Goal: Information Seeking & Learning: Learn about a topic

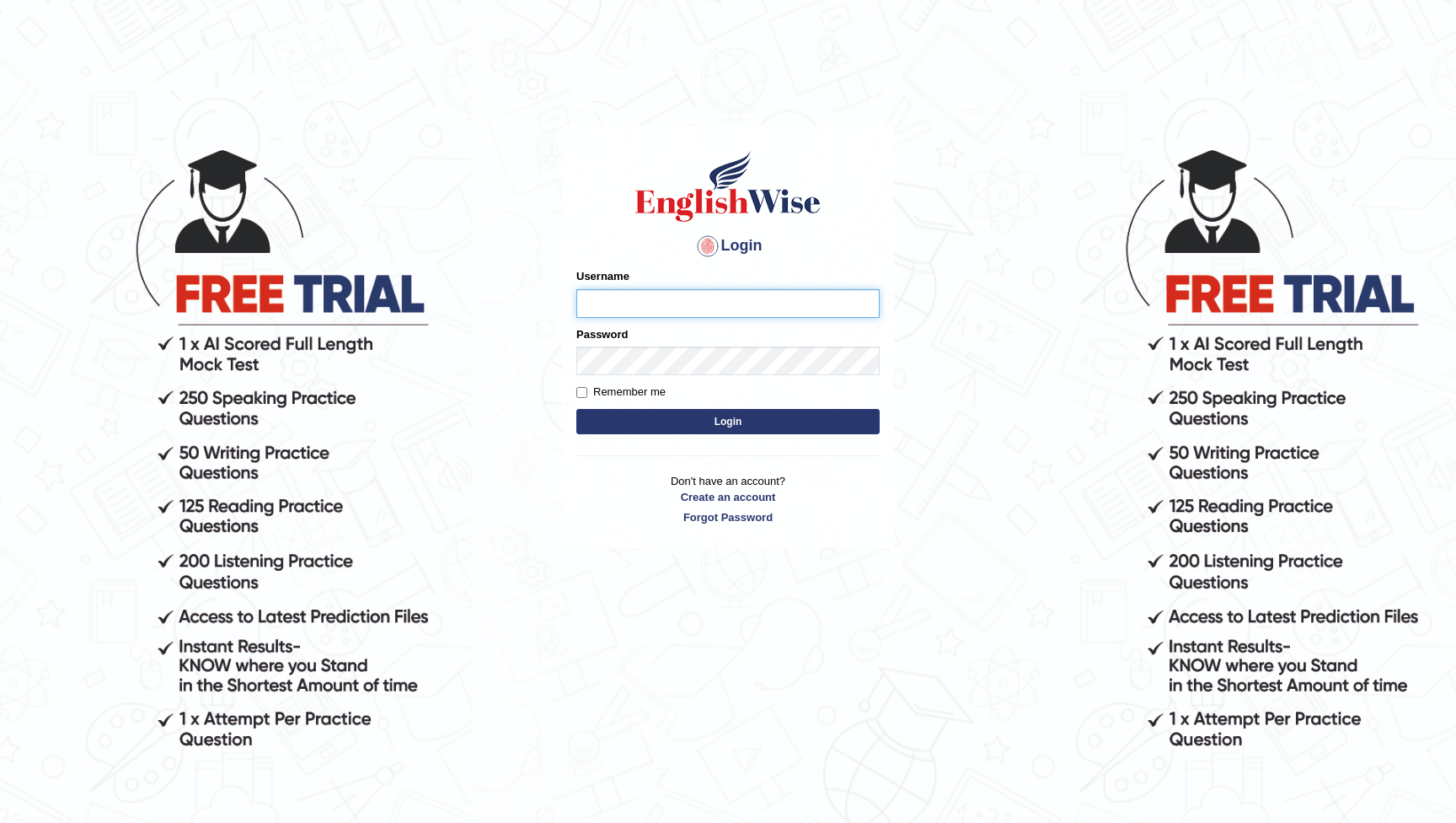
type input "ABayoh"
click at [728, 421] on button "Login" at bounding box center [728, 421] width 304 height 25
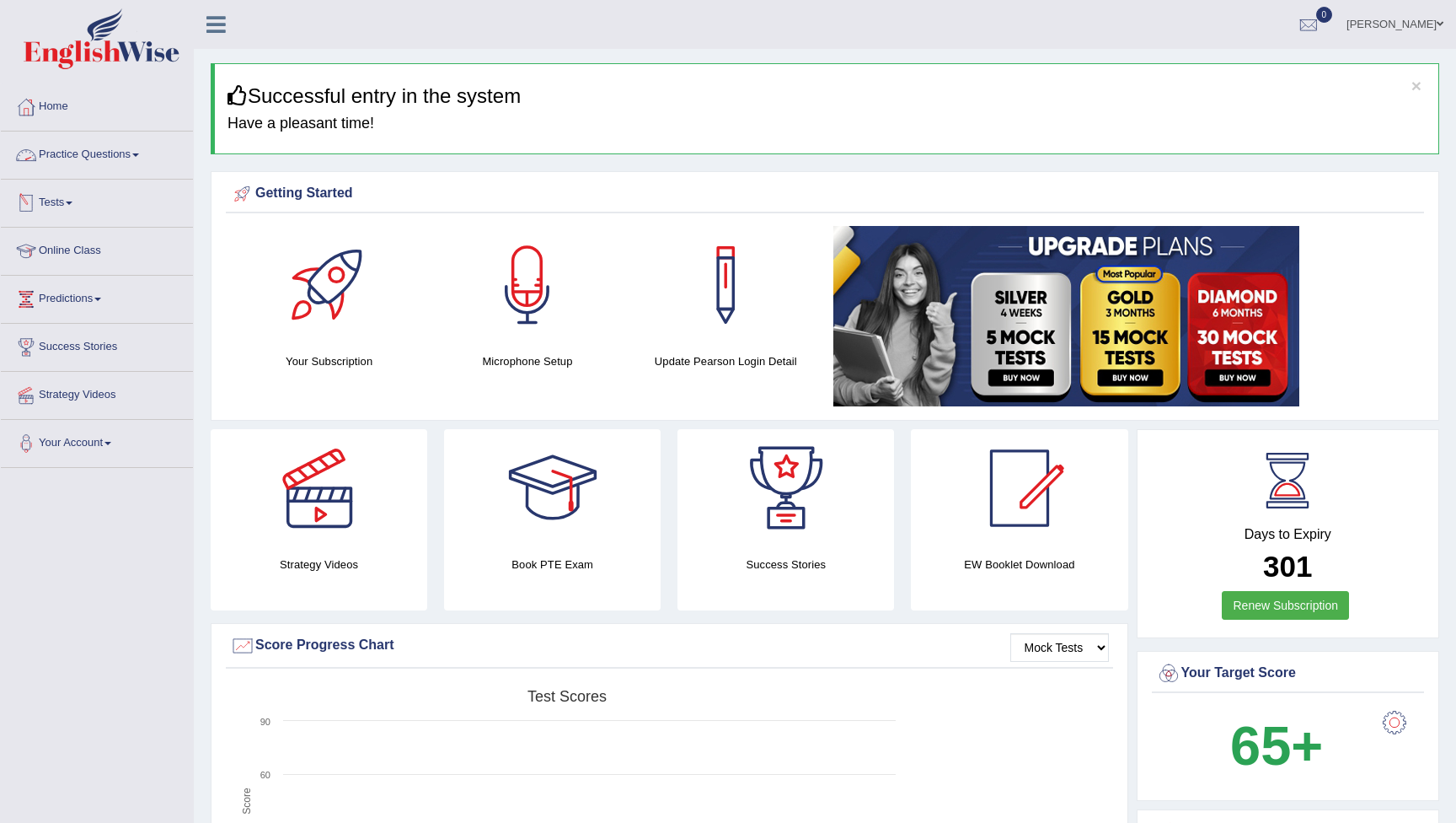
click at [81, 149] on link "Practice Questions" at bounding box center [97, 152] width 192 height 42
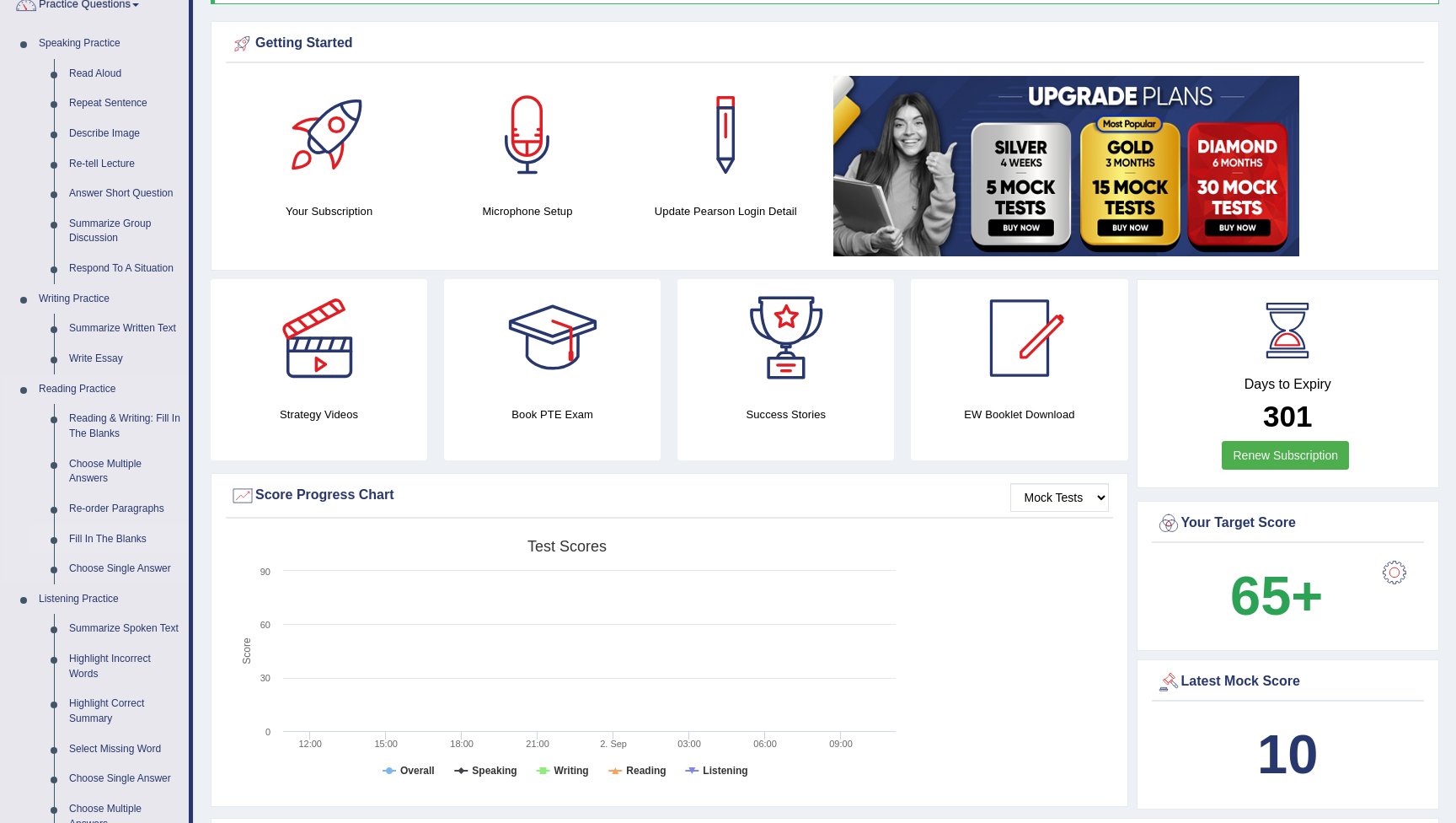
scroll to position [154, 0]
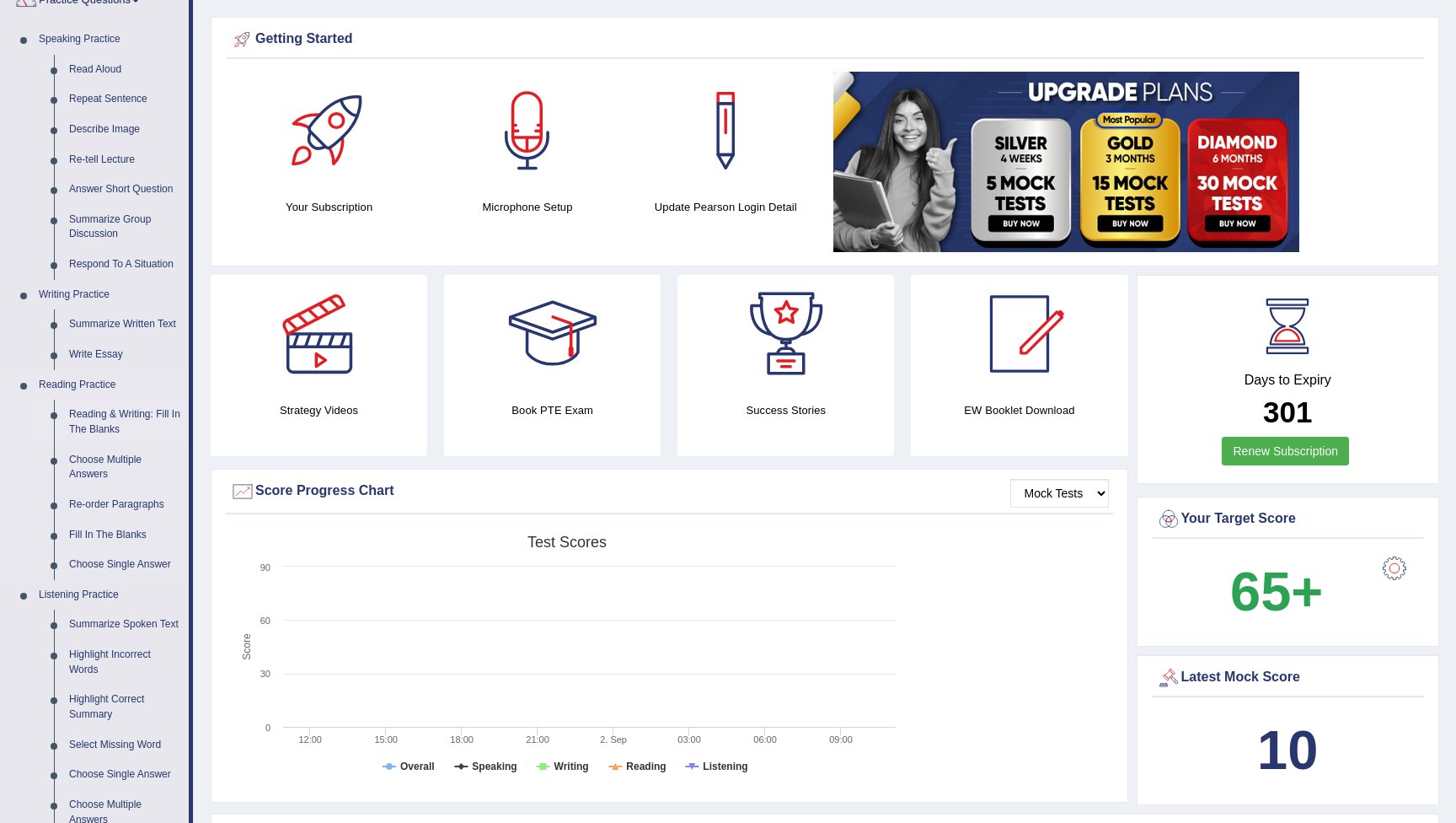
click at [109, 421] on link "Reading & Writing: Fill In The Blanks" at bounding box center [125, 421] width 127 height 44
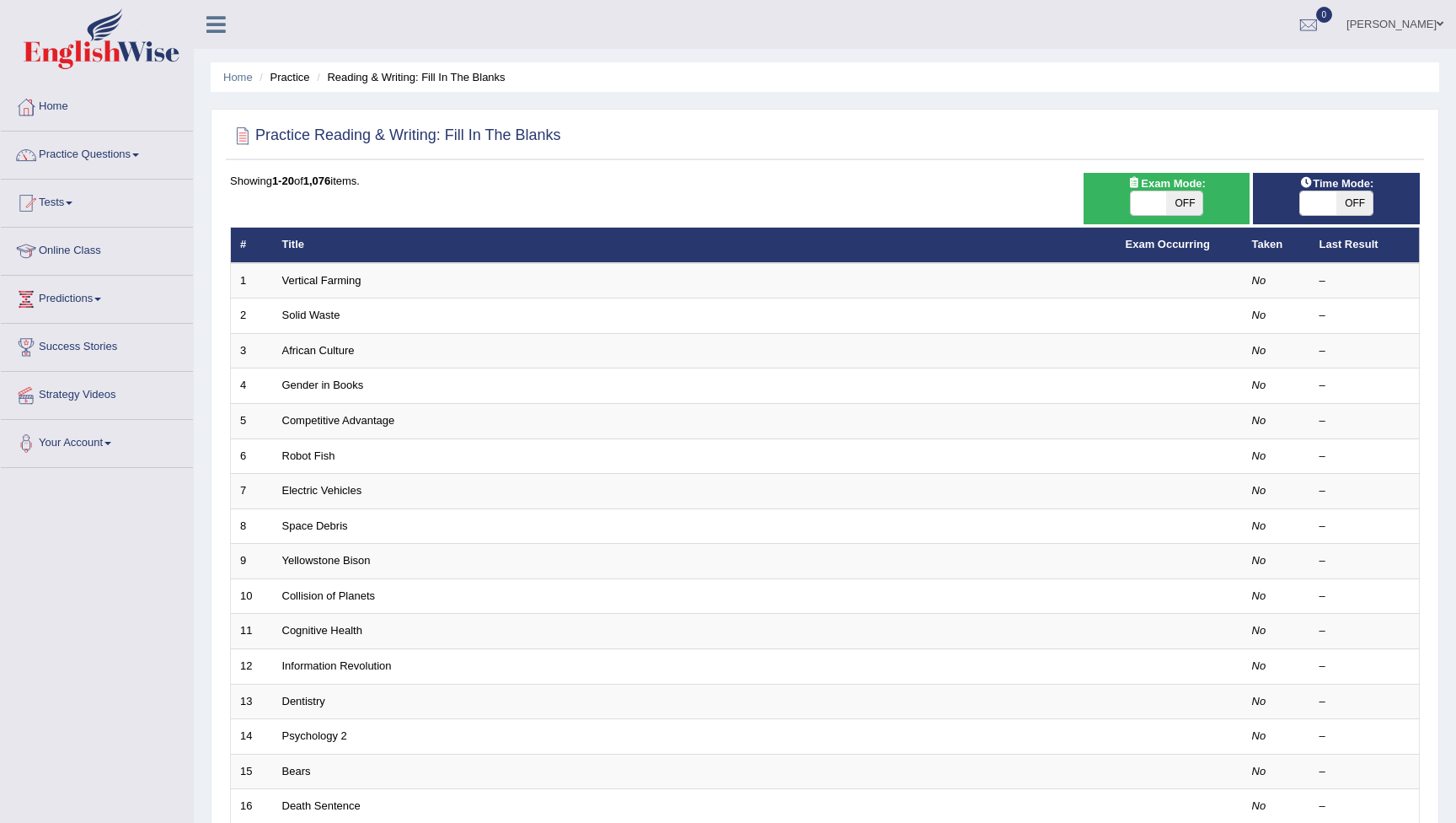
click at [1185, 202] on span "OFF" at bounding box center [1185, 203] width 37 height 23
checkbox input "true"
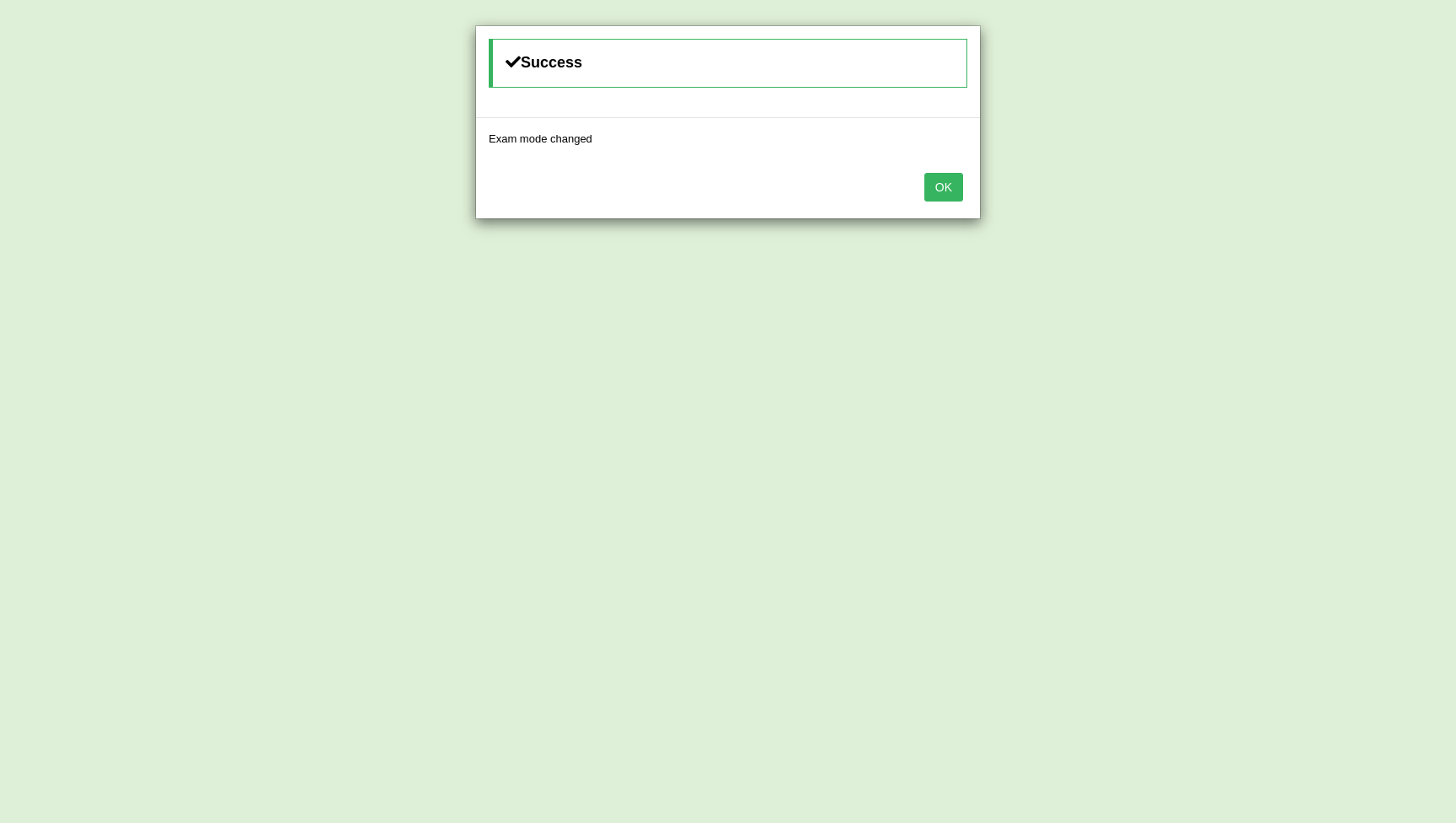
click at [941, 181] on button "OK" at bounding box center [944, 187] width 39 height 29
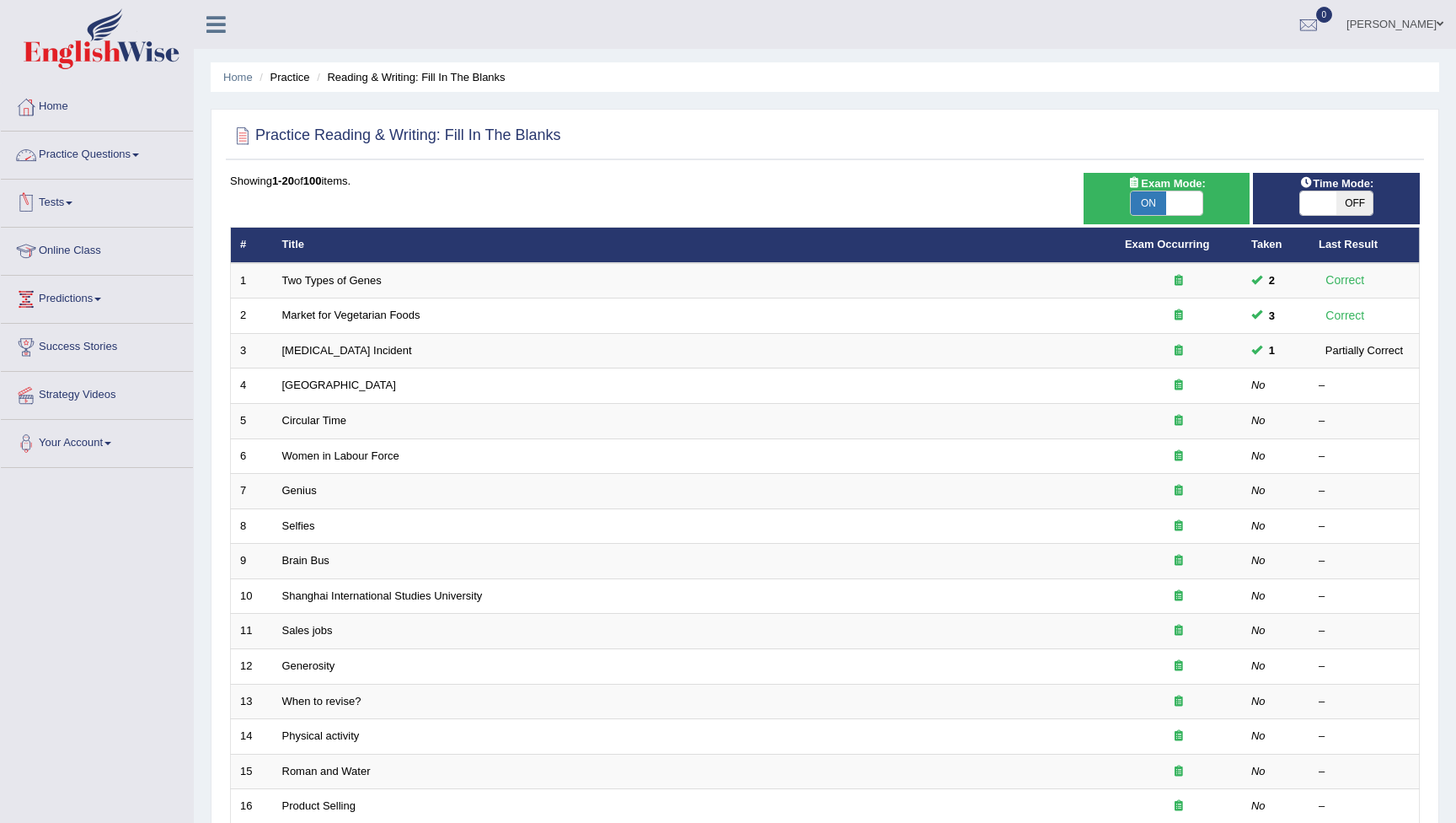
click at [88, 150] on link "Practice Questions" at bounding box center [97, 152] width 192 height 42
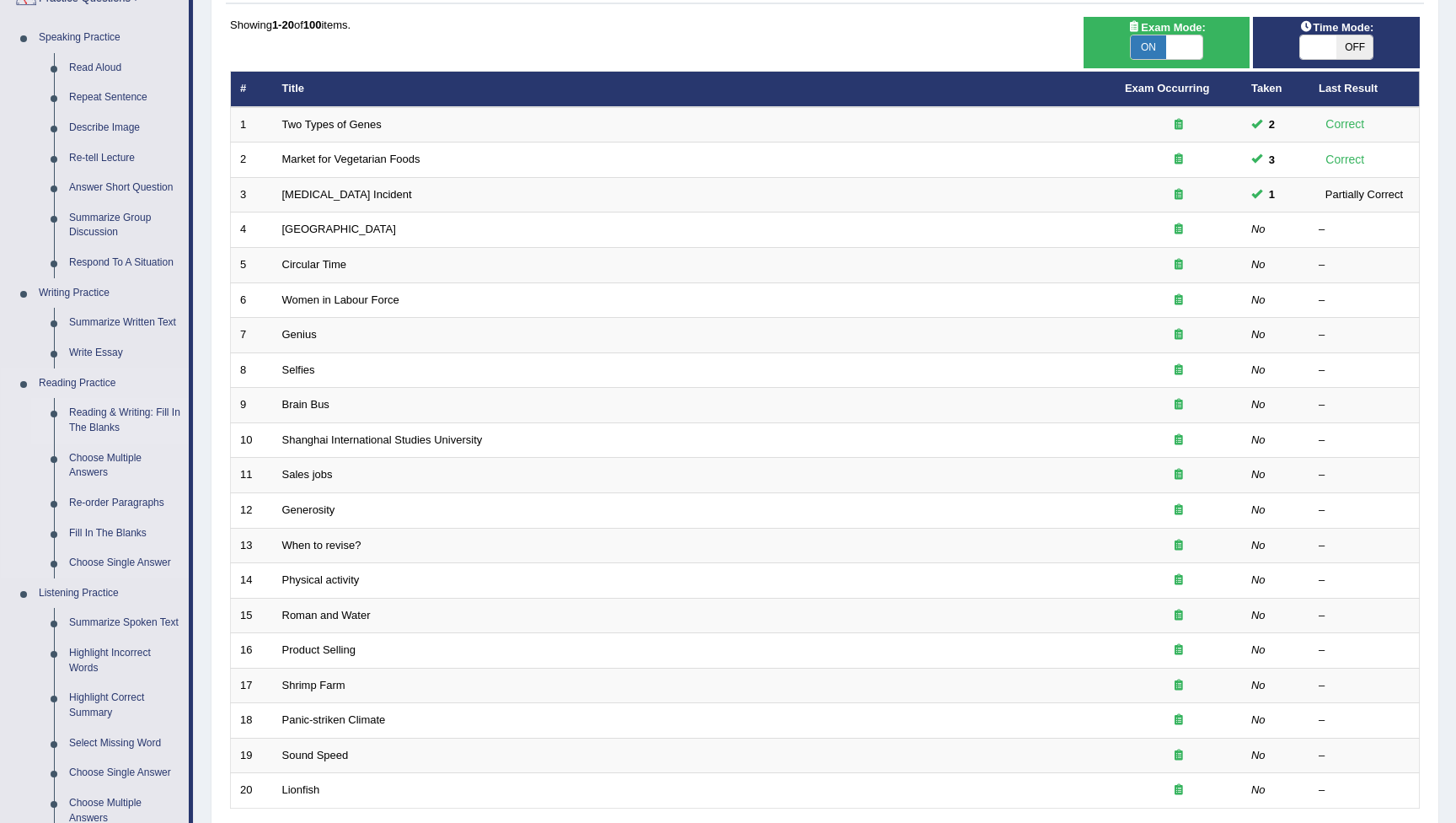
scroll to position [180, 0]
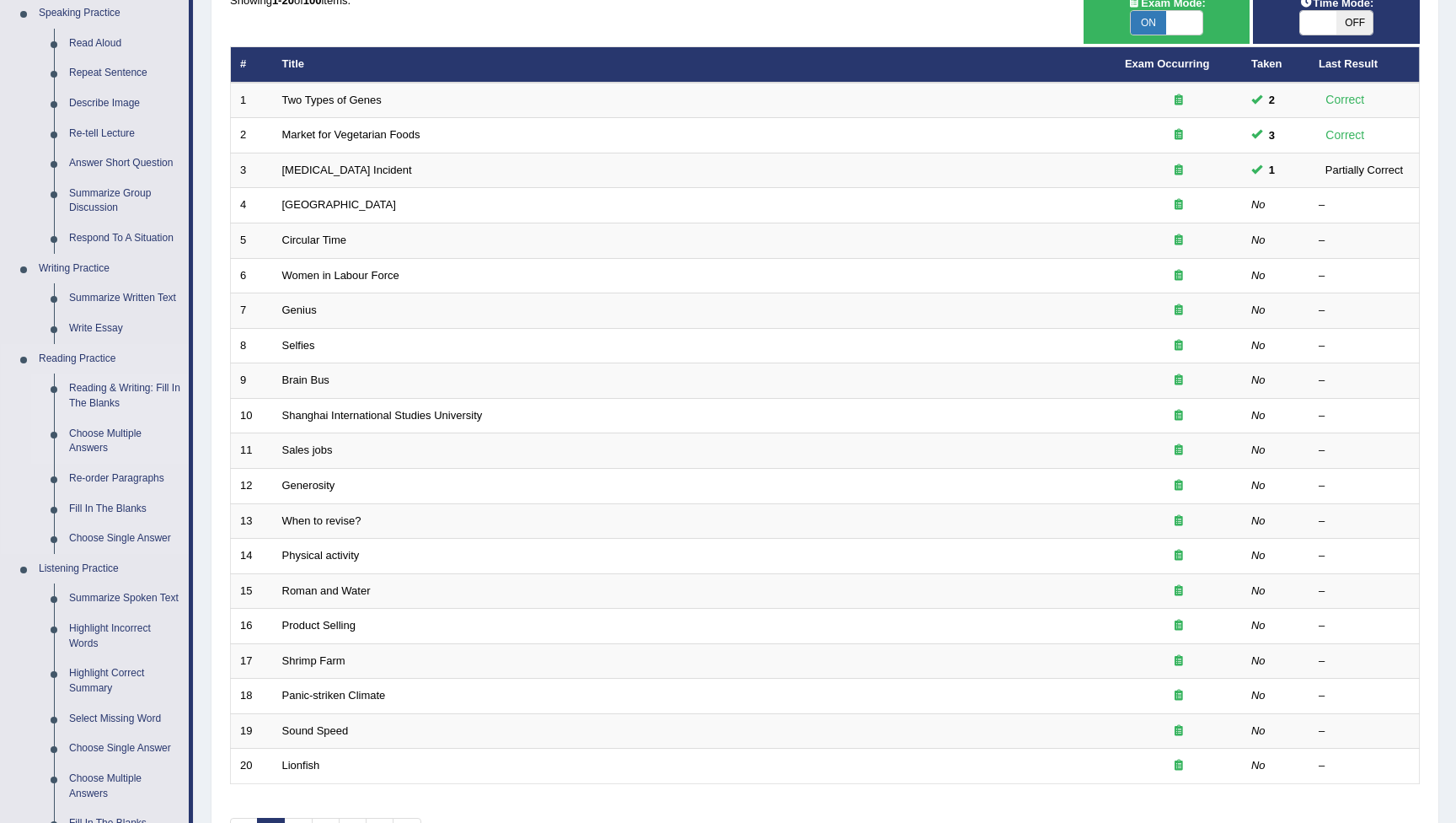
click at [100, 437] on link "Choose Multiple Answers" at bounding box center [125, 441] width 127 height 44
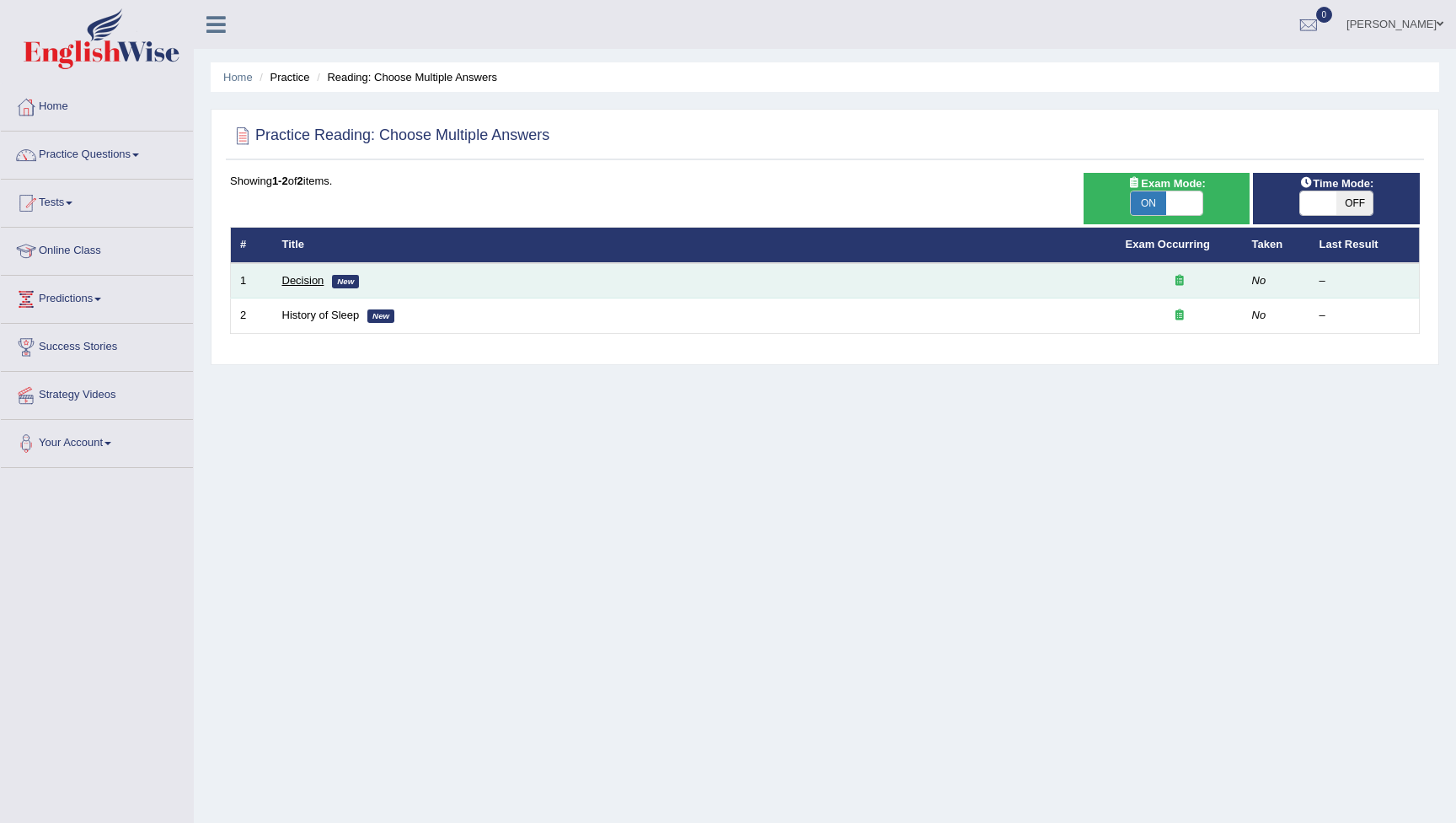
click at [294, 284] on link "Decision" at bounding box center [304, 280] width 42 height 13
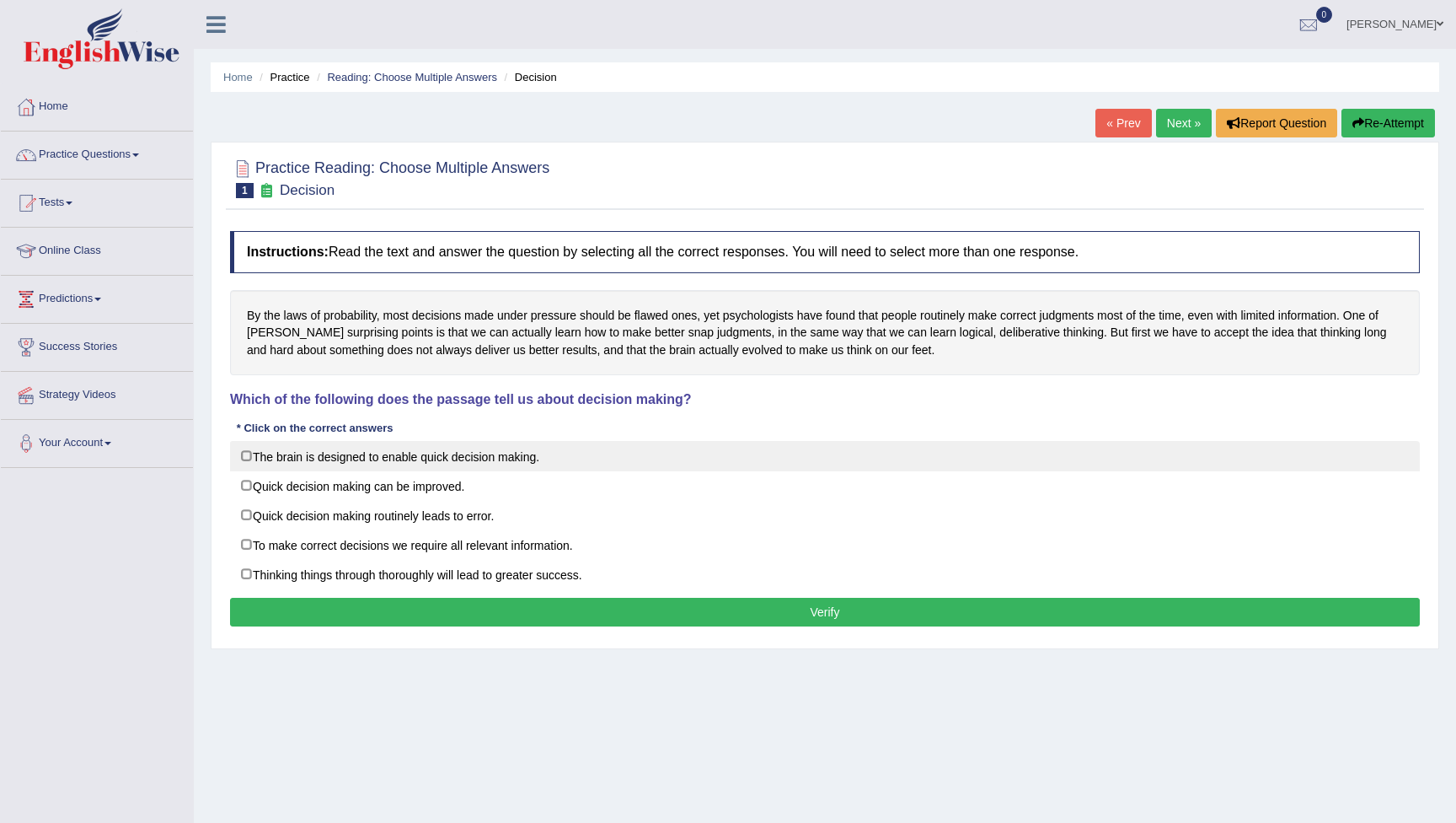
click at [246, 457] on label "The brain is designed to enable quick decision making." at bounding box center [825, 456] width 1190 height 30
checkbox input "true"
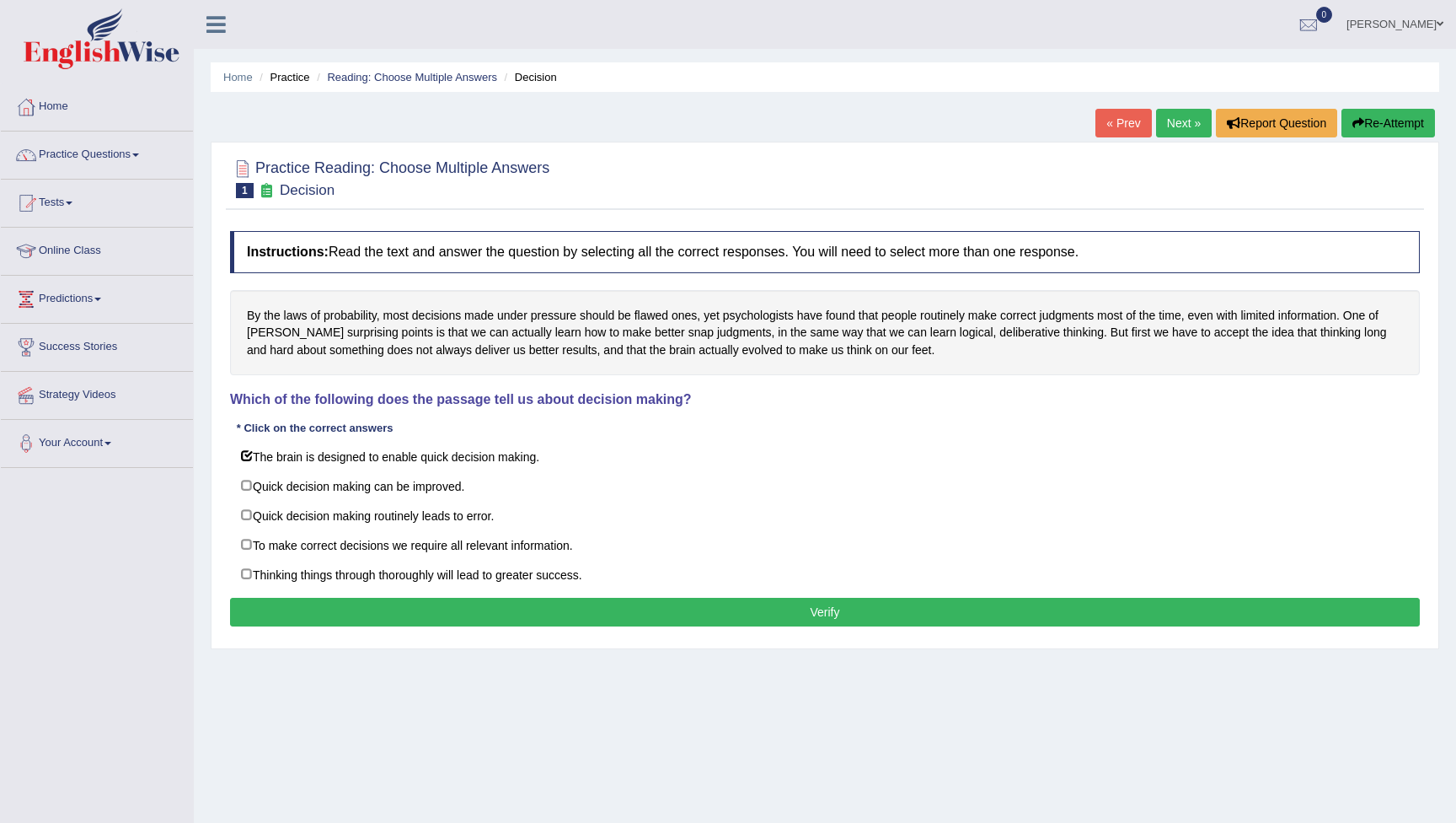
click at [556, 604] on button "Verify" at bounding box center [825, 612] width 1190 height 29
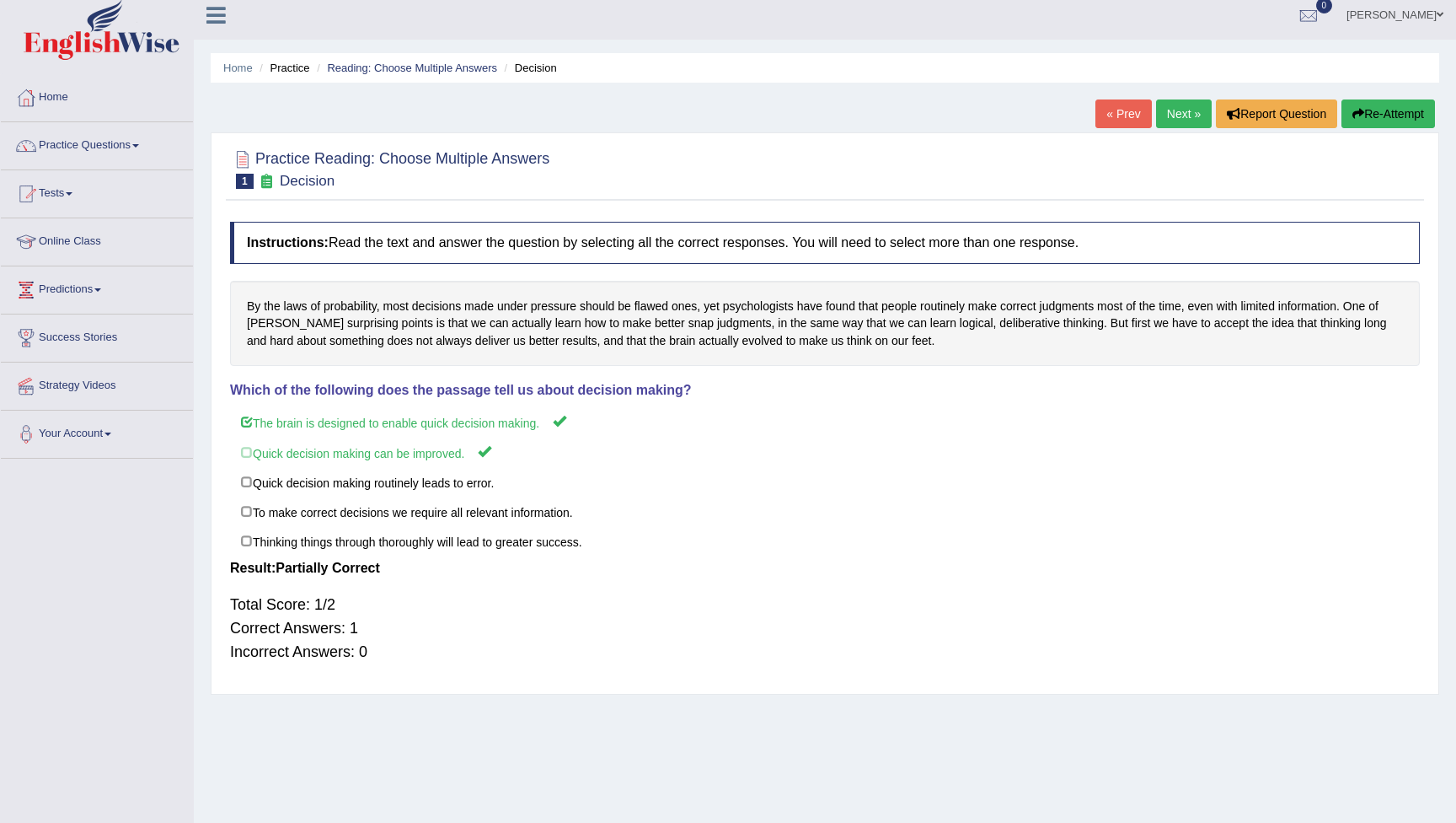
scroll to position [11, 0]
click at [1166, 114] on link "Next »" at bounding box center [1184, 111] width 56 height 29
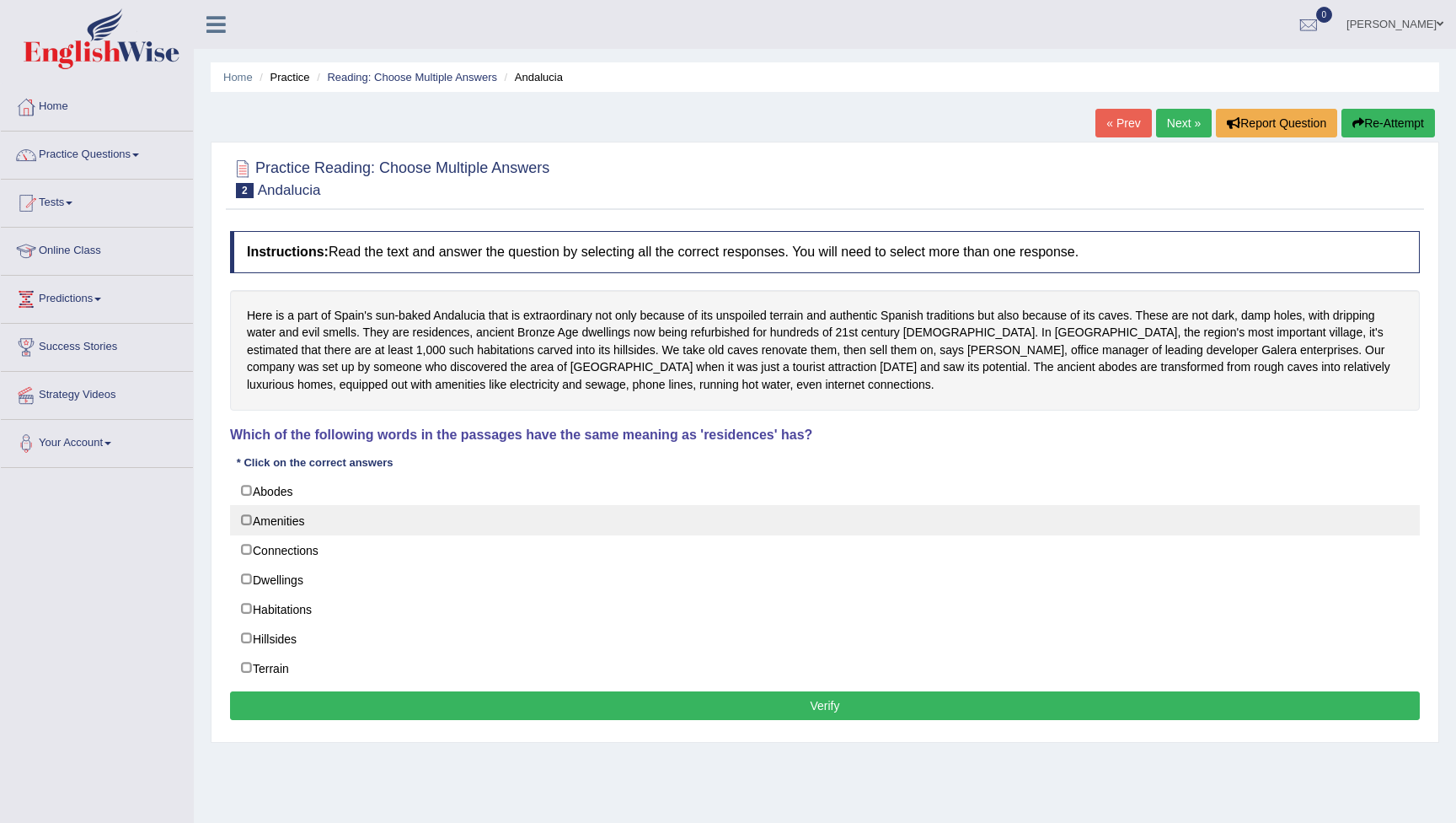
click at [244, 517] on label "Amenities" at bounding box center [825, 519] width 1190 height 30
checkbox input "true"
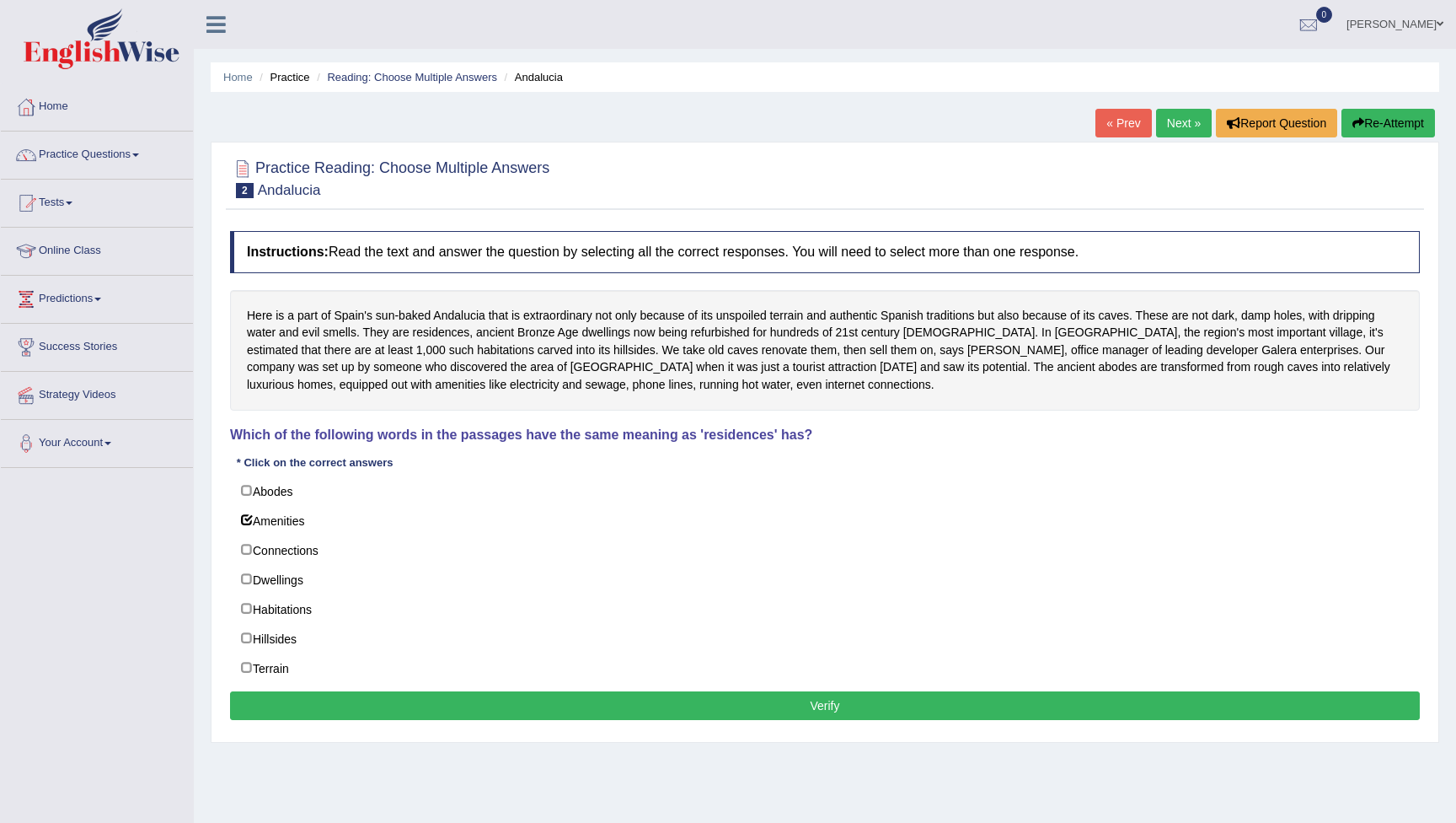
click at [410, 699] on button "Verify" at bounding box center [825, 706] width 1190 height 29
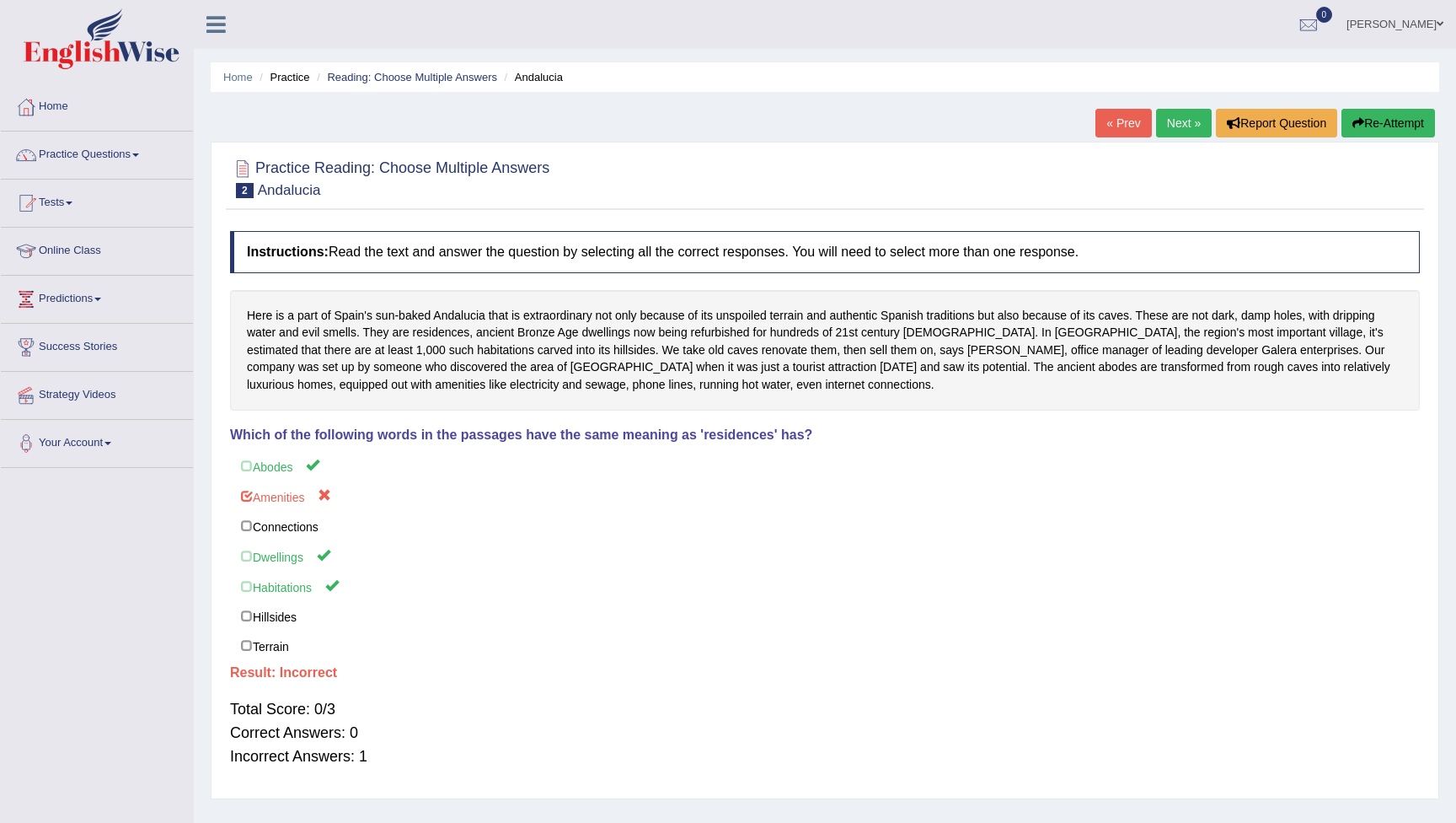
click at [1386, 120] on button "Re-Attempt" at bounding box center [1389, 123] width 94 height 29
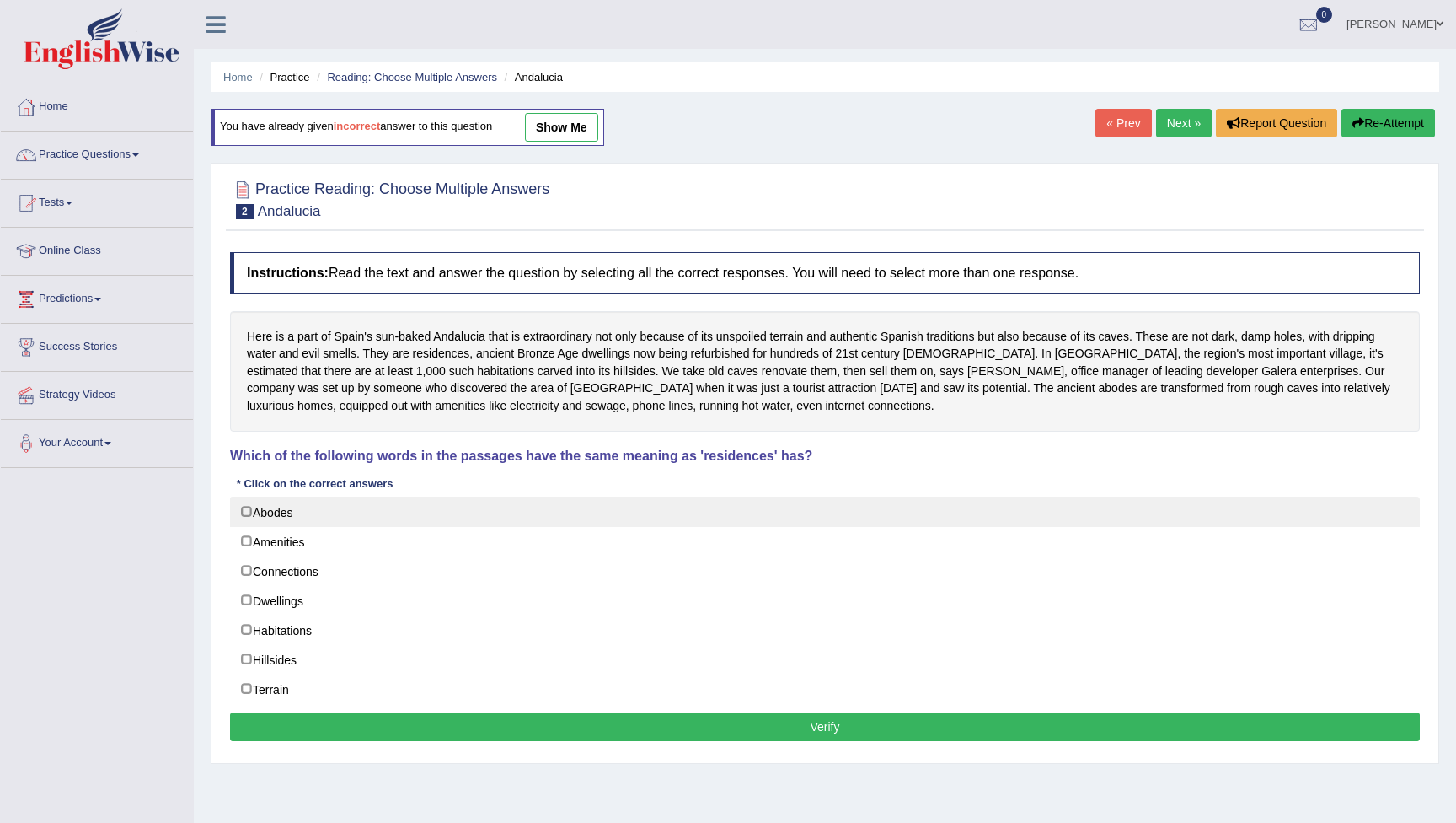
click at [250, 507] on label "Abodes" at bounding box center [825, 512] width 1190 height 30
checkbox input "true"
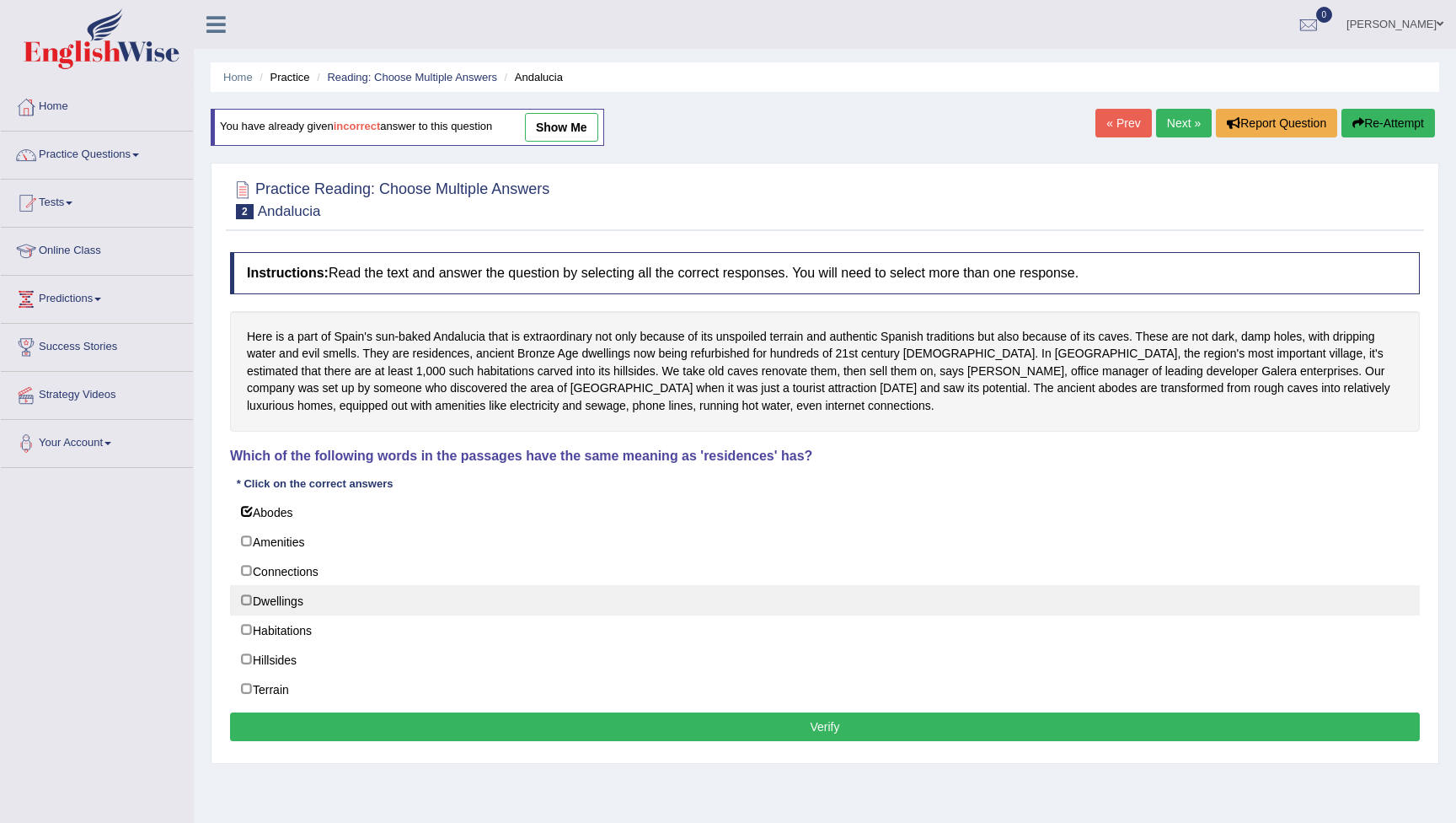
click at [246, 595] on label "Dwellings" at bounding box center [825, 599] width 1190 height 30
checkbox input "true"
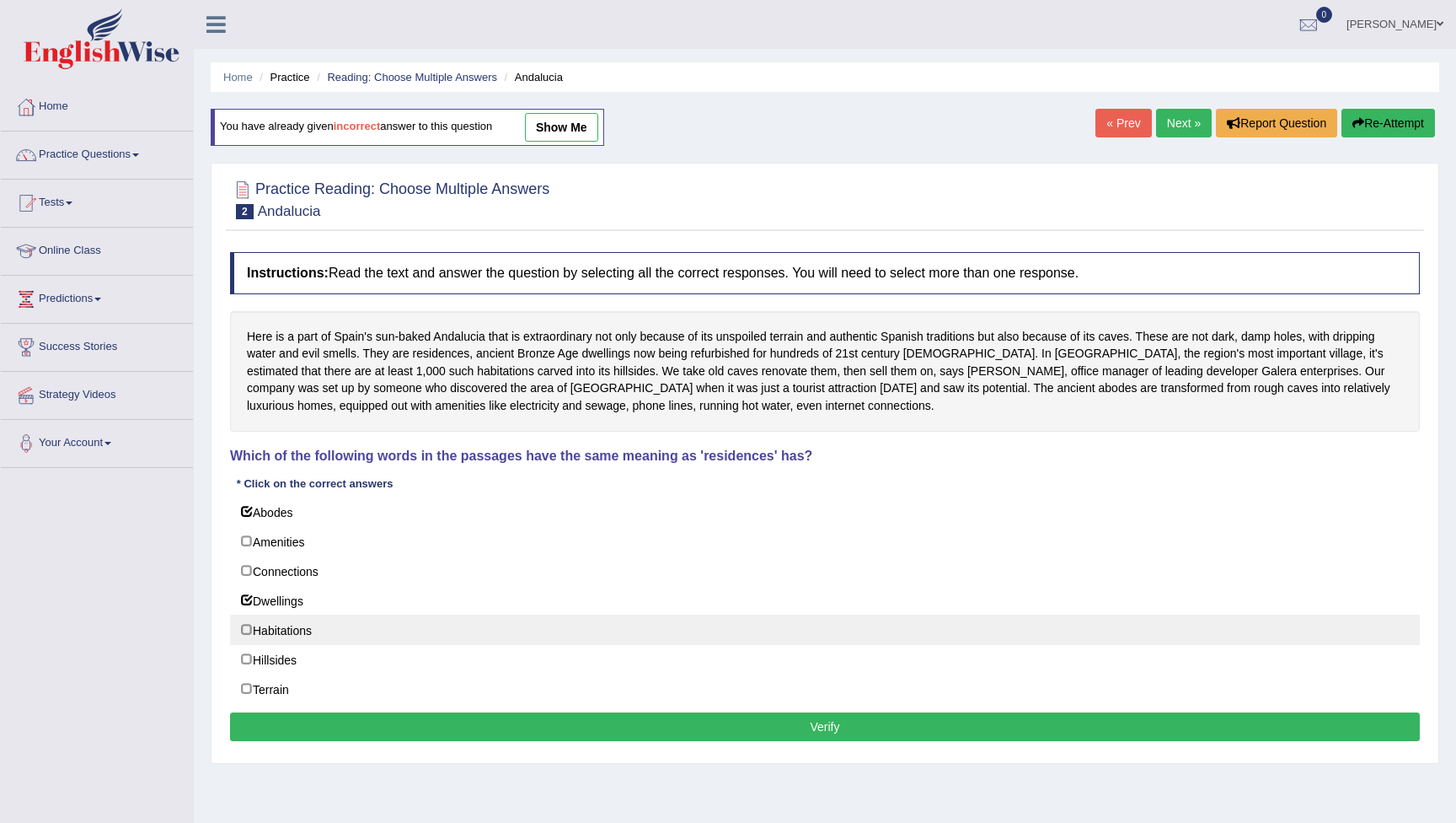
click at [245, 622] on label "Habitations" at bounding box center [825, 629] width 1190 height 30
checkbox input "true"
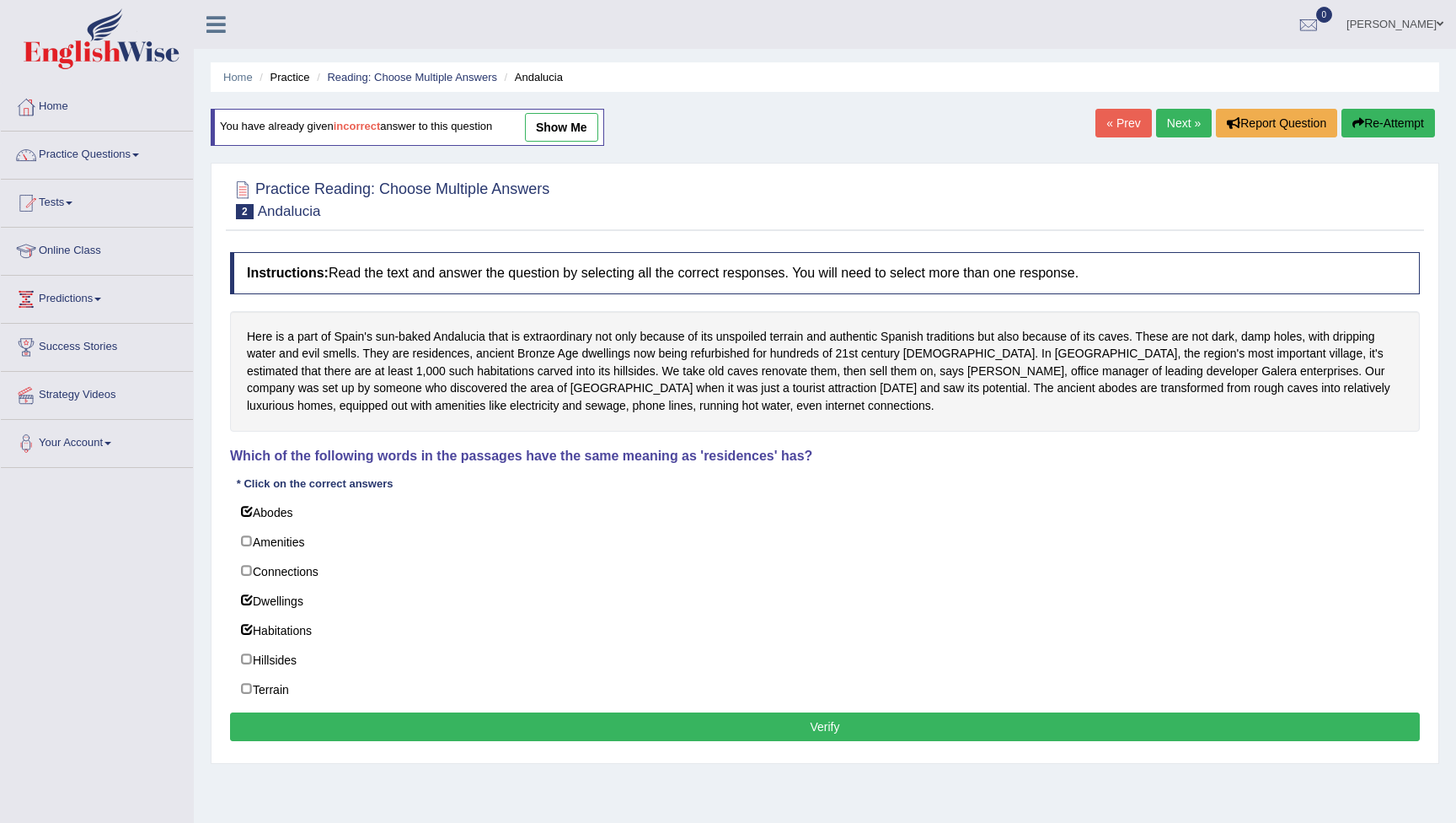
click at [463, 723] on button "Verify" at bounding box center [825, 726] width 1190 height 29
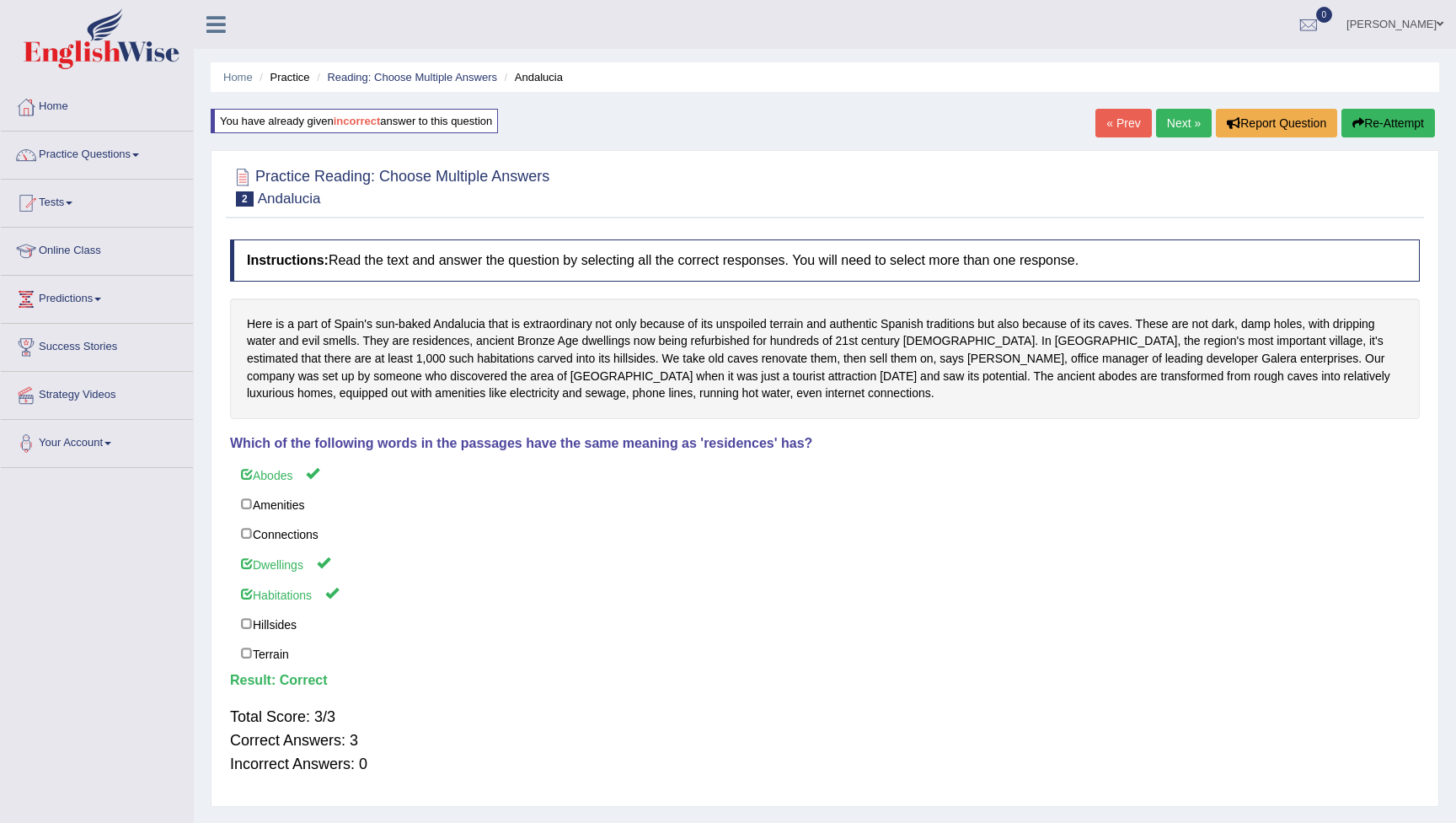
click at [1181, 125] on link "Next »" at bounding box center [1184, 123] width 56 height 29
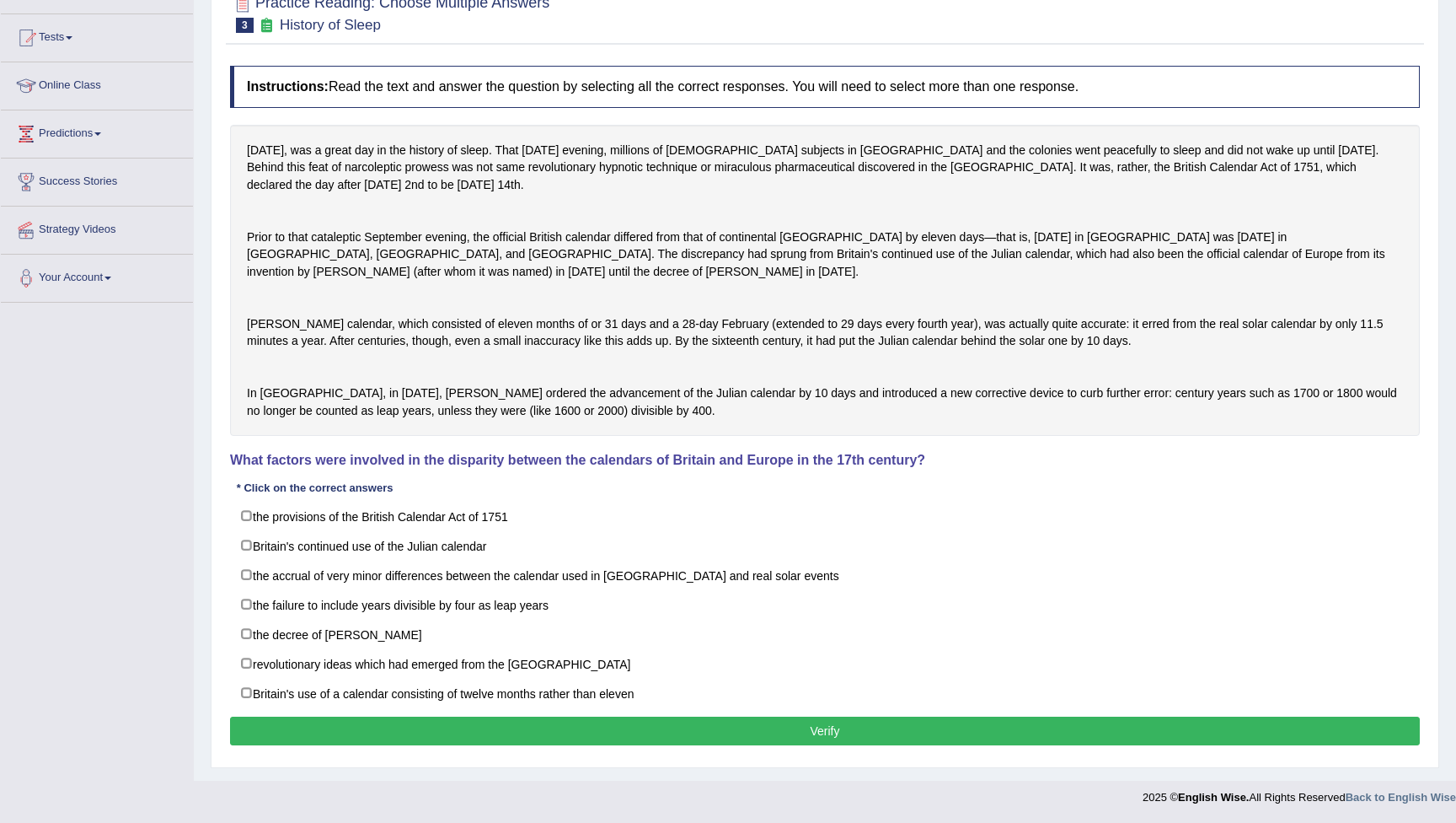
scroll to position [207, 0]
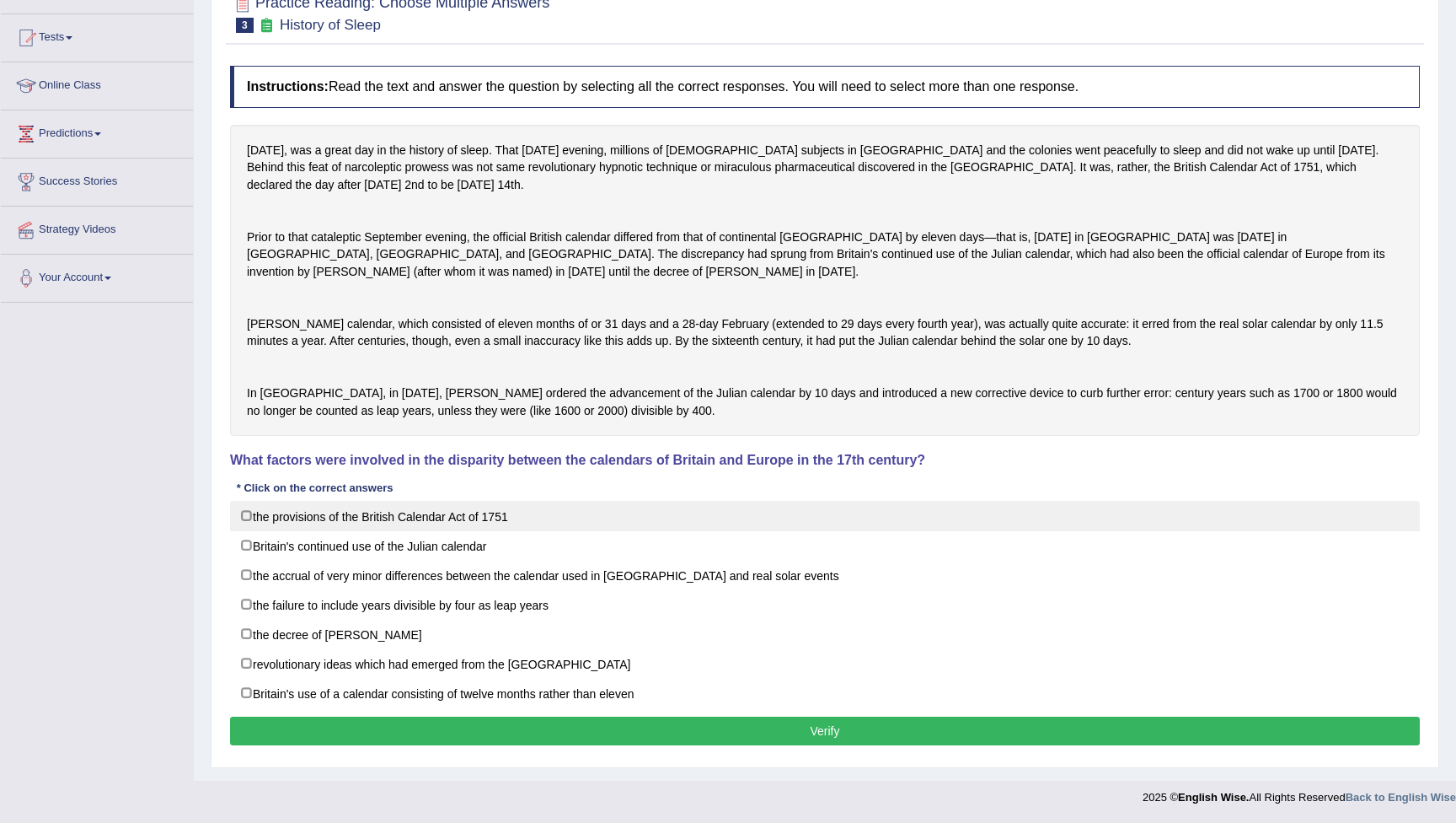
click at [249, 517] on label "the provisions of the British Calendar Act of 1751" at bounding box center [825, 516] width 1190 height 30
checkbox input "true"
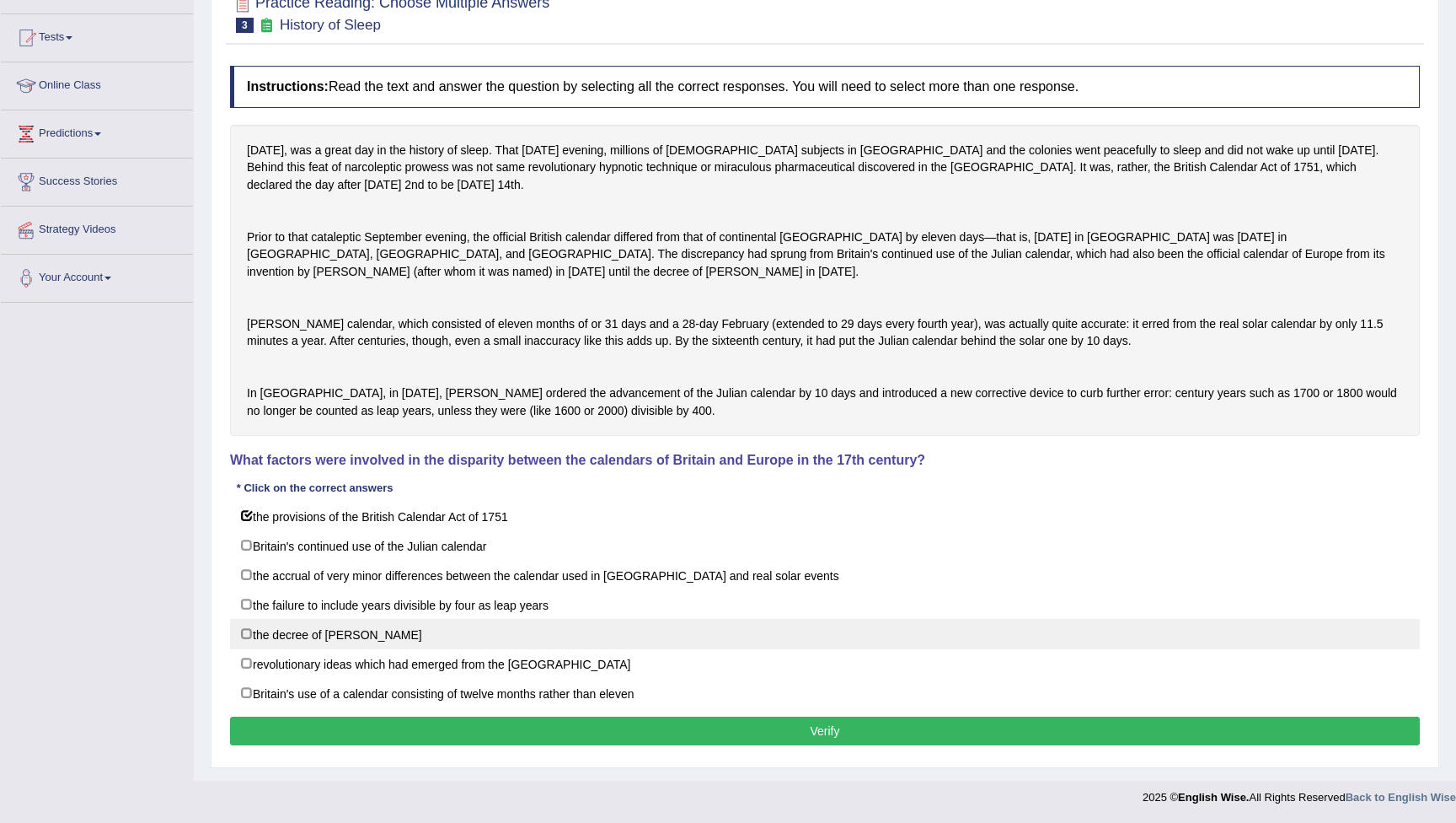
click at [251, 635] on label "the decree of Pope Gregory XIII" at bounding box center [825, 633] width 1190 height 30
checkbox input "true"
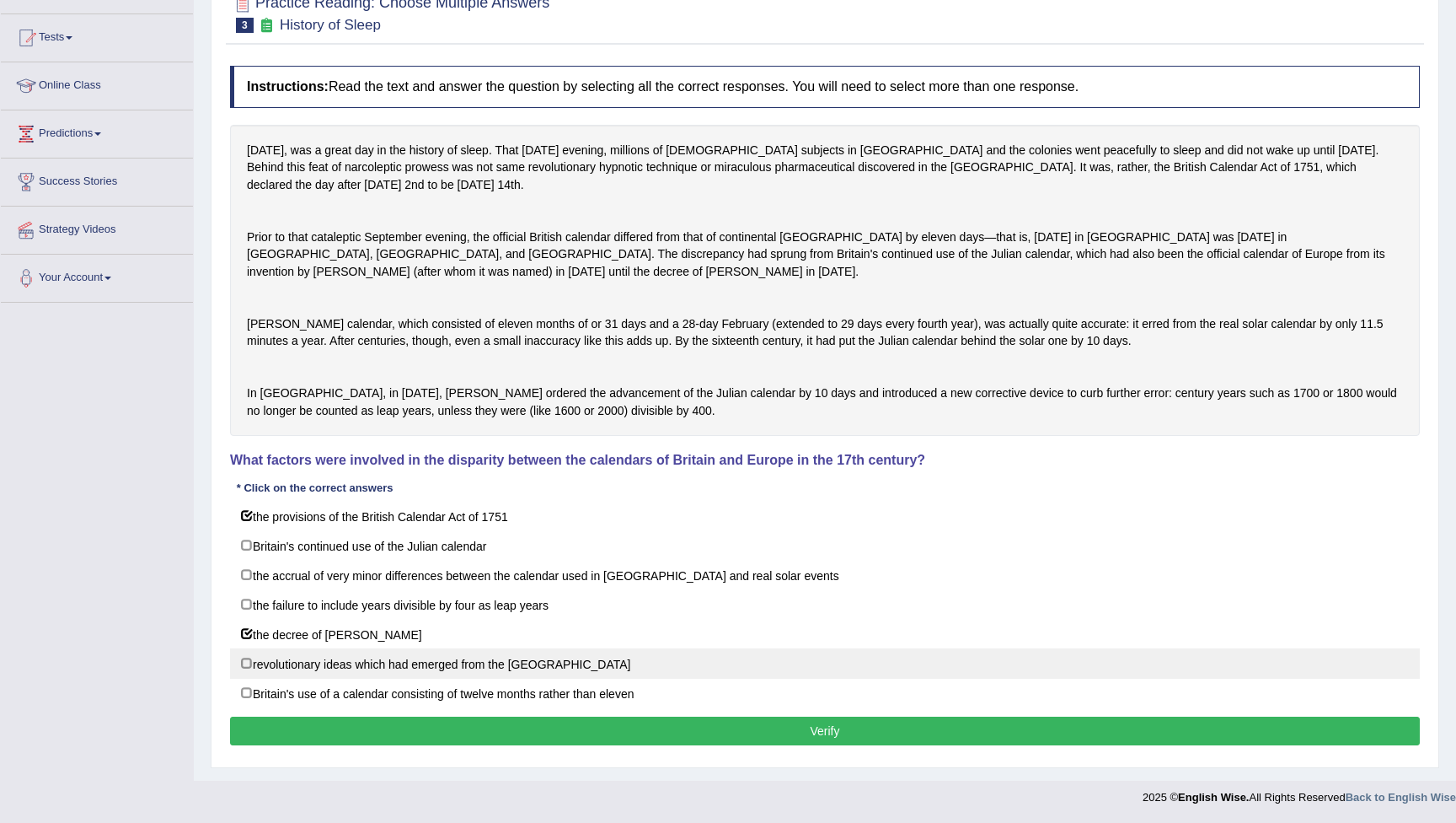
click at [253, 666] on label "revolutionary ideas which had emerged from the West Indies" at bounding box center [825, 663] width 1190 height 30
checkbox input "true"
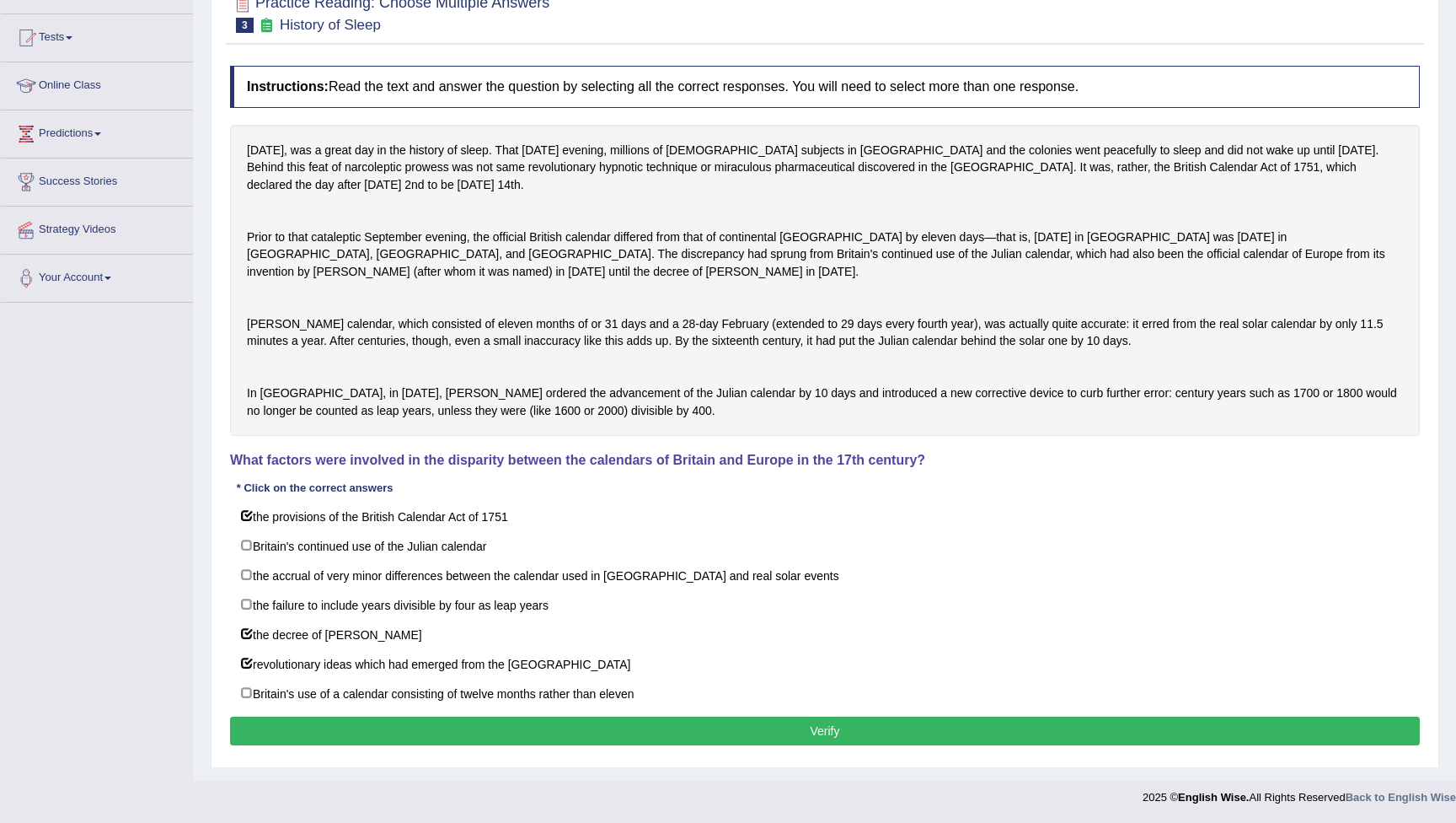
click at [503, 733] on button "Verify" at bounding box center [825, 731] width 1190 height 29
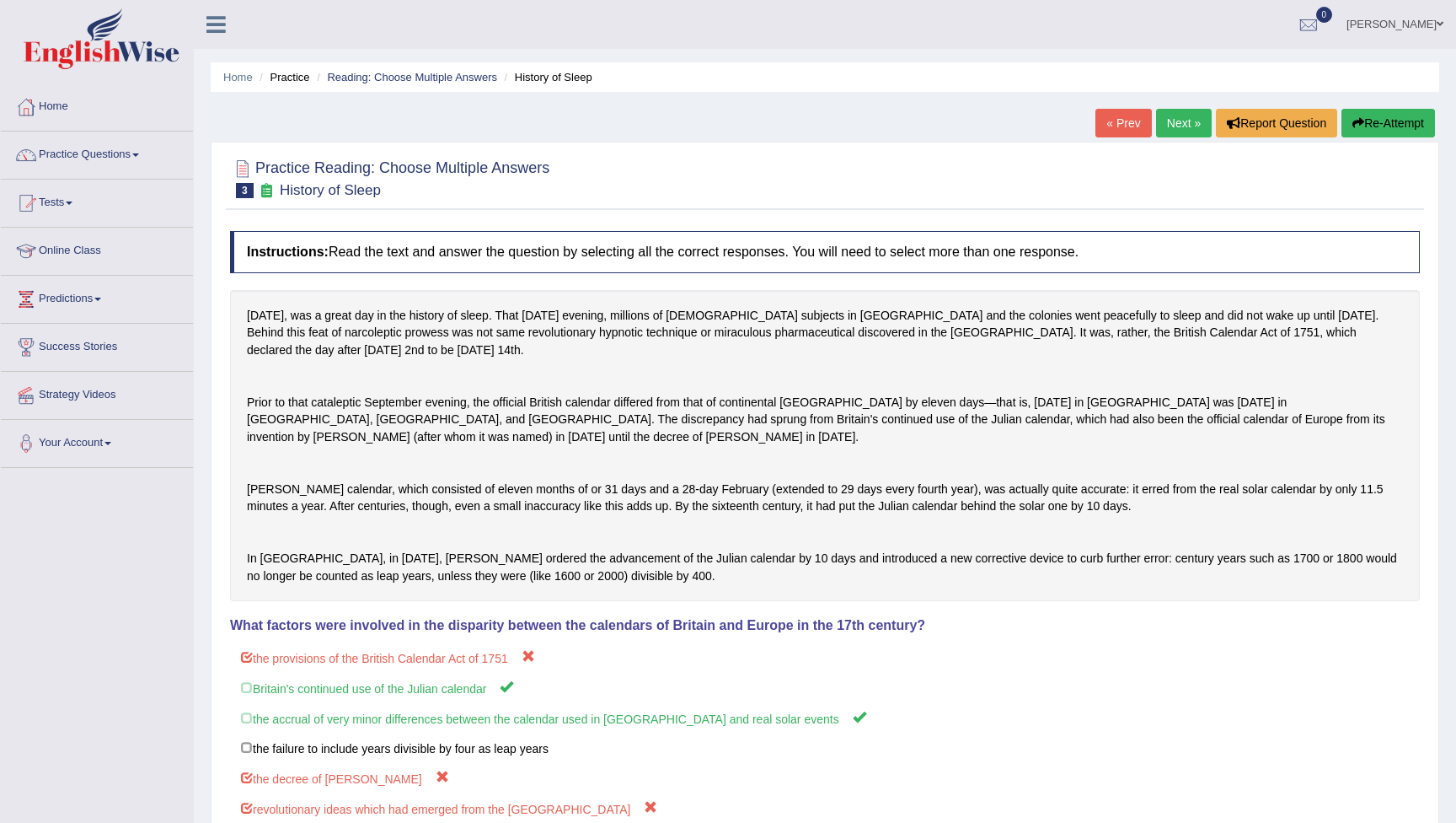
scroll to position [0, 0]
click at [1384, 129] on button "Re-Attempt" at bounding box center [1389, 123] width 94 height 29
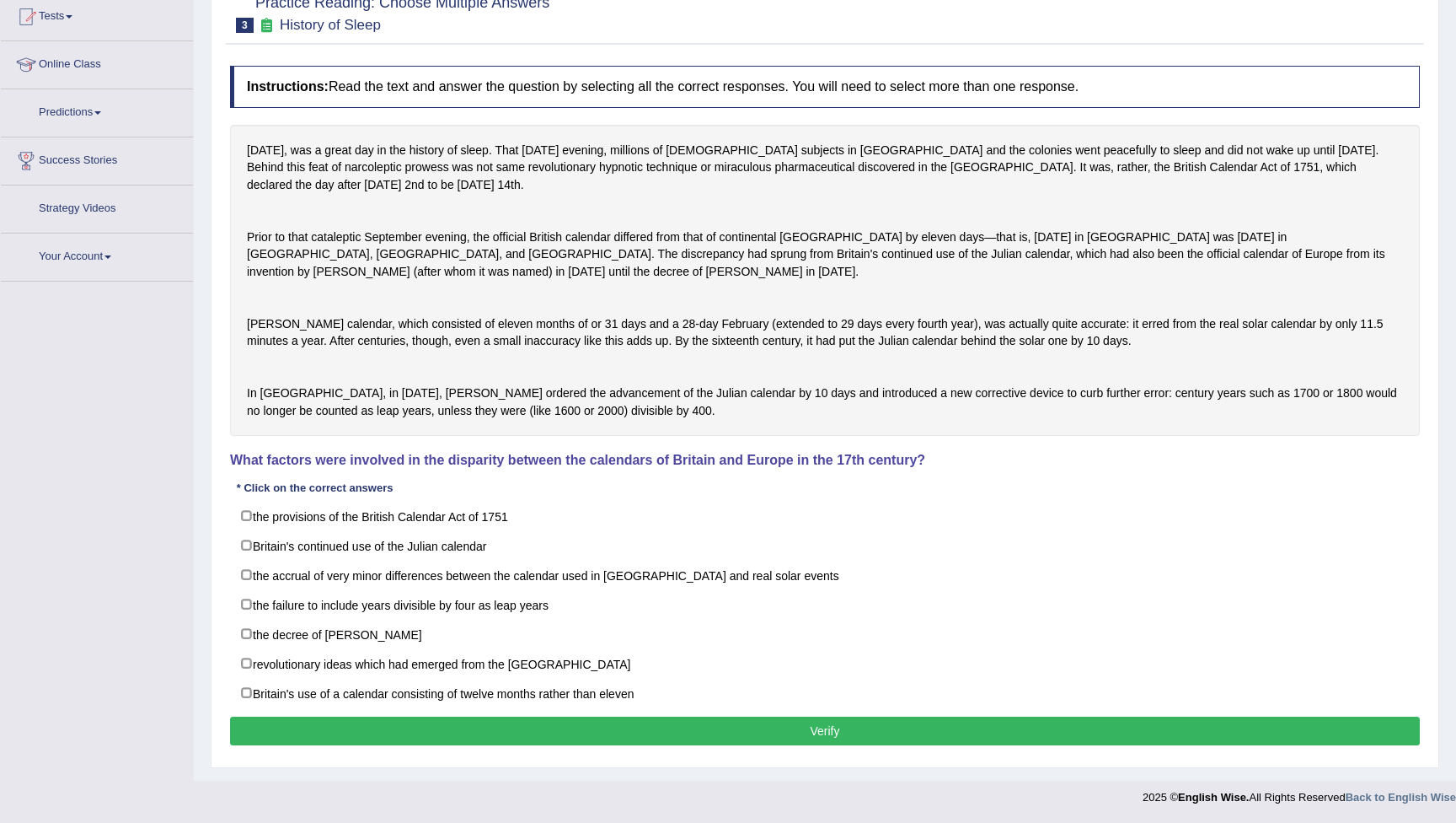
scroll to position [212, 0]
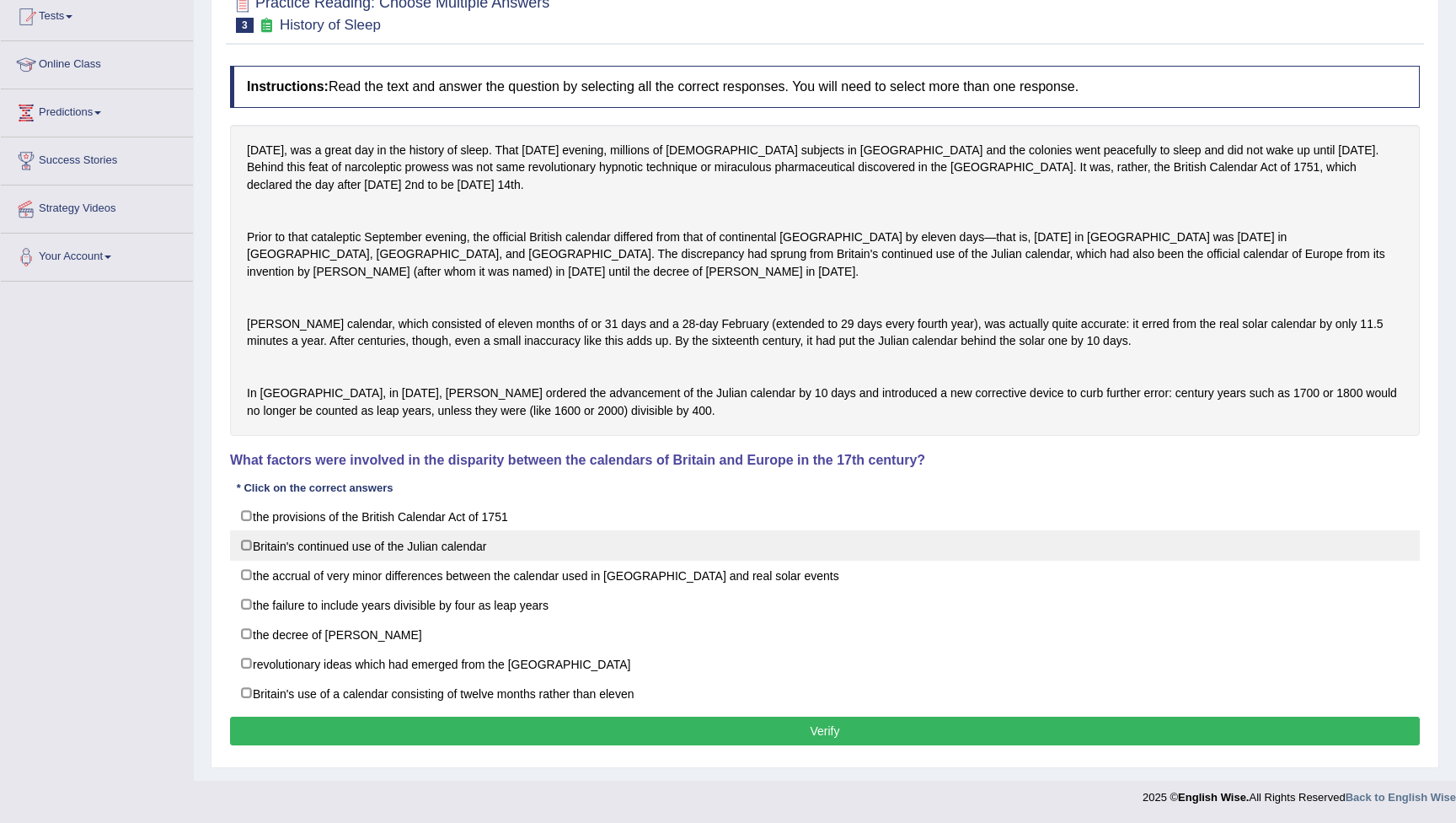
click at [250, 559] on label "Britain's continued use of the Julian calendar" at bounding box center [825, 545] width 1190 height 30
checkbox input "true"
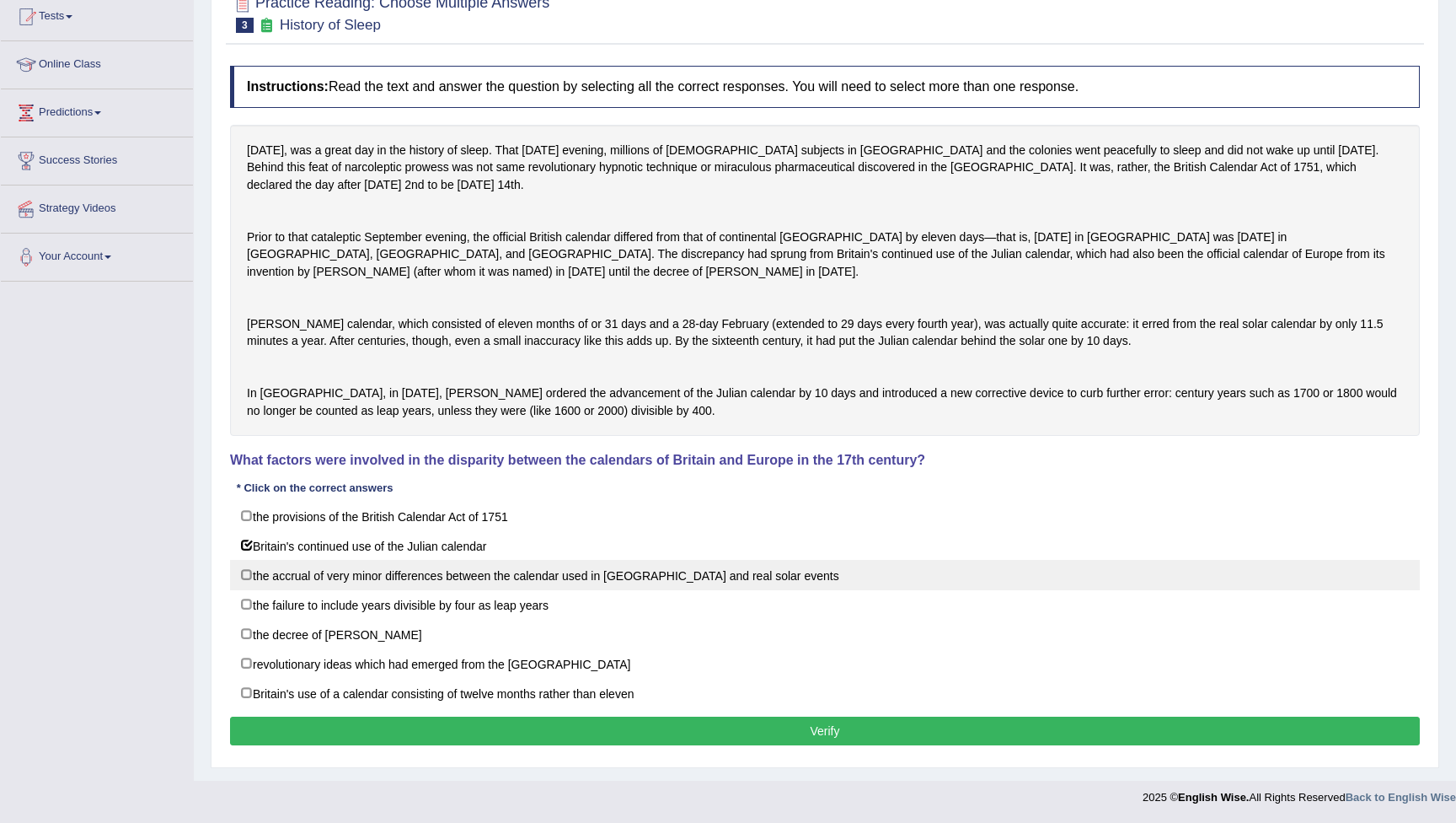
click at [249, 590] on label "the accrual of very minor differences between the calendar used in Britain and …" at bounding box center [825, 574] width 1190 height 30
checkbox input "true"
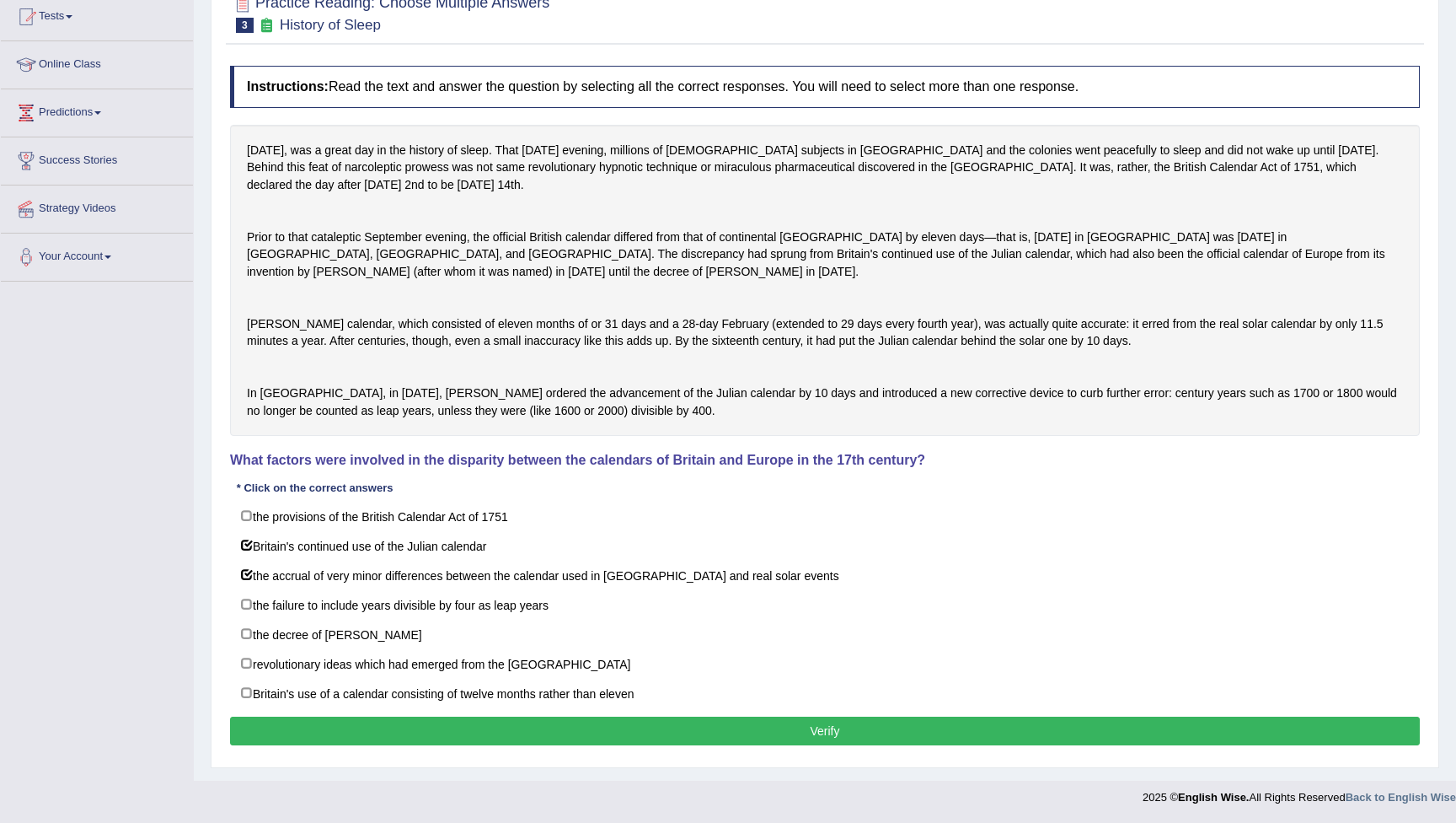
click at [658, 746] on button "Verify" at bounding box center [825, 731] width 1190 height 29
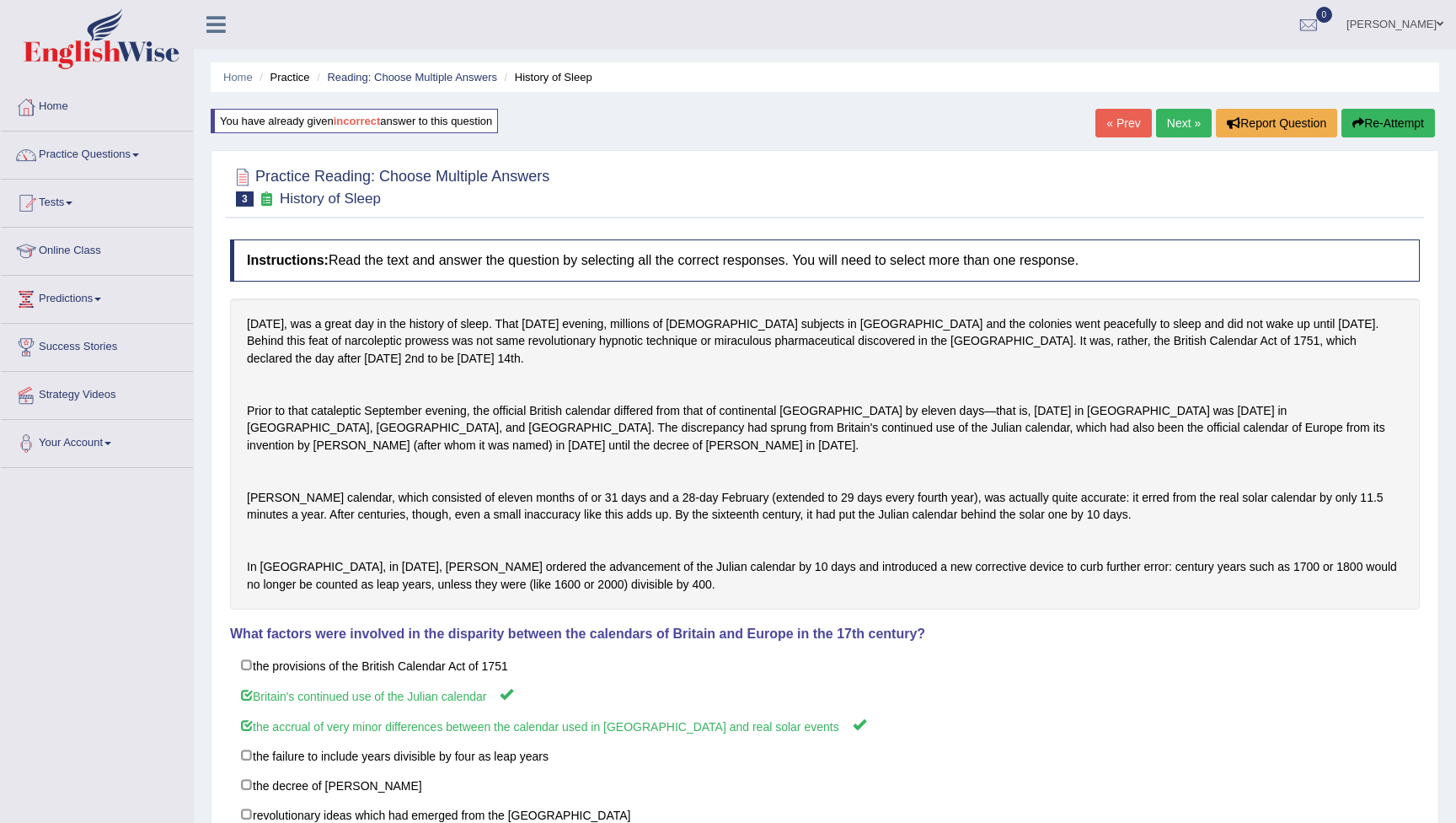
scroll to position [0, 0]
click at [1182, 123] on link "Next »" at bounding box center [1184, 123] width 56 height 29
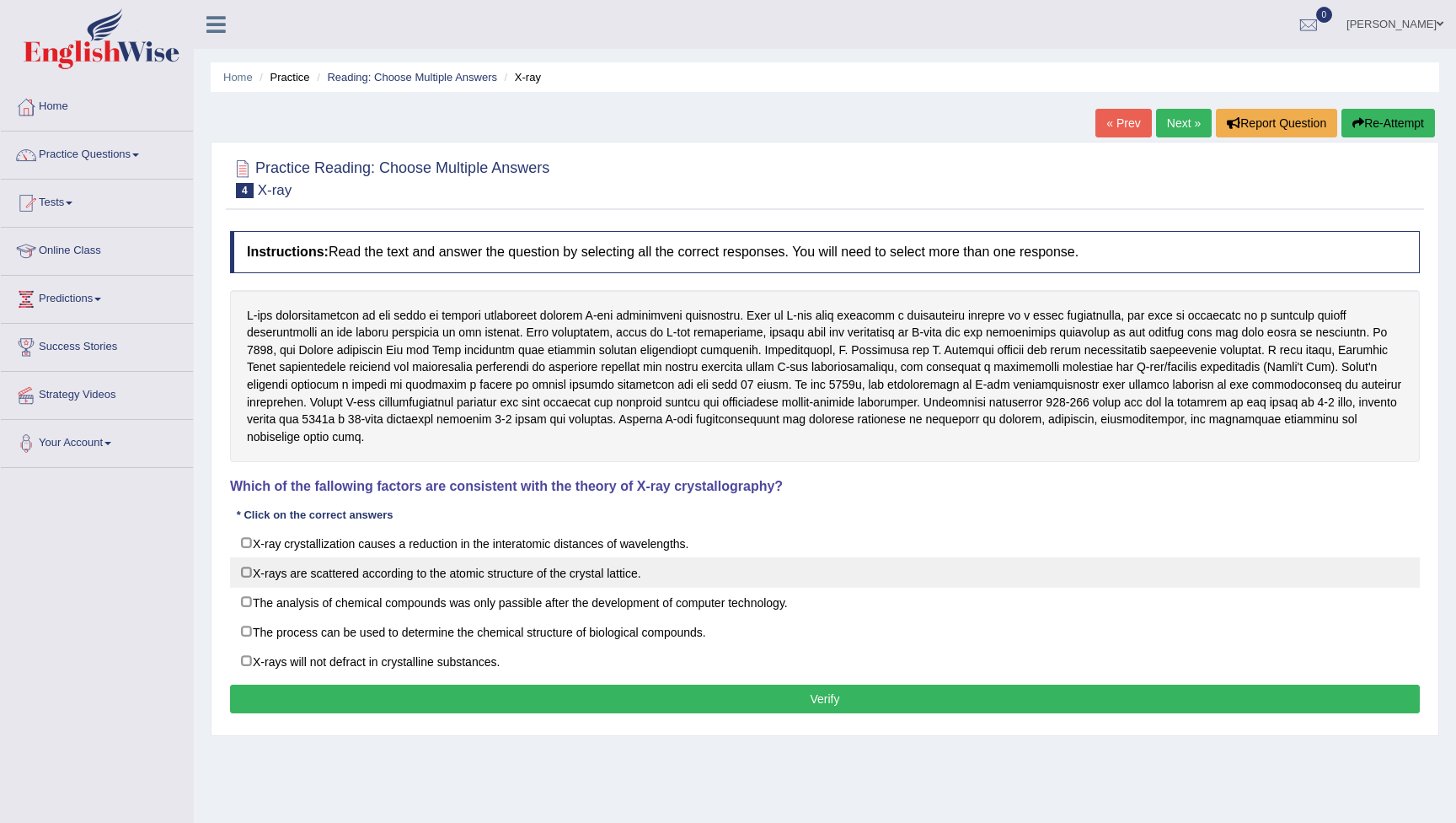
click at [246, 566] on label "X-rays are scattered according to the atomic structure of the crystal lattice." at bounding box center [825, 572] width 1190 height 30
checkbox input "true"
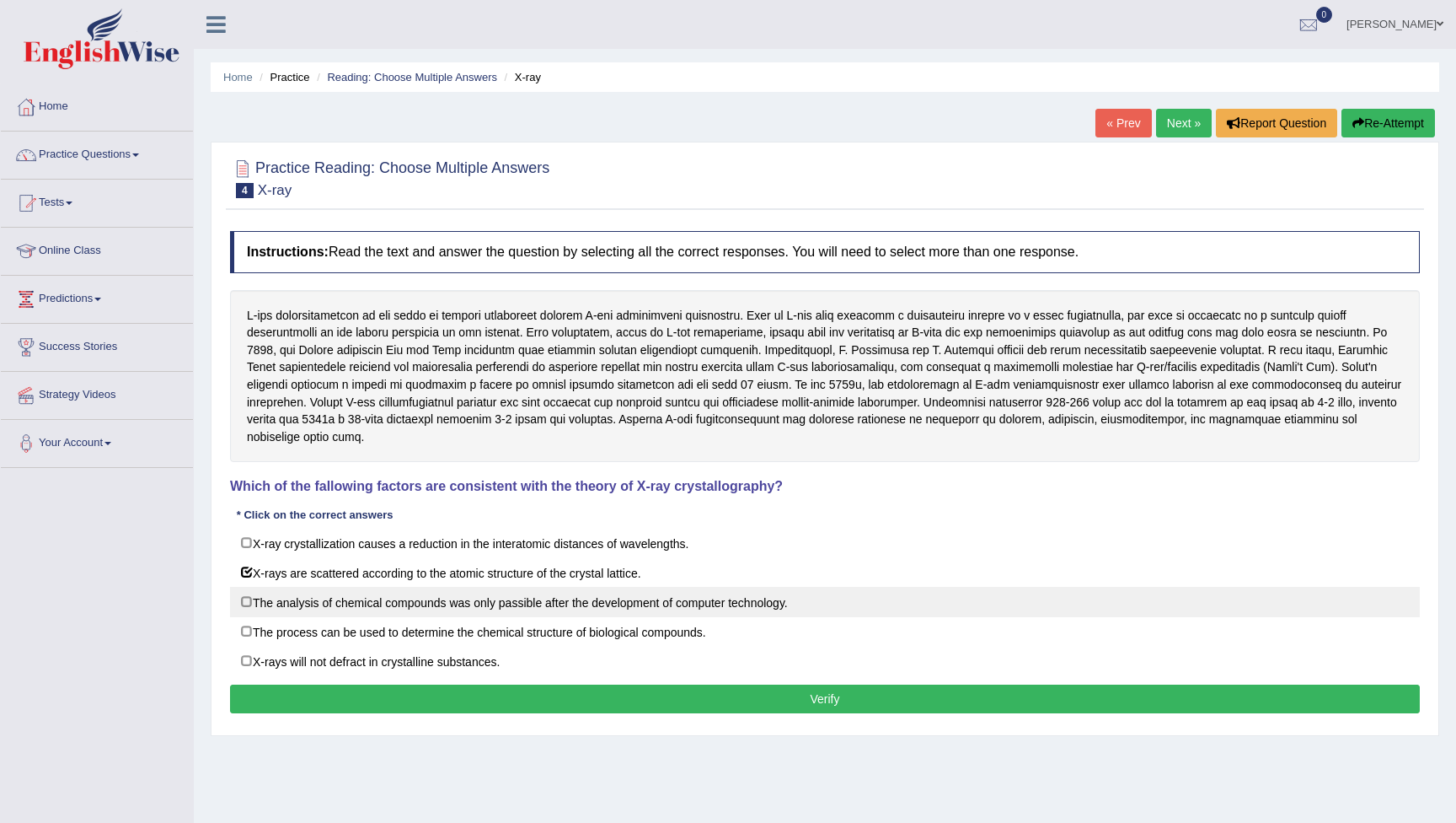
click at [249, 598] on label "The analysis of chemical compounds was only passible after the development of c…" at bounding box center [825, 601] width 1190 height 30
checkbox input "true"
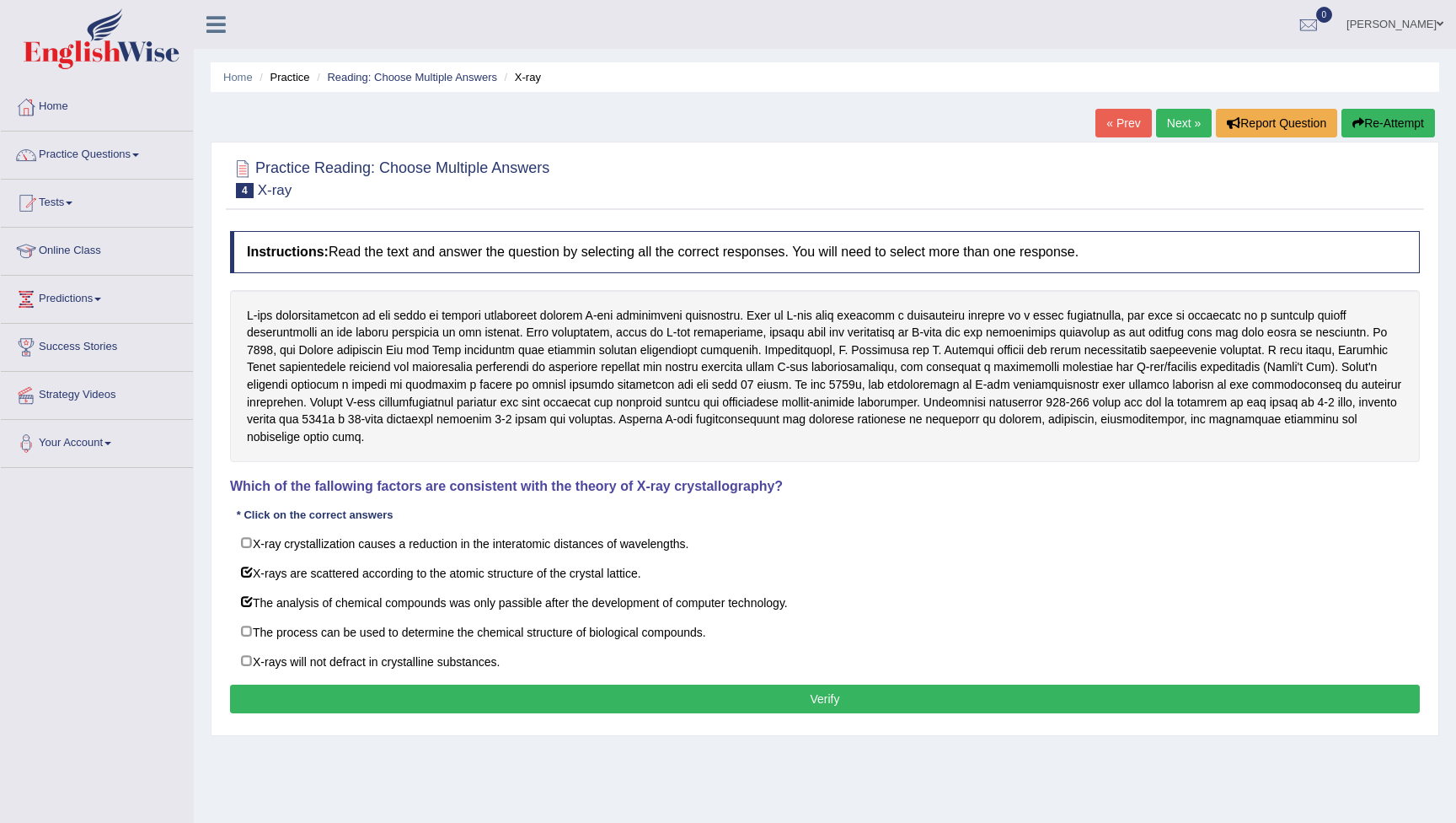
click at [406, 687] on button "Verify" at bounding box center [825, 699] width 1190 height 29
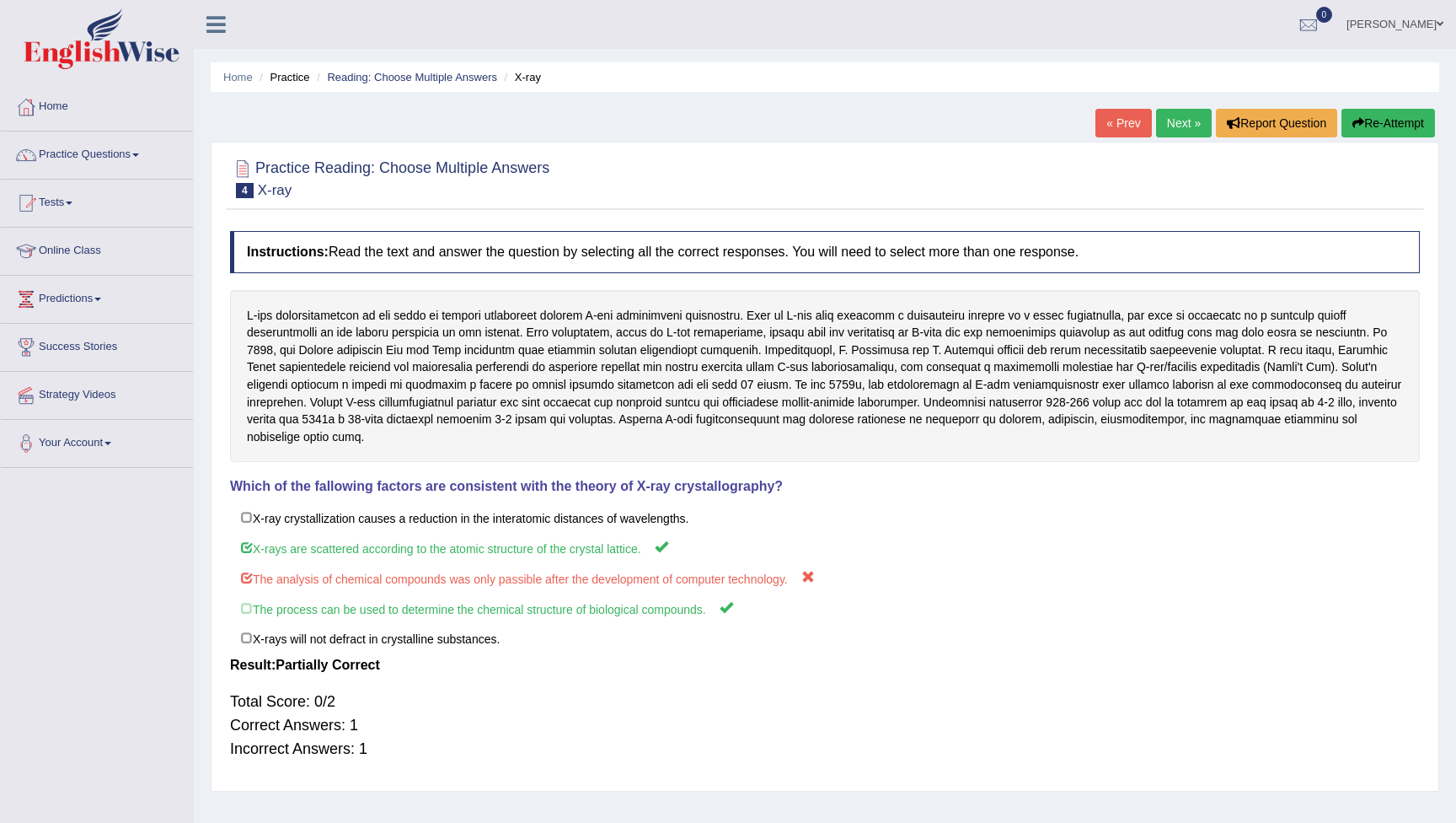
click at [1369, 116] on button "Re-Attempt" at bounding box center [1389, 123] width 94 height 29
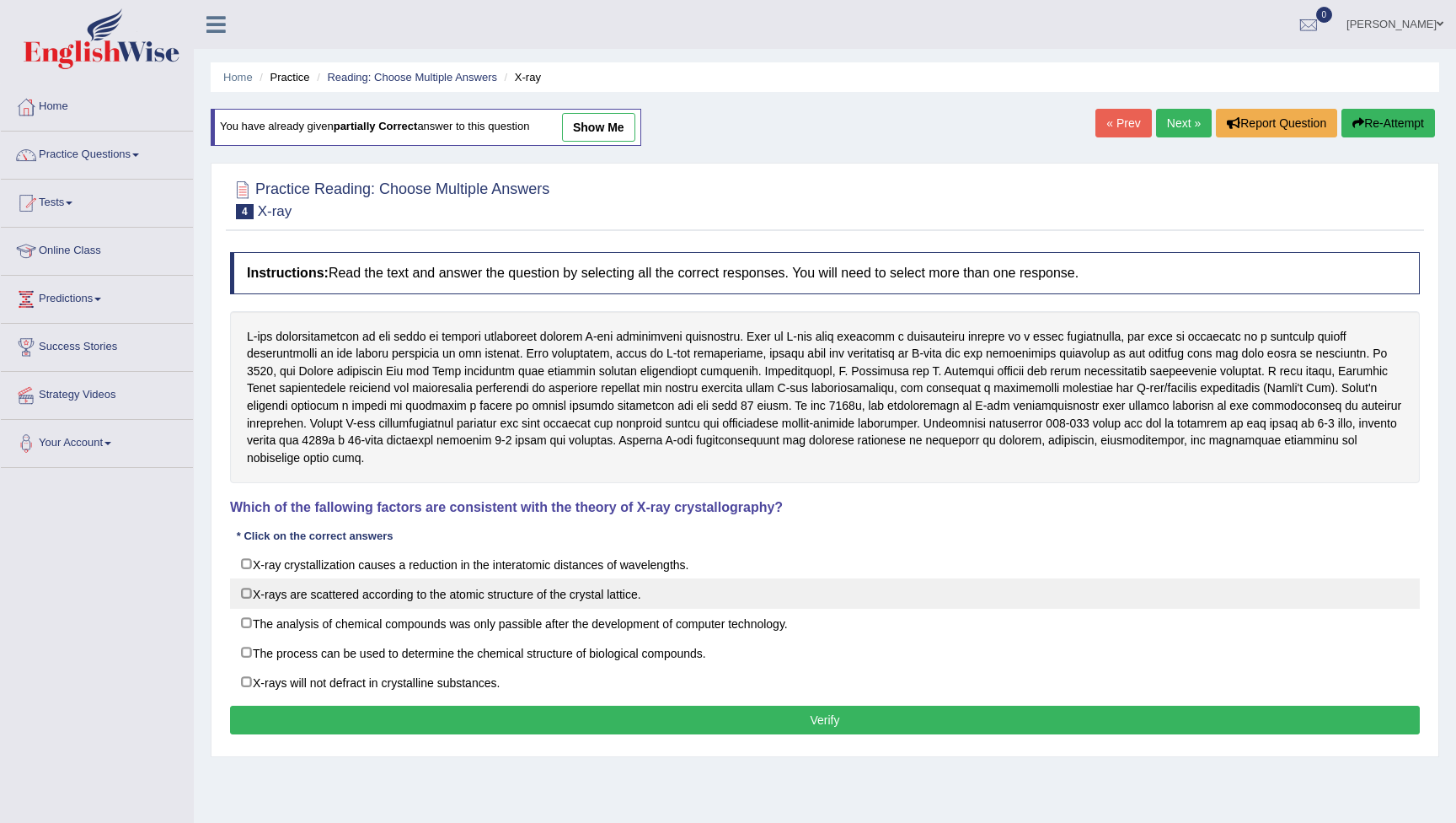
click at [250, 588] on label "X-rays are scattered according to the atomic structure of the crystal lattice." at bounding box center [825, 593] width 1190 height 30
checkbox input "true"
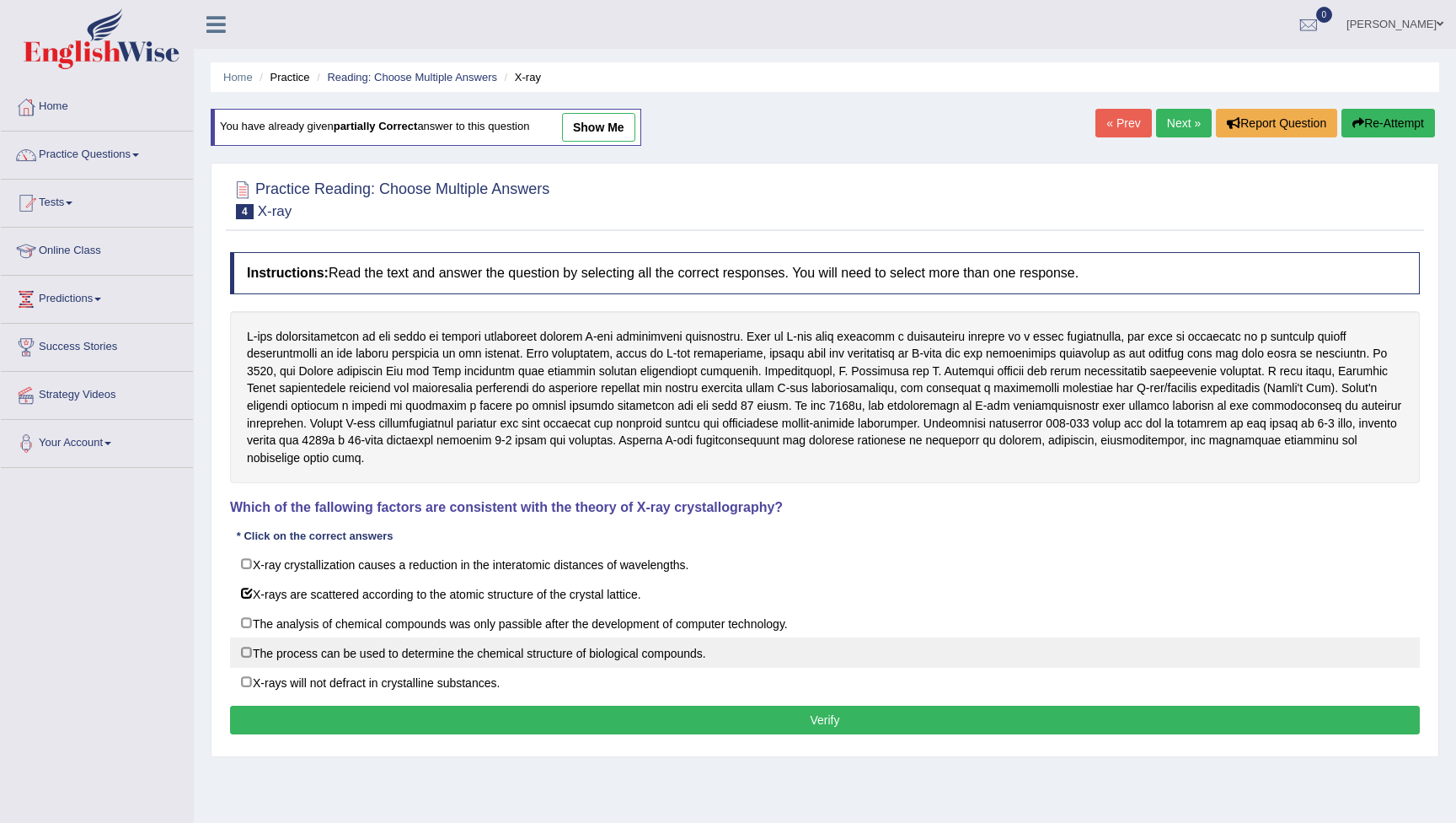
click at [246, 651] on label "The process can be used to determine the chemical structure of biological compo…" at bounding box center [825, 652] width 1190 height 30
checkbox input "true"
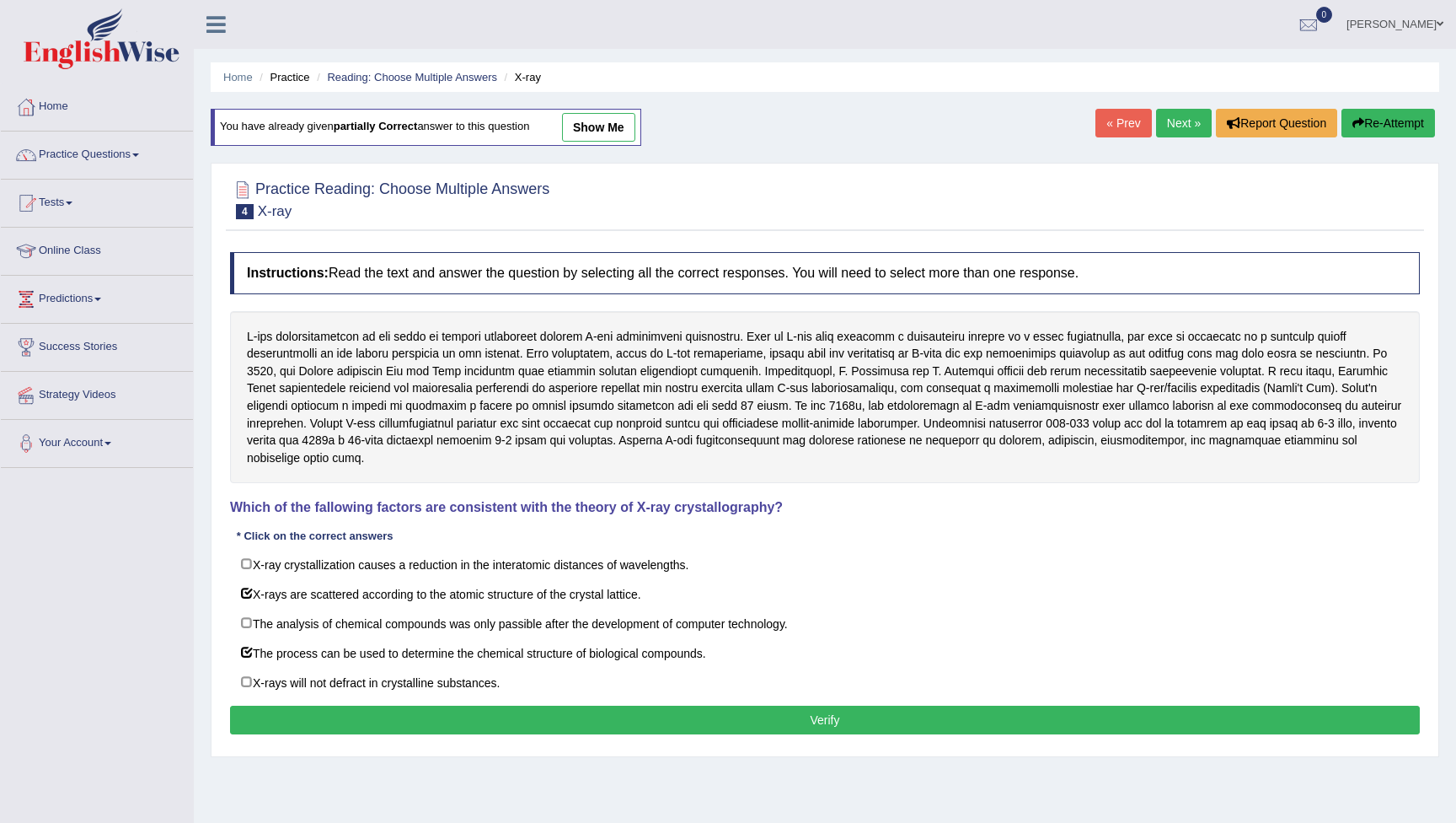
click at [578, 713] on button "Verify" at bounding box center [825, 719] width 1190 height 29
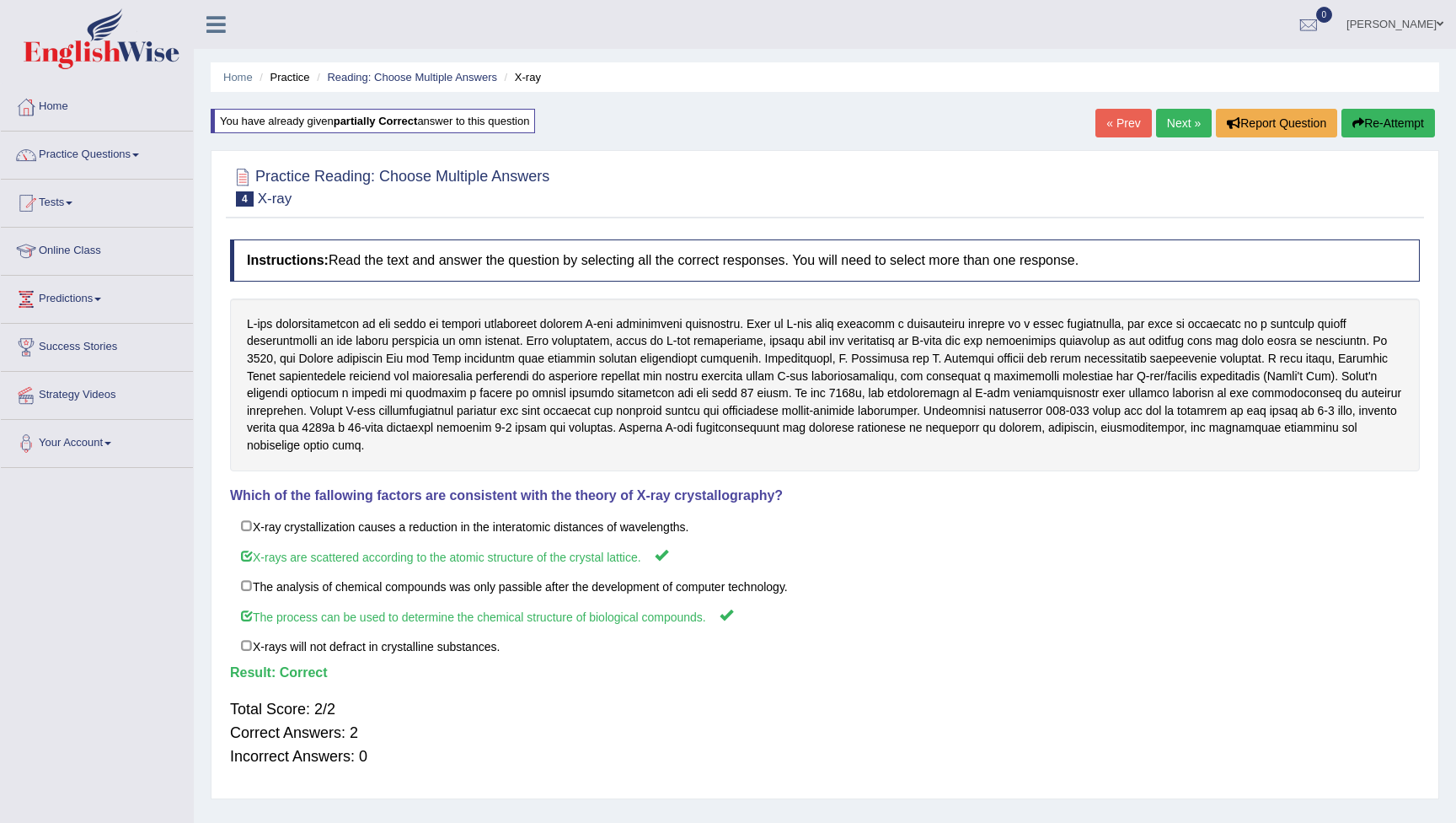
click at [1178, 126] on link "Next »" at bounding box center [1184, 123] width 56 height 29
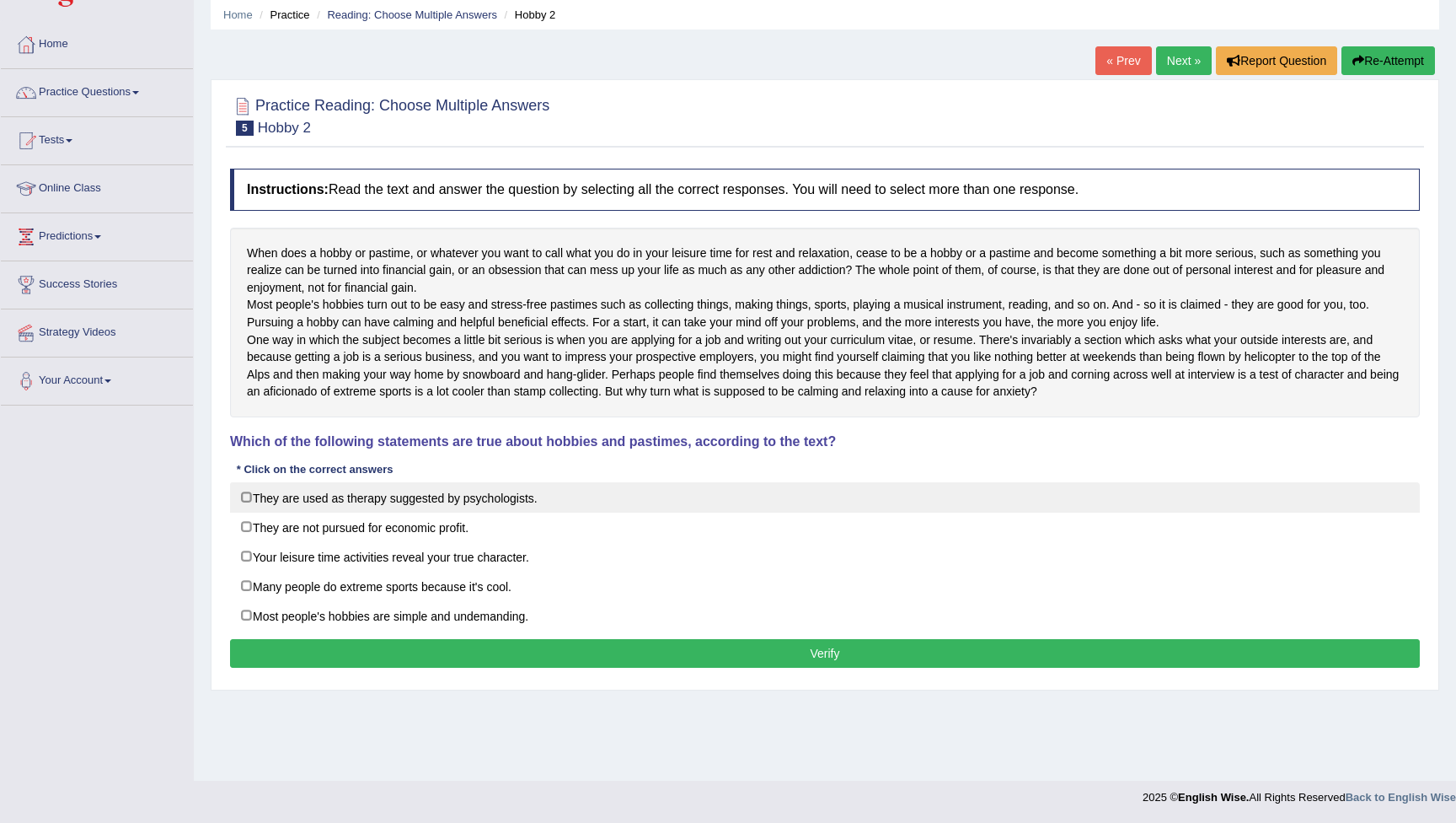
scroll to position [63, 0]
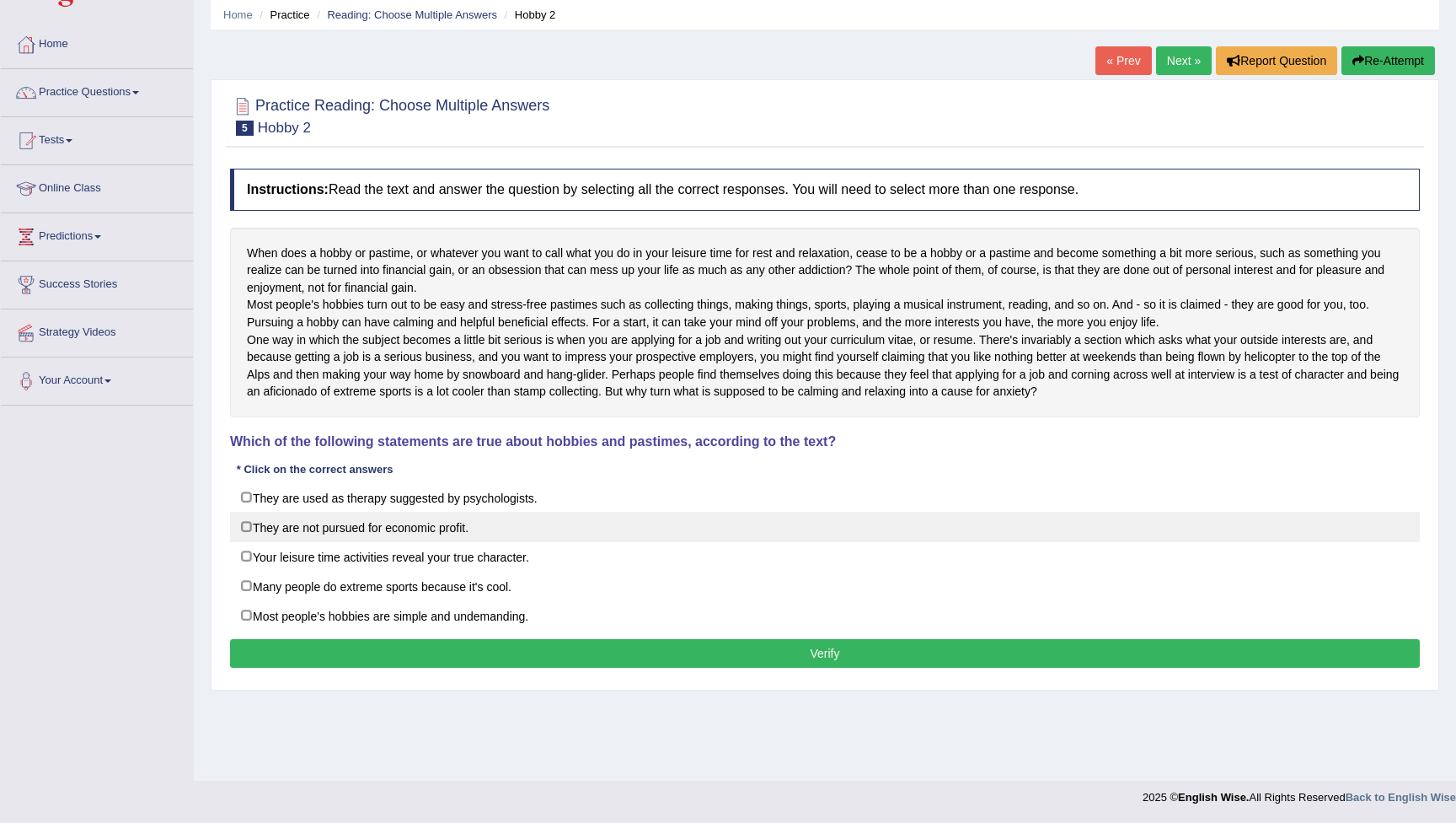
click at [248, 542] on label "They are not pursued for economic profit." at bounding box center [825, 526] width 1190 height 30
checkbox input "true"
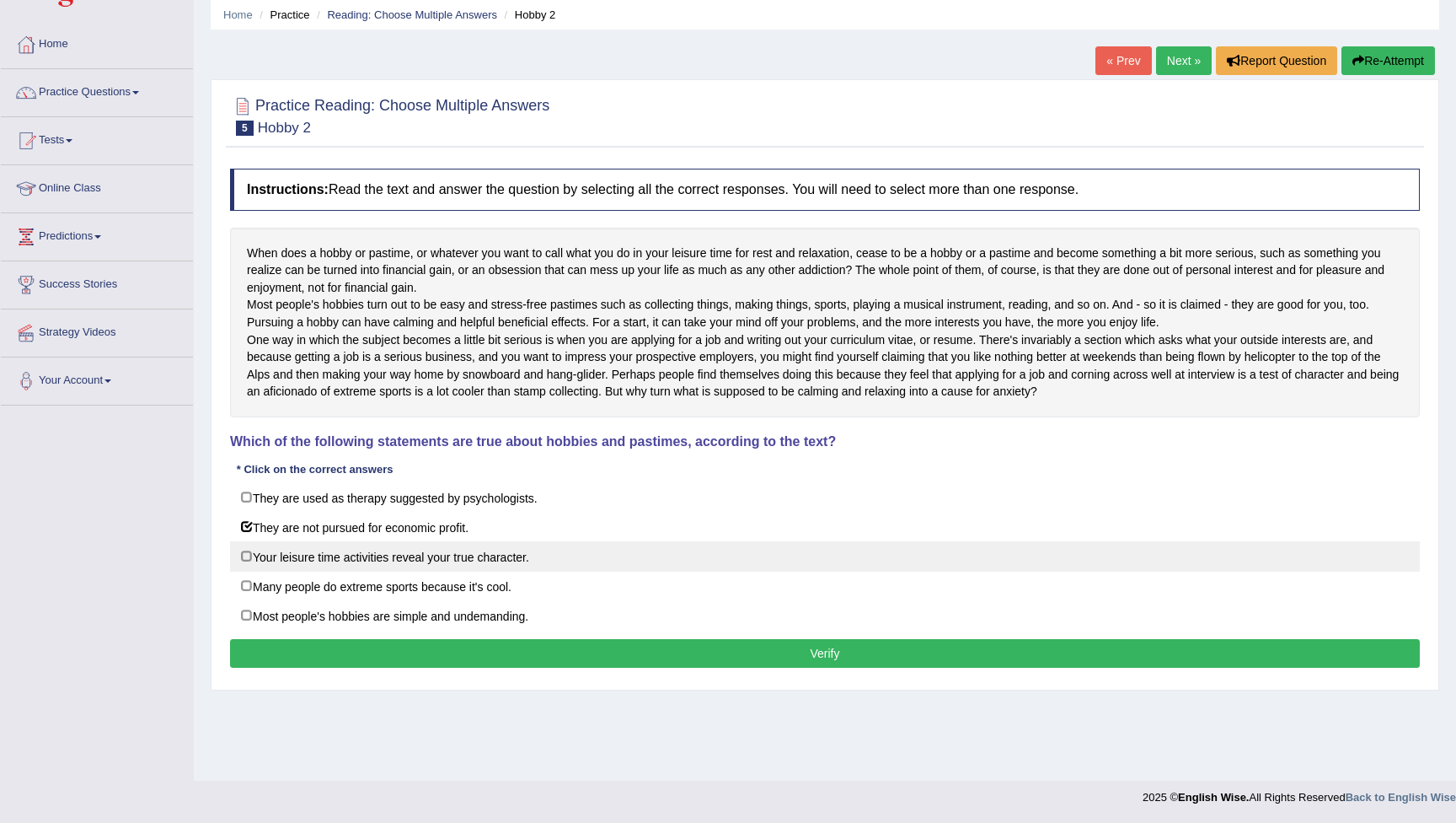
click at [247, 572] on label "Your leisure time activities reveal your true character." at bounding box center [825, 556] width 1190 height 30
checkbox input "true"
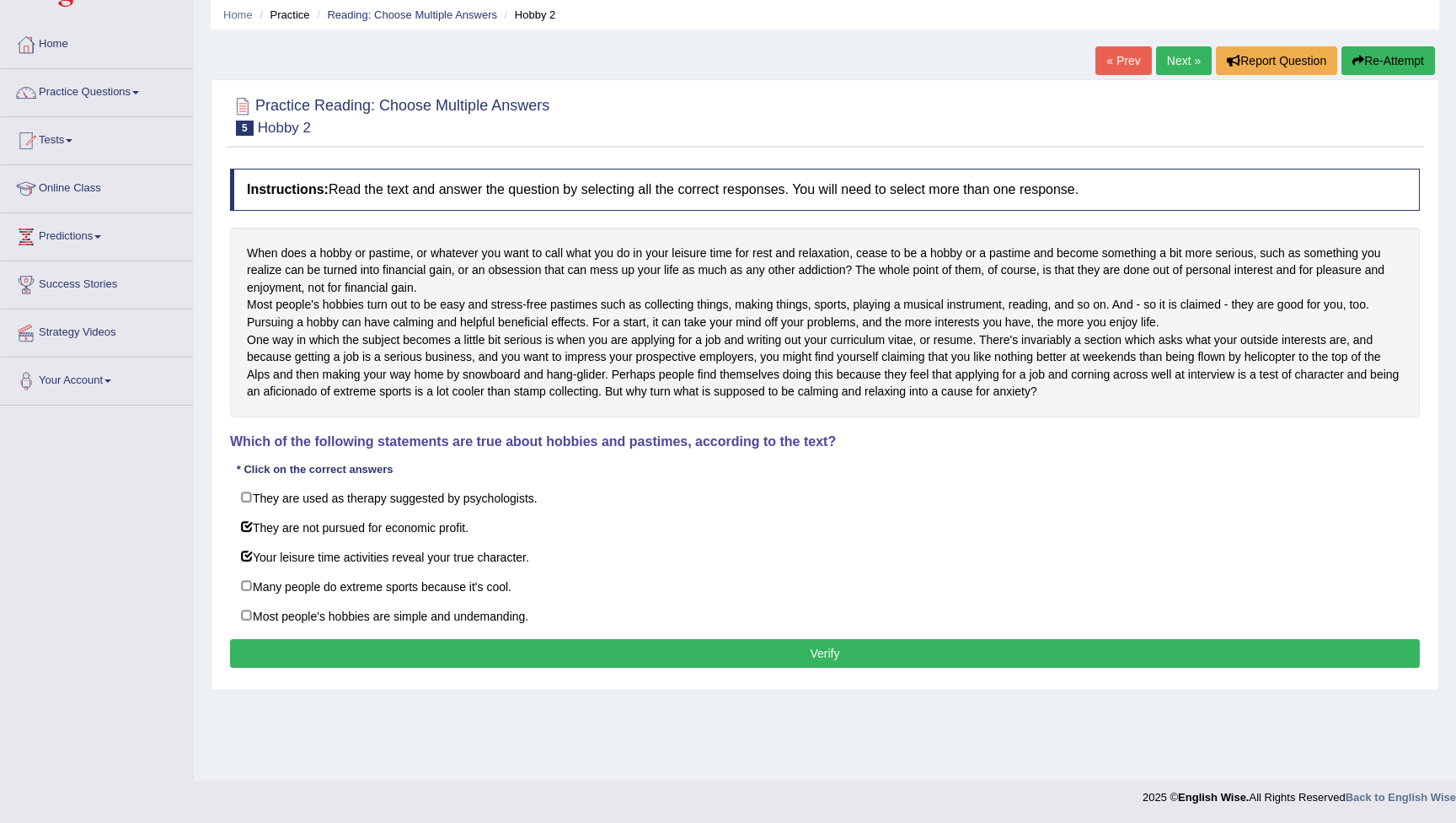
click at [469, 667] on button "Verify" at bounding box center [825, 652] width 1190 height 29
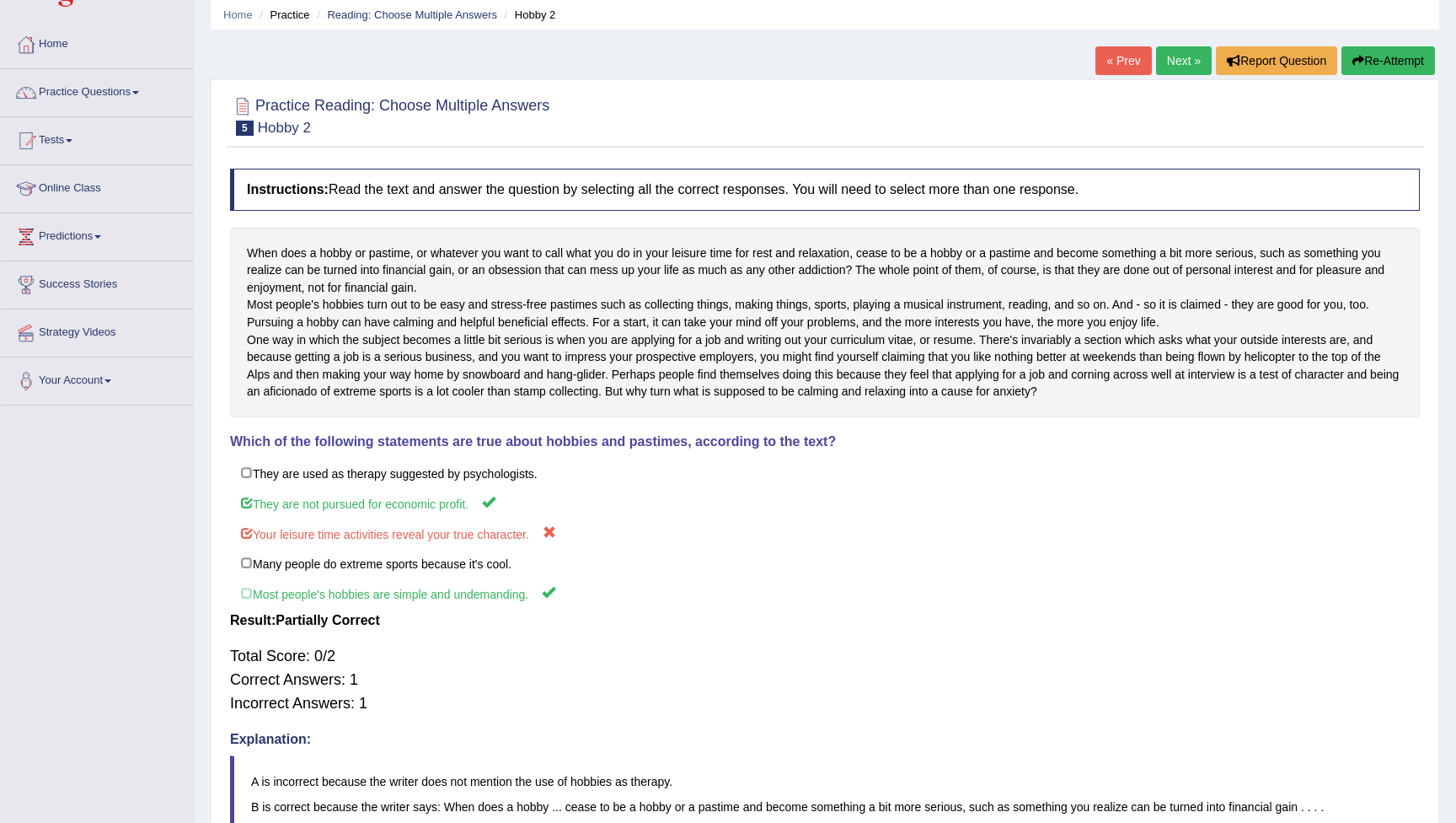
click at [1390, 60] on button "Re-Attempt" at bounding box center [1389, 60] width 94 height 29
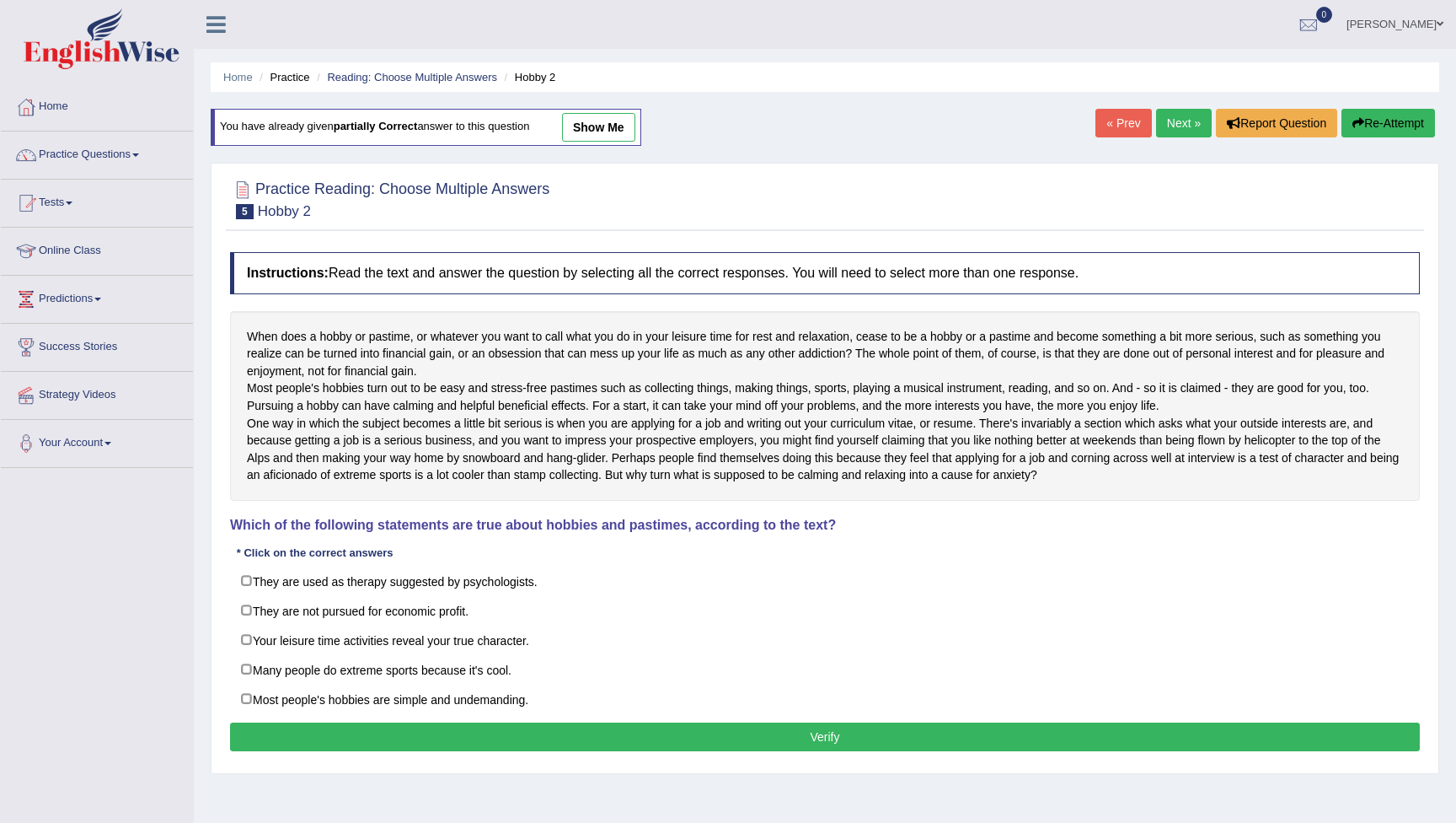
scroll to position [63, 0]
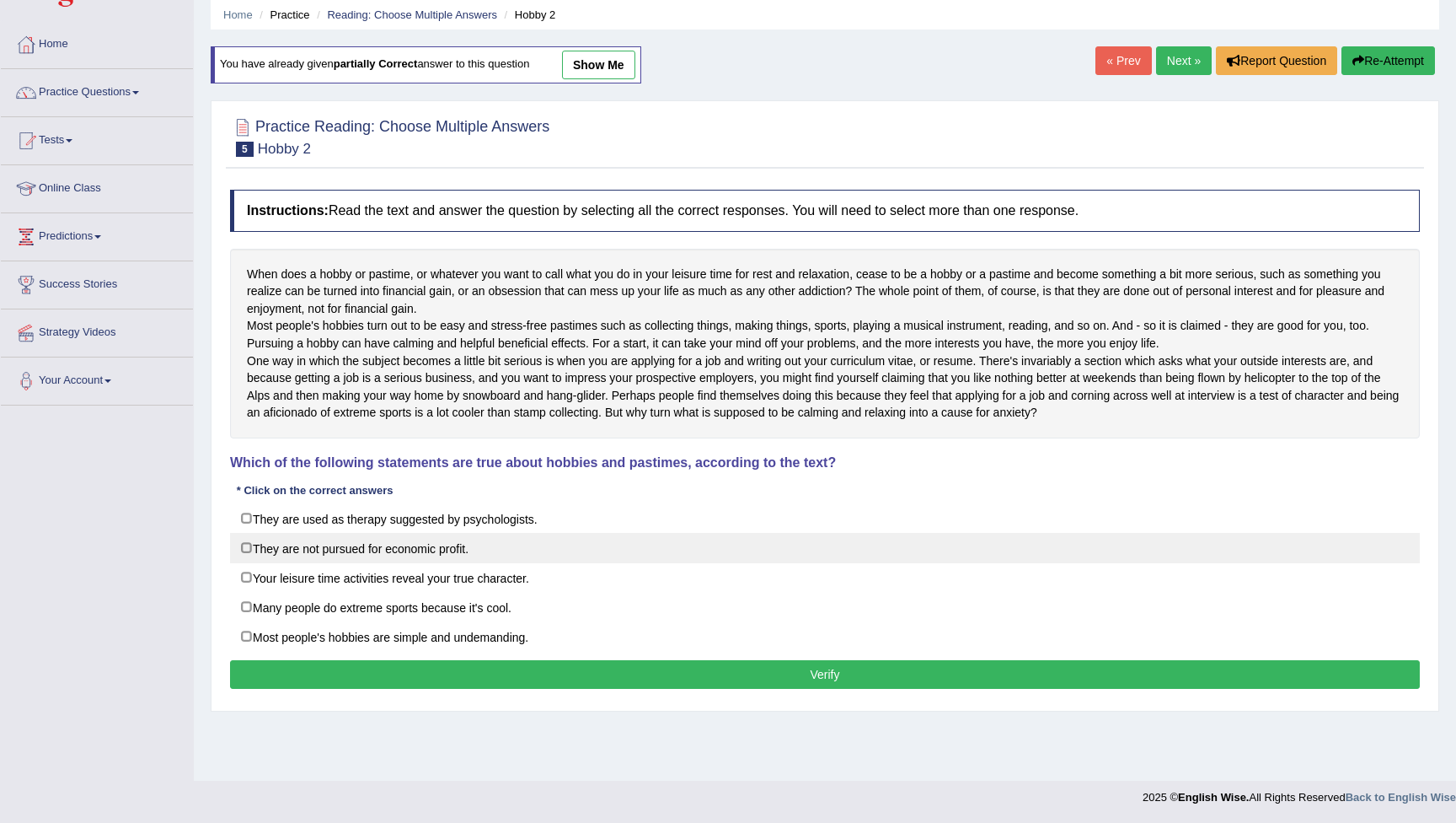
click at [263, 563] on label "They are not pursued for economic profit." at bounding box center [825, 547] width 1190 height 30
checkbox input "true"
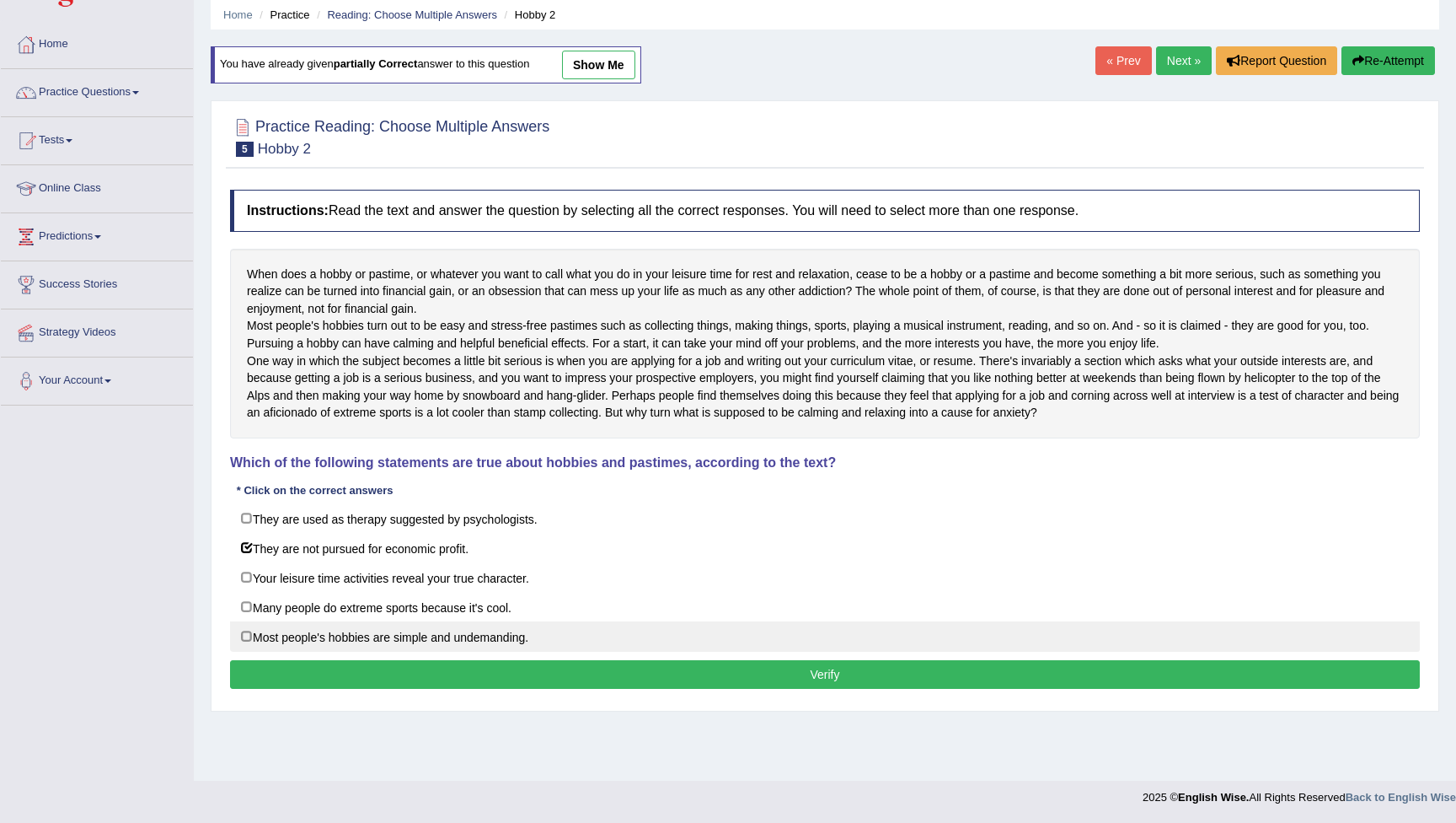
click at [254, 652] on label "Most people's hobbies are simple and undemanding." at bounding box center [825, 636] width 1190 height 30
checkbox input "true"
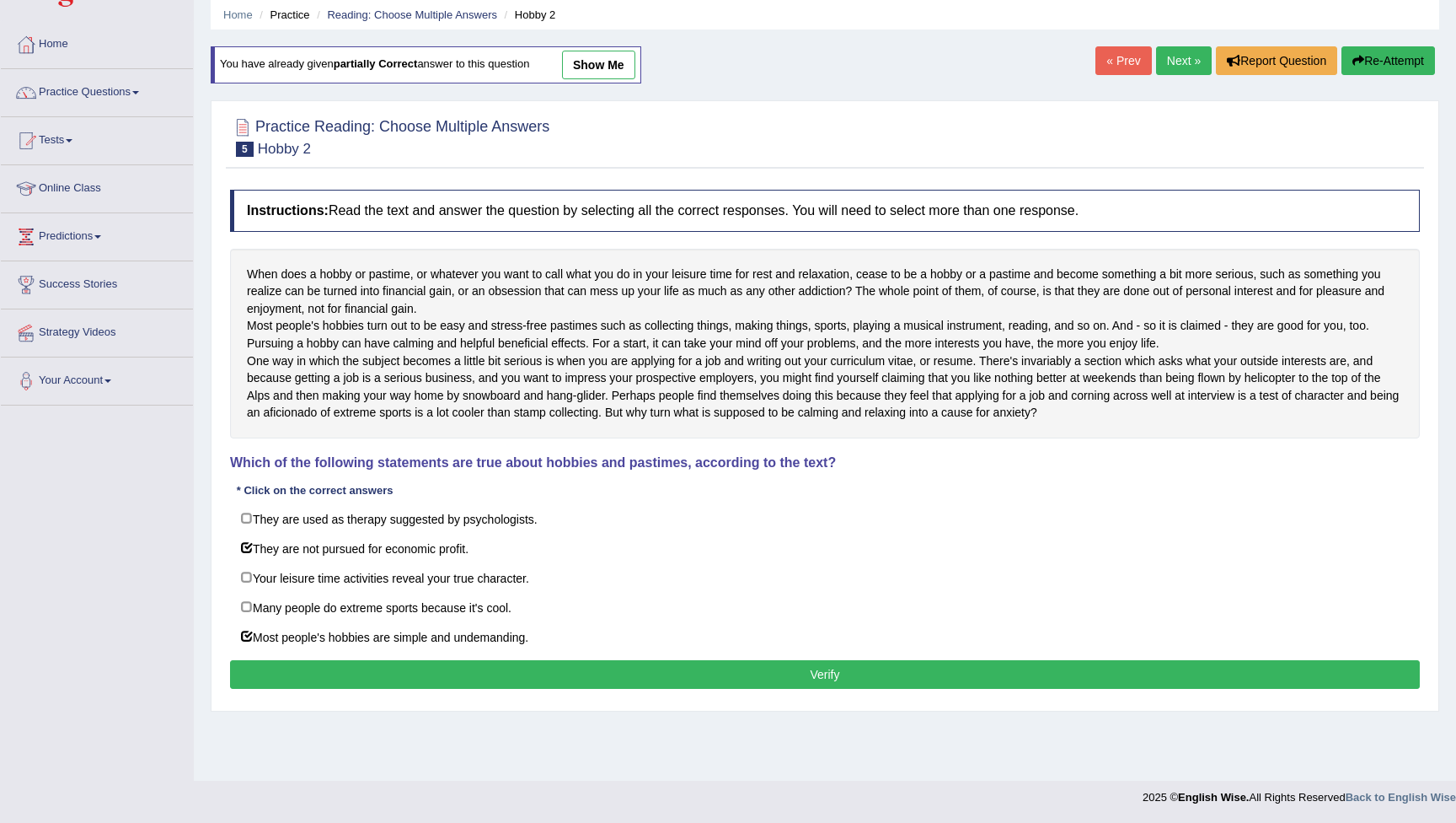
click at [426, 689] on button "Verify" at bounding box center [825, 674] width 1190 height 29
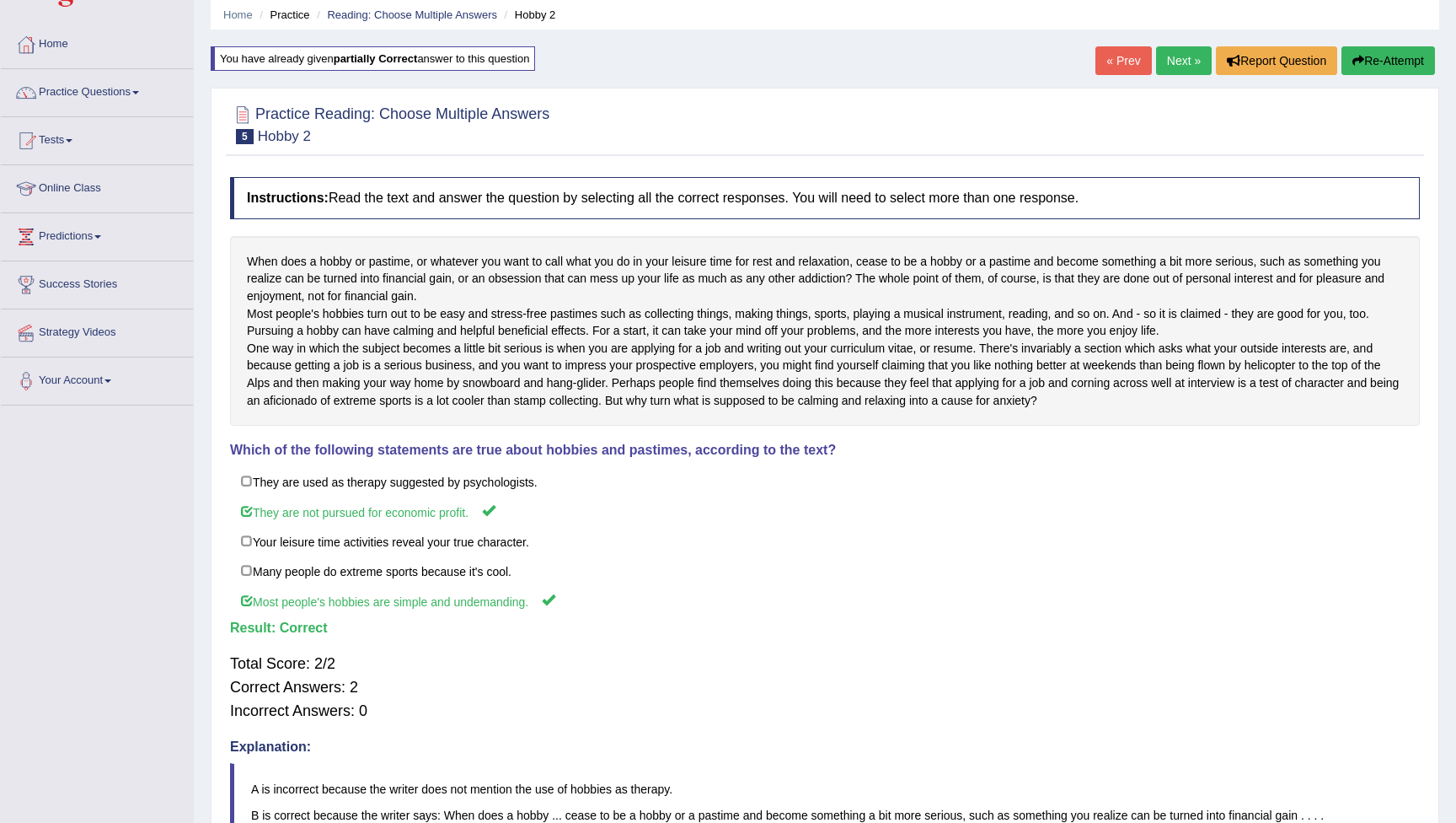
click at [1175, 67] on link "Next »" at bounding box center [1184, 60] width 56 height 29
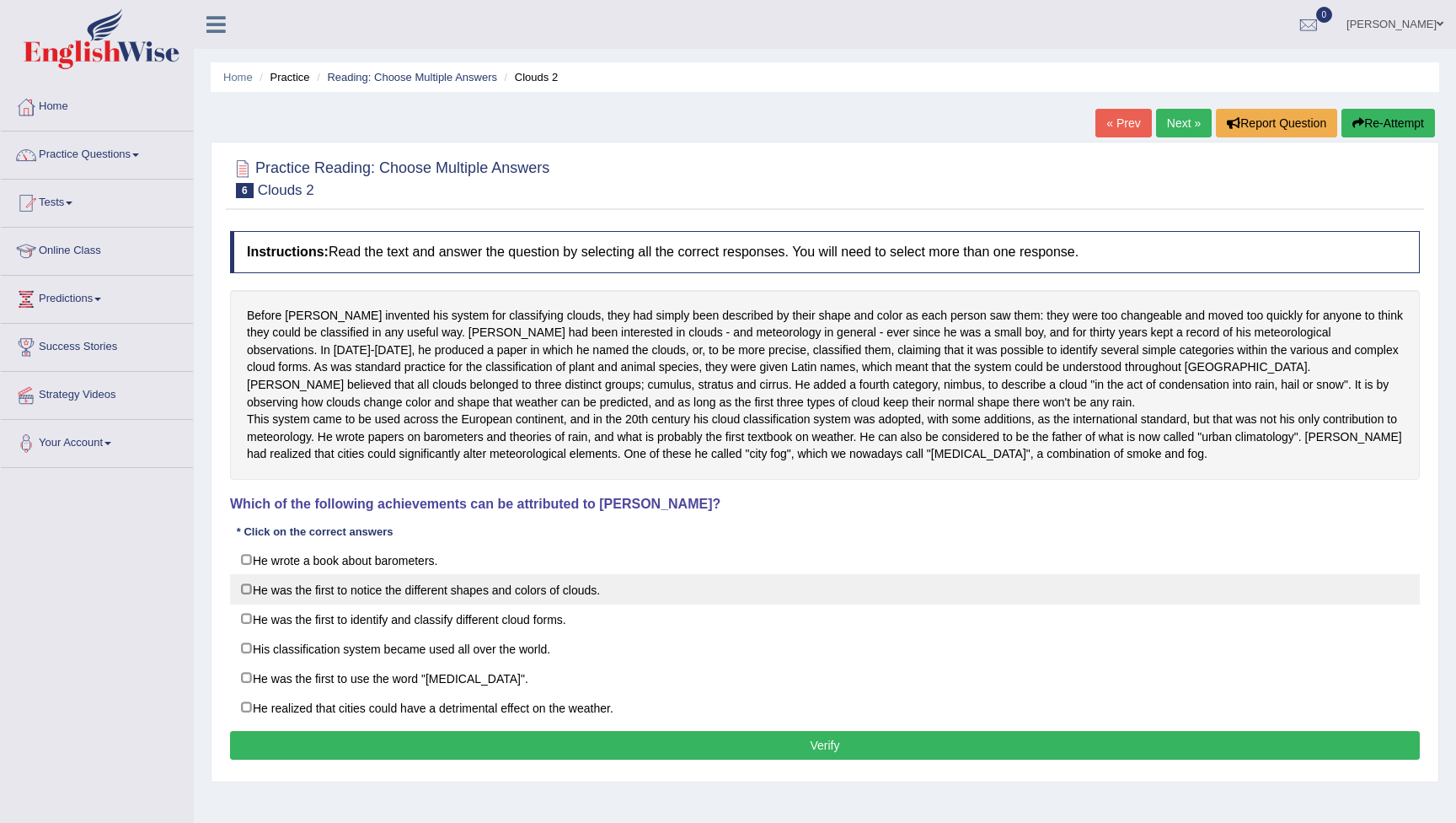
click at [246, 605] on label "He was the first to notice the different shapes and colors of clouds." at bounding box center [825, 589] width 1190 height 30
checkbox input "true"
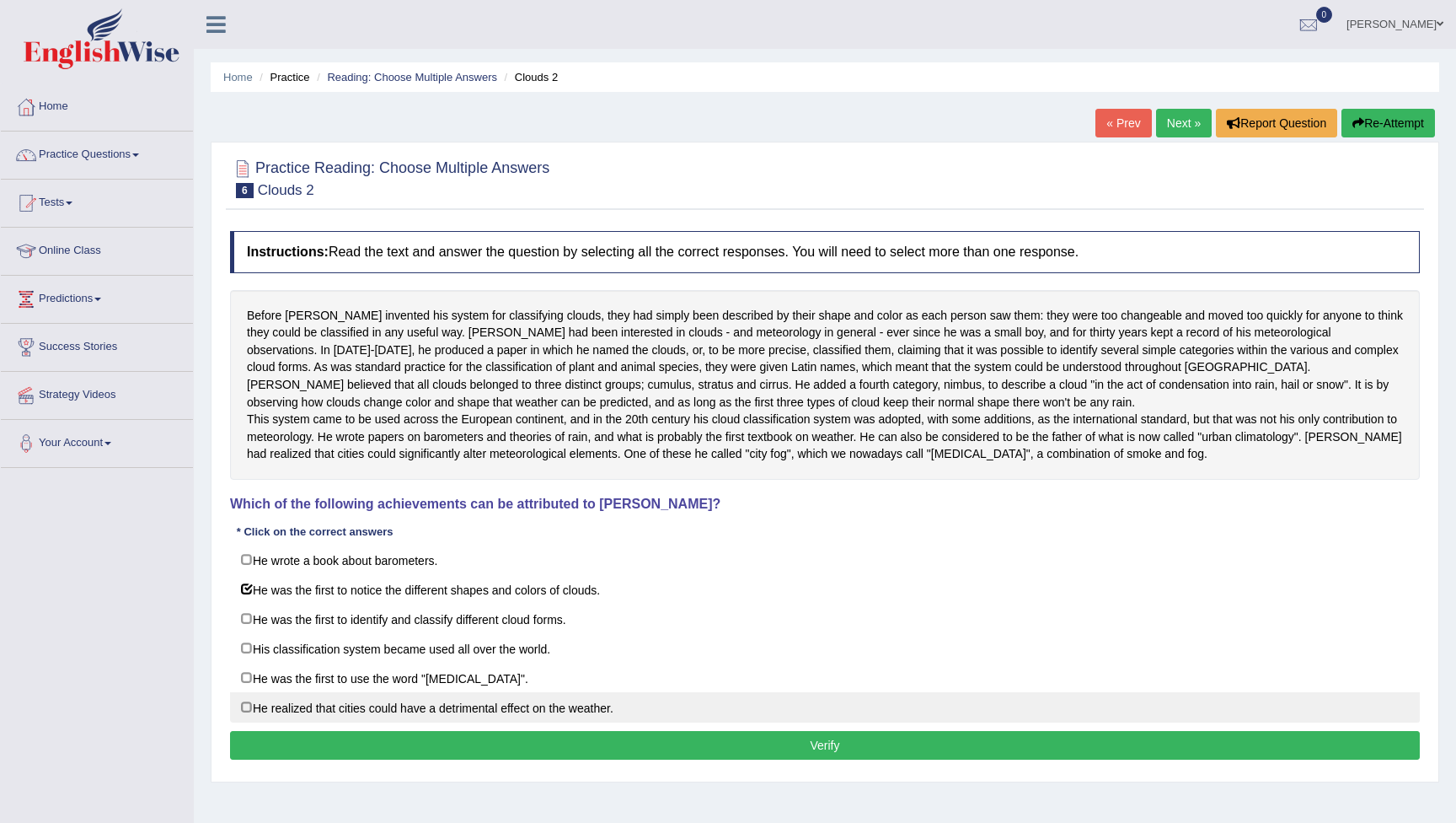
click at [247, 722] on label "He realized that cities could have a detrimental effect on the weather." at bounding box center [825, 707] width 1190 height 30
checkbox input "true"
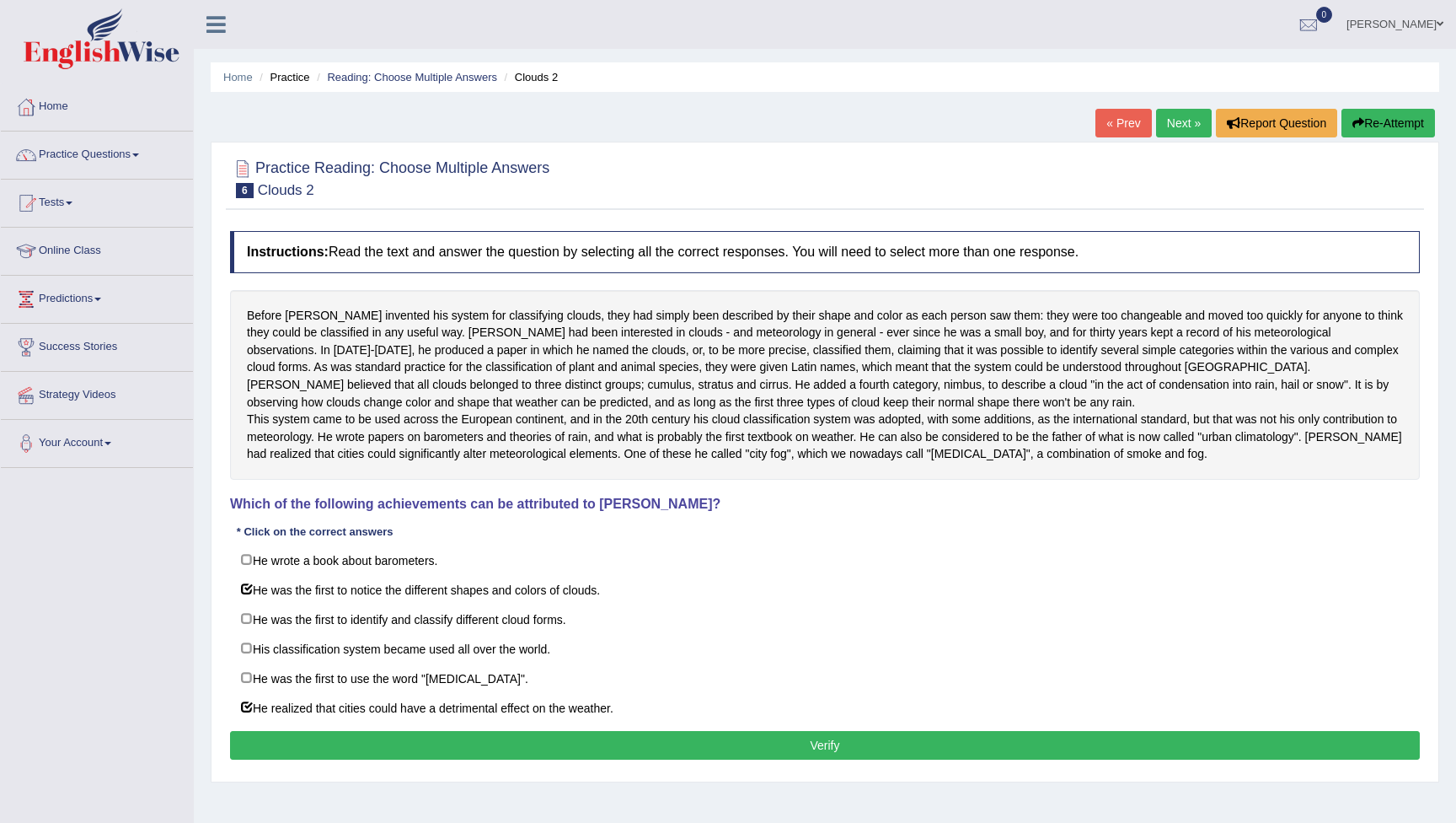
click at [418, 759] on button "Verify" at bounding box center [825, 745] width 1190 height 29
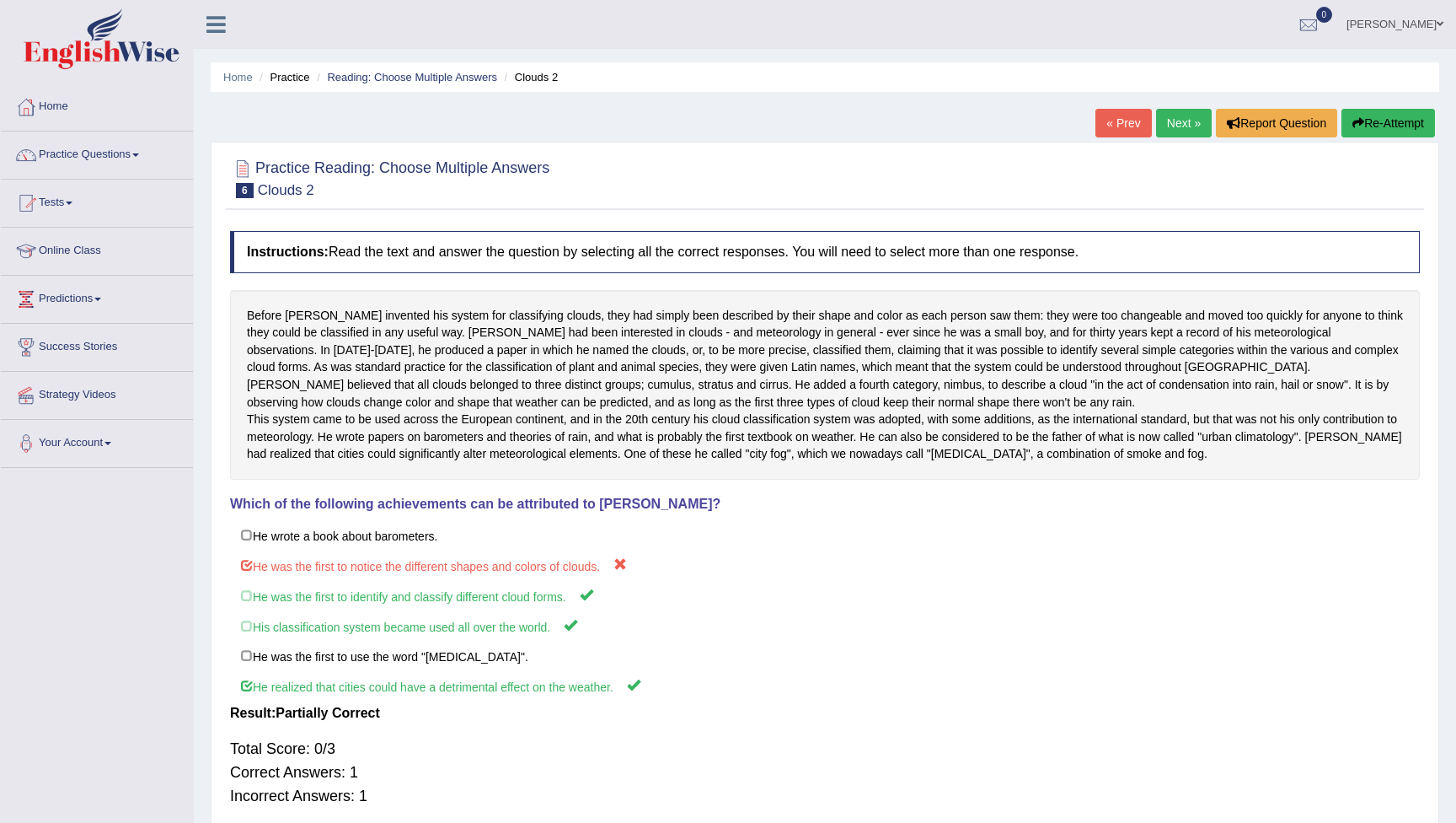
click at [1373, 127] on button "Re-Attempt" at bounding box center [1389, 123] width 94 height 29
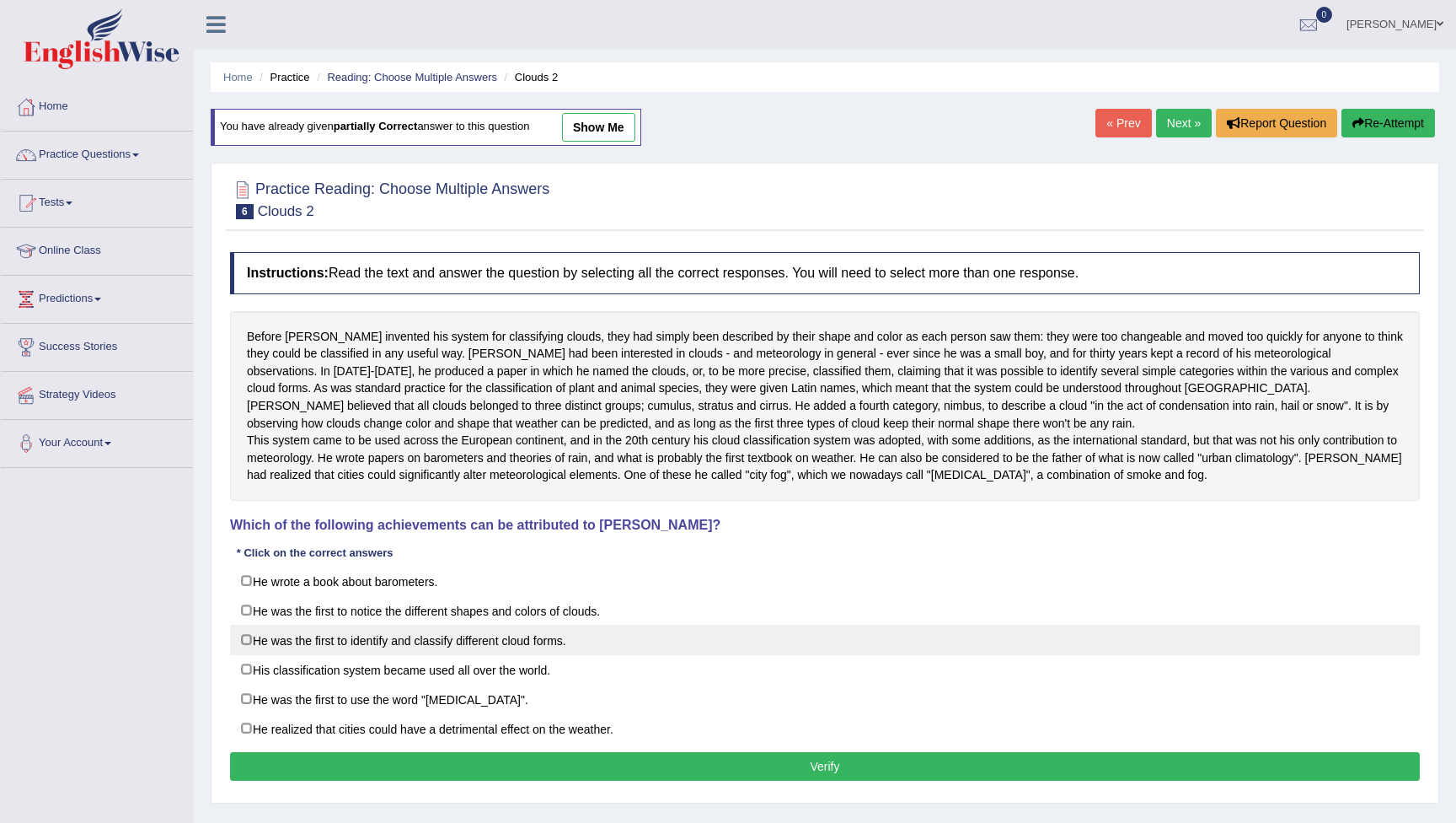
click at [250, 655] on label "He was the first to identify and classify different cloud forms." at bounding box center [825, 639] width 1190 height 30
checkbox input "true"
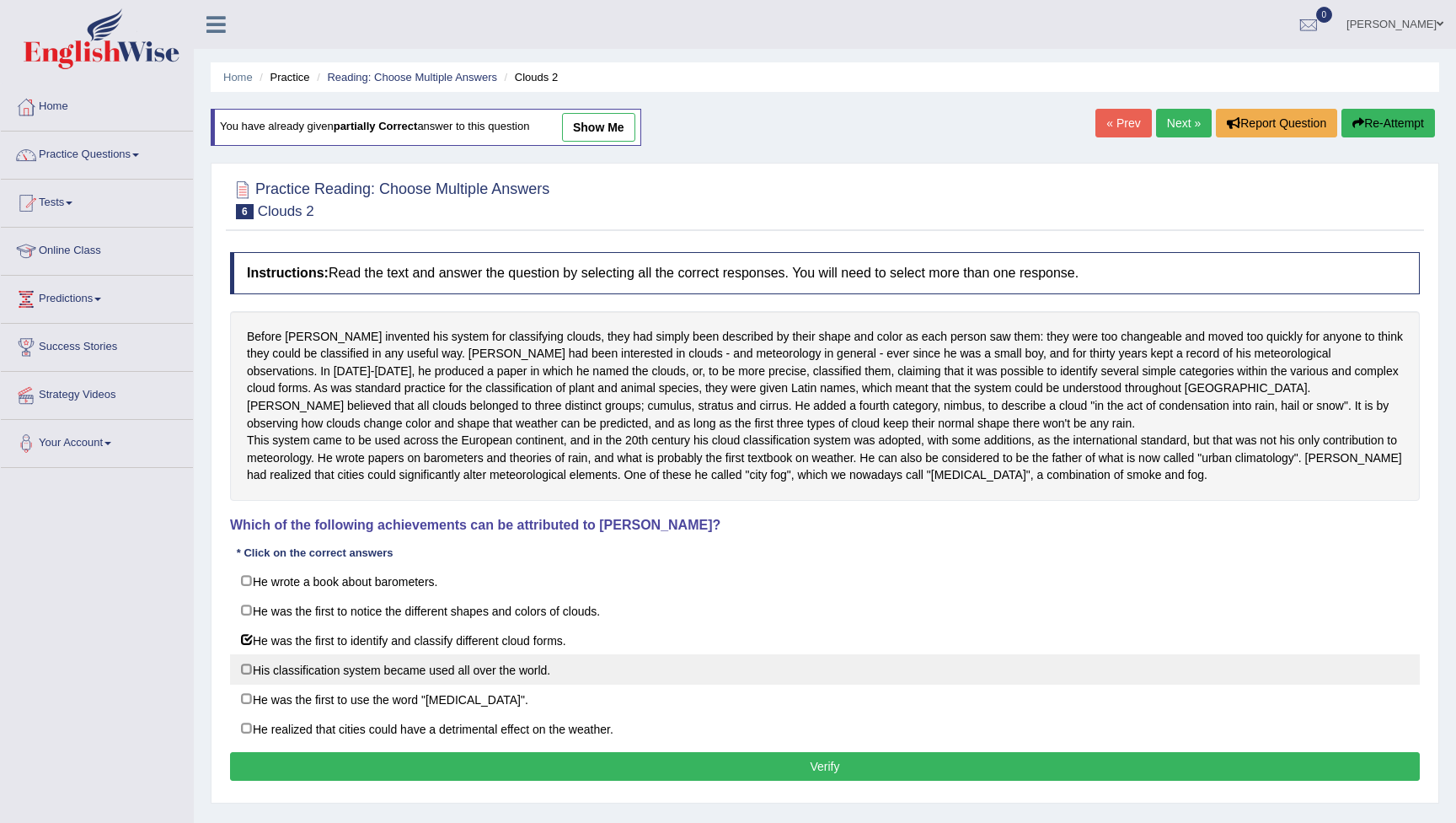
click at [250, 685] on label "His classification system became used all over the world." at bounding box center [825, 669] width 1190 height 30
checkbox input "true"
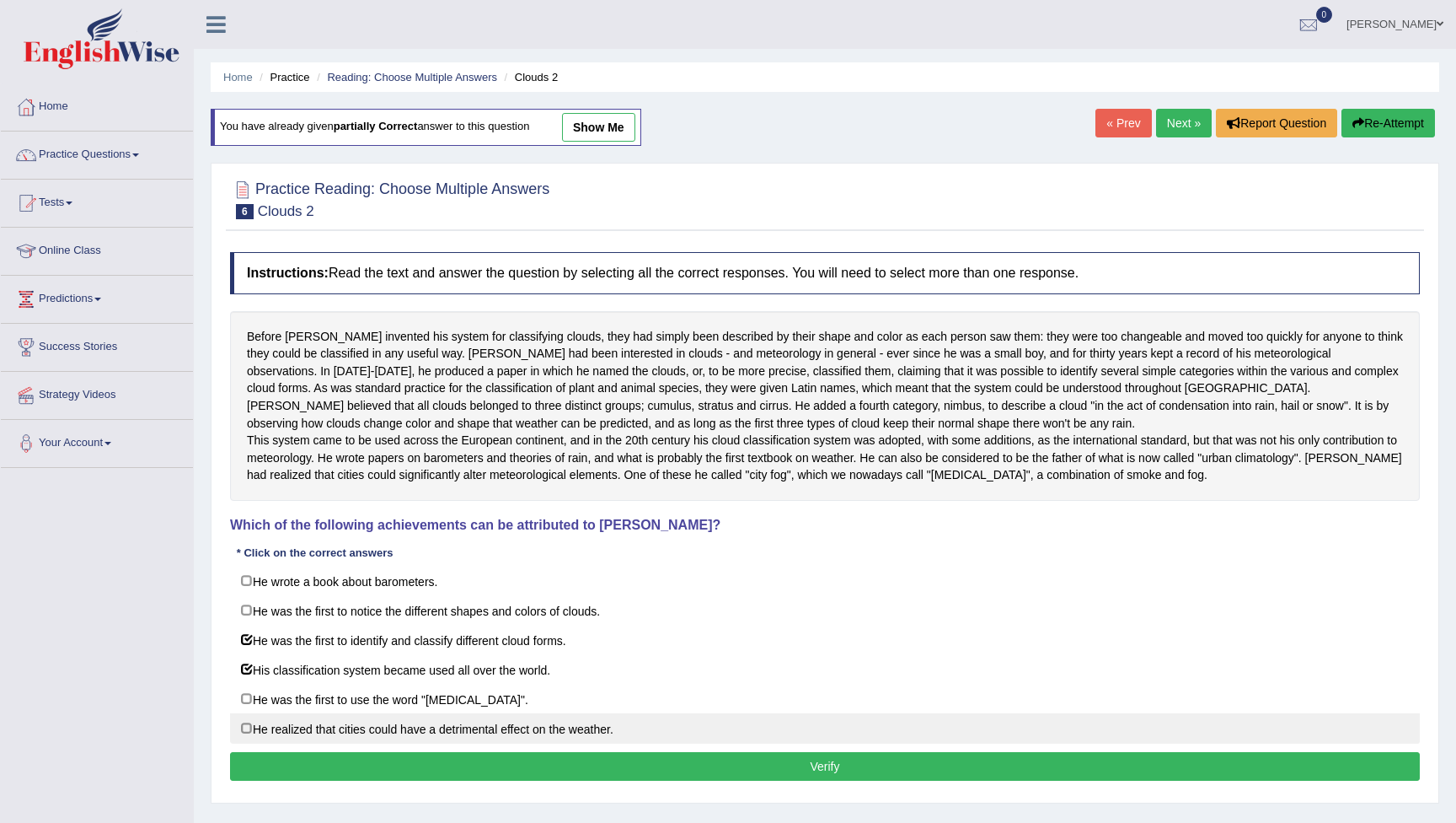
click at [257, 744] on label "He realized that cities could have a detrimental effect on the weather." at bounding box center [825, 728] width 1190 height 30
checkbox input "true"
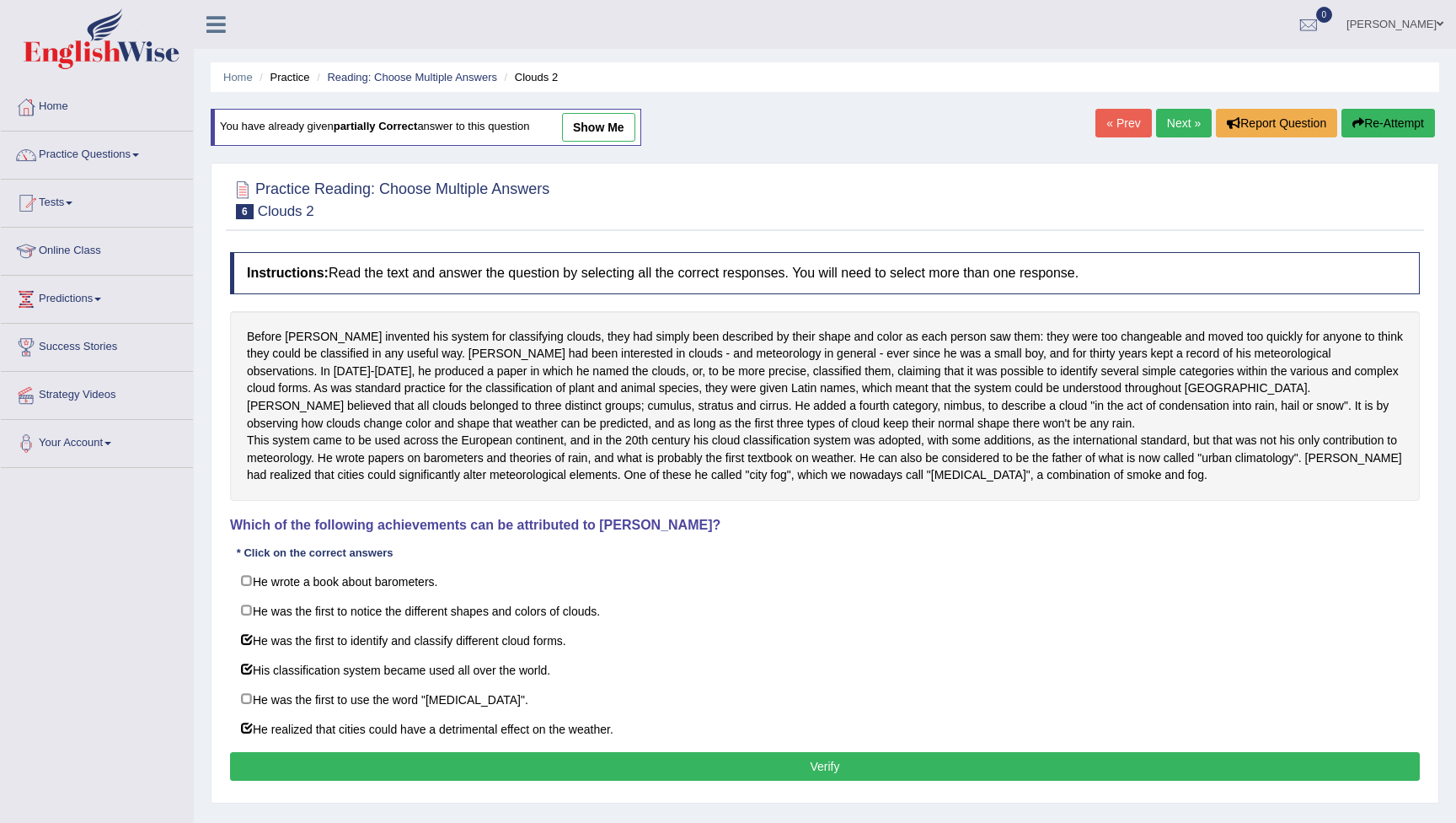
click at [541, 780] on button "Verify" at bounding box center [825, 766] width 1190 height 29
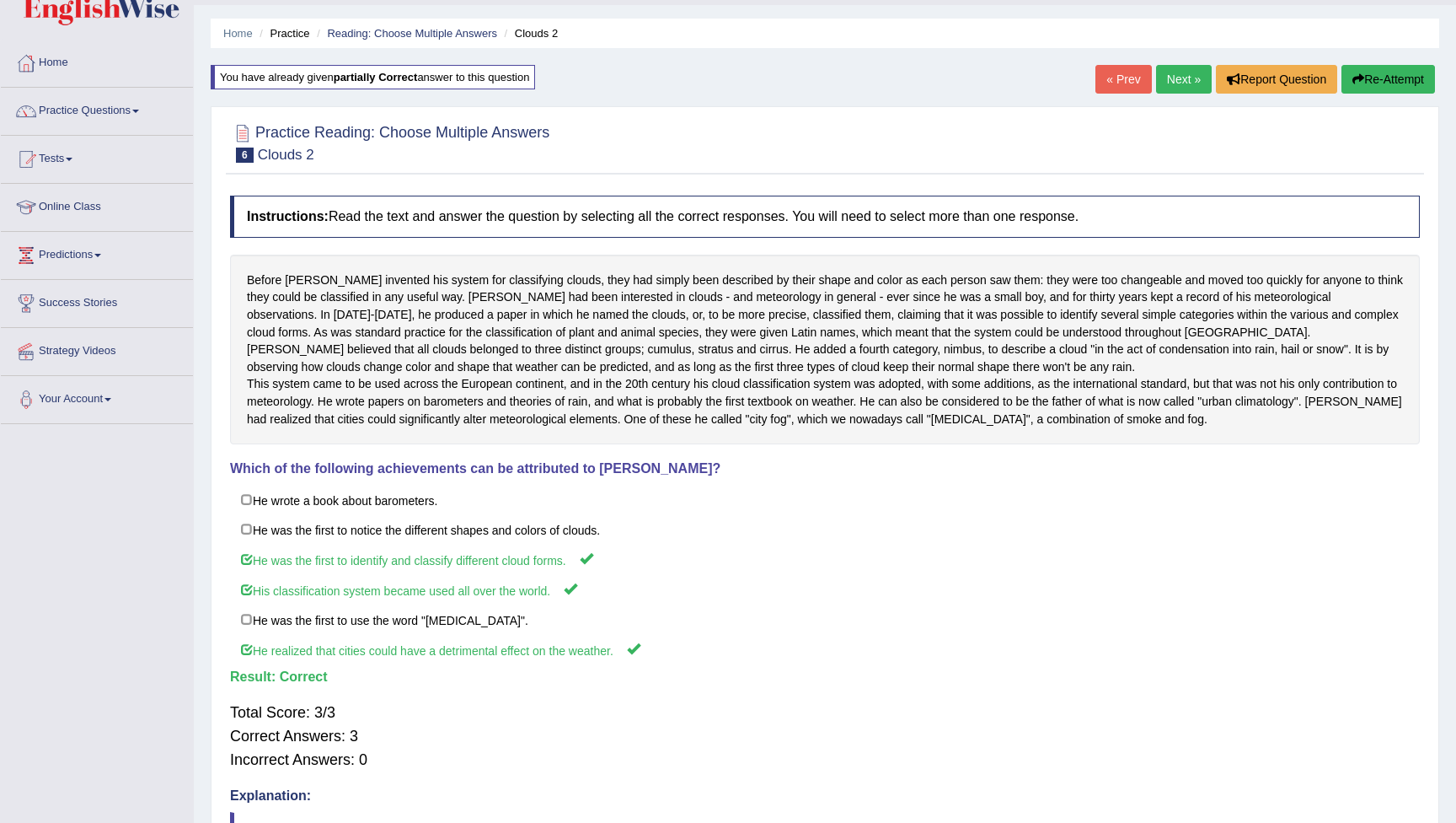
scroll to position [47, 0]
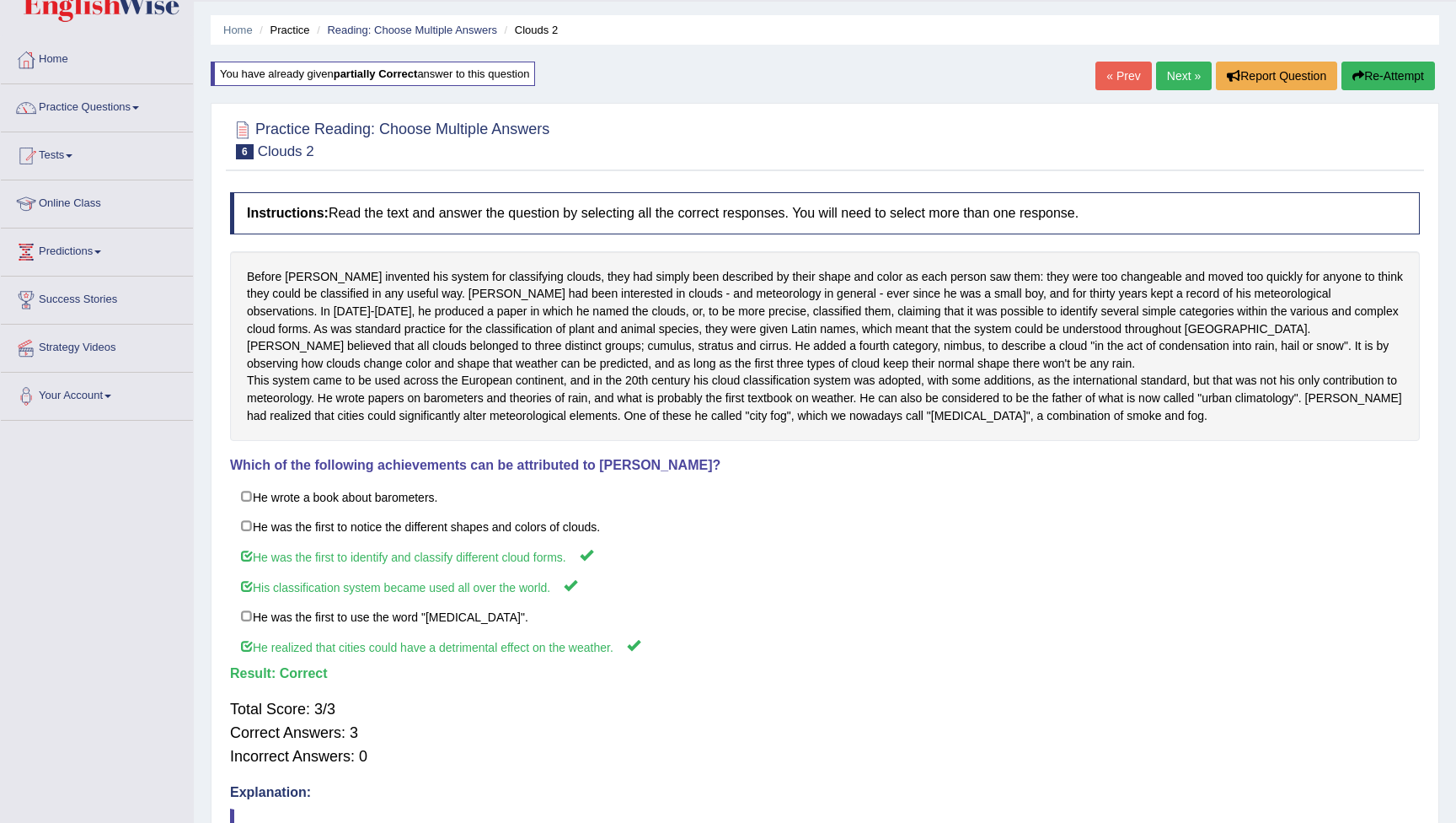
click at [1167, 75] on link "Next »" at bounding box center [1184, 76] width 56 height 29
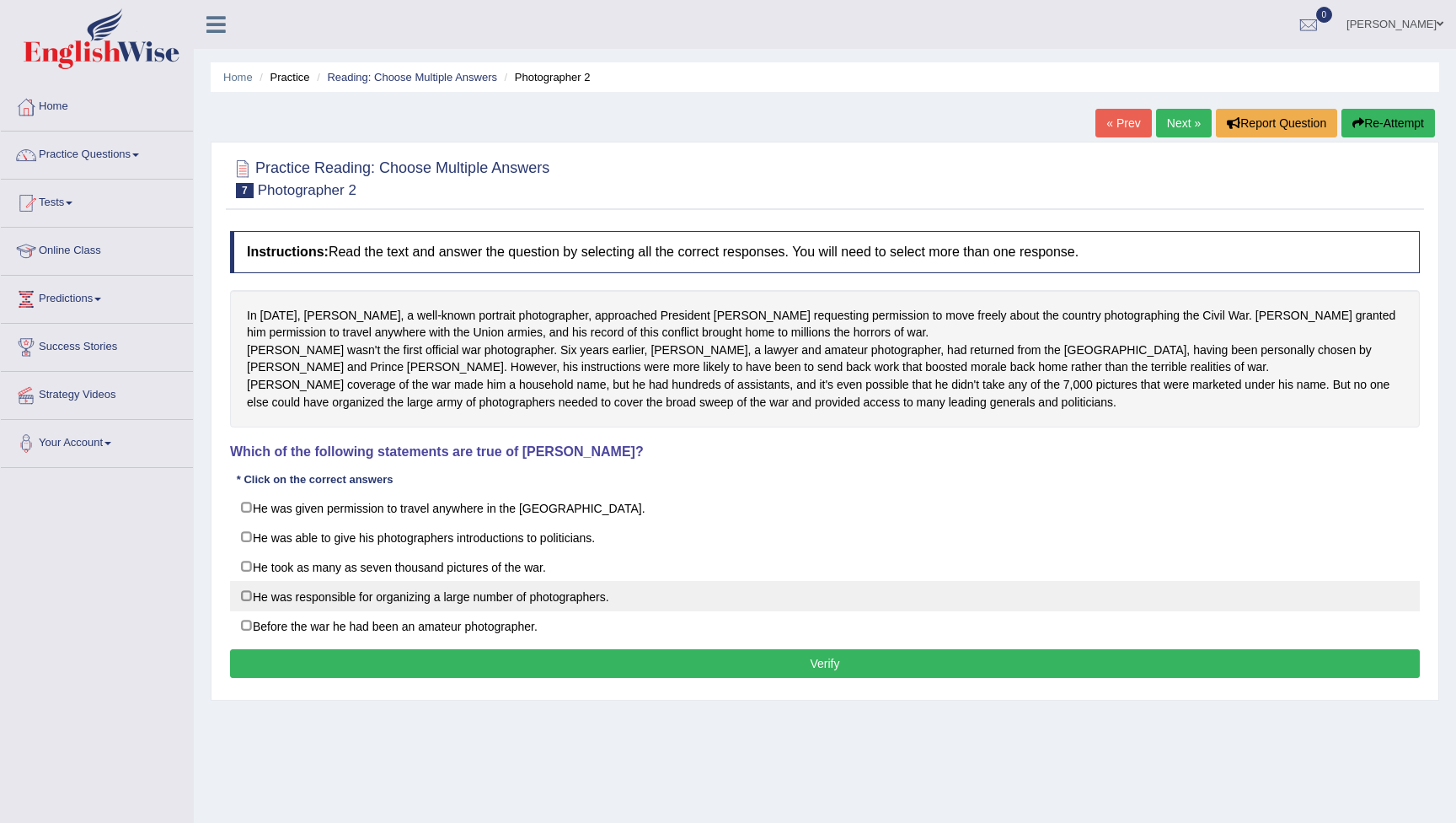
click at [251, 612] on label "He was responsible for organizing a large number of photographers." at bounding box center [825, 596] width 1190 height 30
checkbox input "true"
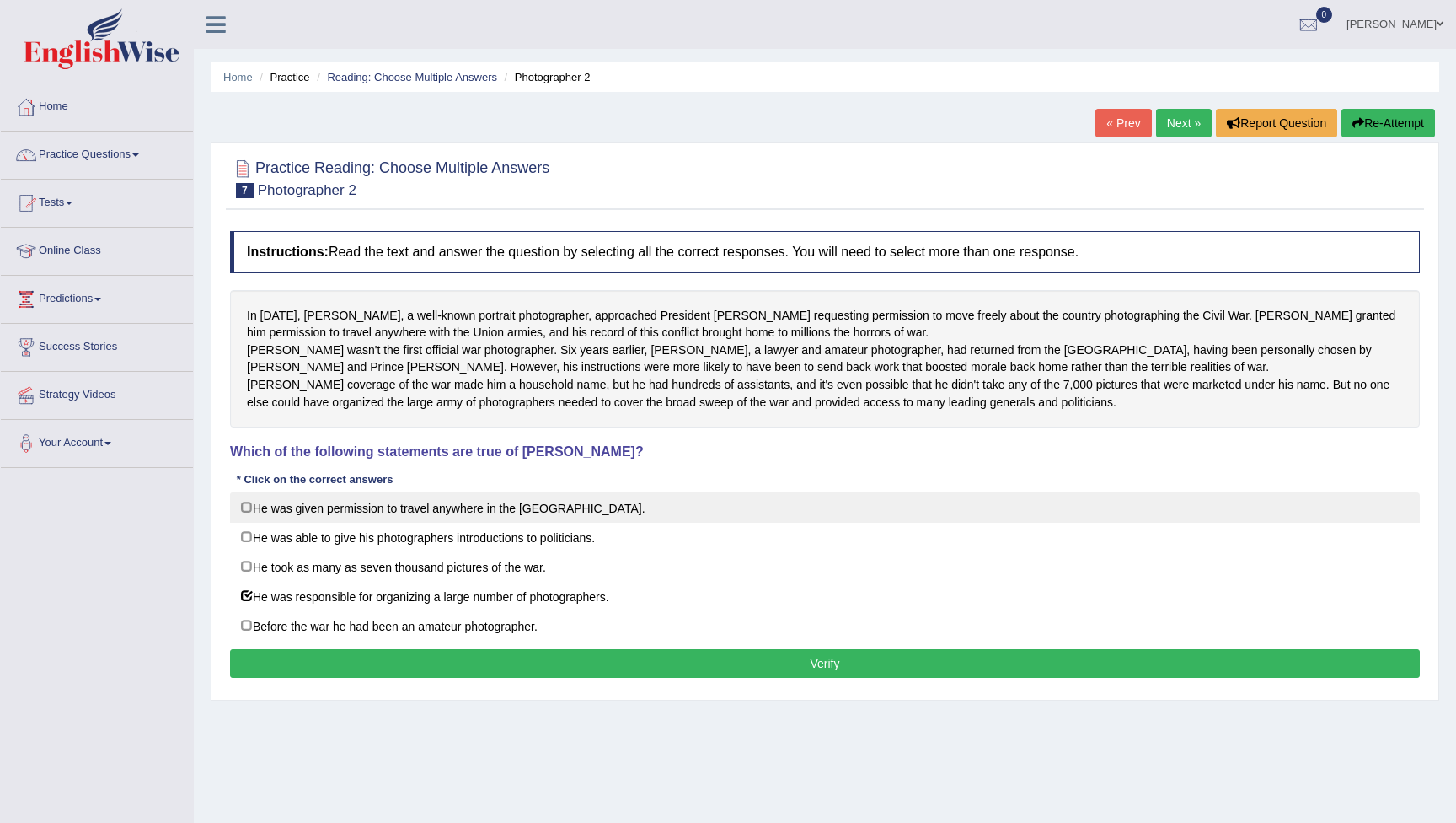
click at [250, 523] on label "He was given permission to travel anywhere in the US." at bounding box center [825, 507] width 1190 height 30
checkbox input "true"
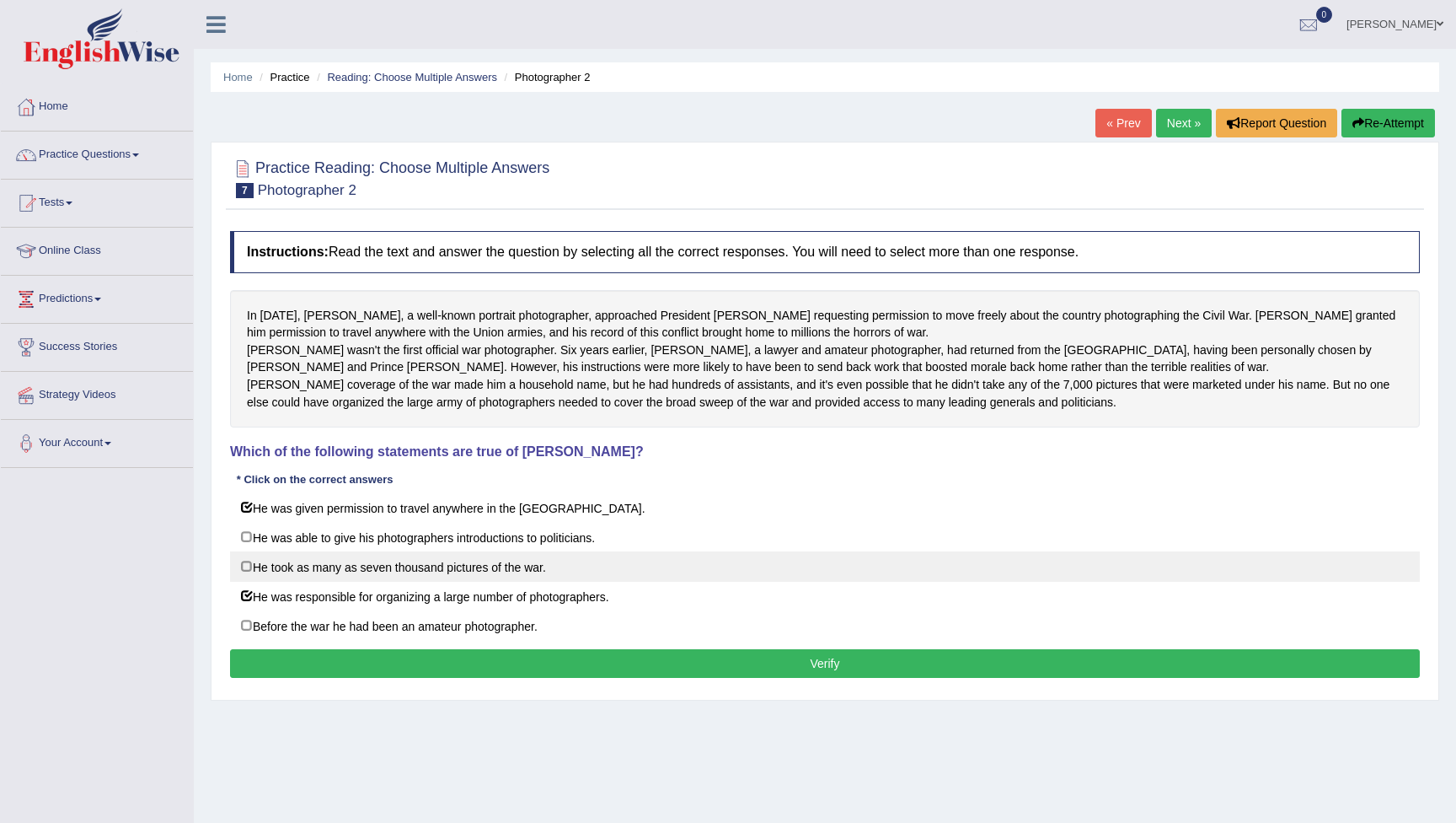
click at [248, 582] on label "He took as many as seven thousand pictures of the war." at bounding box center [825, 566] width 1190 height 30
checkbox input "true"
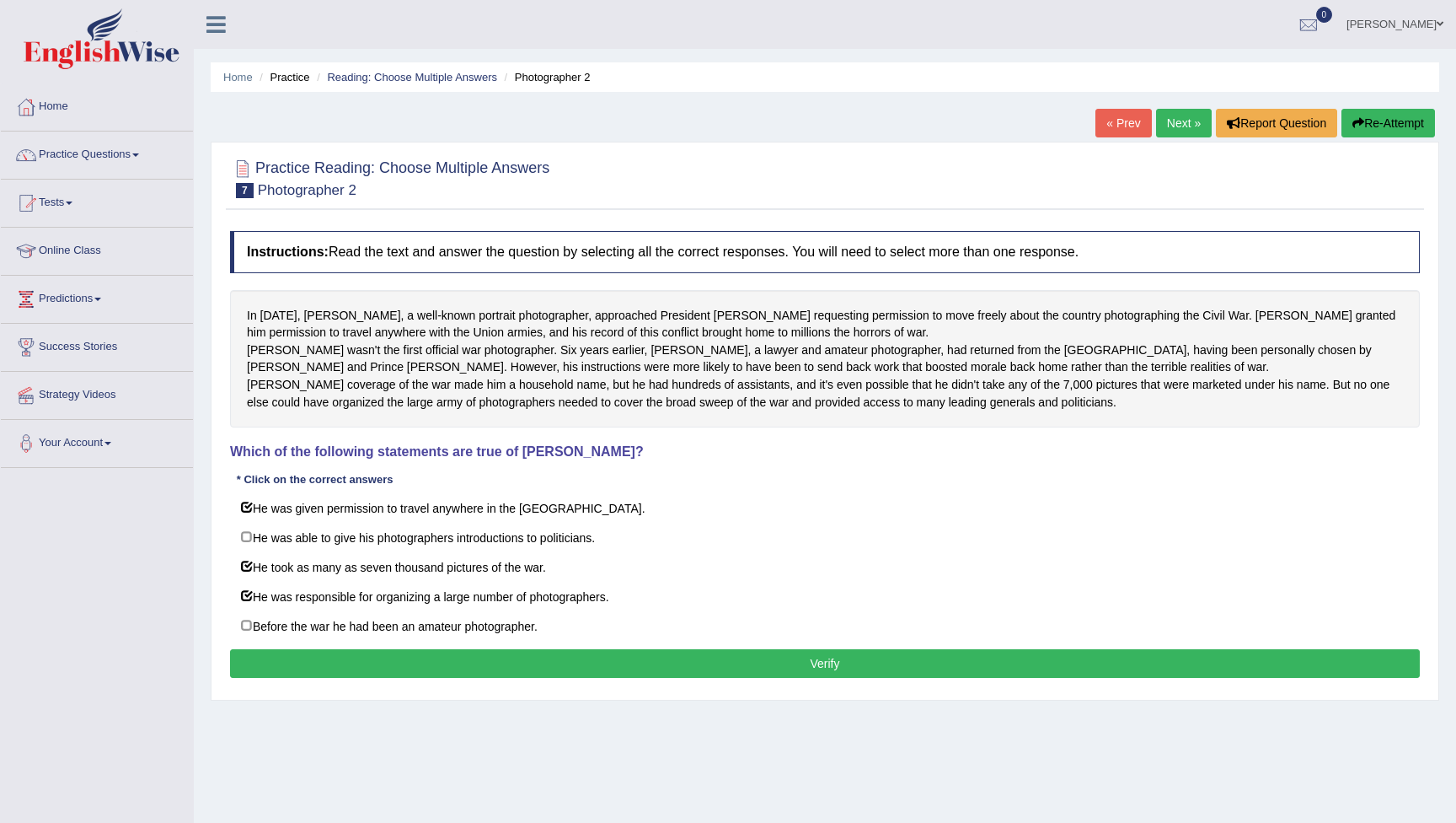
click at [596, 678] on button "Verify" at bounding box center [825, 663] width 1190 height 29
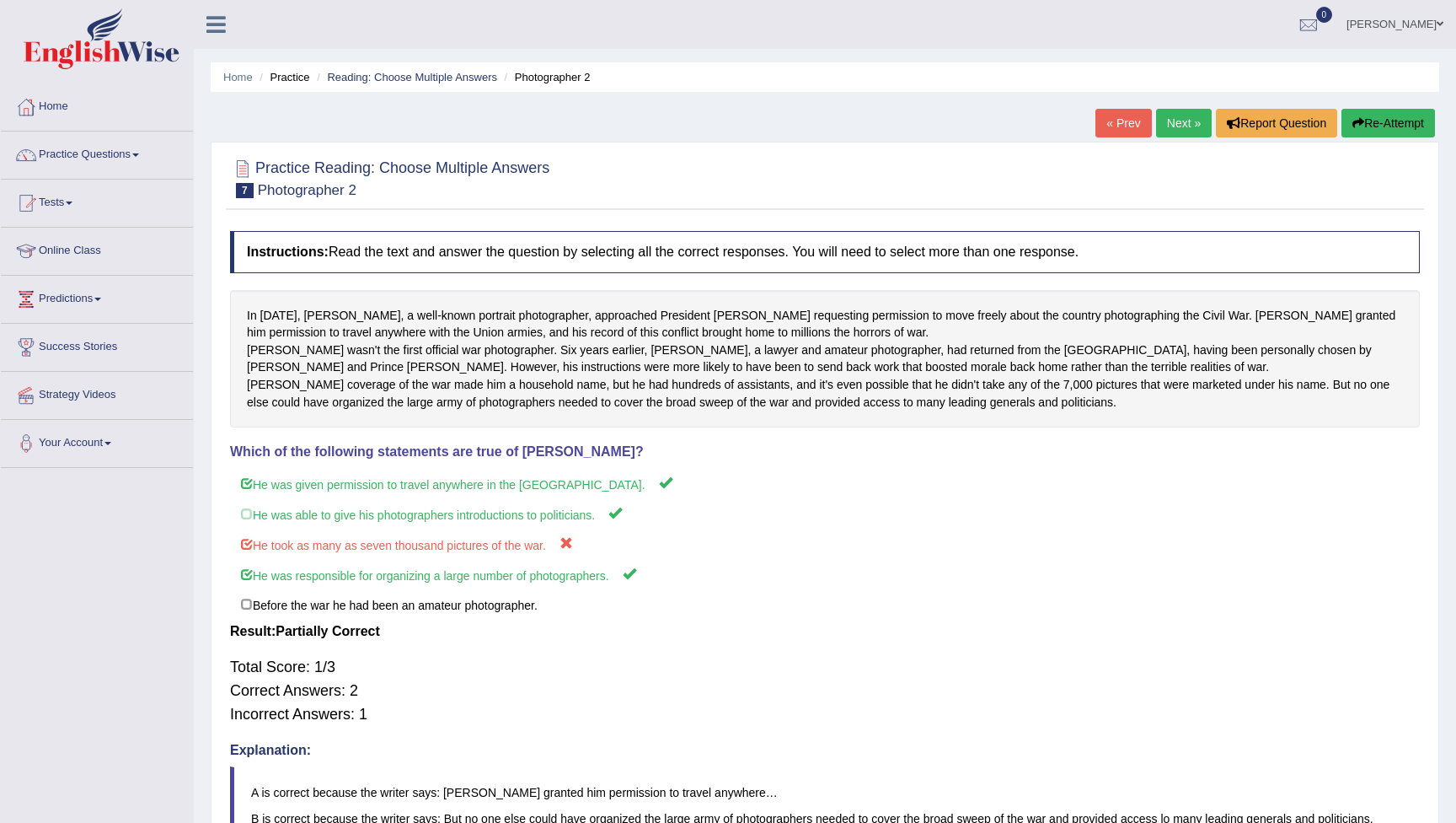
click at [1393, 123] on button "Re-Attempt" at bounding box center [1389, 123] width 94 height 29
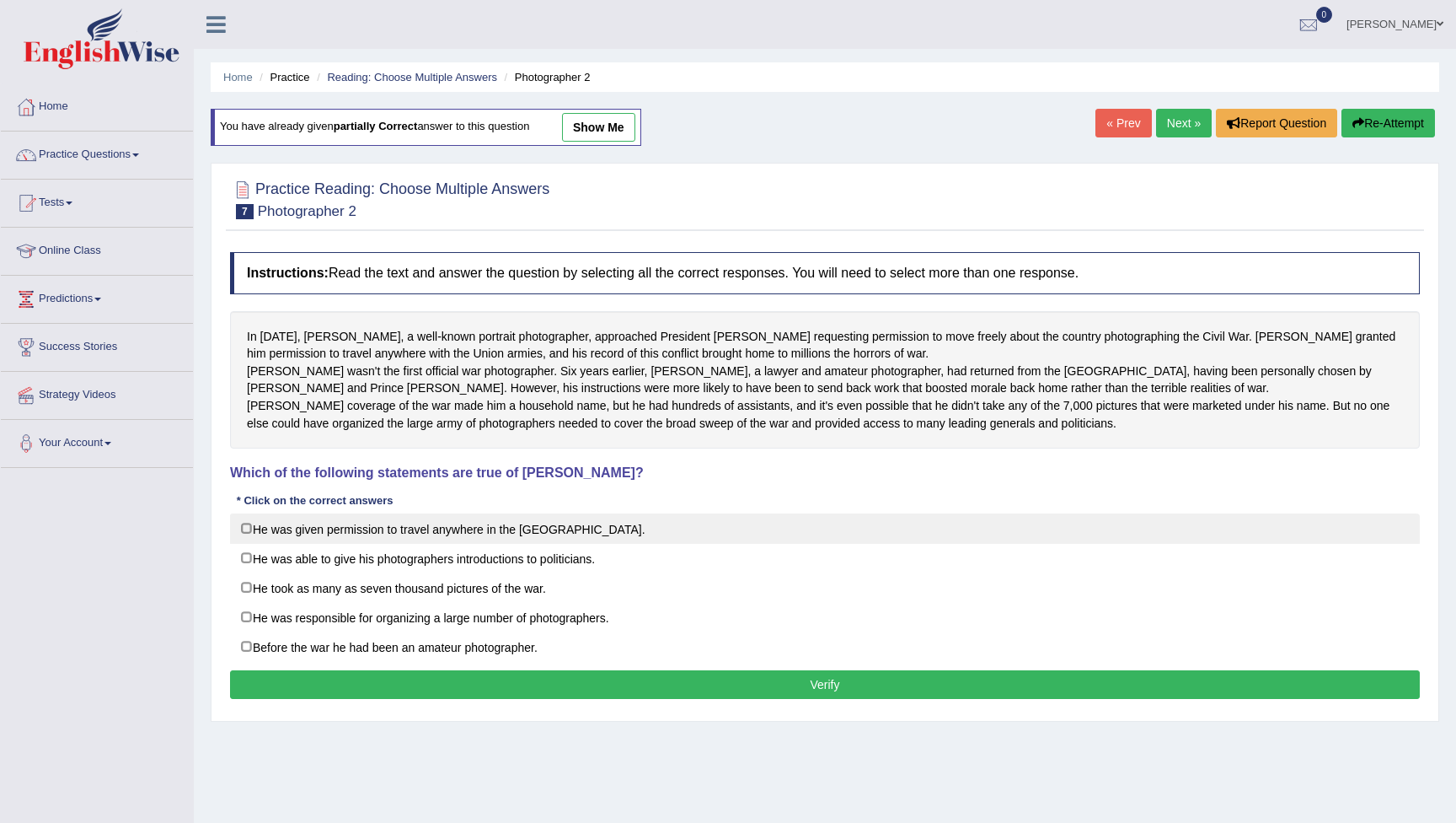
click at [249, 544] on label "He was given permission to travel anywhere in the [GEOGRAPHIC_DATA]." at bounding box center [825, 528] width 1190 height 30
checkbox input "true"
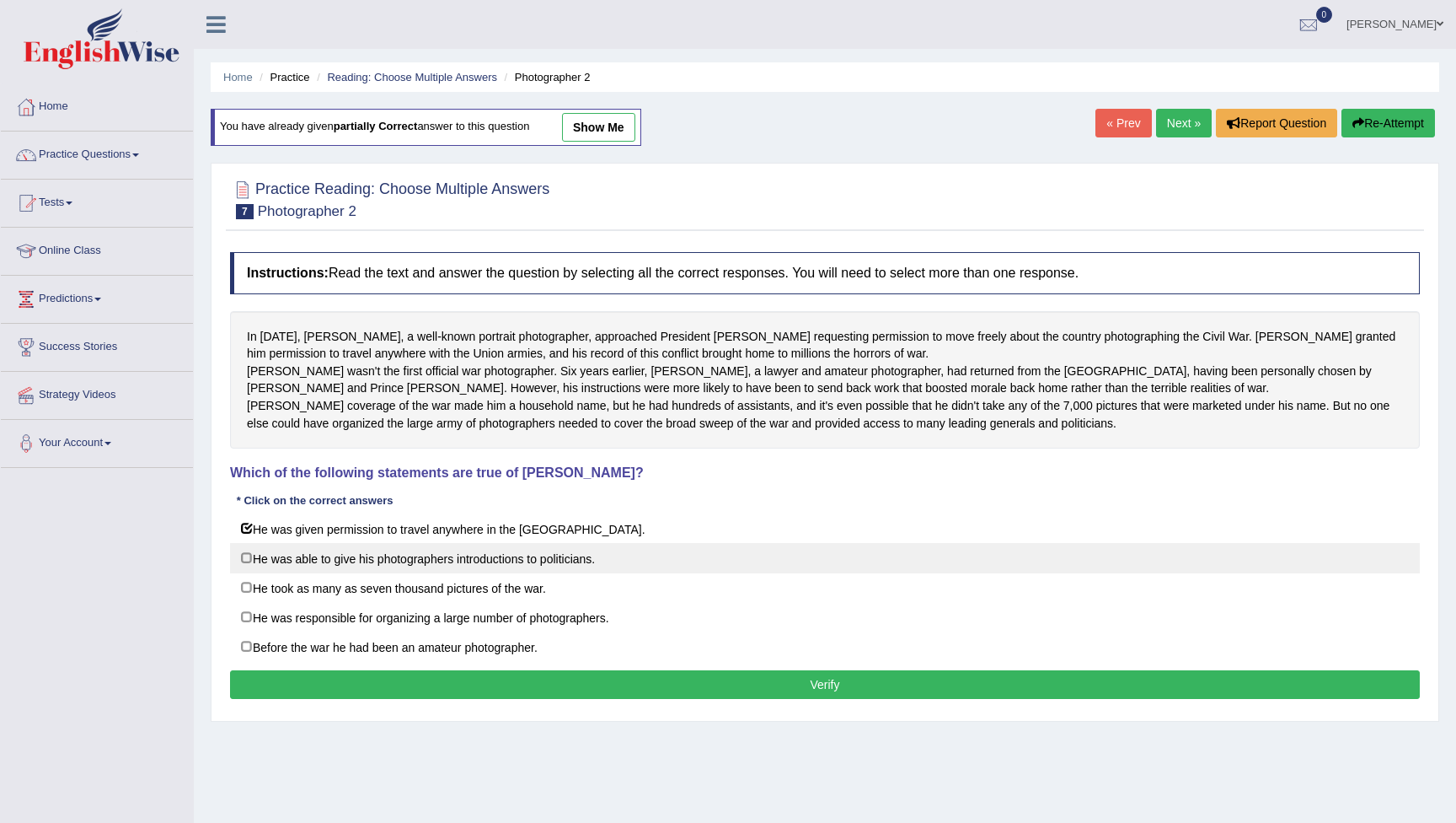
click at [248, 573] on label "He was able to give his photographers introductions to politicians." at bounding box center [825, 558] width 1190 height 30
checkbox input "true"
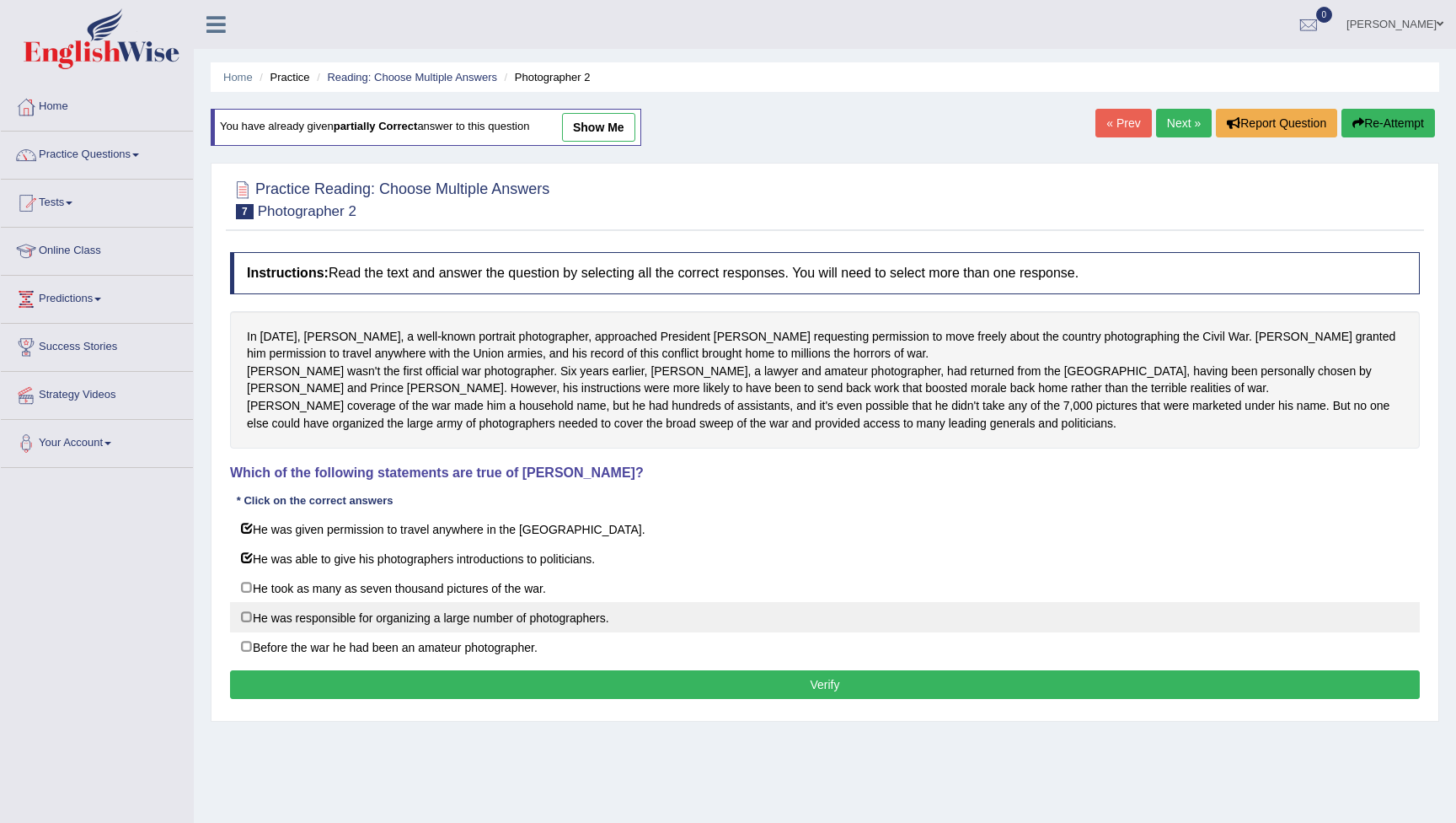
click at [254, 632] on label "He was responsible for organizing a large number of photographers." at bounding box center [825, 617] width 1190 height 30
checkbox input "true"
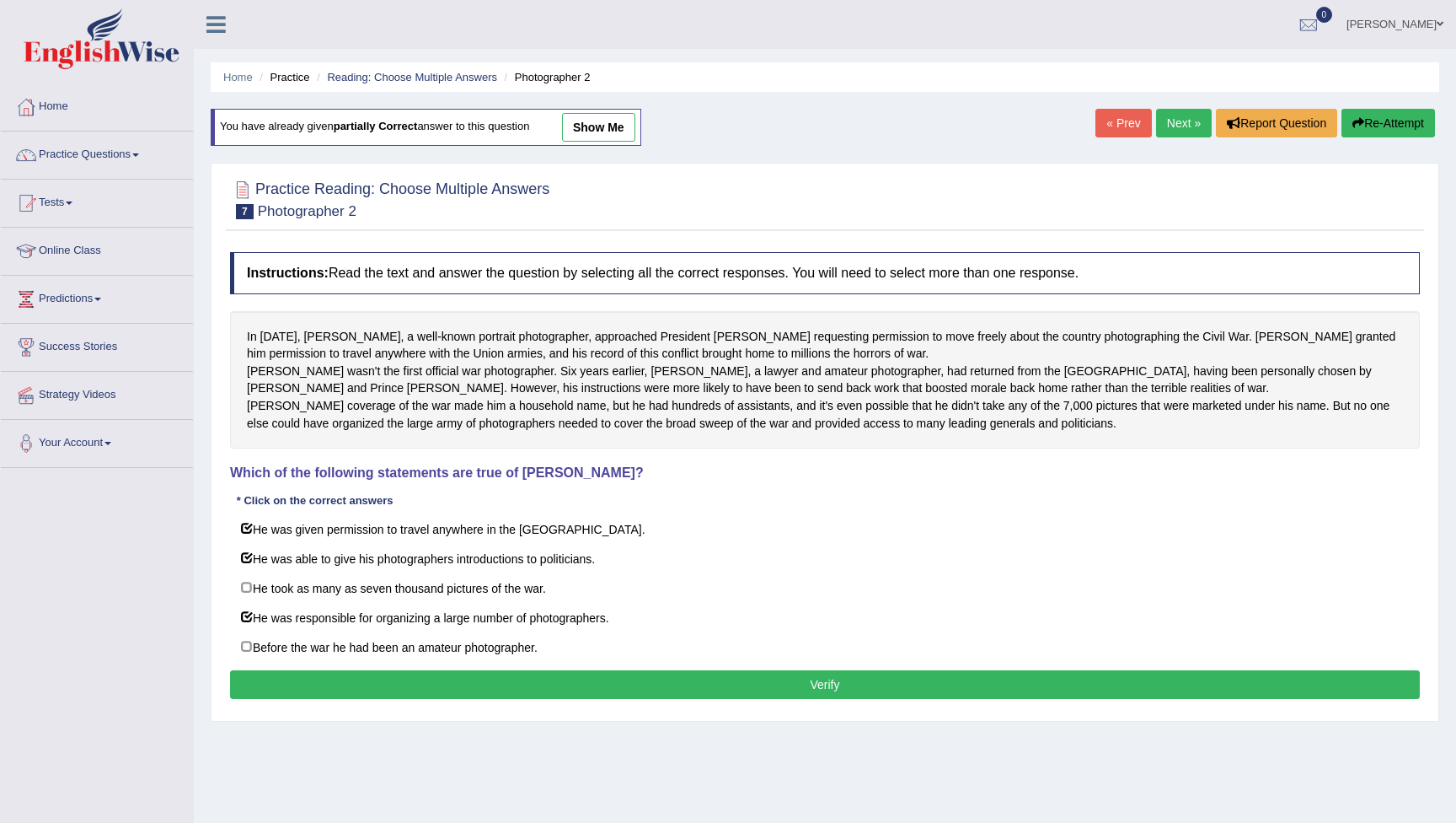
click at [403, 699] on button "Verify" at bounding box center [825, 684] width 1190 height 29
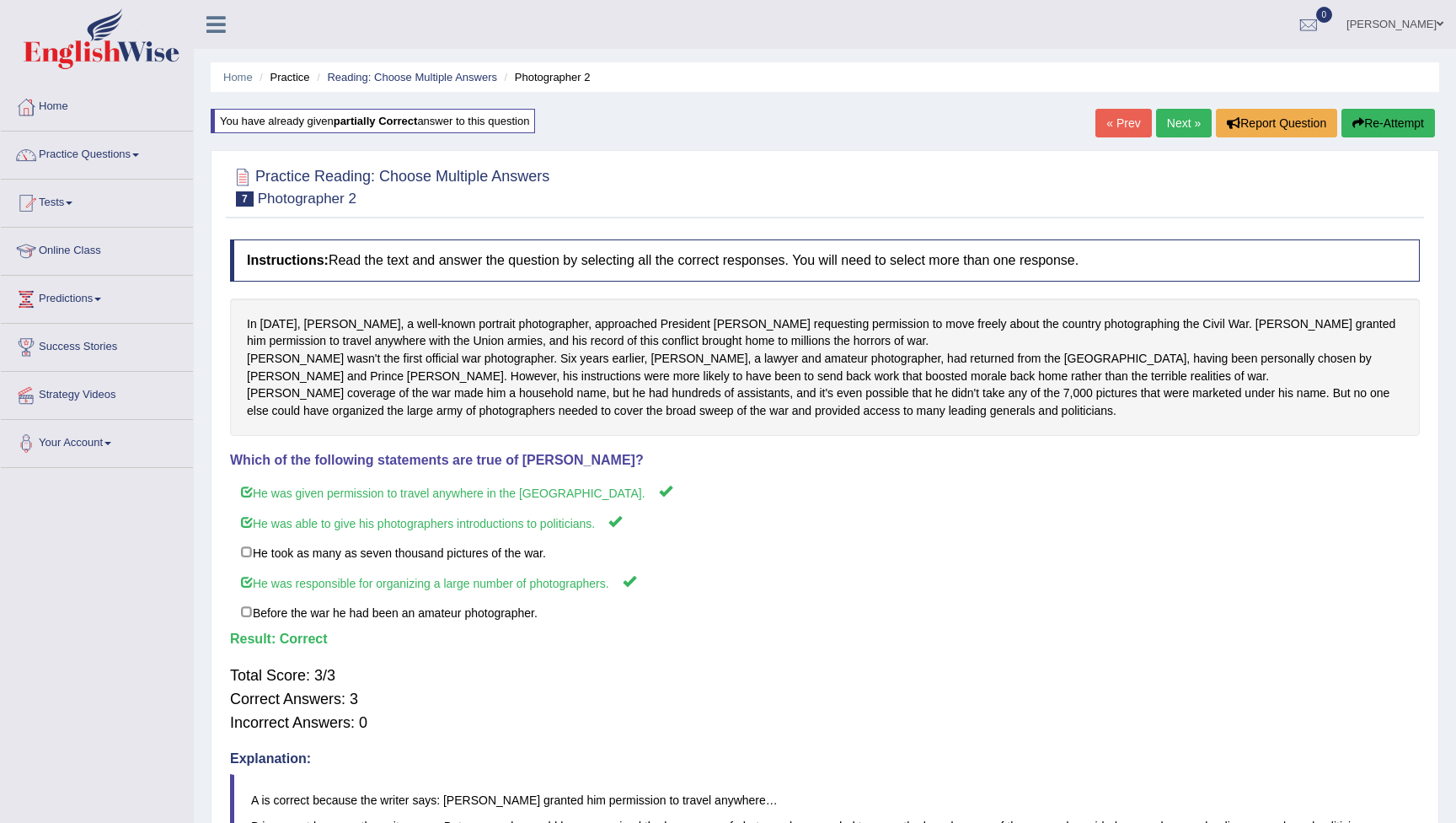
click at [1167, 113] on link "Next »" at bounding box center [1184, 123] width 56 height 29
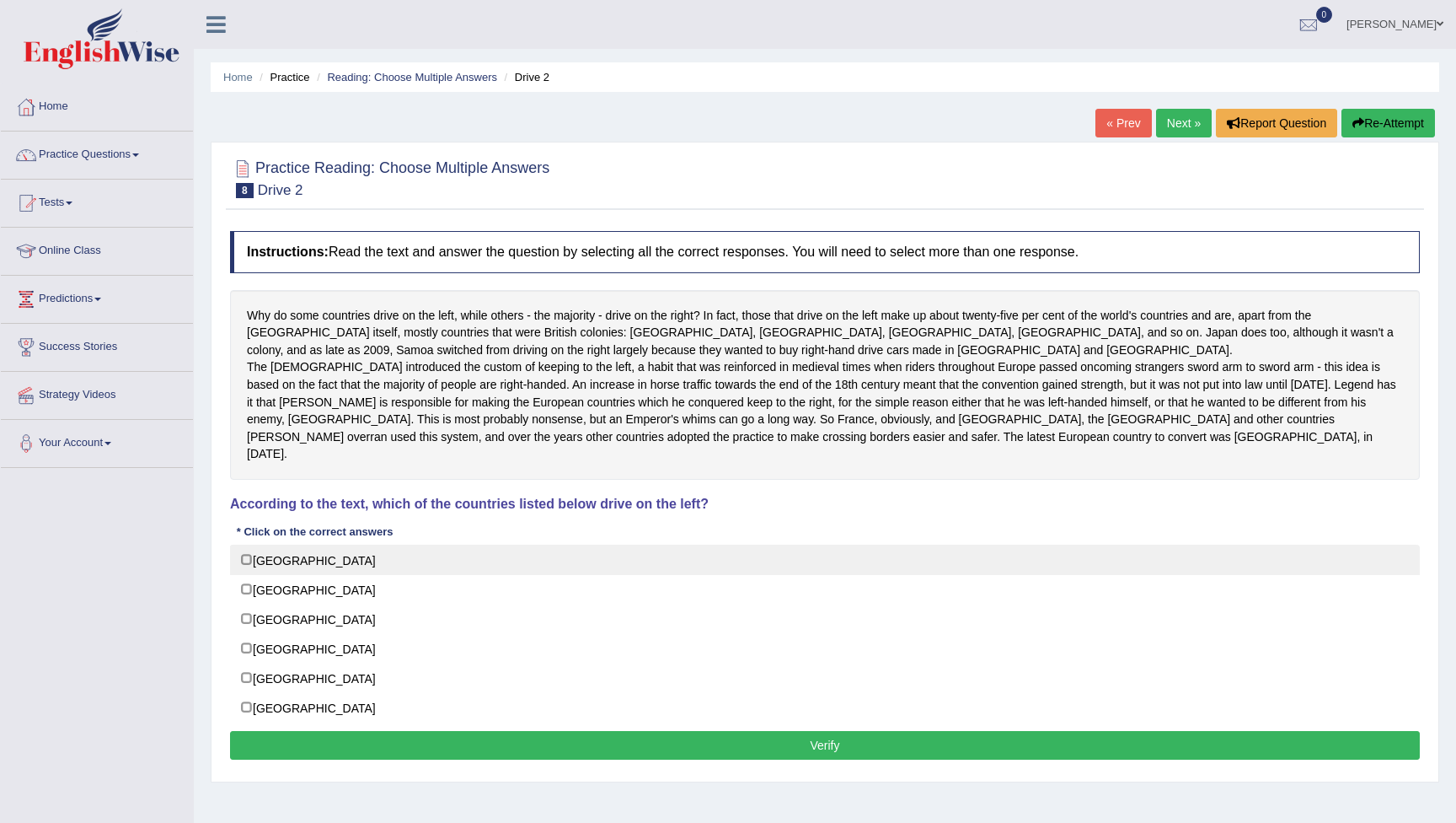
click at [250, 552] on label "[GEOGRAPHIC_DATA]" at bounding box center [825, 559] width 1190 height 30
checkbox input "true"
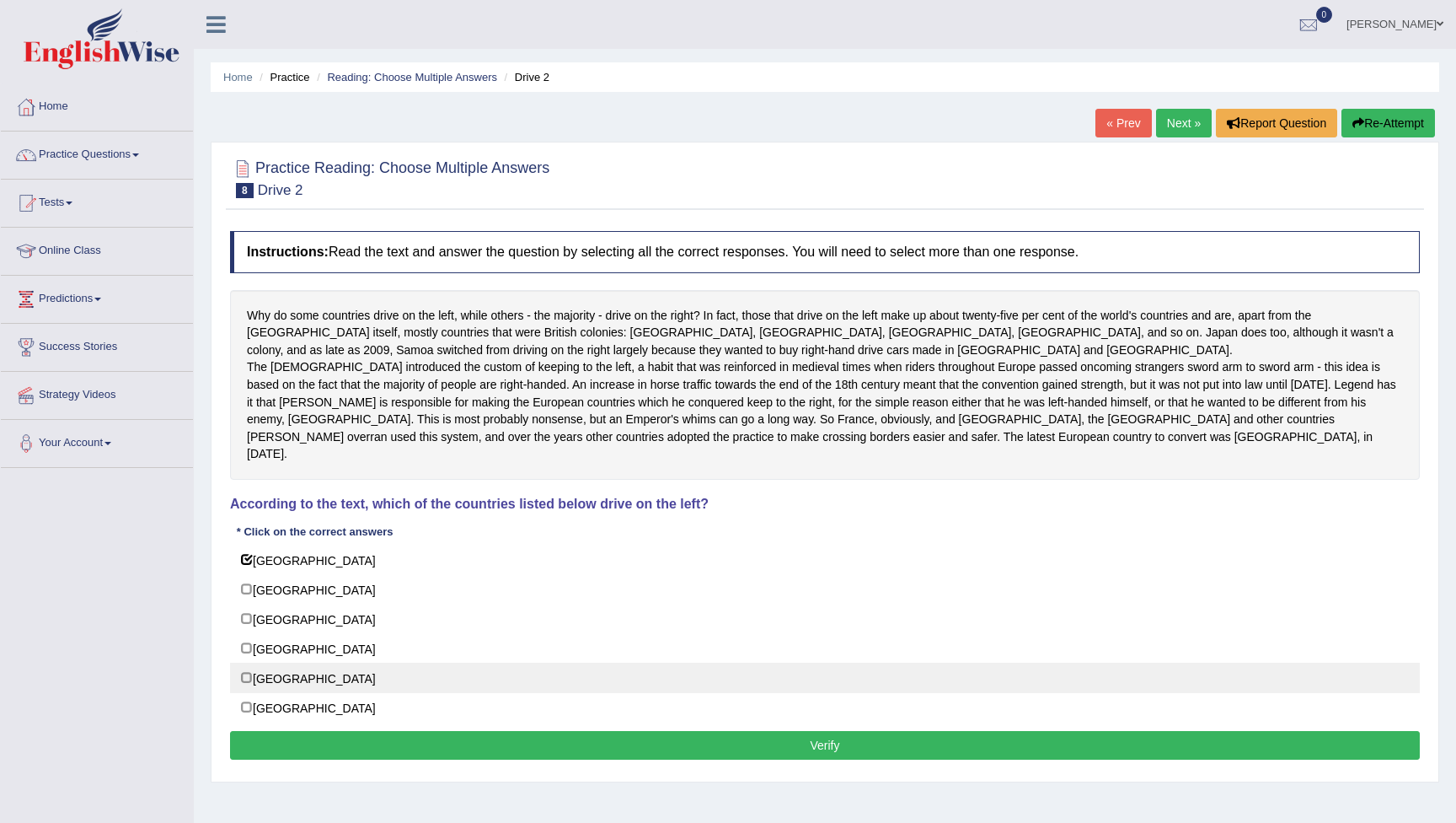
click at [247, 667] on label "[GEOGRAPHIC_DATA]" at bounding box center [825, 678] width 1190 height 30
checkbox input "true"
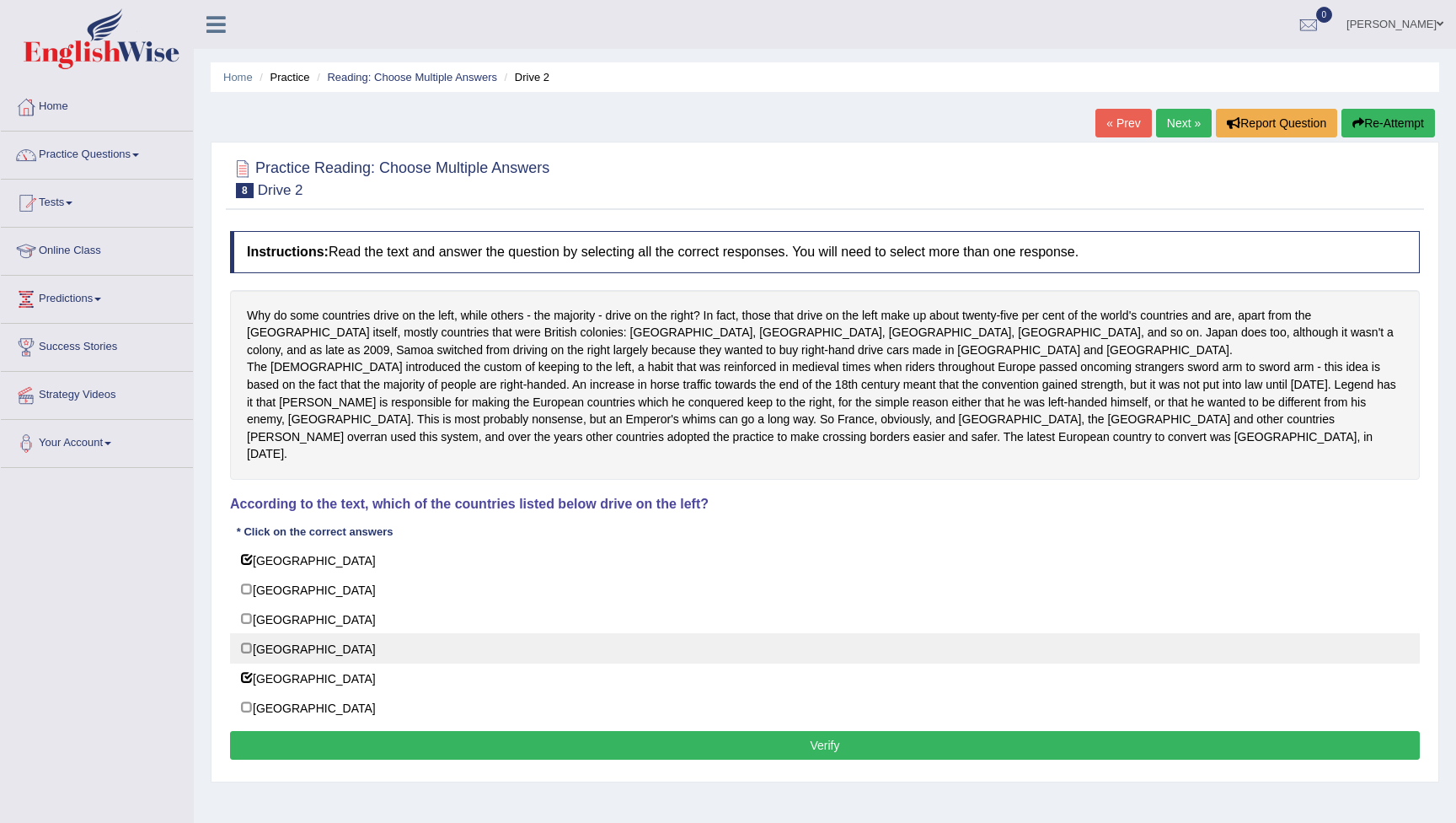
click at [250, 640] on label "[GEOGRAPHIC_DATA]" at bounding box center [825, 648] width 1190 height 30
checkbox input "true"
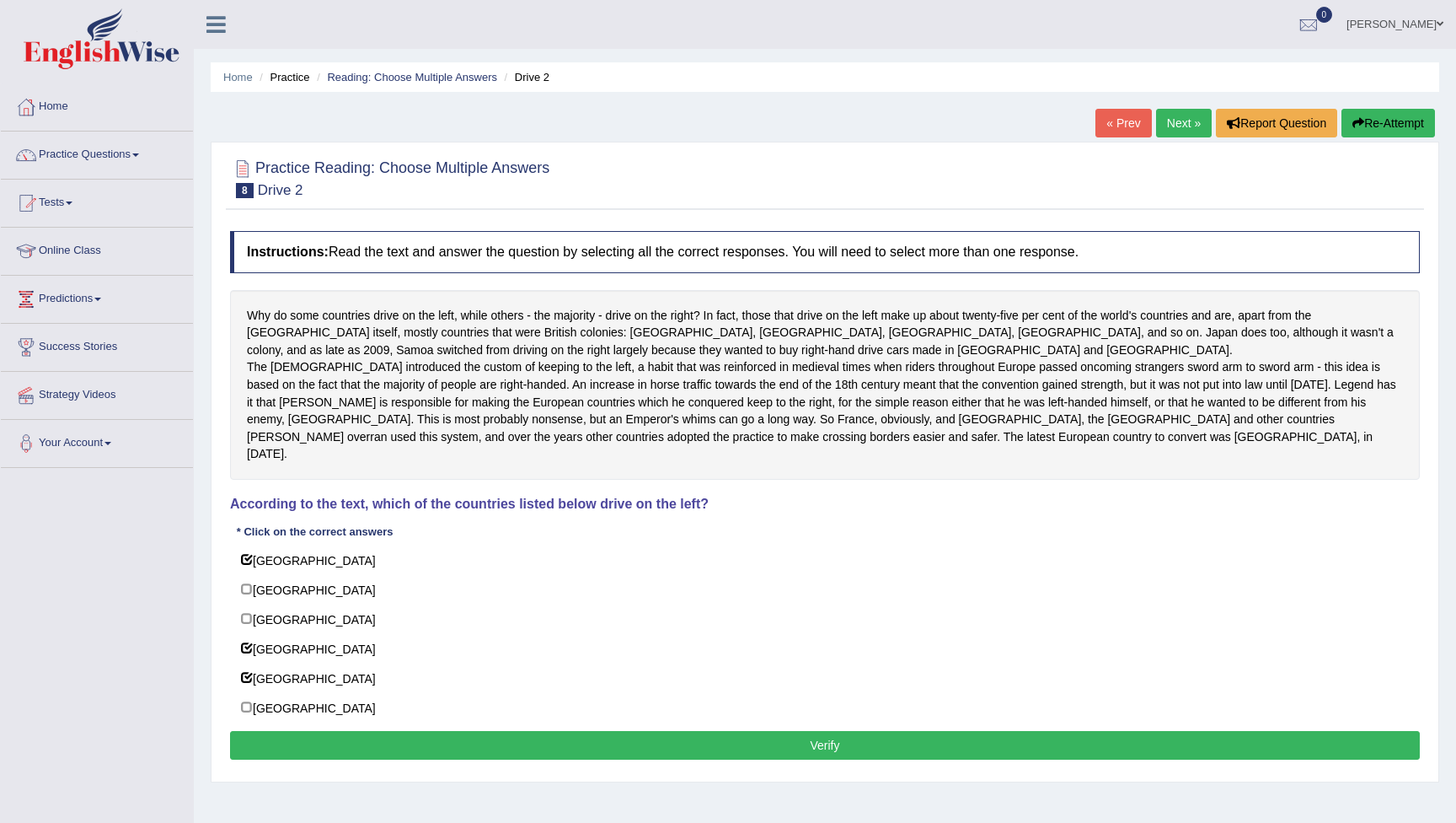
click at [577, 734] on button "Verify" at bounding box center [825, 745] width 1190 height 29
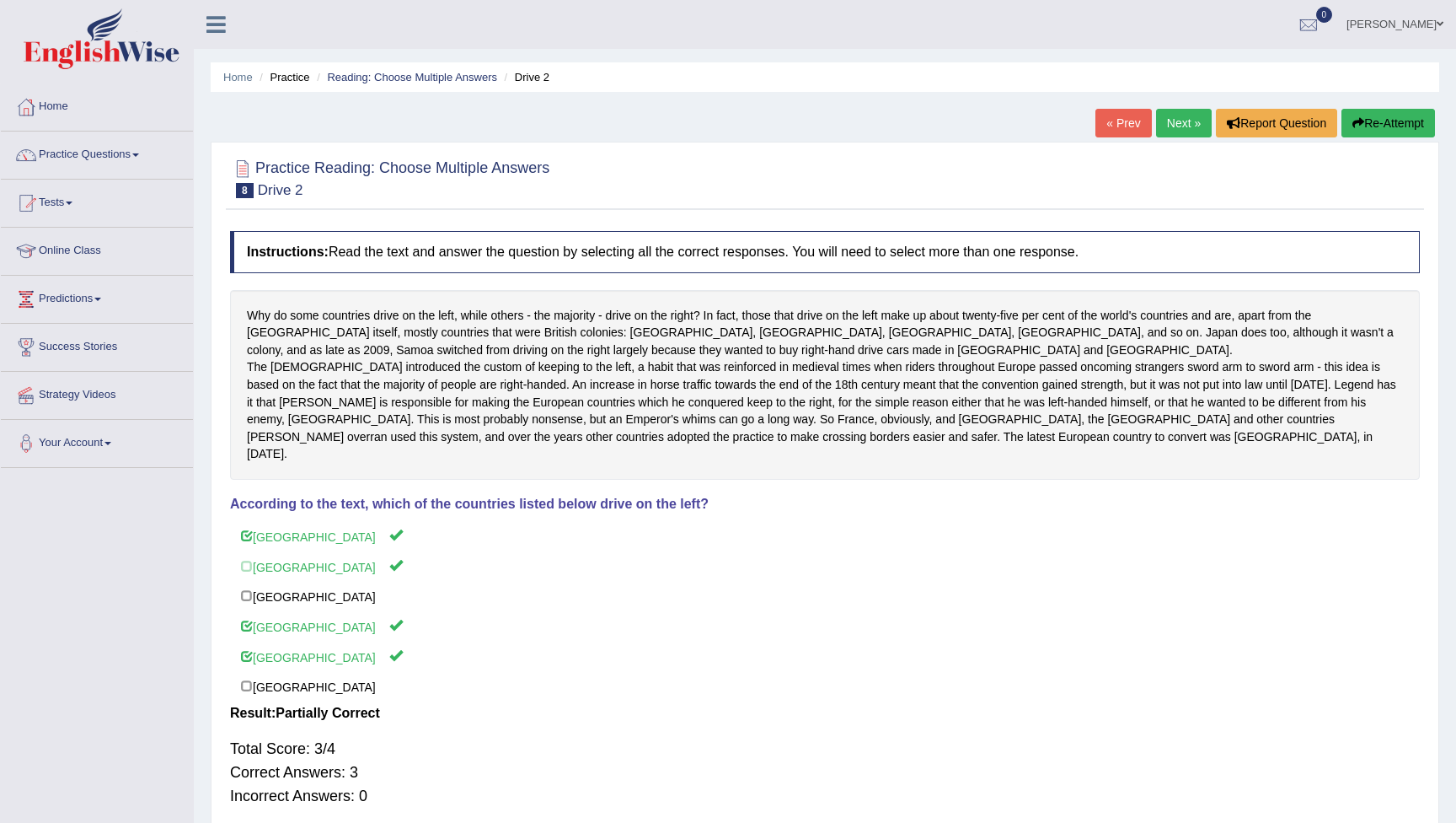
click at [1377, 128] on button "Re-Attempt" at bounding box center [1389, 123] width 94 height 29
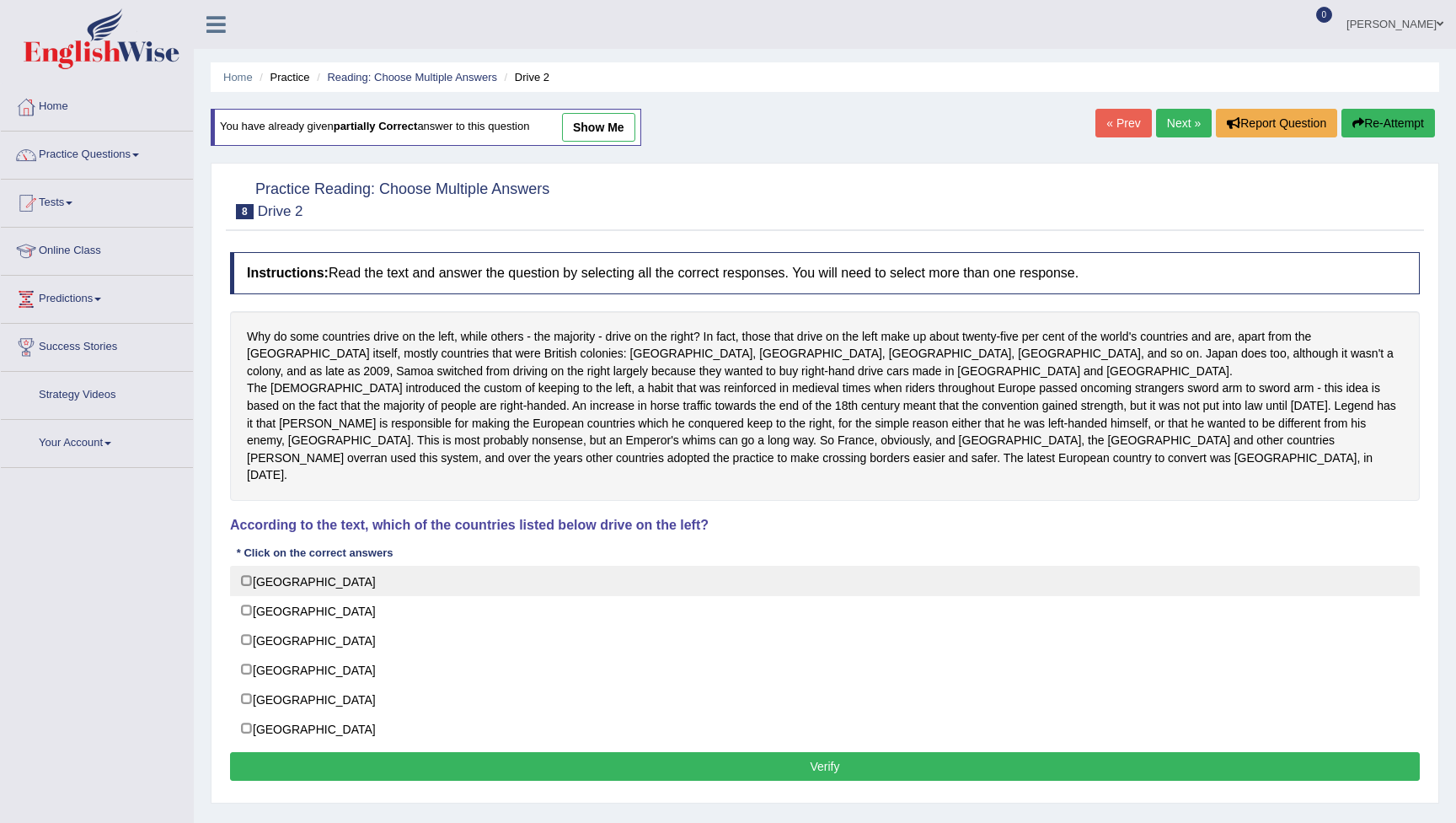
click at [245, 565] on label "[GEOGRAPHIC_DATA]" at bounding box center [825, 580] width 1190 height 30
checkbox input "true"
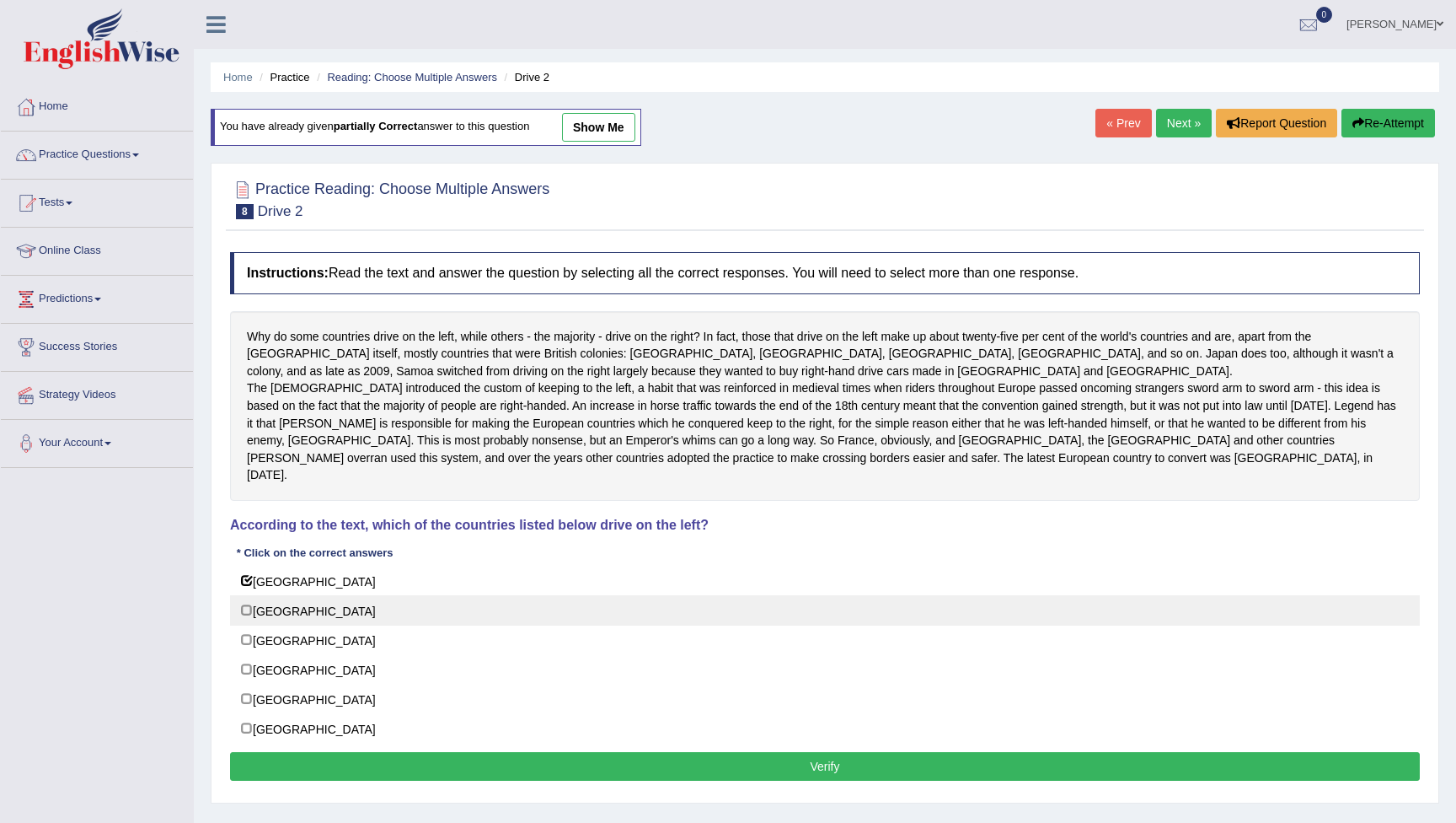
click at [248, 602] on label "Scotland" at bounding box center [825, 610] width 1190 height 30
checkbox input "true"
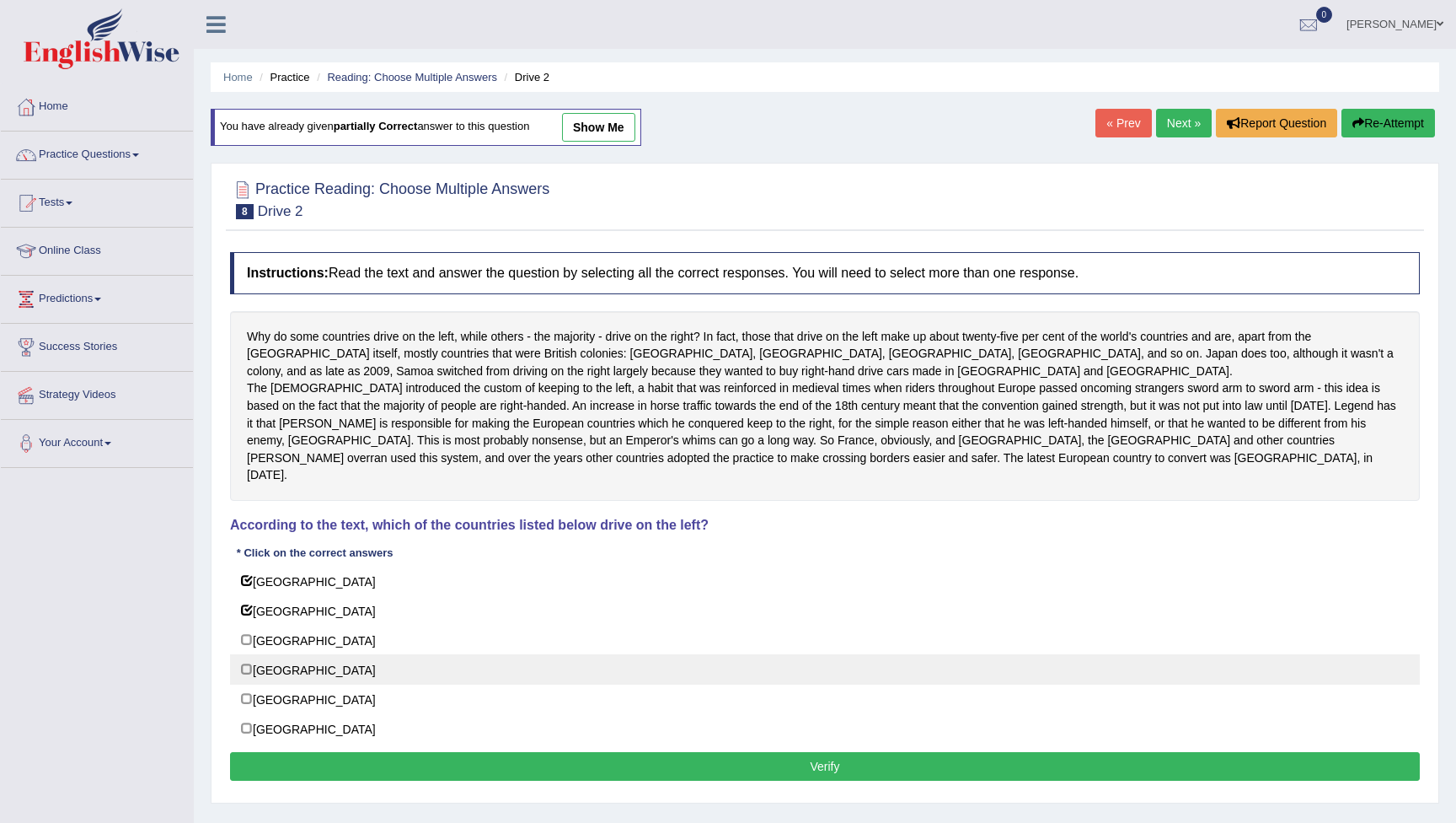
click at [250, 665] on label "Samoa" at bounding box center [825, 669] width 1190 height 30
checkbox input "true"
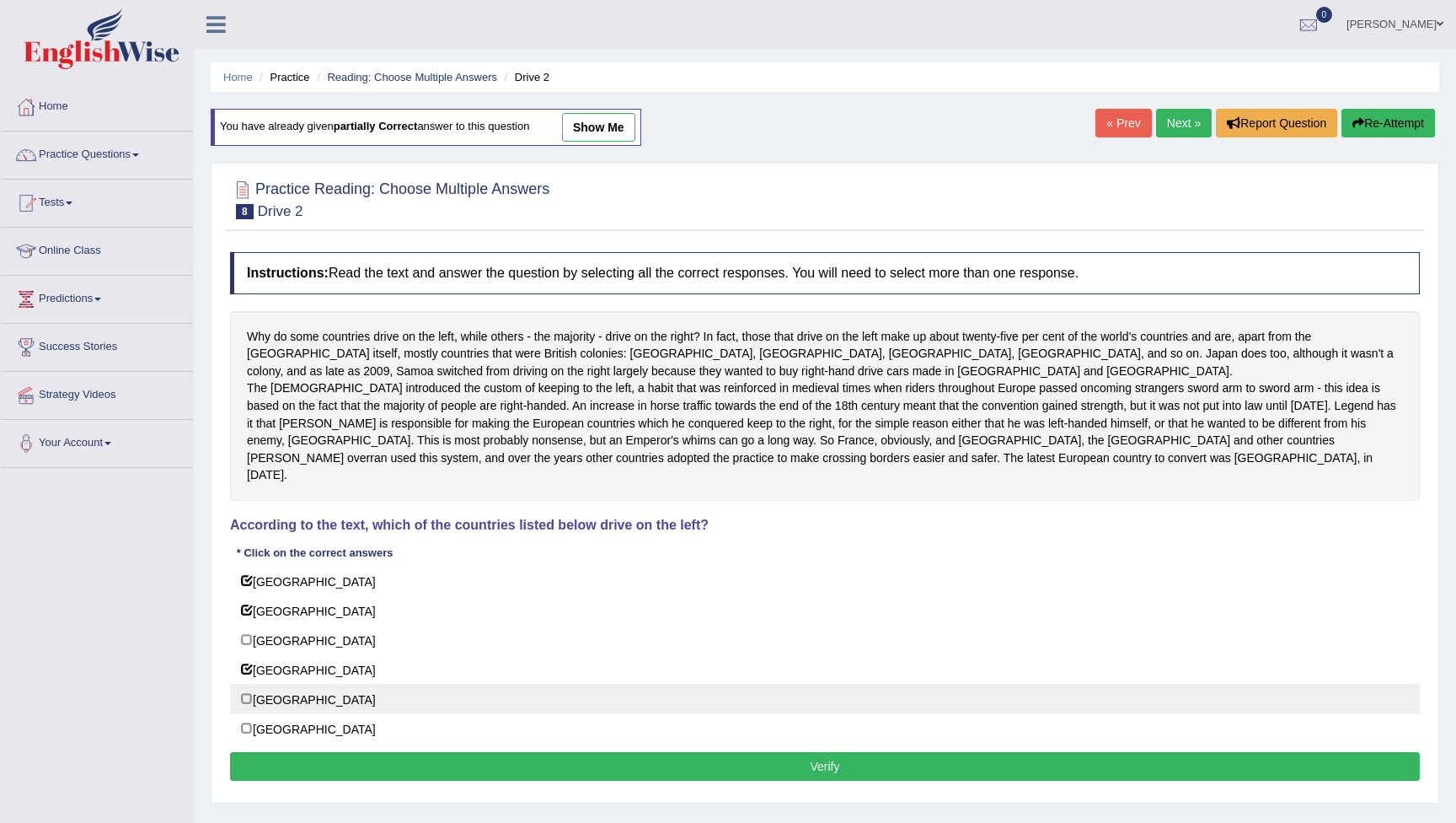
click at [248, 693] on label "South Africa" at bounding box center [825, 699] width 1190 height 30
checkbox input "true"
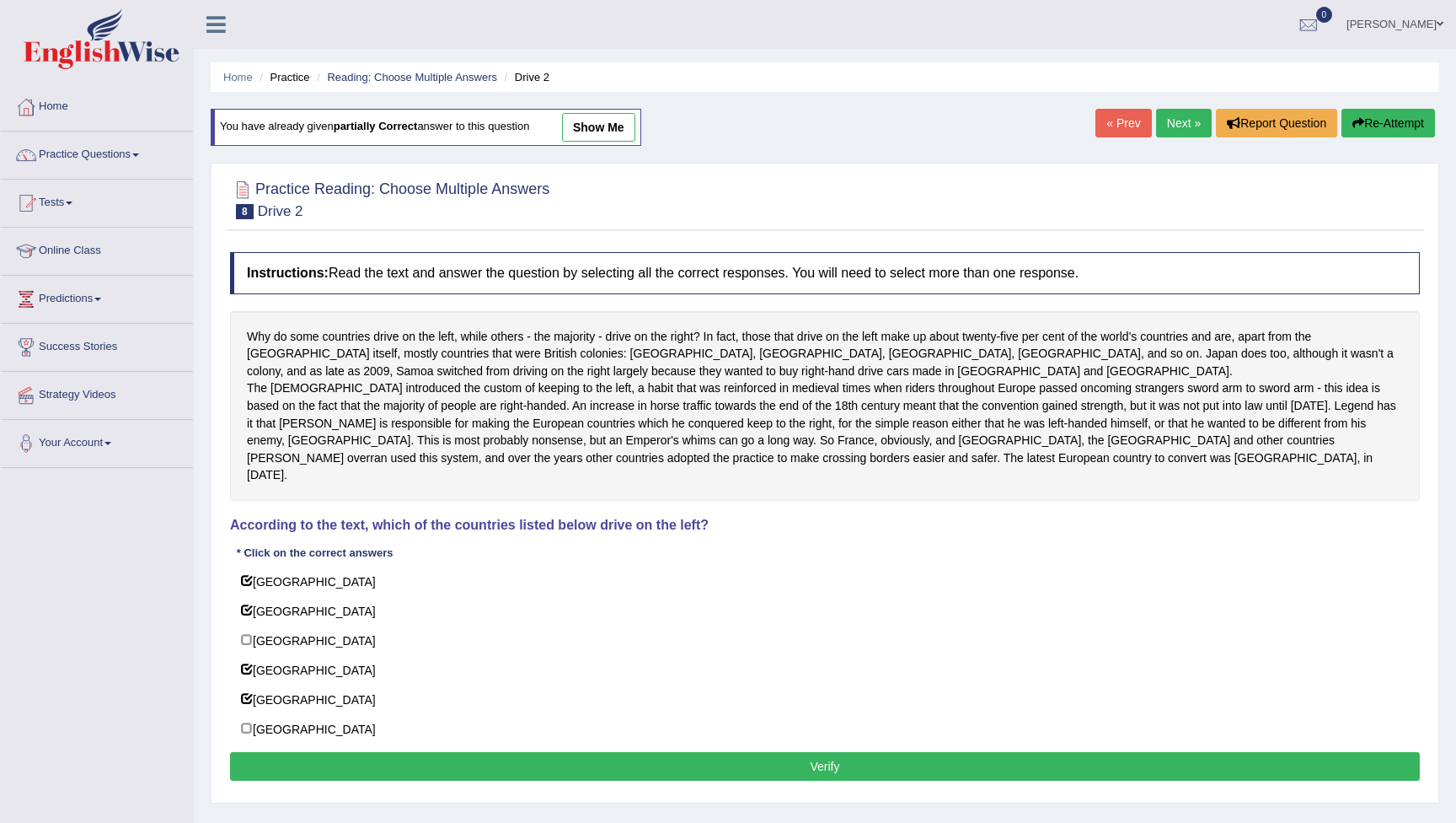
click at [450, 760] on button "Verify" at bounding box center [825, 766] width 1190 height 29
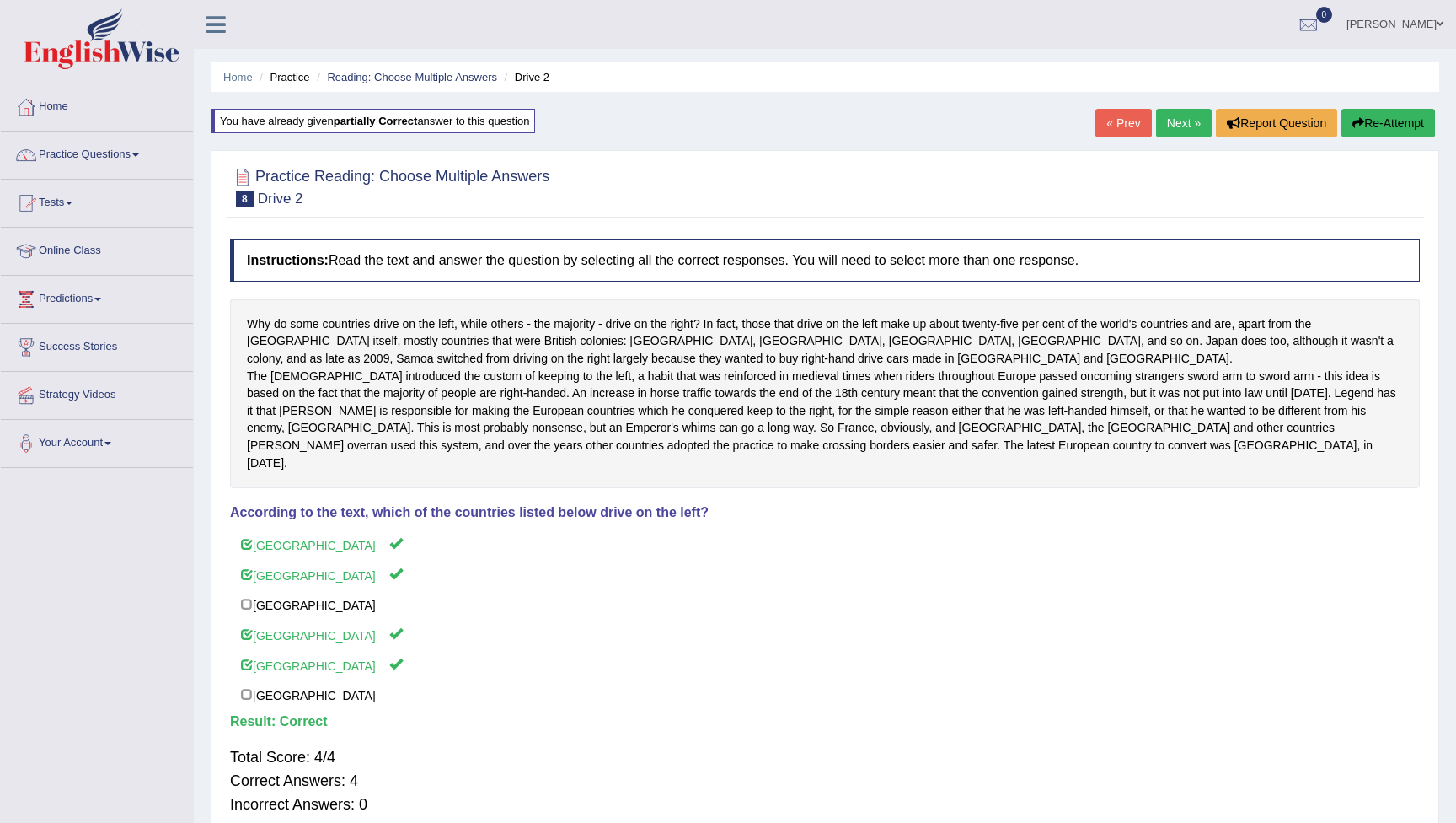
click at [1181, 124] on link "Next »" at bounding box center [1184, 123] width 56 height 29
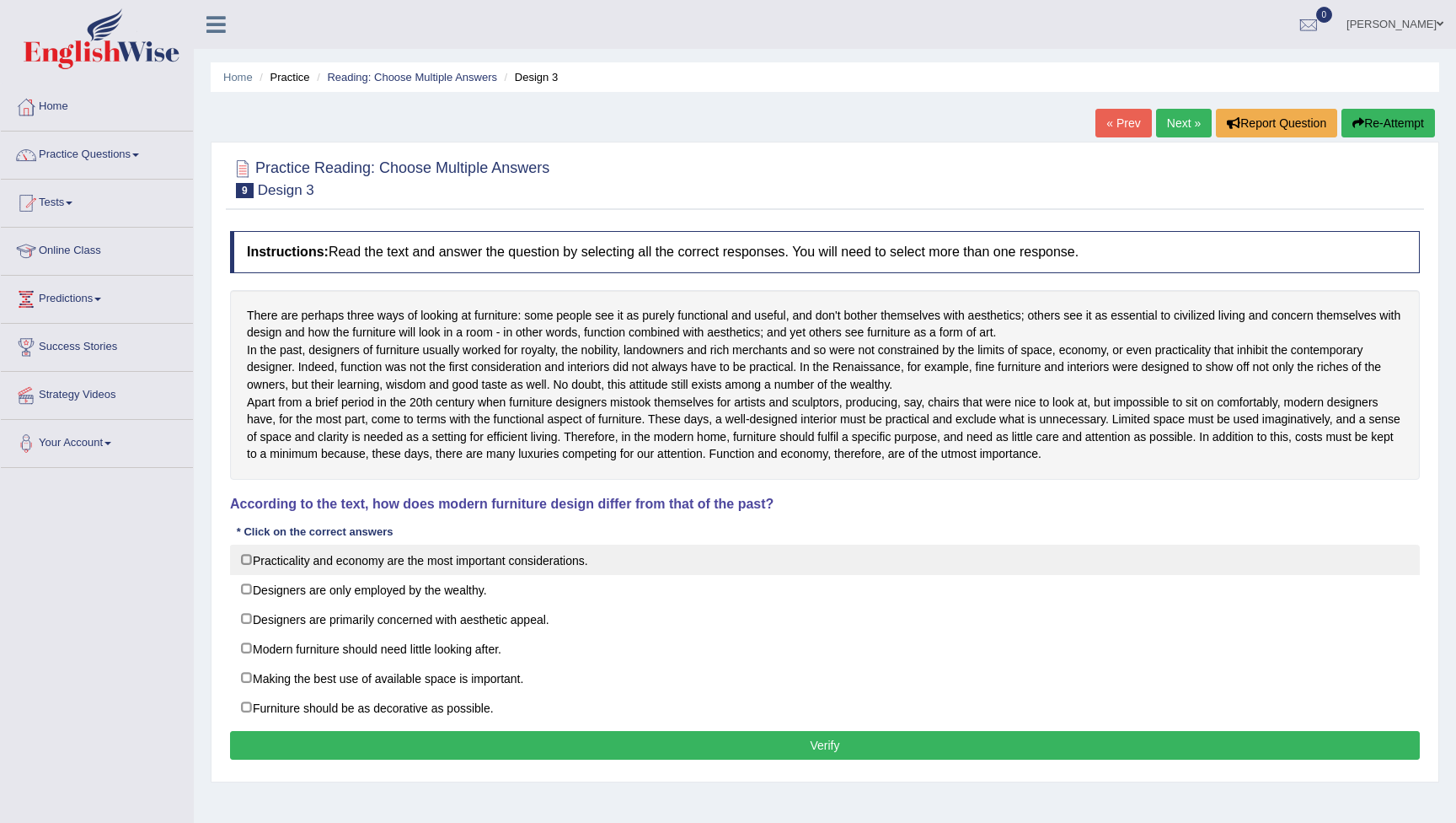
click at [250, 575] on label "Practicality and economy are the most important considerations." at bounding box center [825, 559] width 1190 height 30
checkbox input "true"
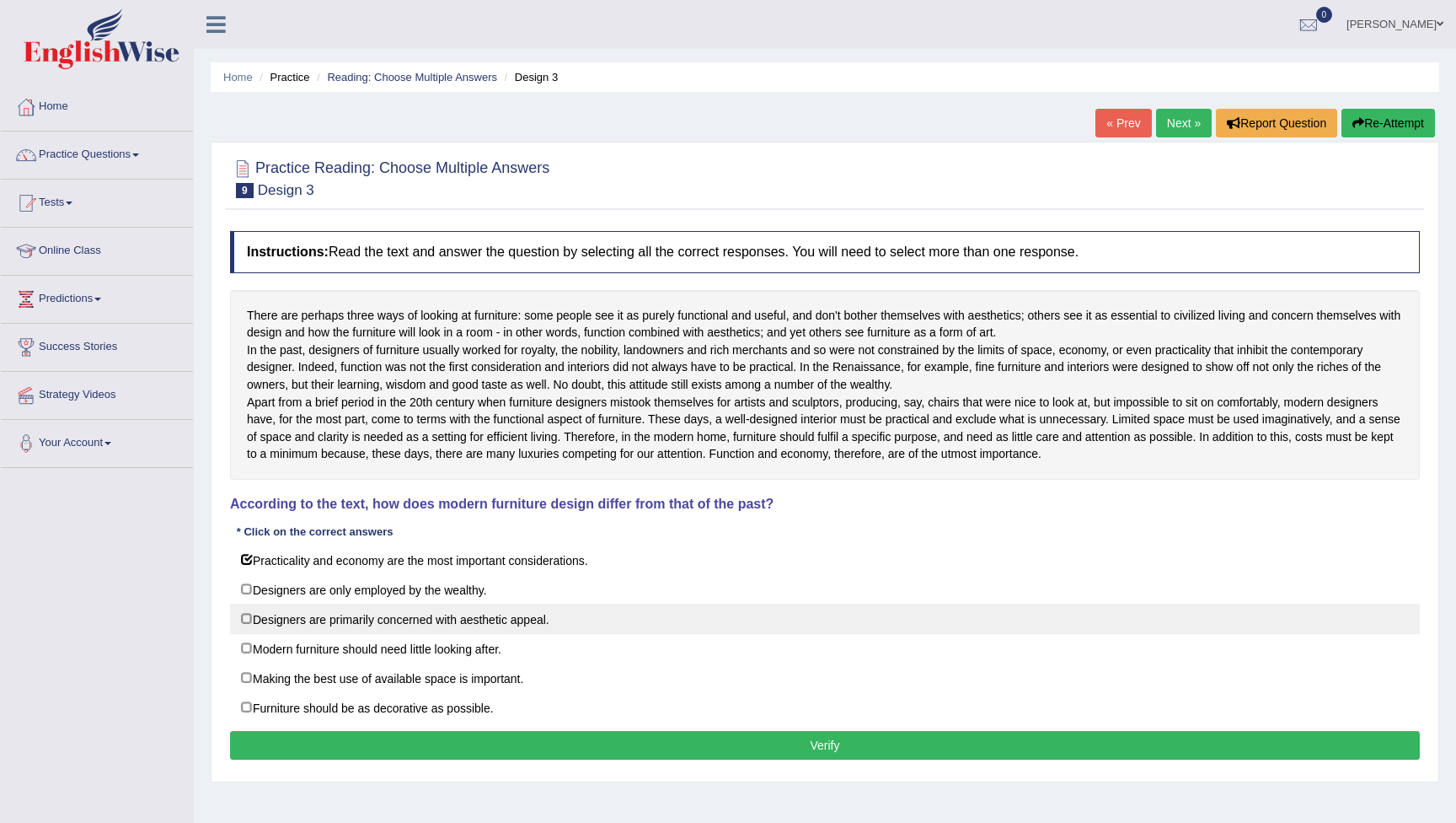
click at [254, 634] on label "Designers are primarily concerned with aesthetic appeal." at bounding box center [825, 619] width 1190 height 30
checkbox input "true"
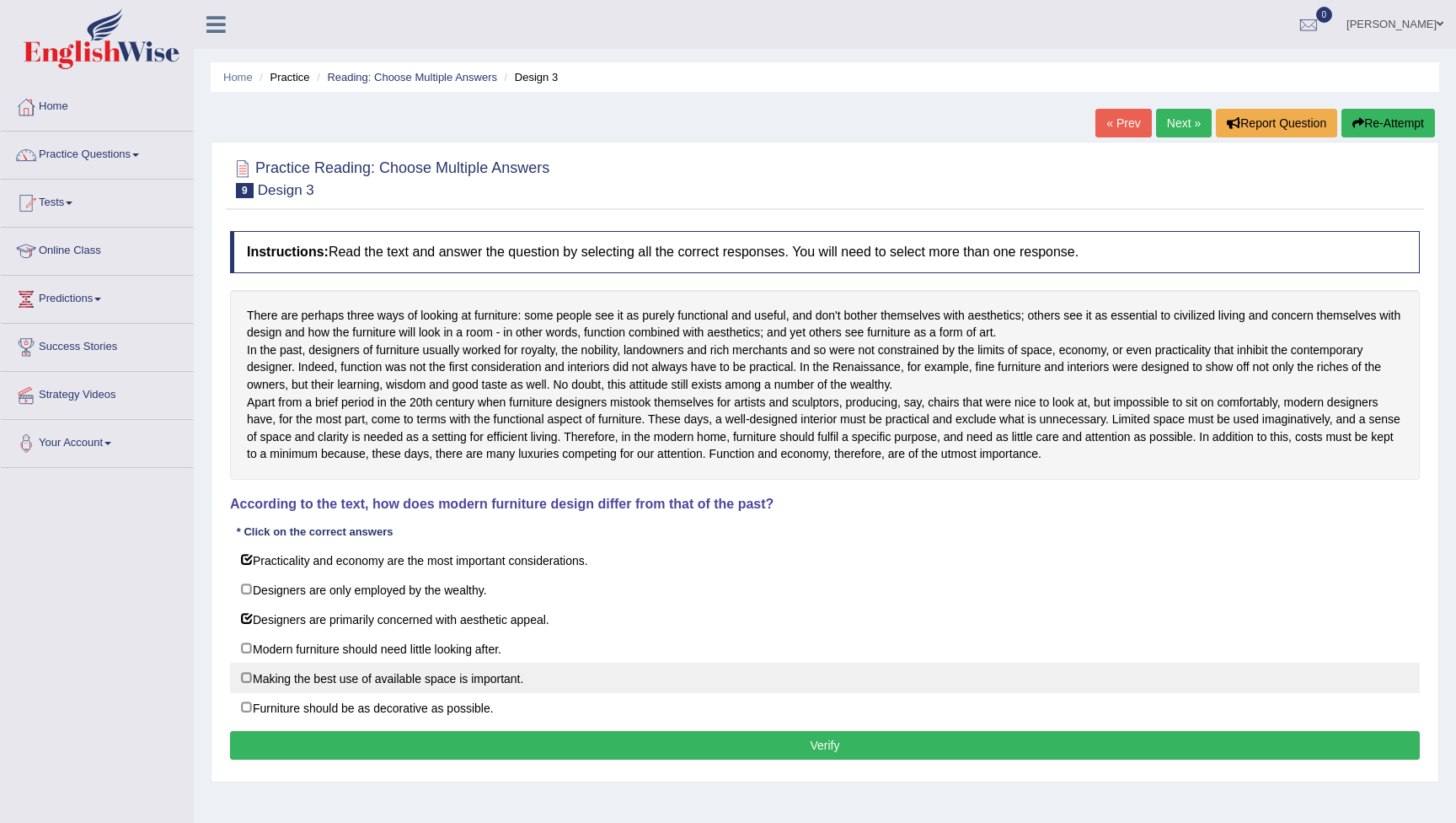
click at [252, 693] on label "Making the best use of available space is important." at bounding box center [825, 678] width 1190 height 30
checkbox input "true"
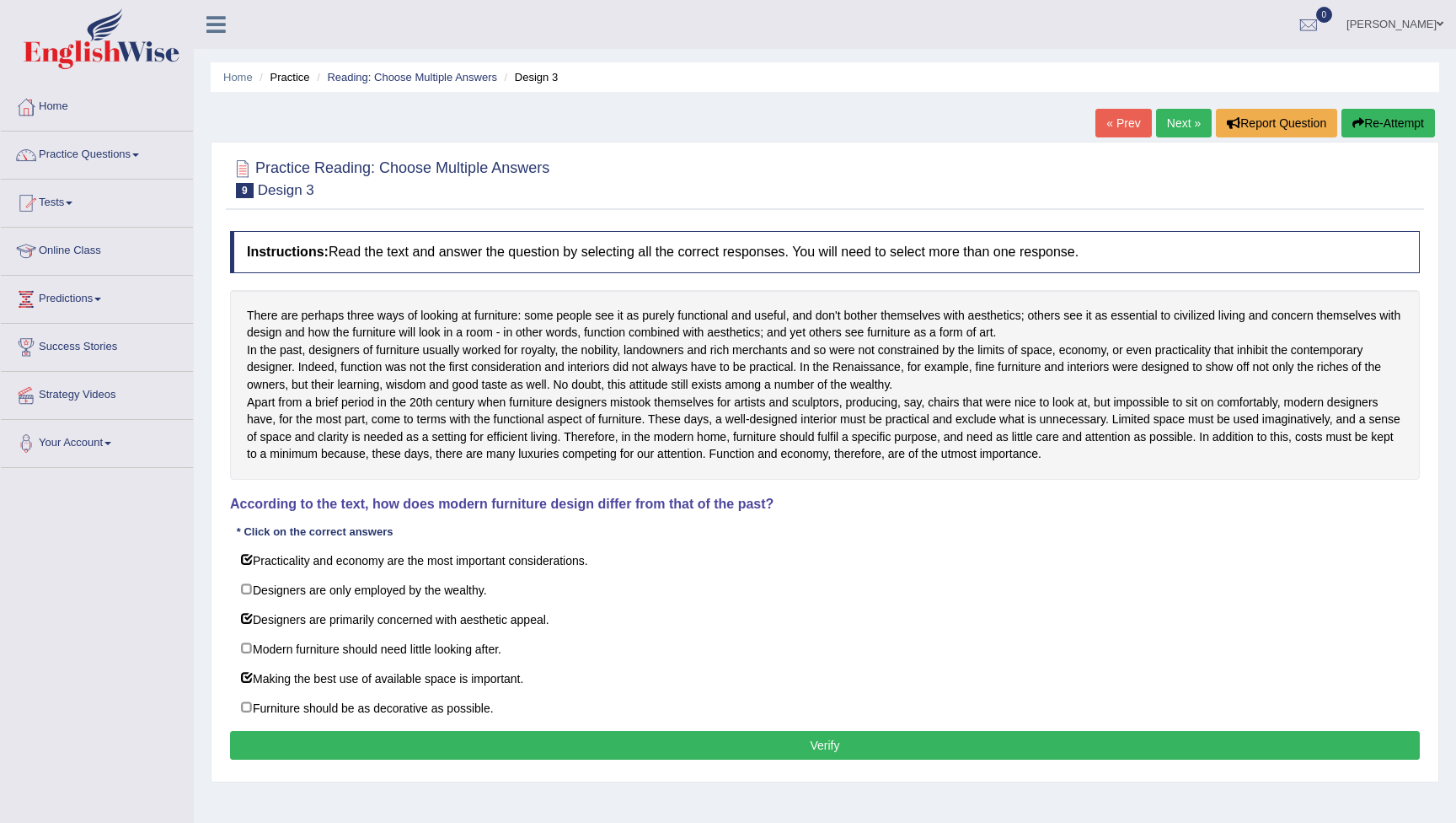
click at [424, 759] on button "Verify" at bounding box center [825, 745] width 1190 height 29
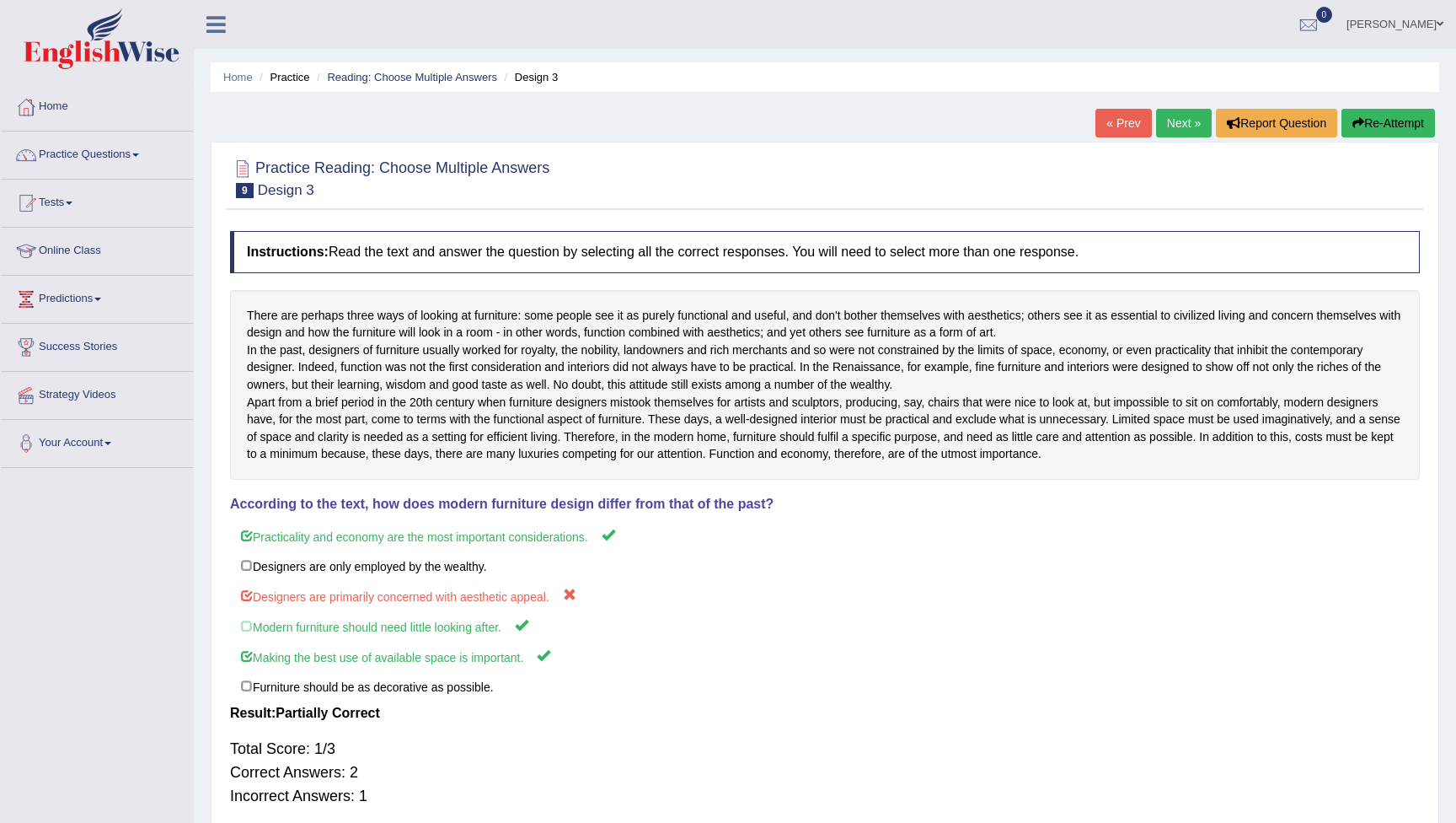
click at [1381, 124] on button "Re-Attempt" at bounding box center [1389, 123] width 94 height 29
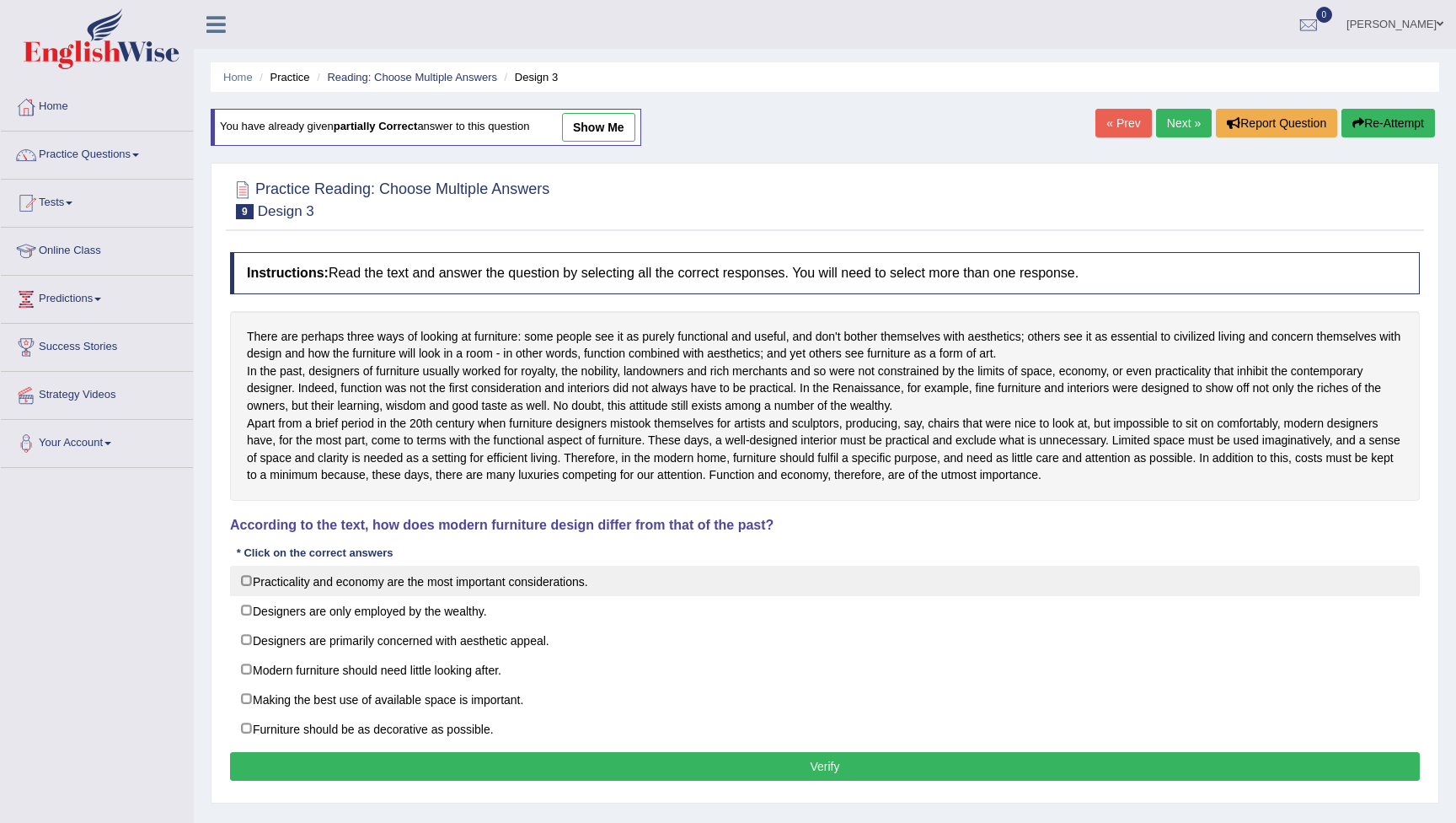
click at [247, 596] on label "Practicality and economy are the most important considerations." at bounding box center [825, 580] width 1190 height 30
checkbox input "true"
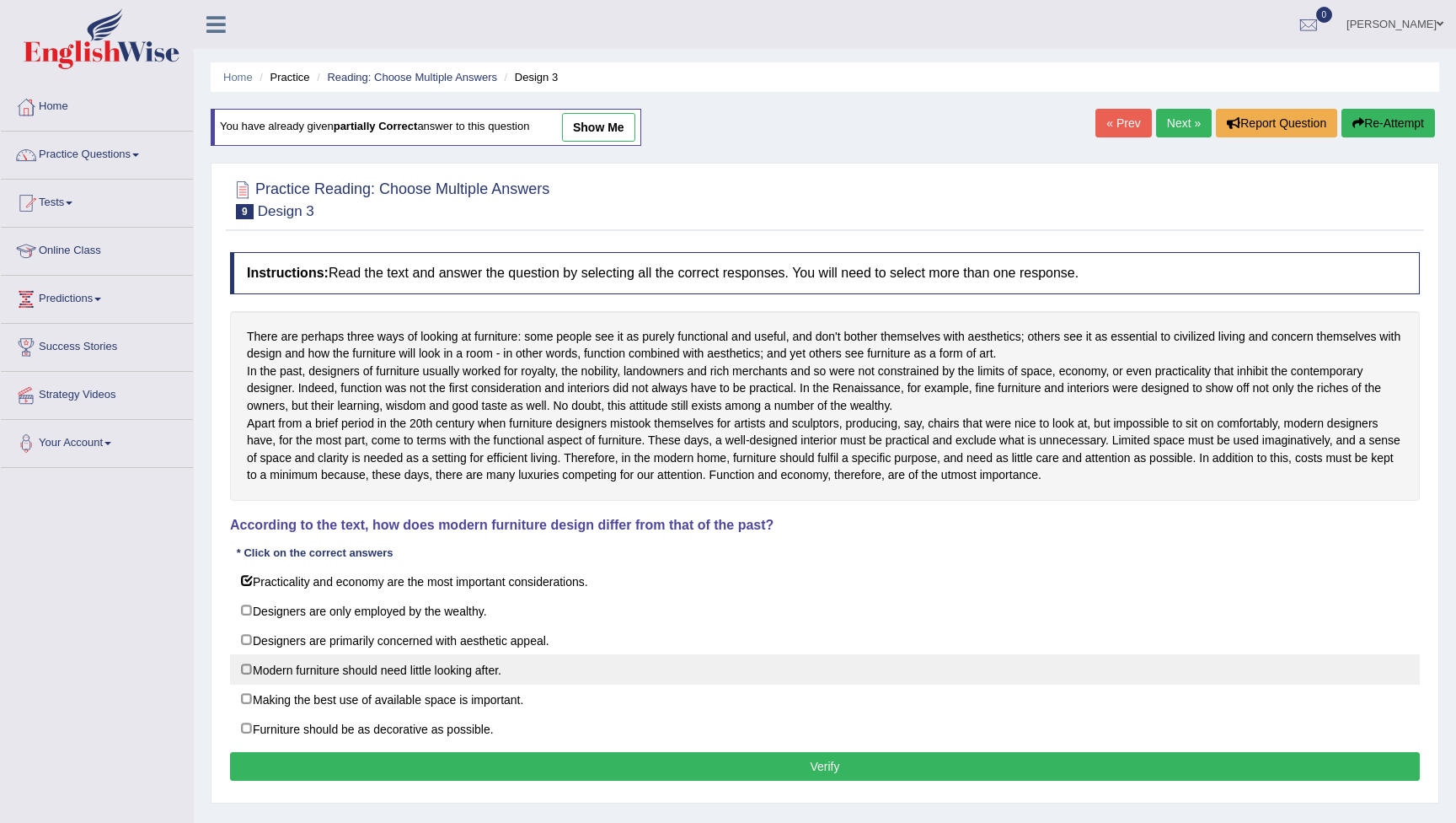
click at [250, 685] on label "Modern furniture should need little looking after." at bounding box center [825, 669] width 1190 height 30
checkbox input "true"
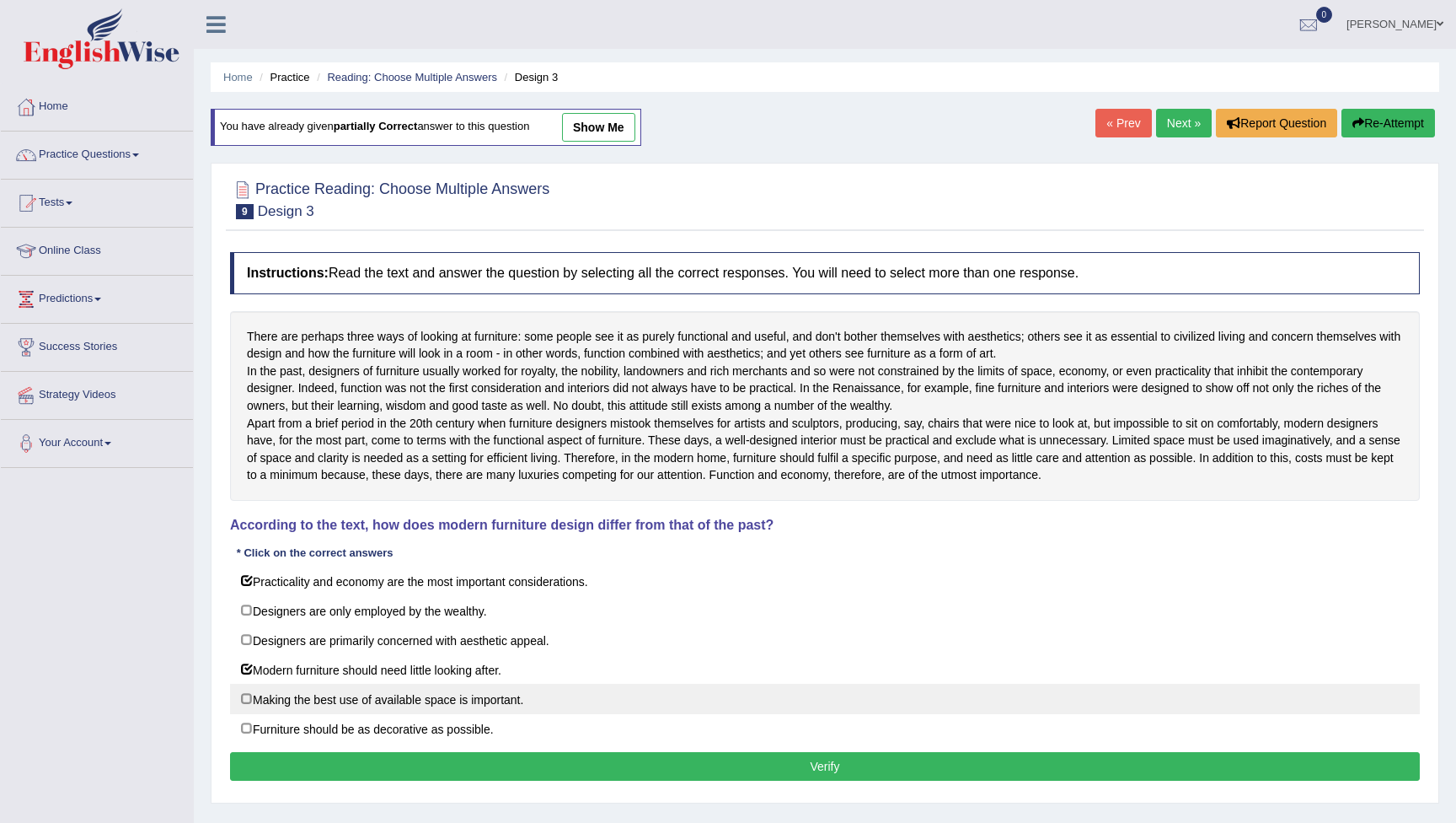
click at [249, 714] on label "Making the best use of available space is important." at bounding box center [825, 699] width 1190 height 30
checkbox input "true"
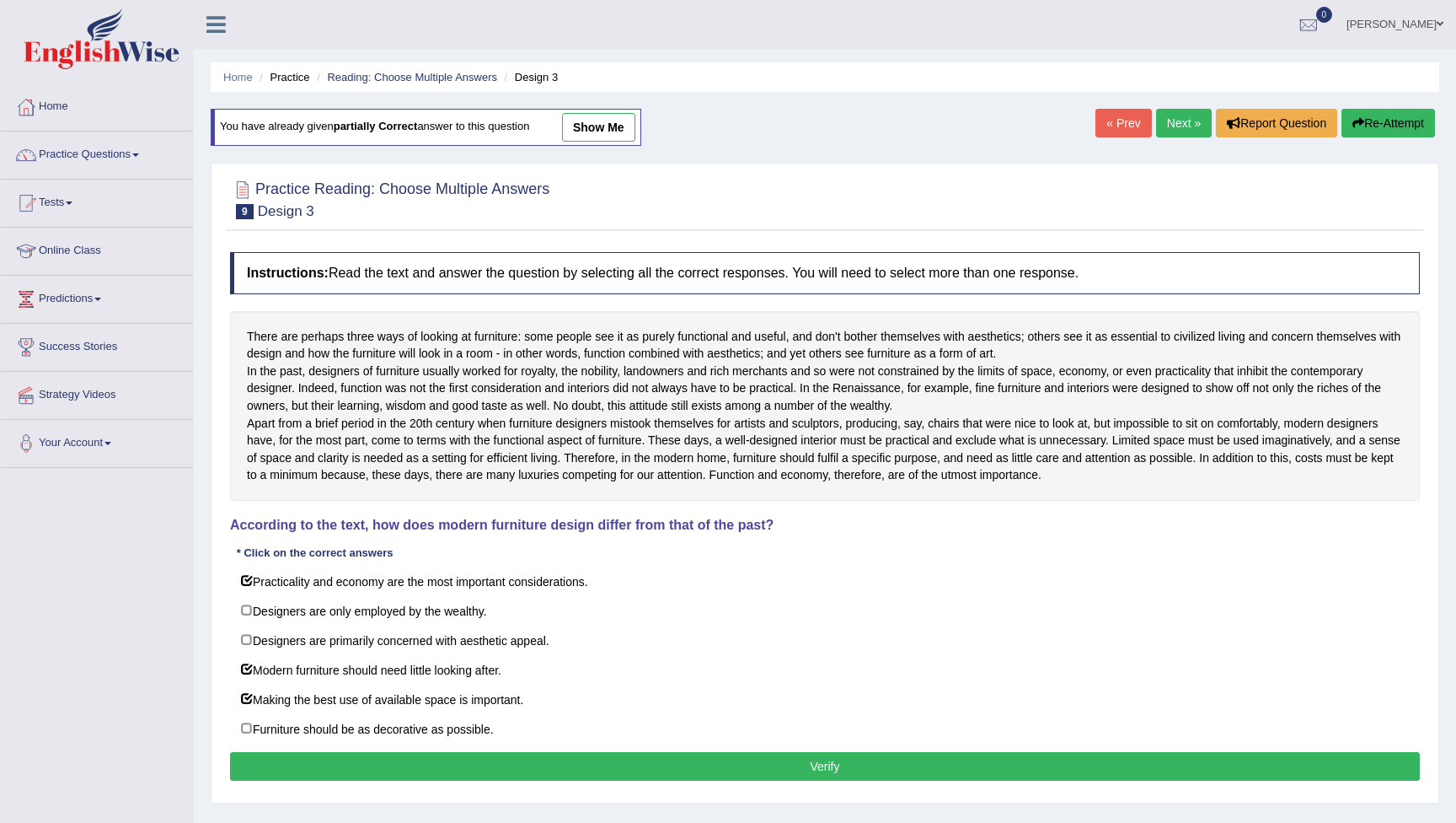
click at [651, 780] on button "Verify" at bounding box center [825, 766] width 1190 height 29
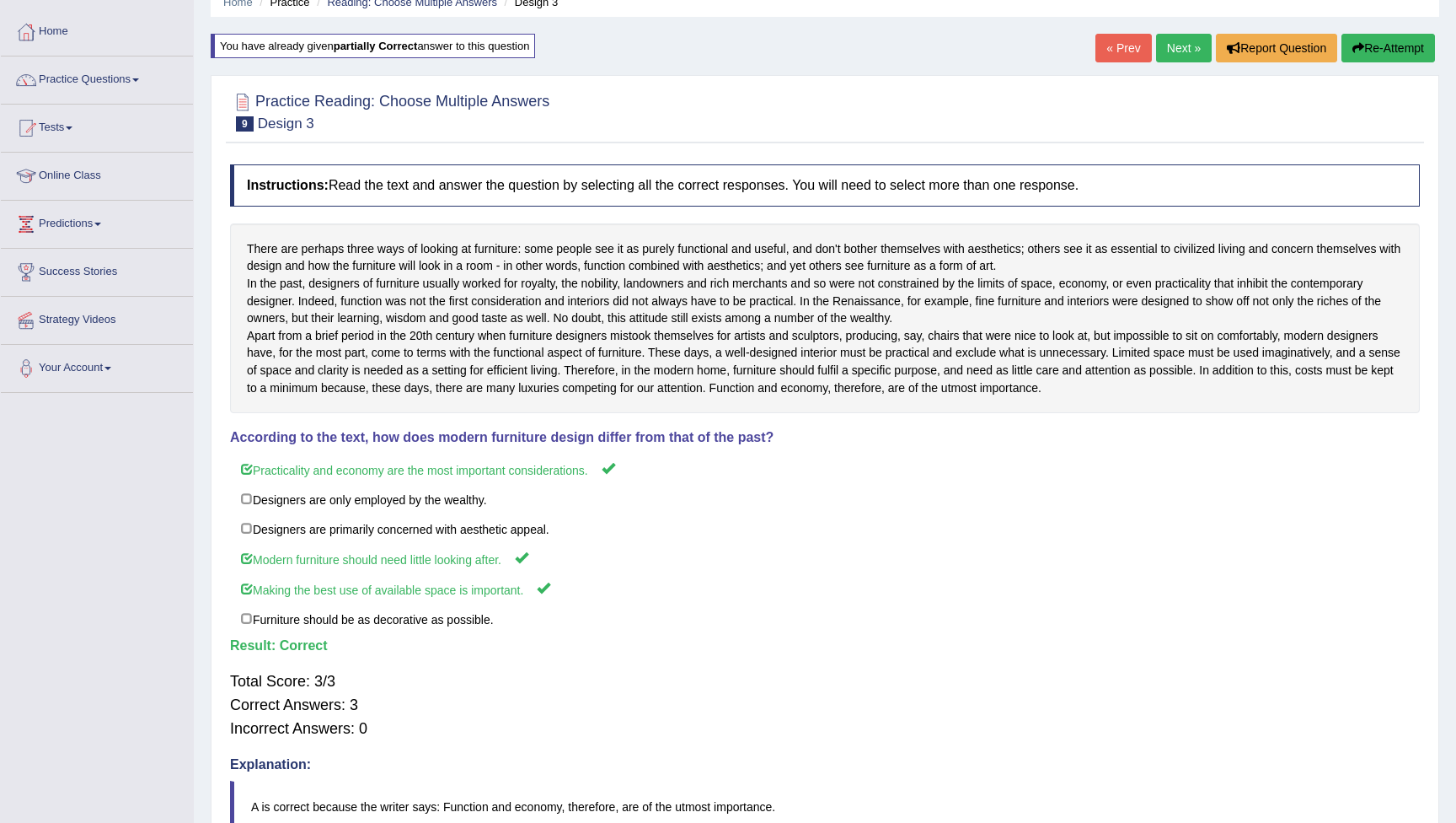
scroll to position [74, 0]
click at [1177, 54] on link "Next »" at bounding box center [1184, 49] width 56 height 29
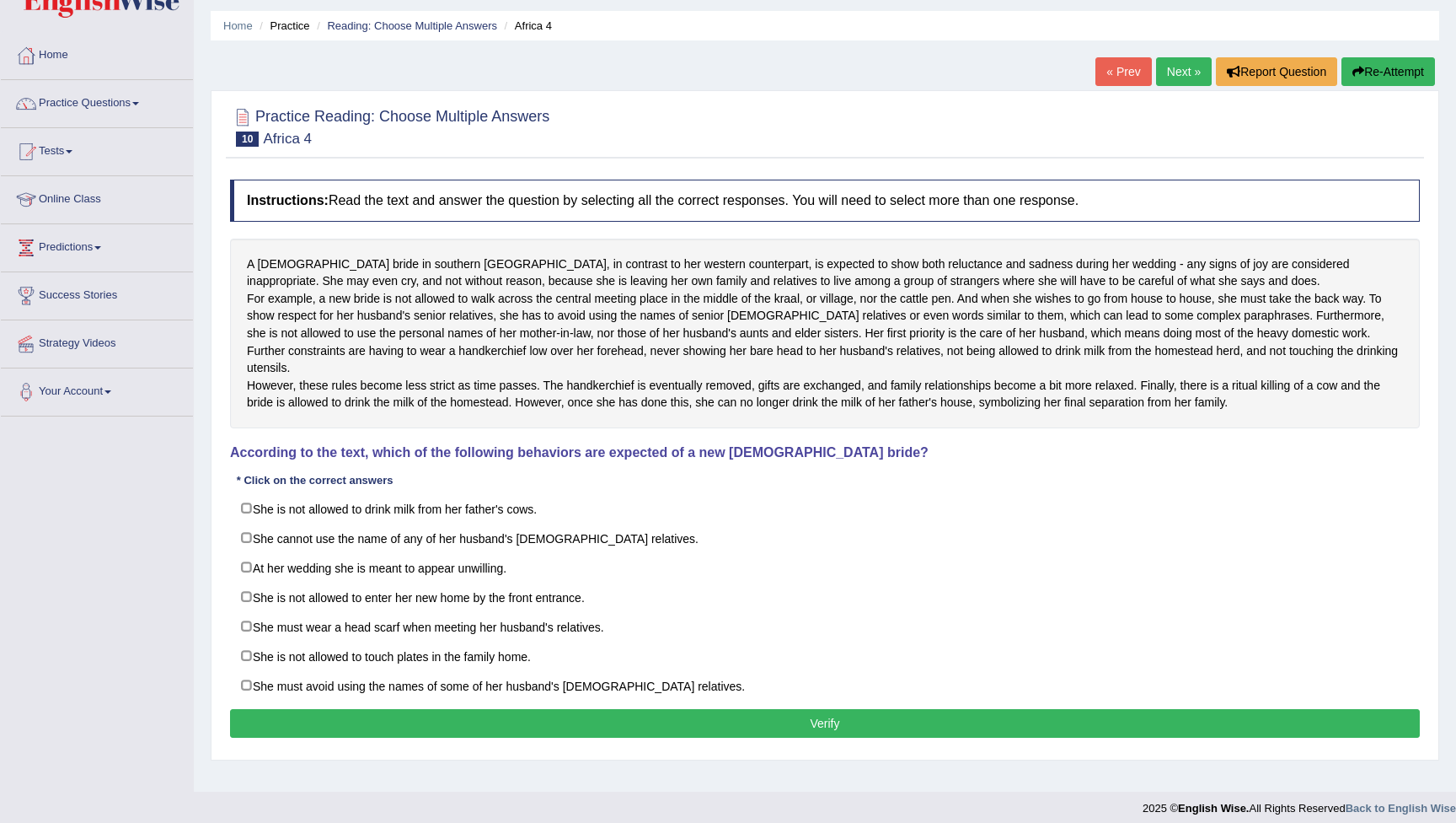
scroll to position [51, 0]
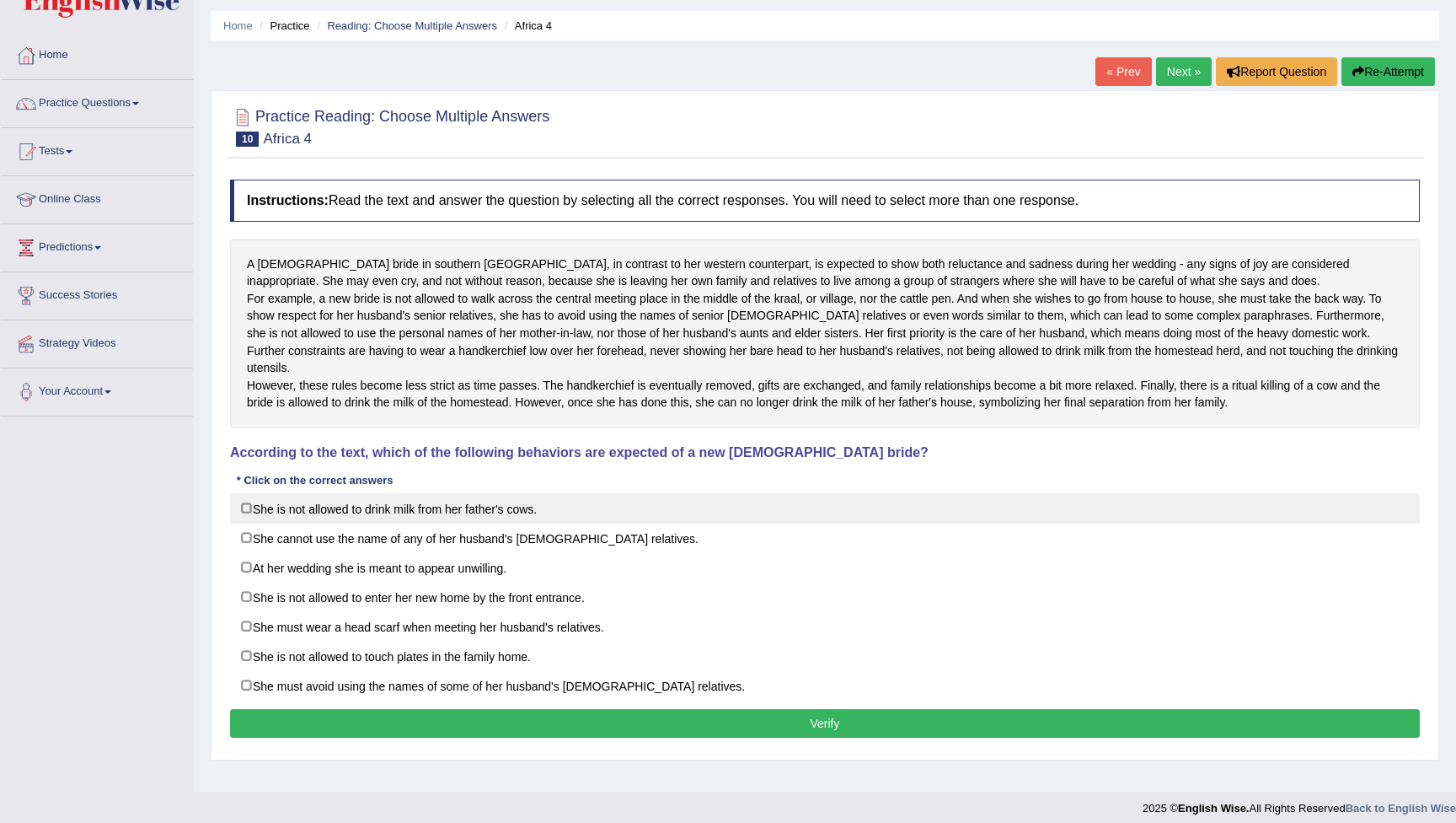
click at [245, 524] on label "She is not allowed to drink milk from her father's cows." at bounding box center [825, 508] width 1190 height 30
checkbox input "true"
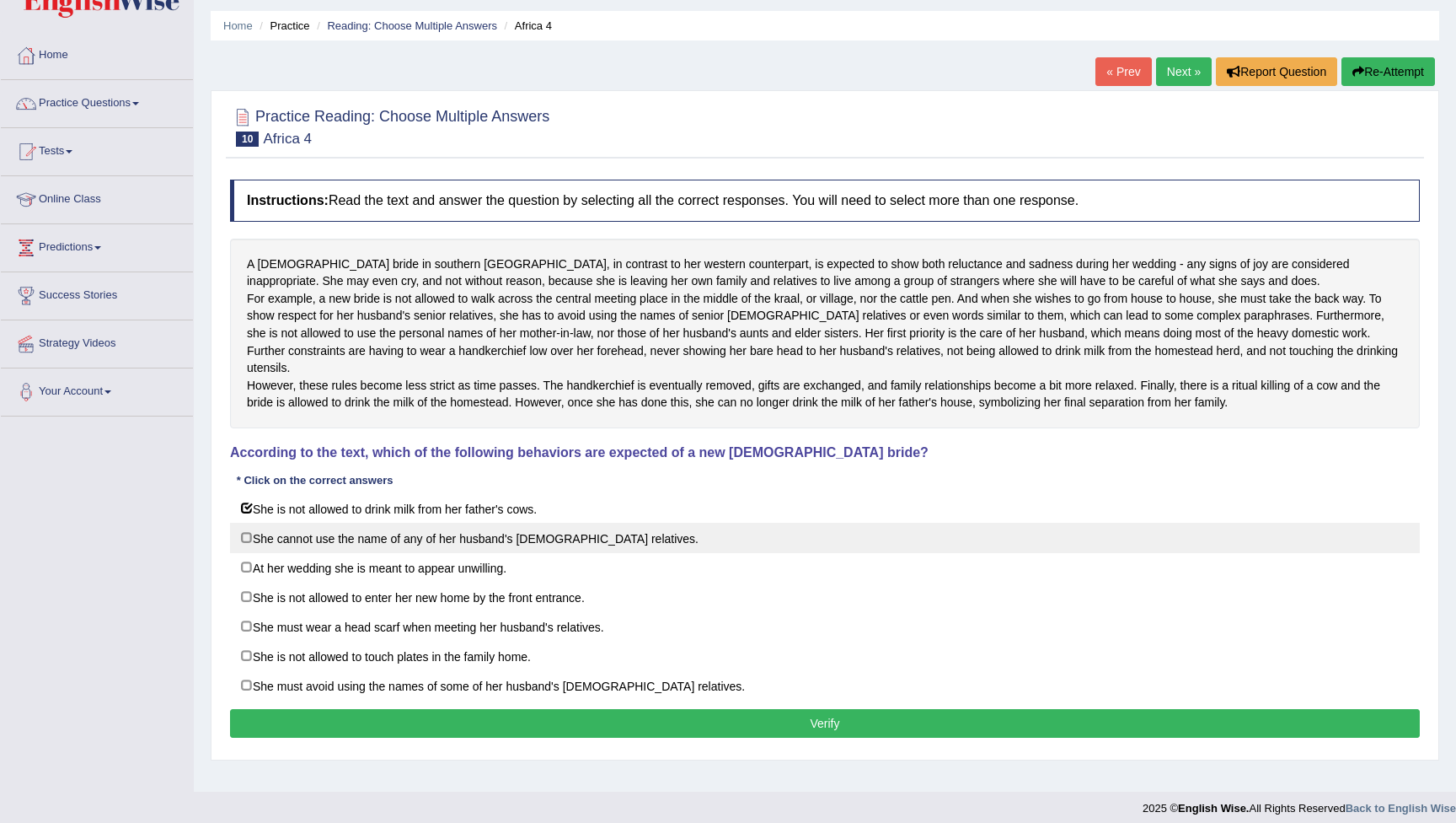
click at [253, 548] on label "She cannot use the name of any of her husband's [DEMOGRAPHIC_DATA] relatives." at bounding box center [825, 538] width 1190 height 30
checkbox input "true"
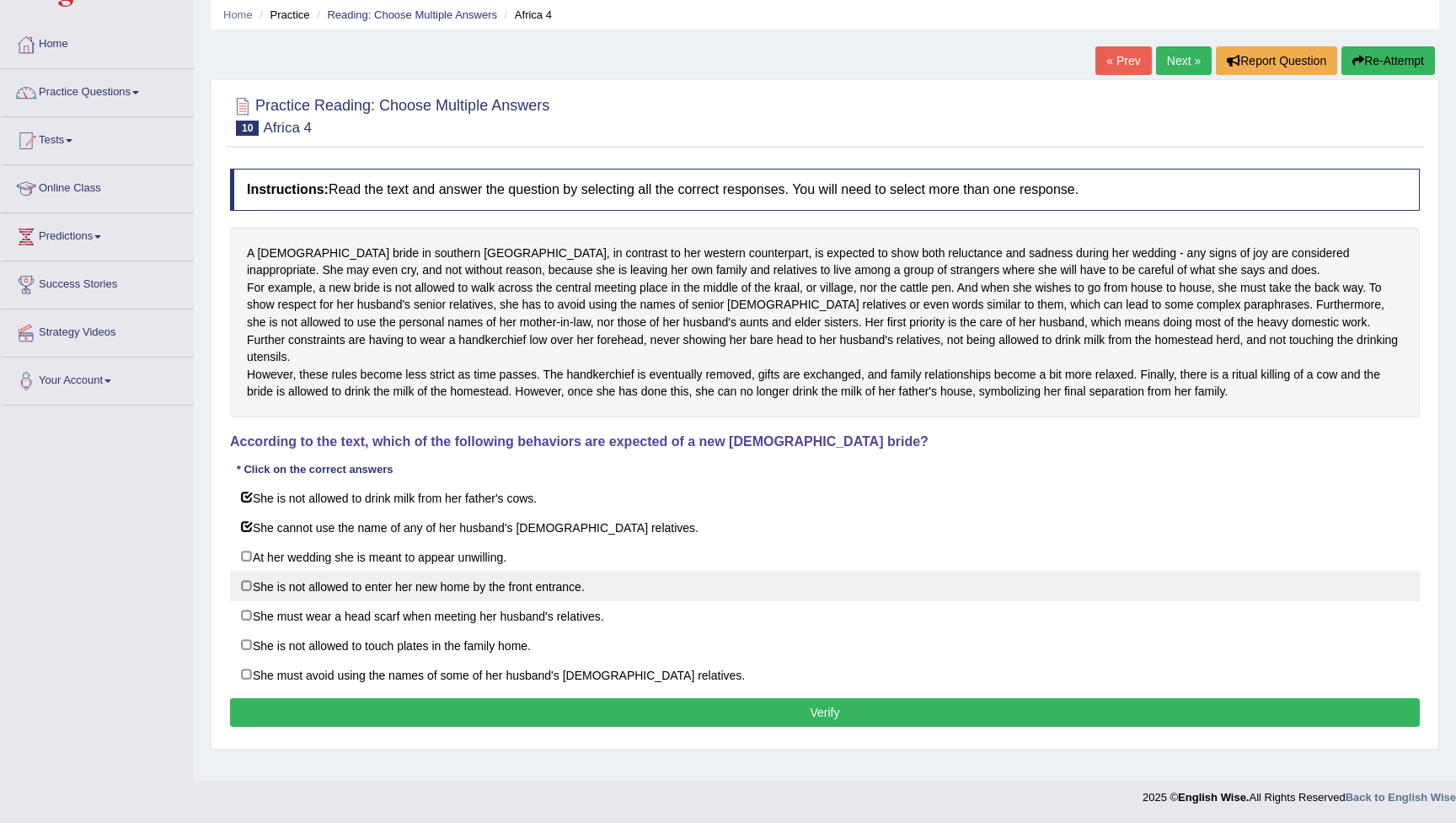
scroll to position [63, 0]
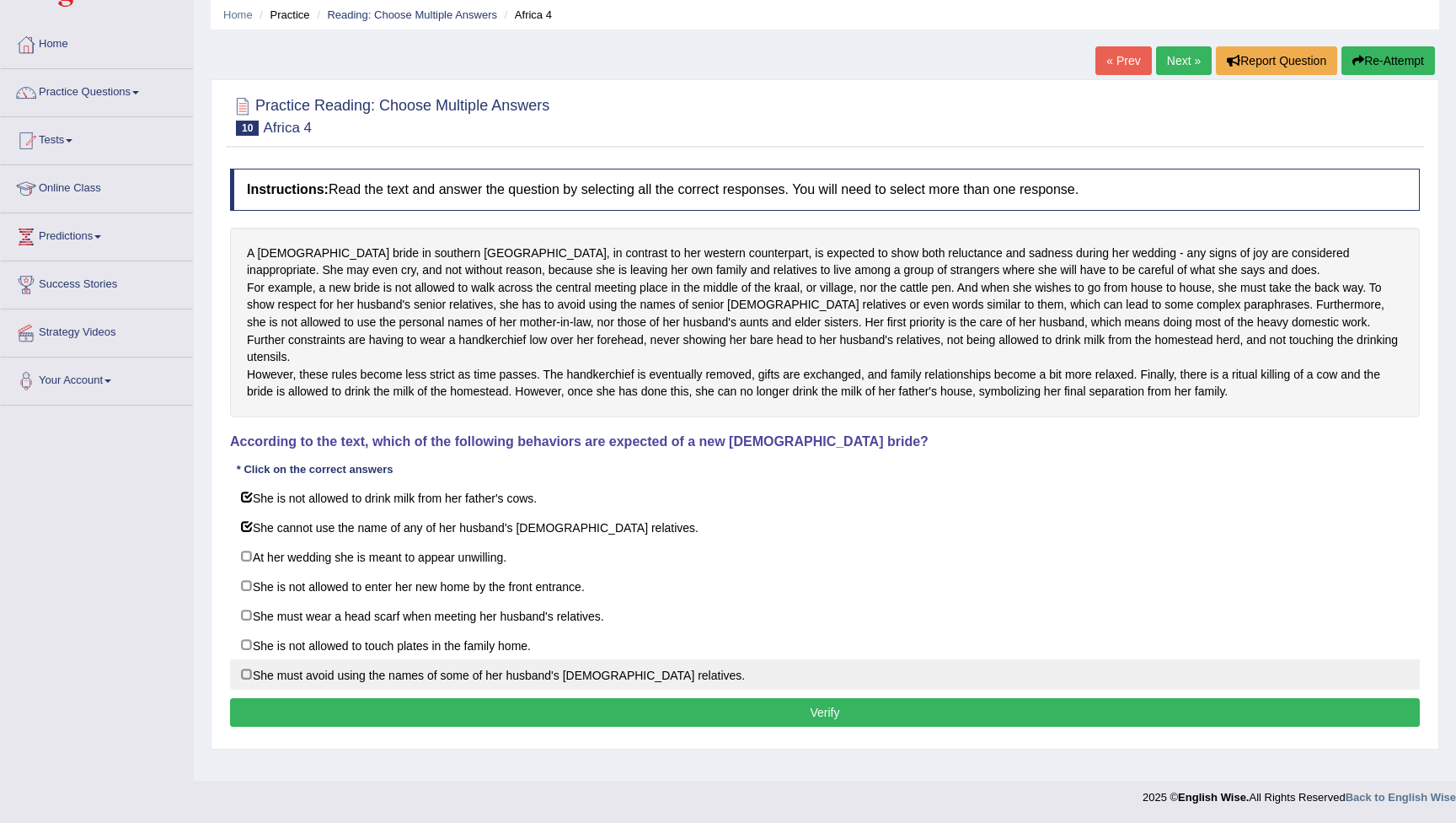
click at [250, 686] on label "She must avoid using the names of some of her husband's [DEMOGRAPHIC_DATA] rela…" at bounding box center [825, 674] width 1190 height 30
checkbox input "true"
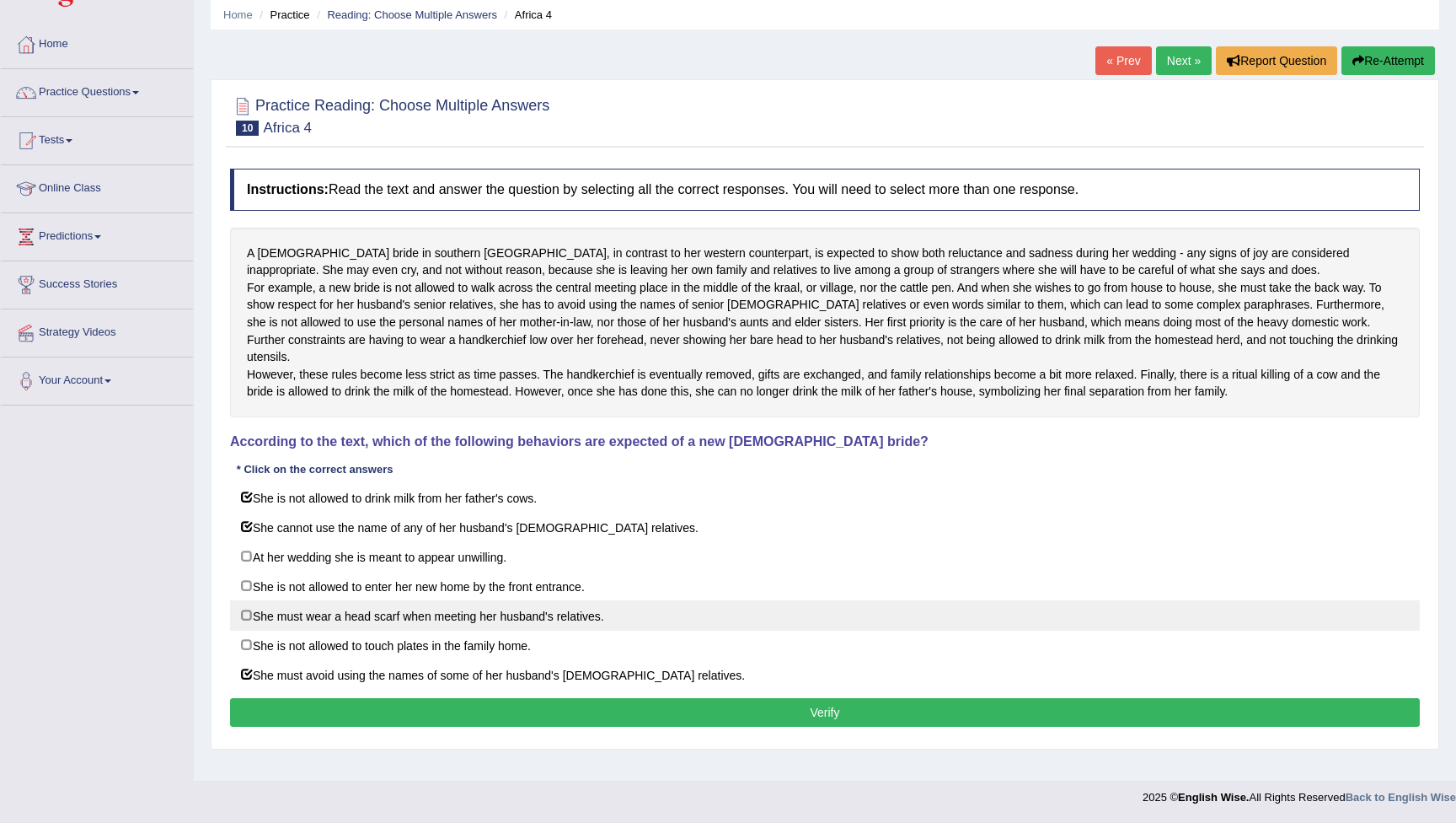
click at [250, 628] on label "She must wear a head scarf when meeting her husband's relatives." at bounding box center [825, 615] width 1190 height 30
checkbox input "true"
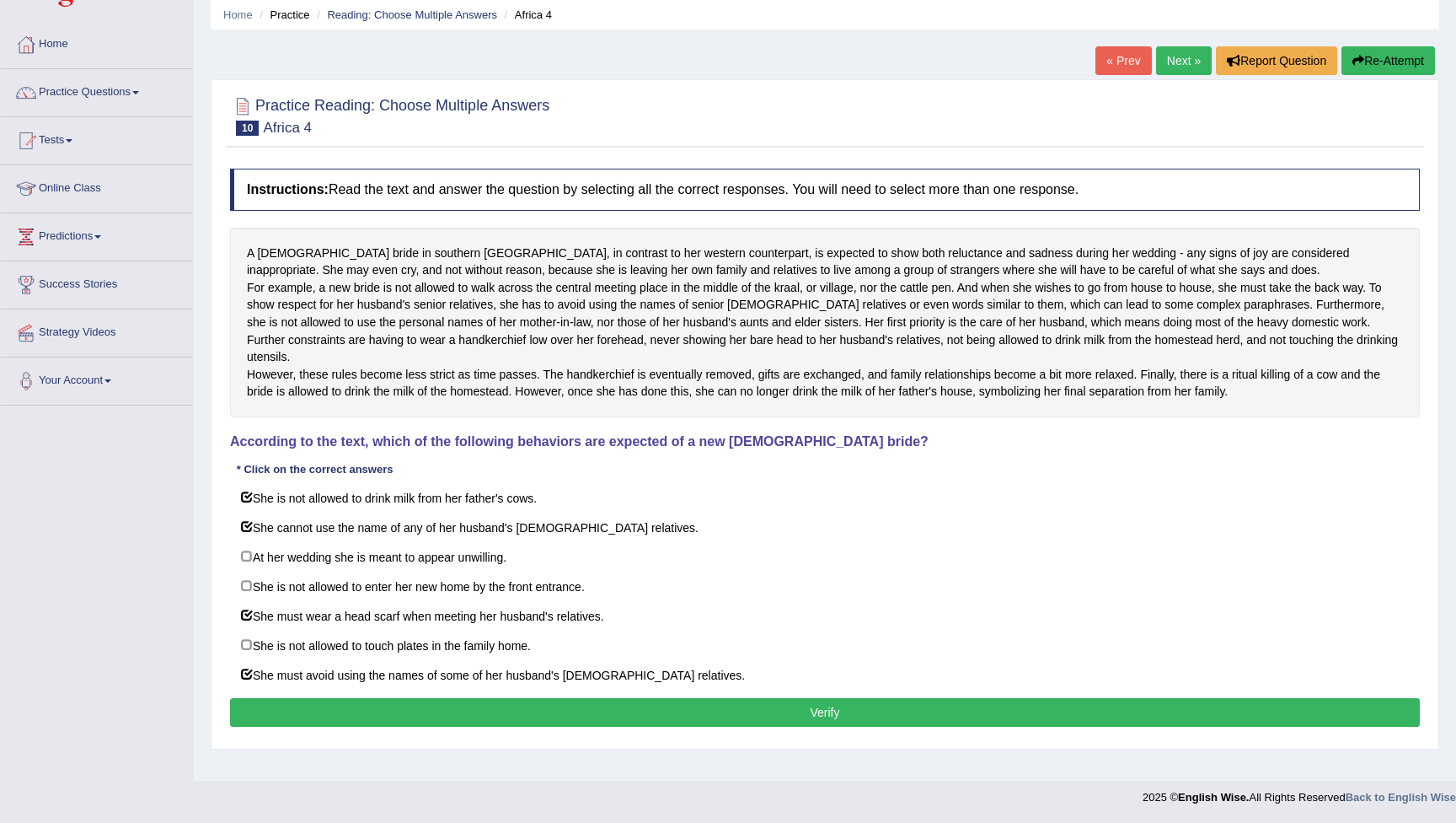
click at [406, 720] on button "Verify" at bounding box center [825, 712] width 1190 height 29
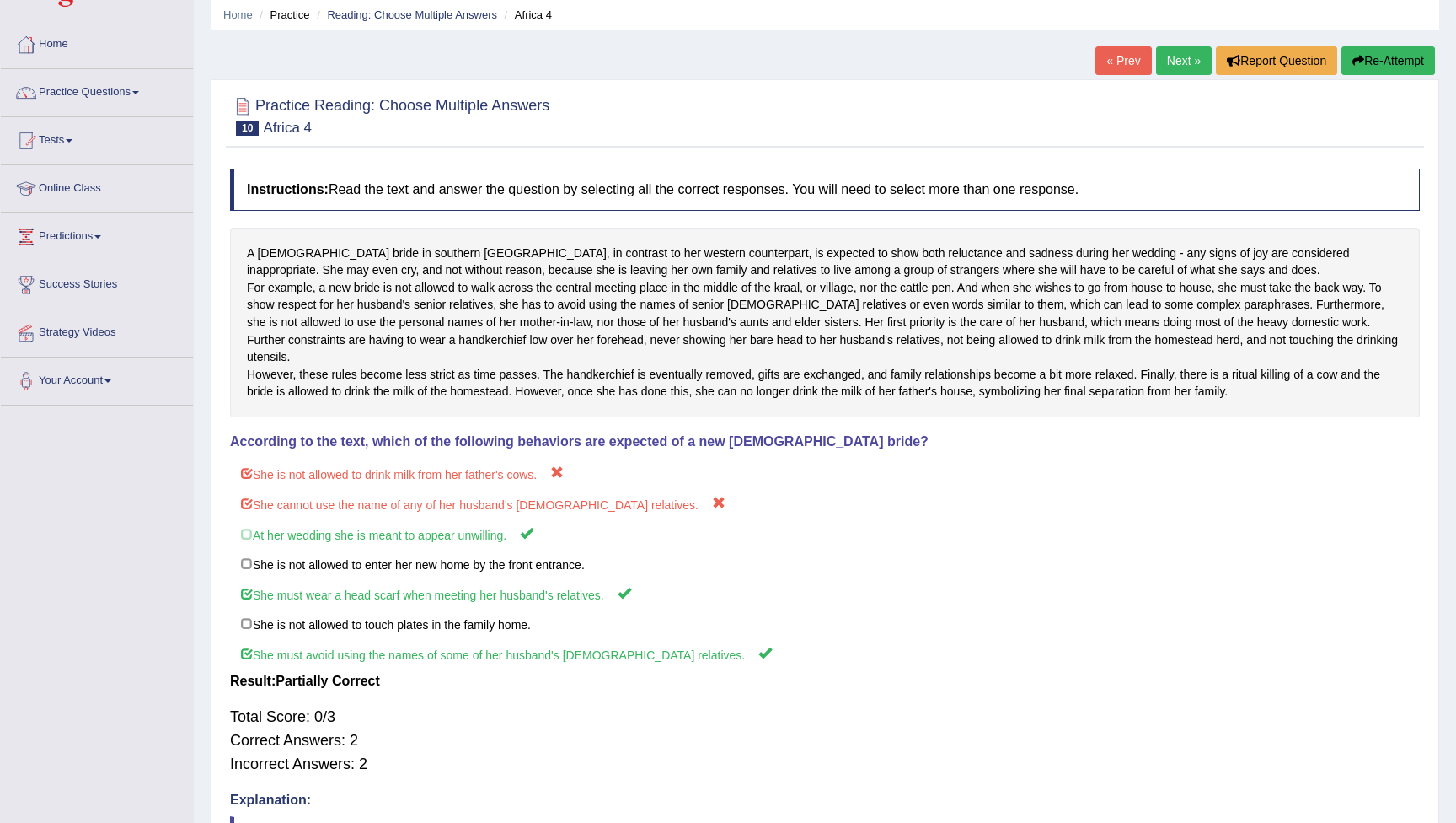
click at [1387, 64] on button "Re-Attempt" at bounding box center [1389, 60] width 94 height 29
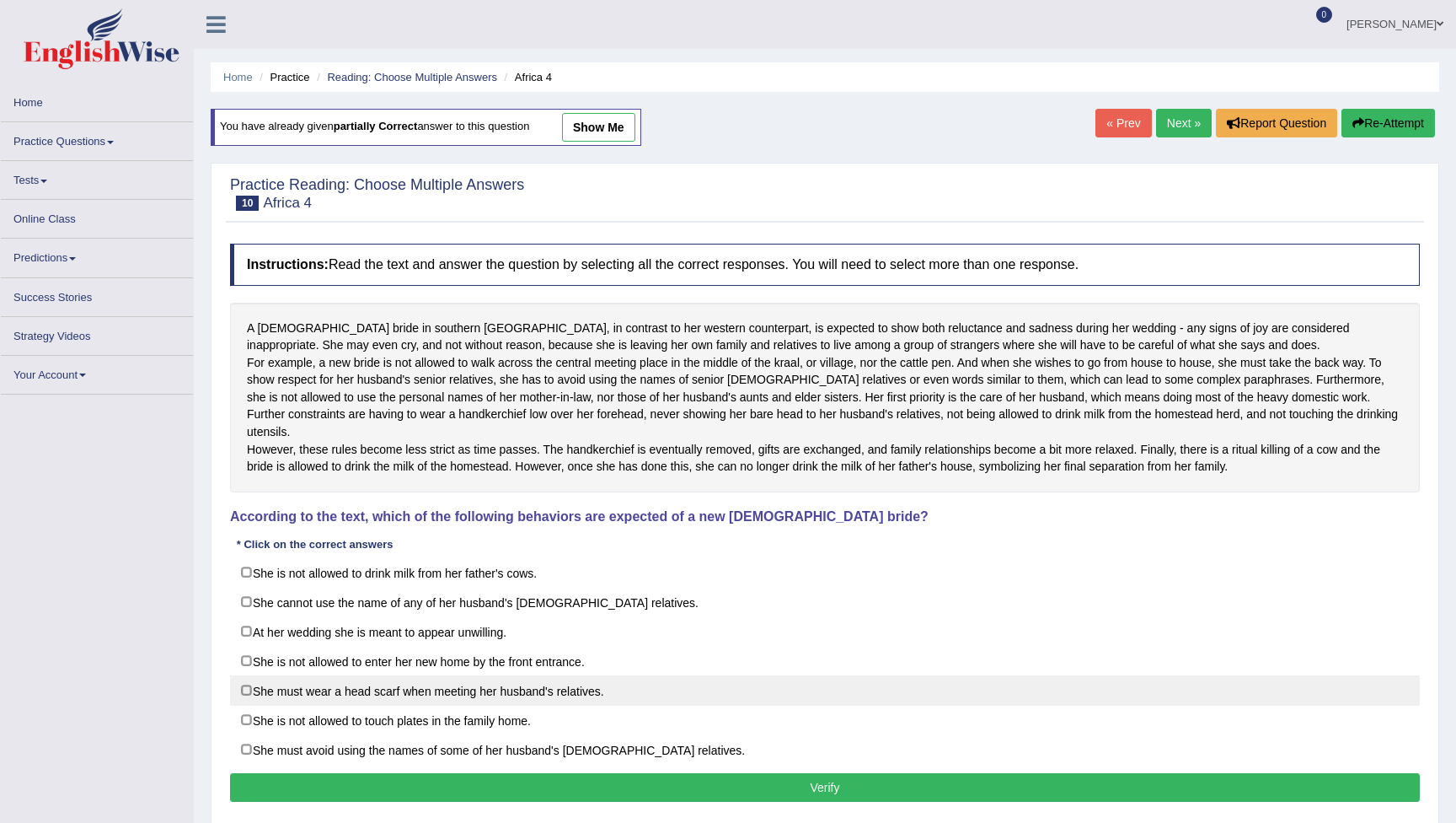
scroll to position [63, 0]
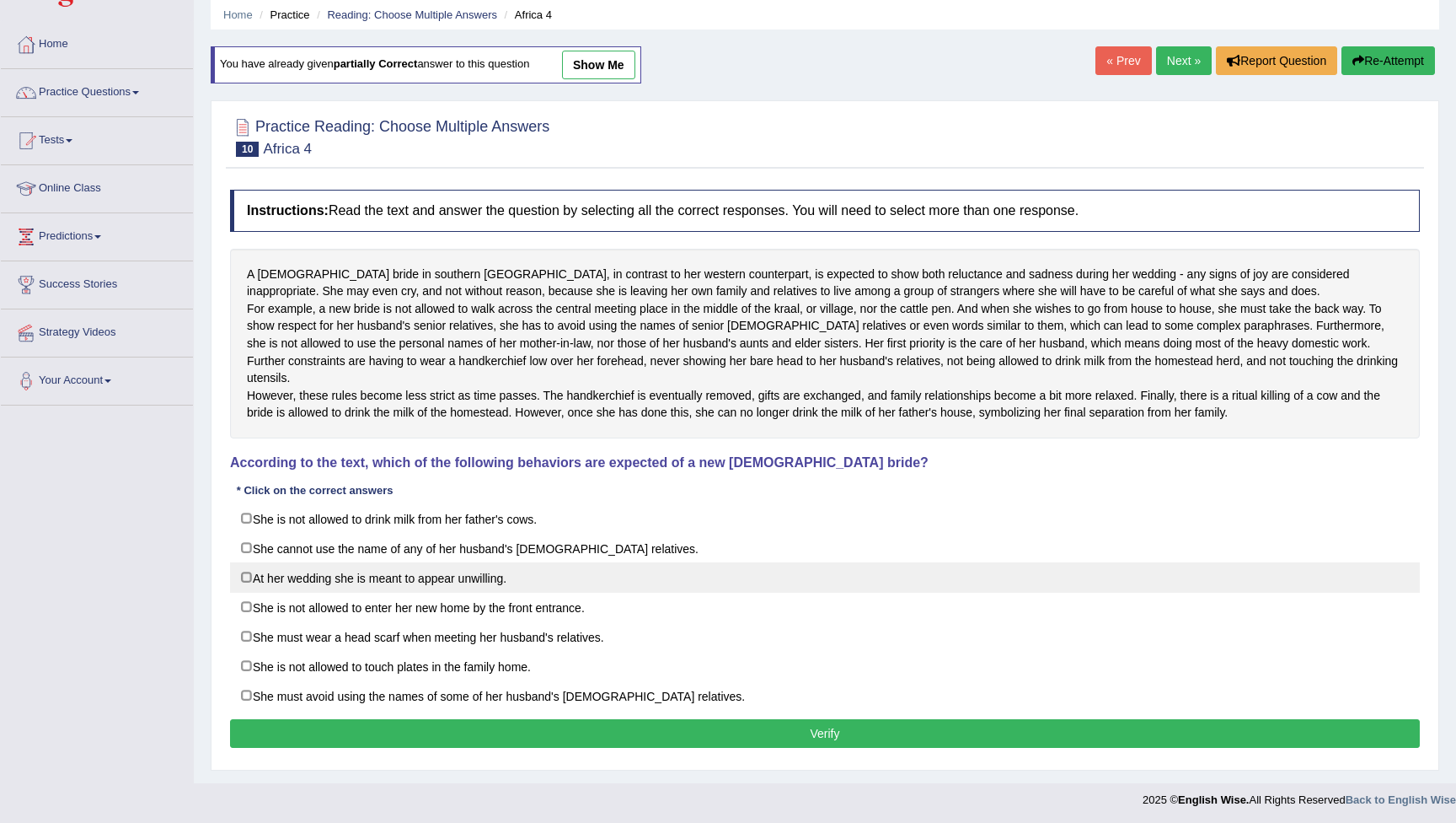
click at [248, 588] on label "At her wedding she is meant to appear unwilling." at bounding box center [825, 577] width 1190 height 30
checkbox input "true"
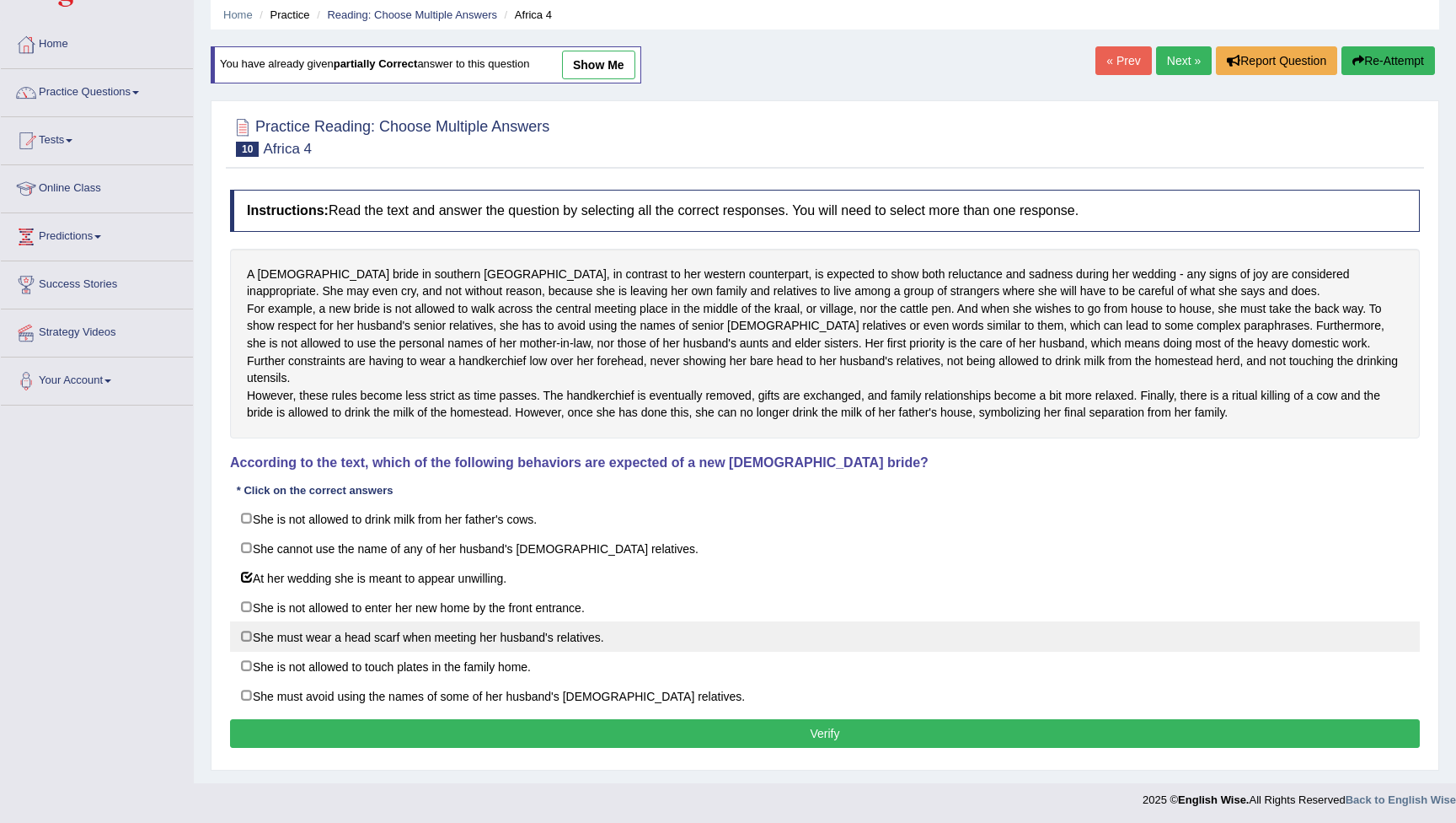
click at [244, 648] on label "She must wear a head scarf when meeting her husband's relatives." at bounding box center [825, 636] width 1190 height 30
checkbox input "true"
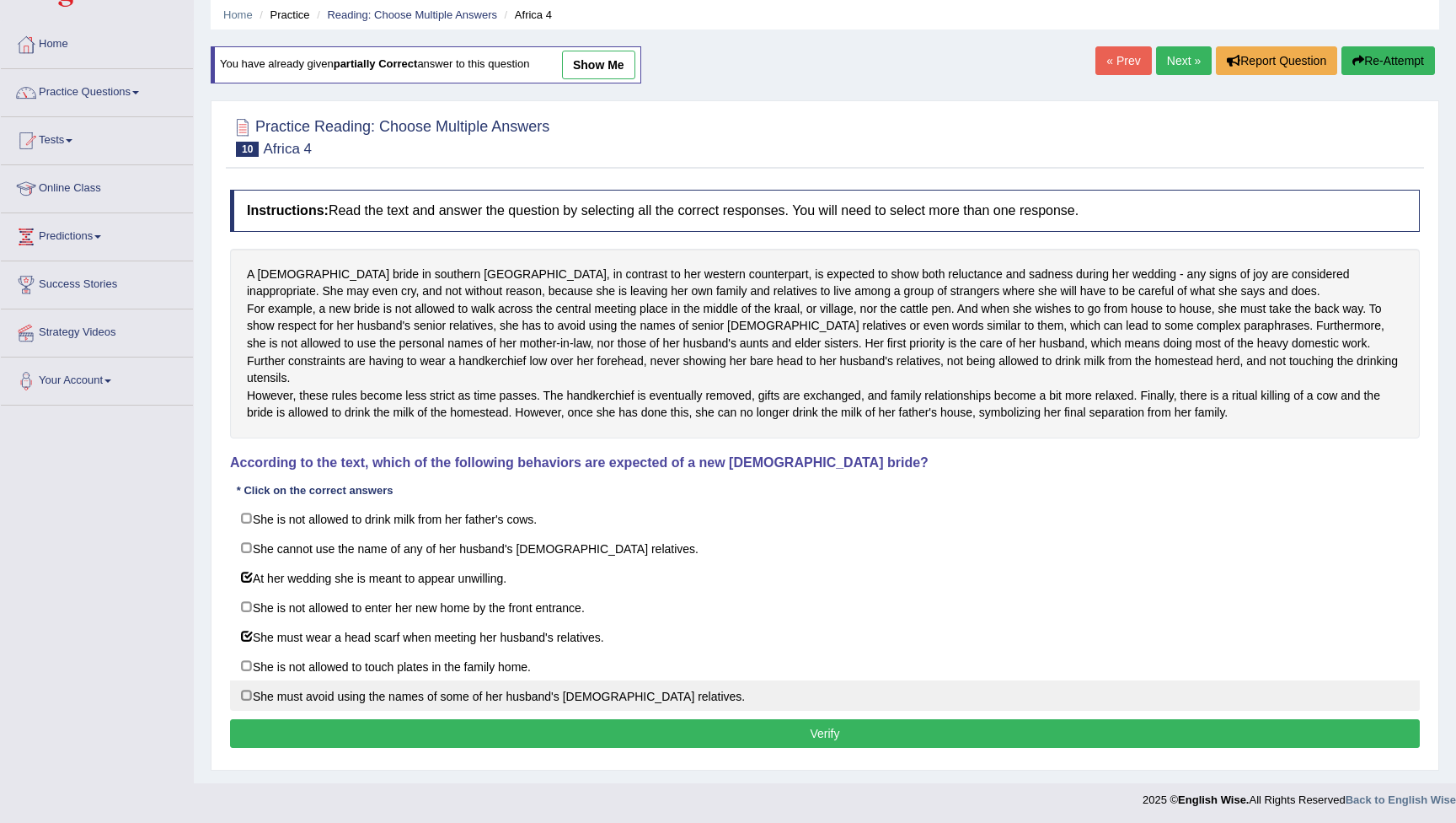
click at [244, 704] on label "She must avoid using the names of some of her husband's [DEMOGRAPHIC_DATA] rela…" at bounding box center [825, 695] width 1190 height 30
checkbox input "true"
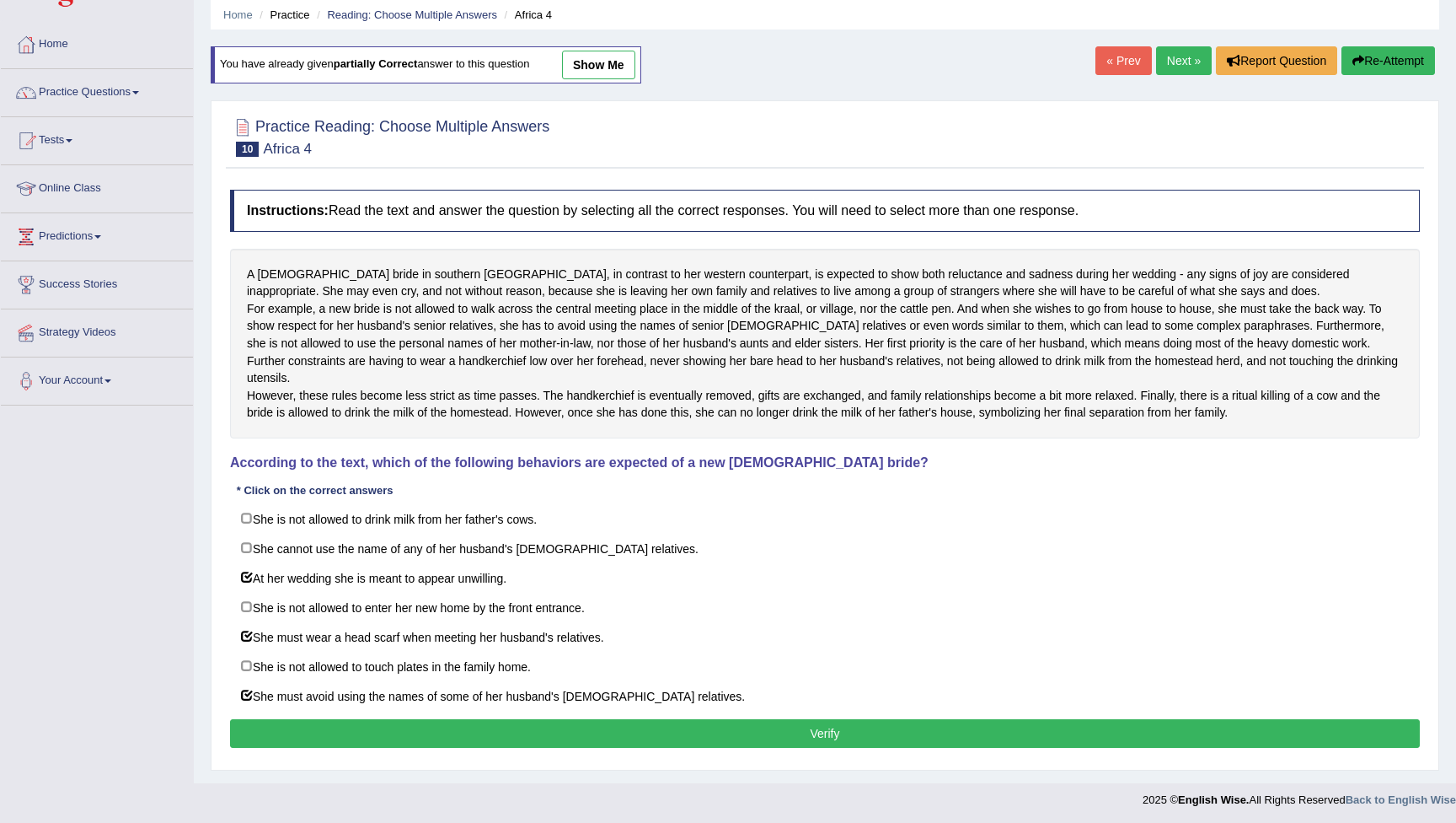
click at [481, 746] on button "Verify" at bounding box center [825, 733] width 1190 height 29
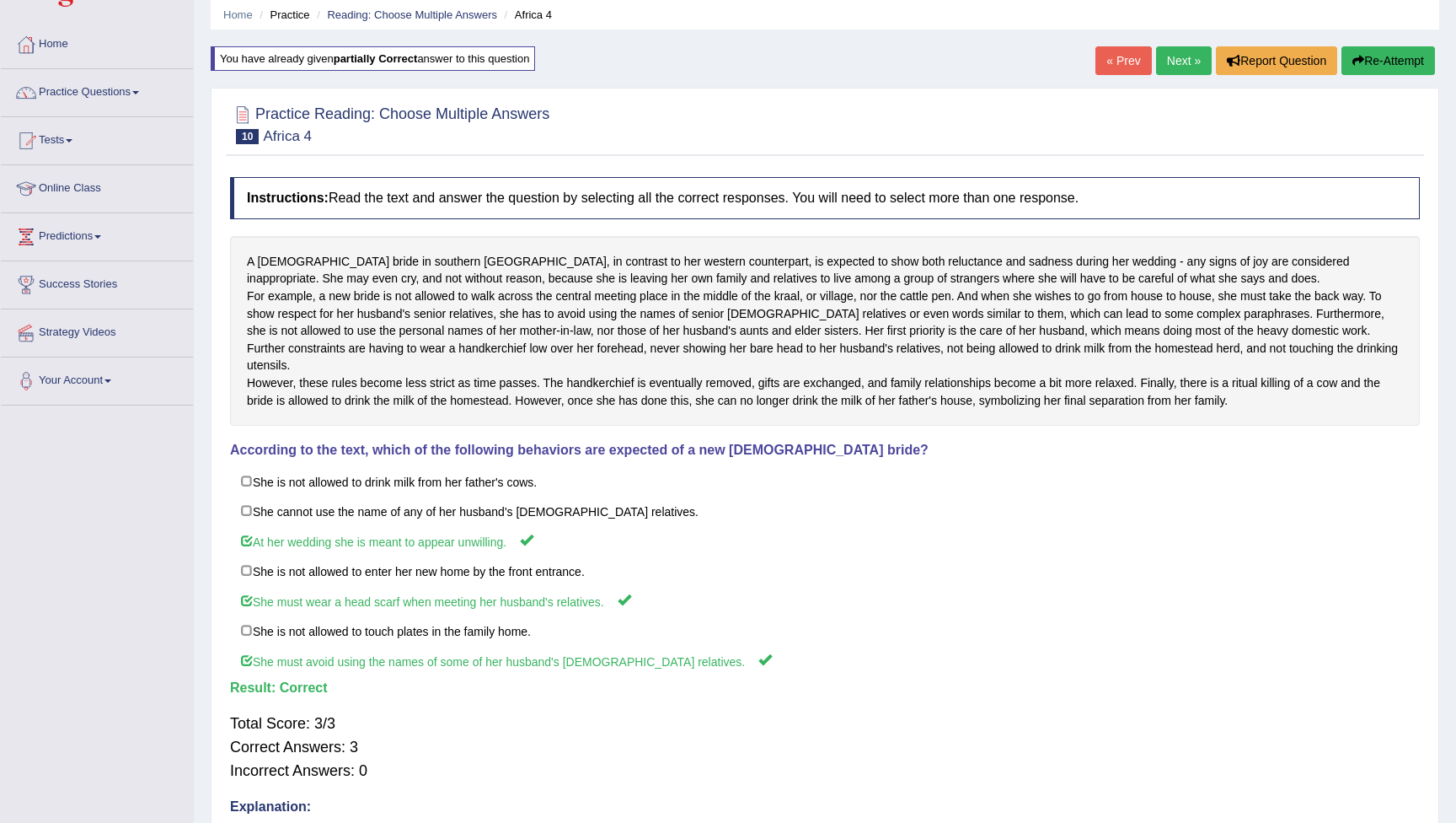
click at [1179, 64] on link "Next »" at bounding box center [1184, 60] width 56 height 29
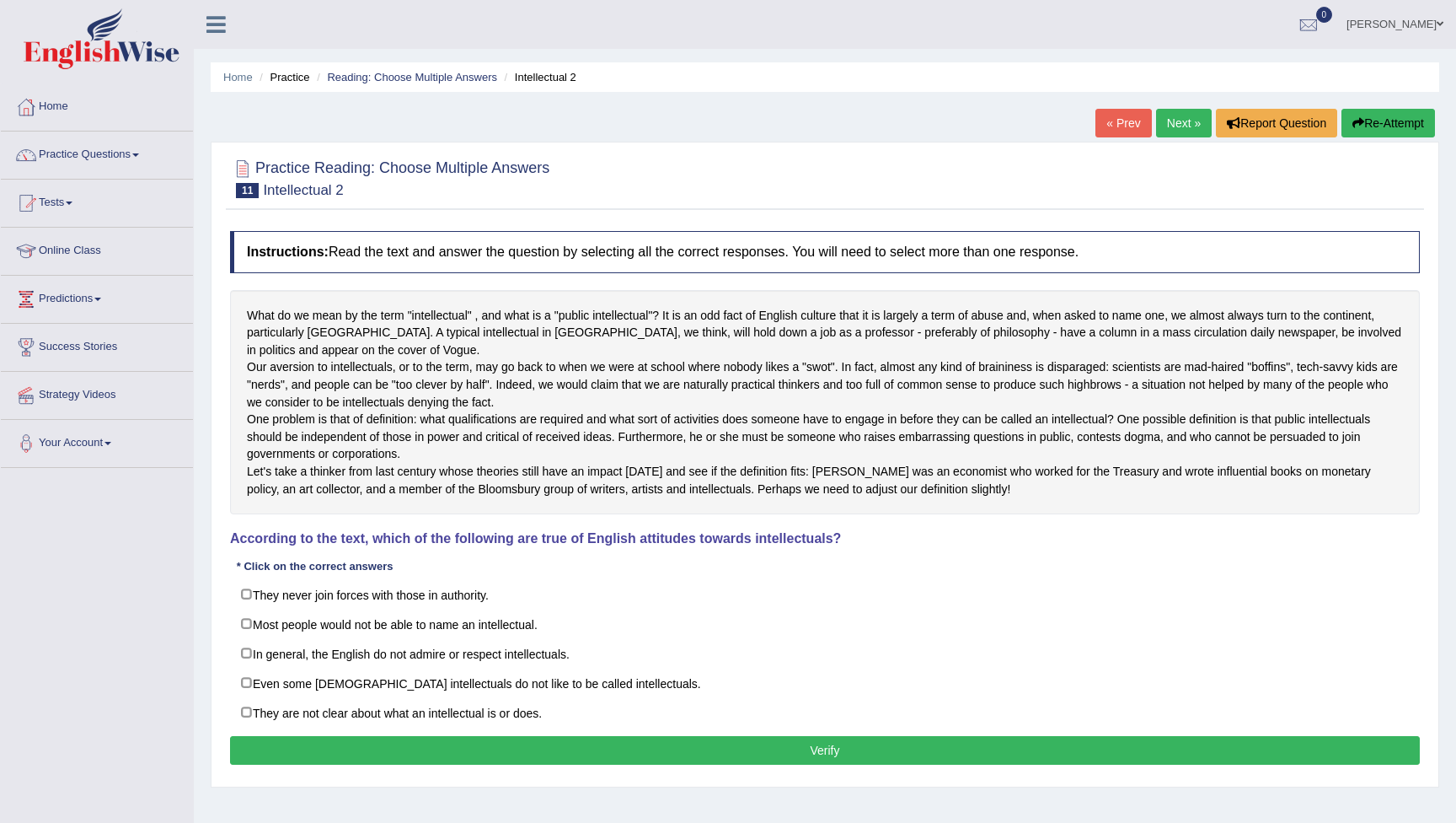
click at [1164, 124] on link "Next »" at bounding box center [1184, 123] width 56 height 29
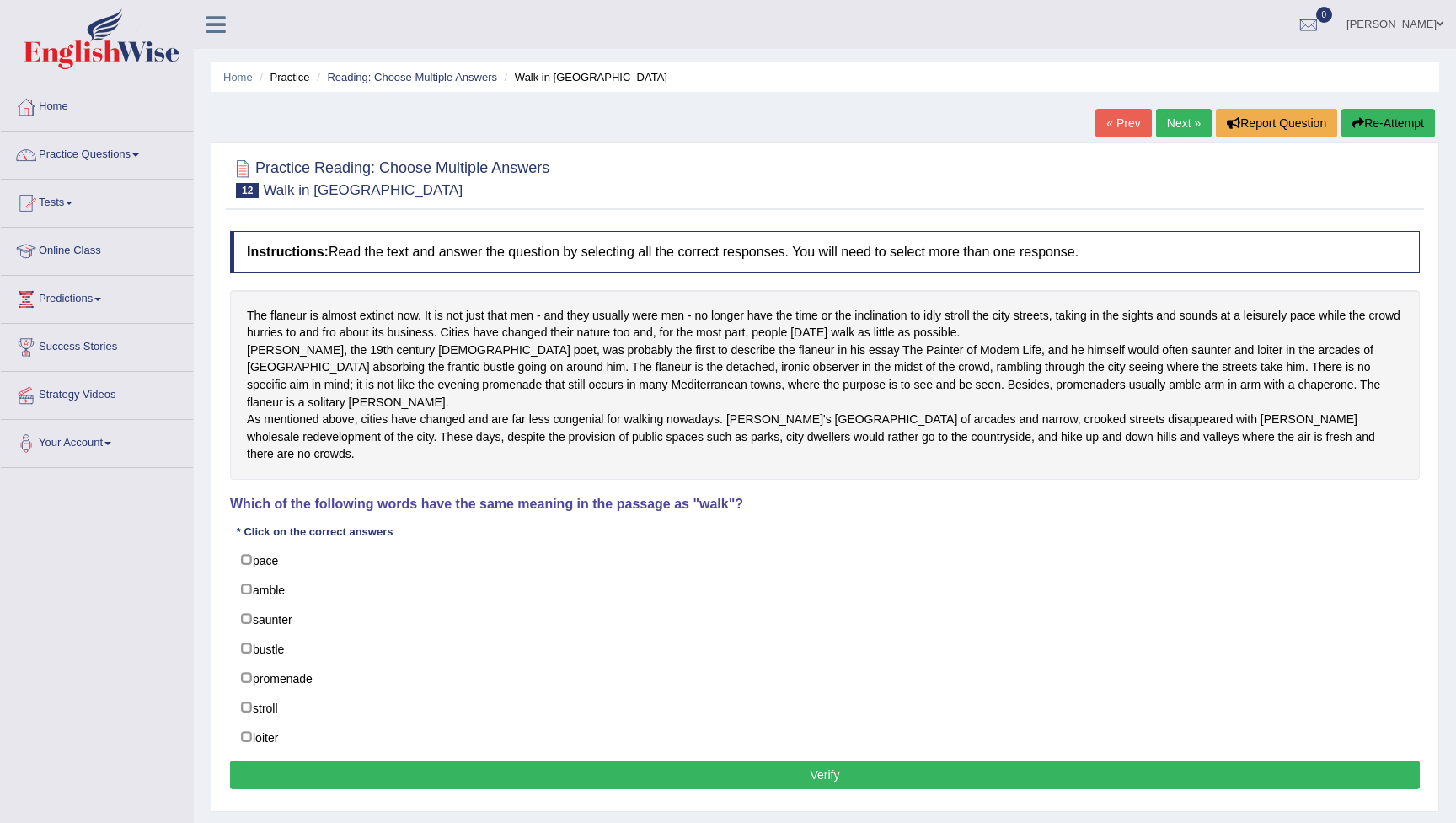
click at [1114, 122] on link "« Prev" at bounding box center [1124, 123] width 56 height 29
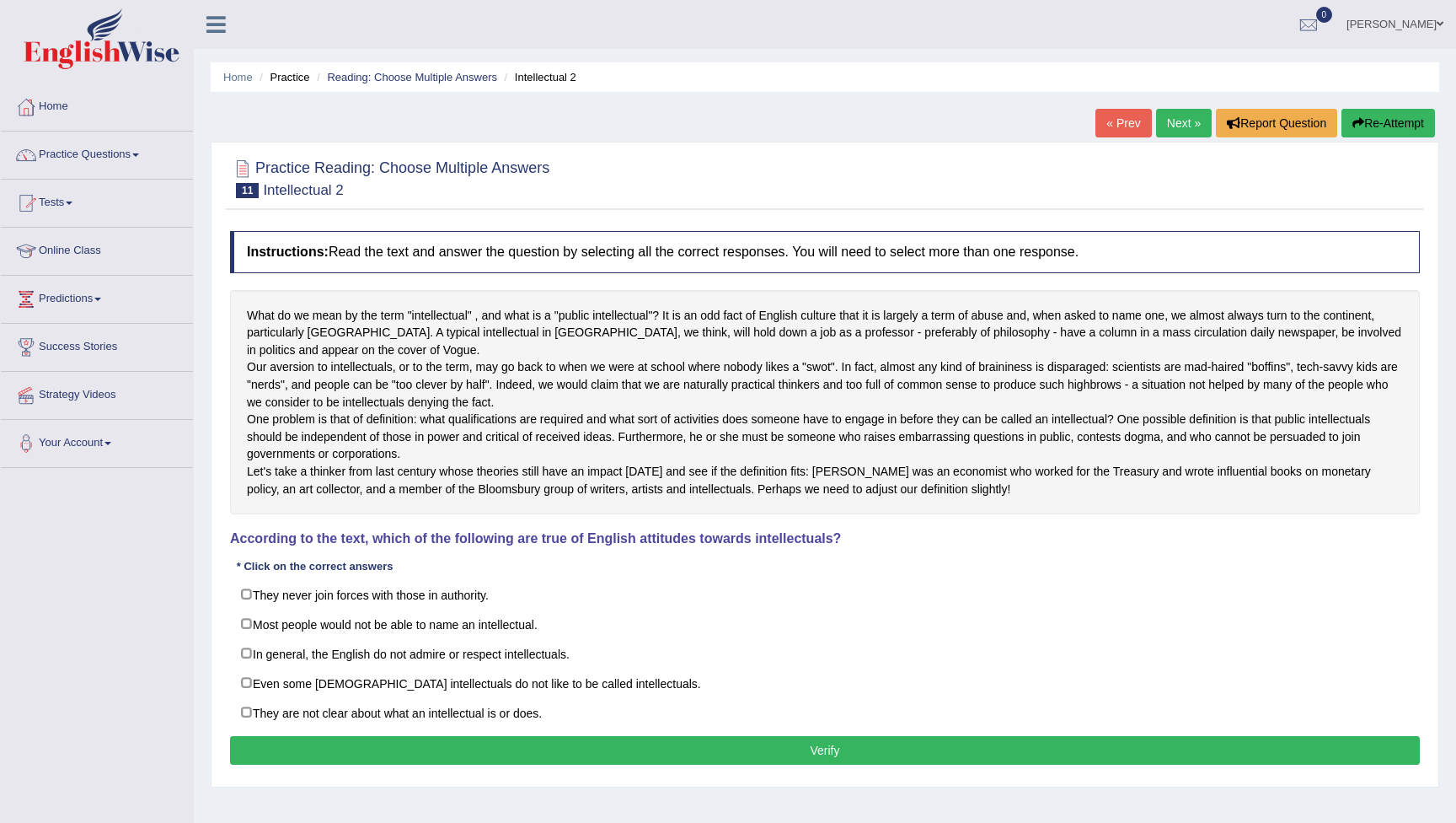
click at [1114, 123] on link "« Prev" at bounding box center [1124, 123] width 56 height 29
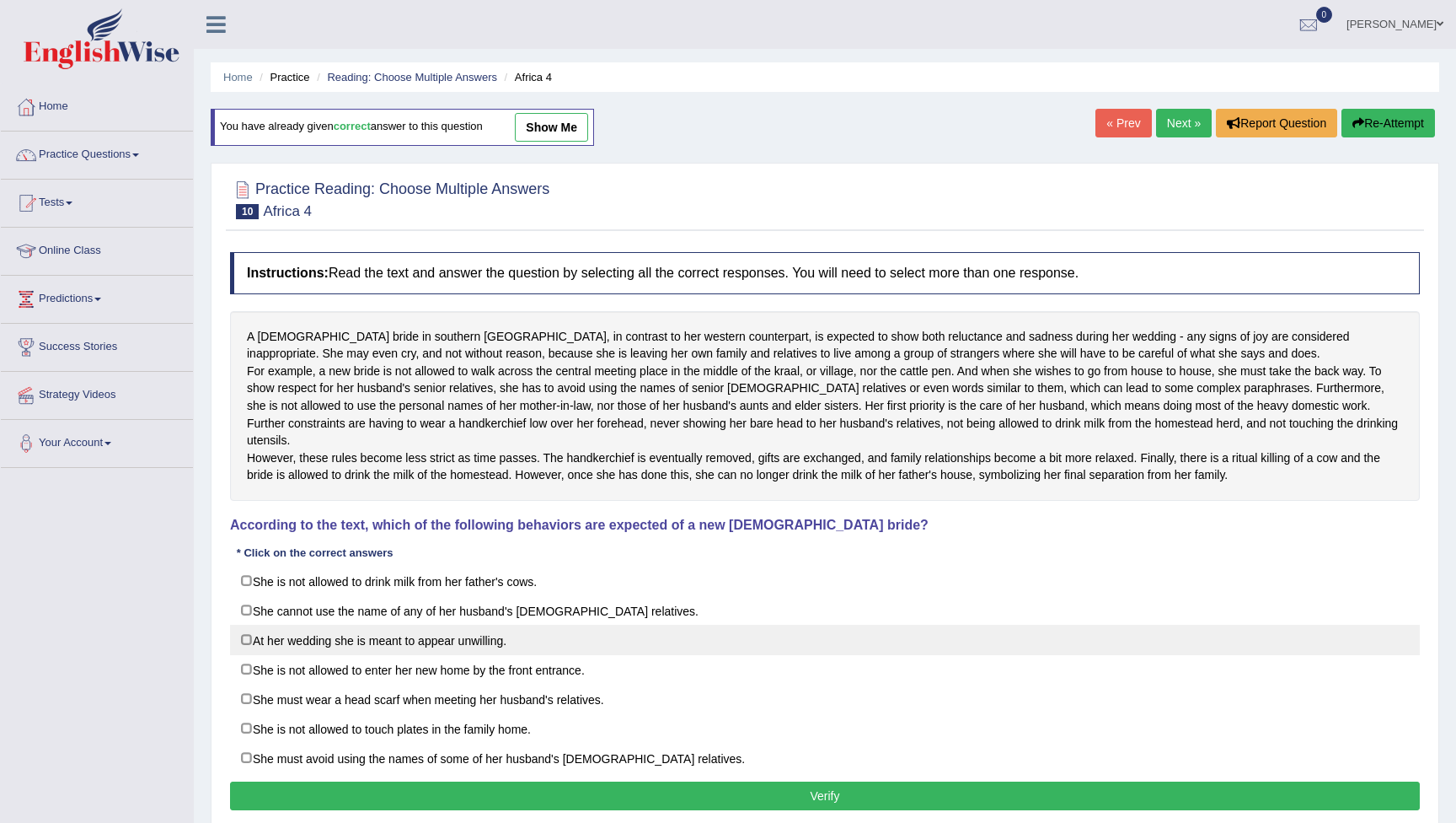
click at [250, 648] on label "At her wedding she is meant to appear unwilling." at bounding box center [825, 639] width 1190 height 30
checkbox input "true"
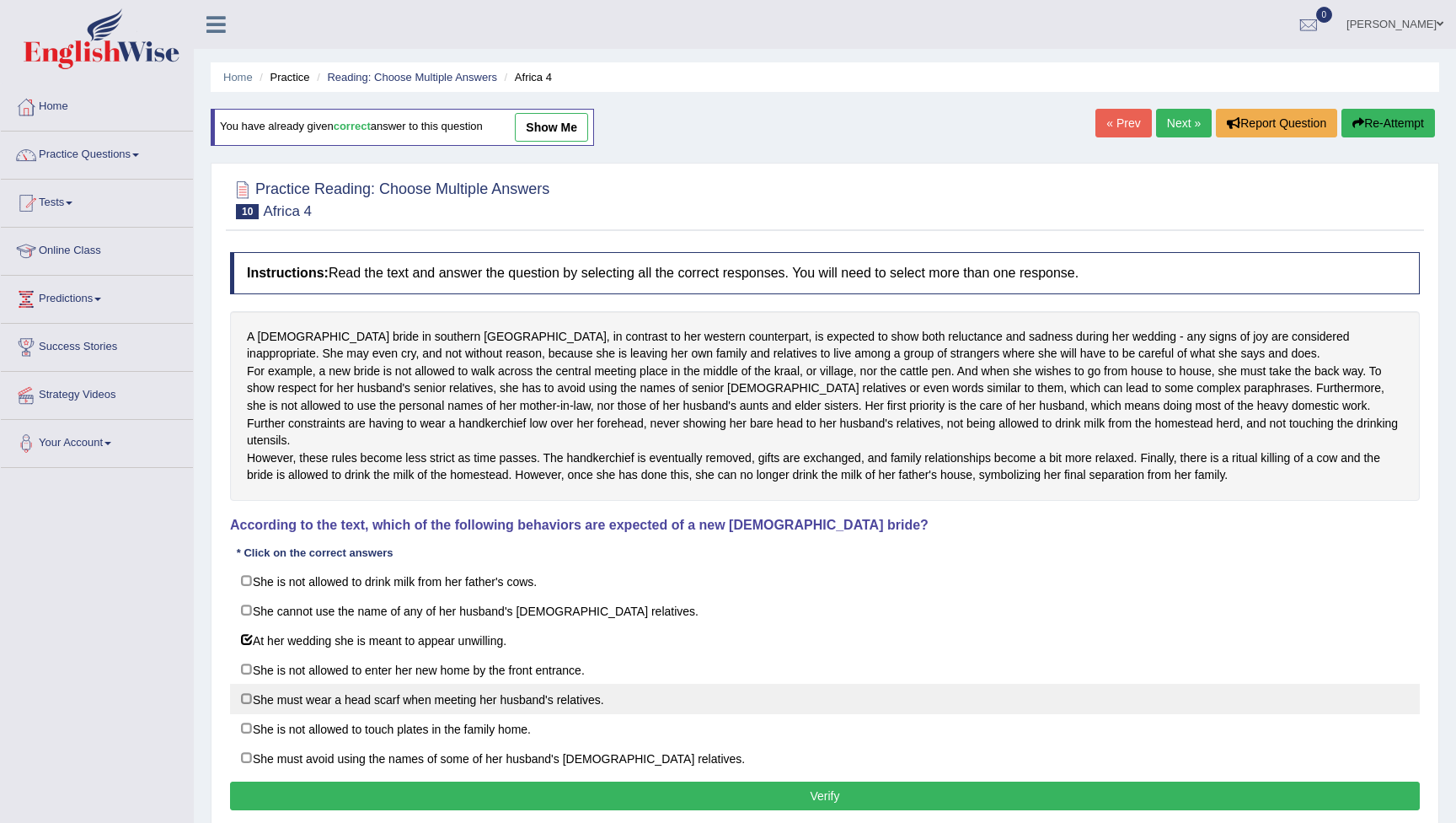
click at [252, 709] on label "She must wear a head scarf when meeting her husband's relatives." at bounding box center [825, 699] width 1190 height 30
checkbox input "true"
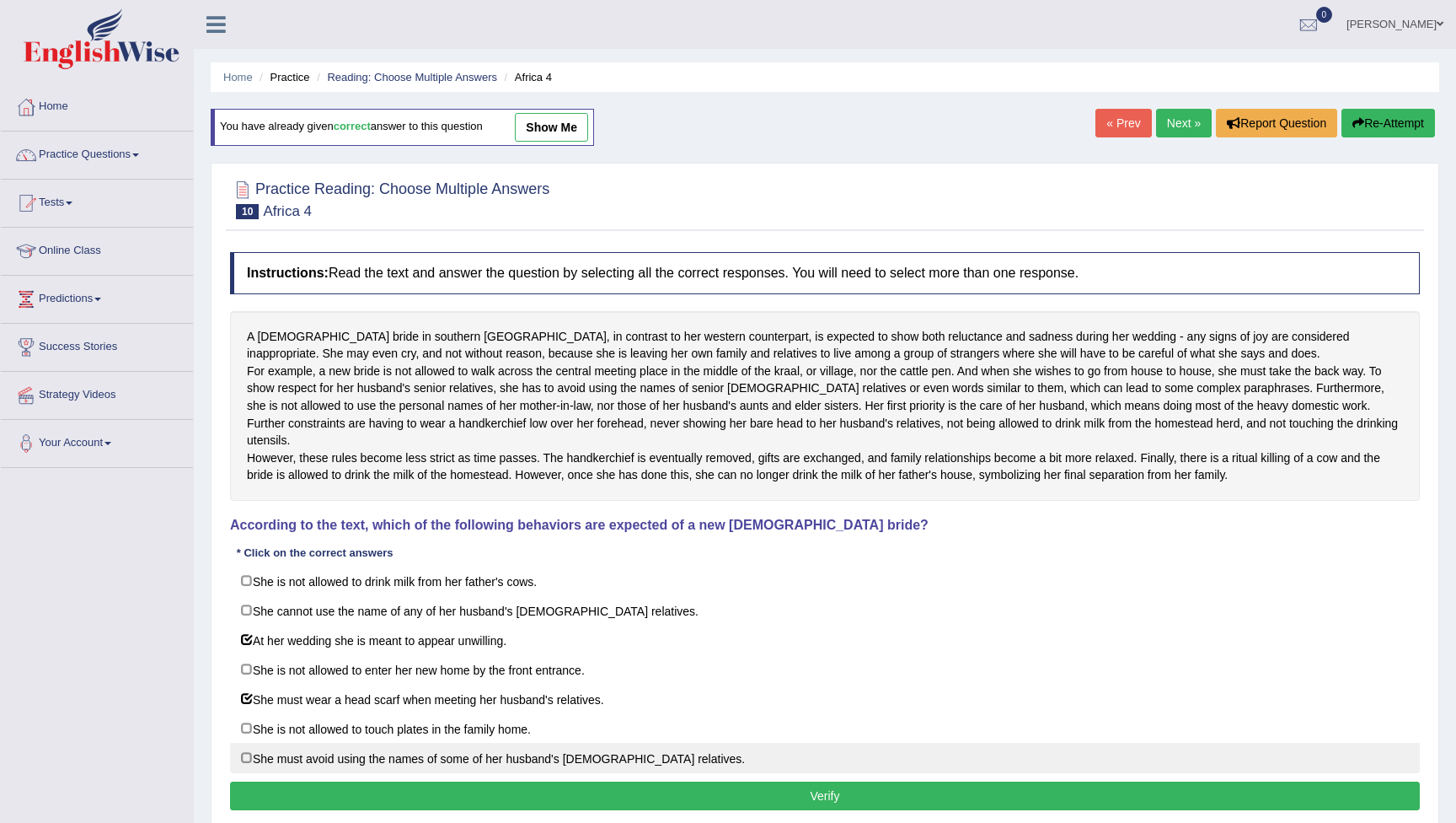
click at [258, 771] on label "She must avoid using the names of some of her husband's female relatives." at bounding box center [825, 758] width 1190 height 30
checkbox input "true"
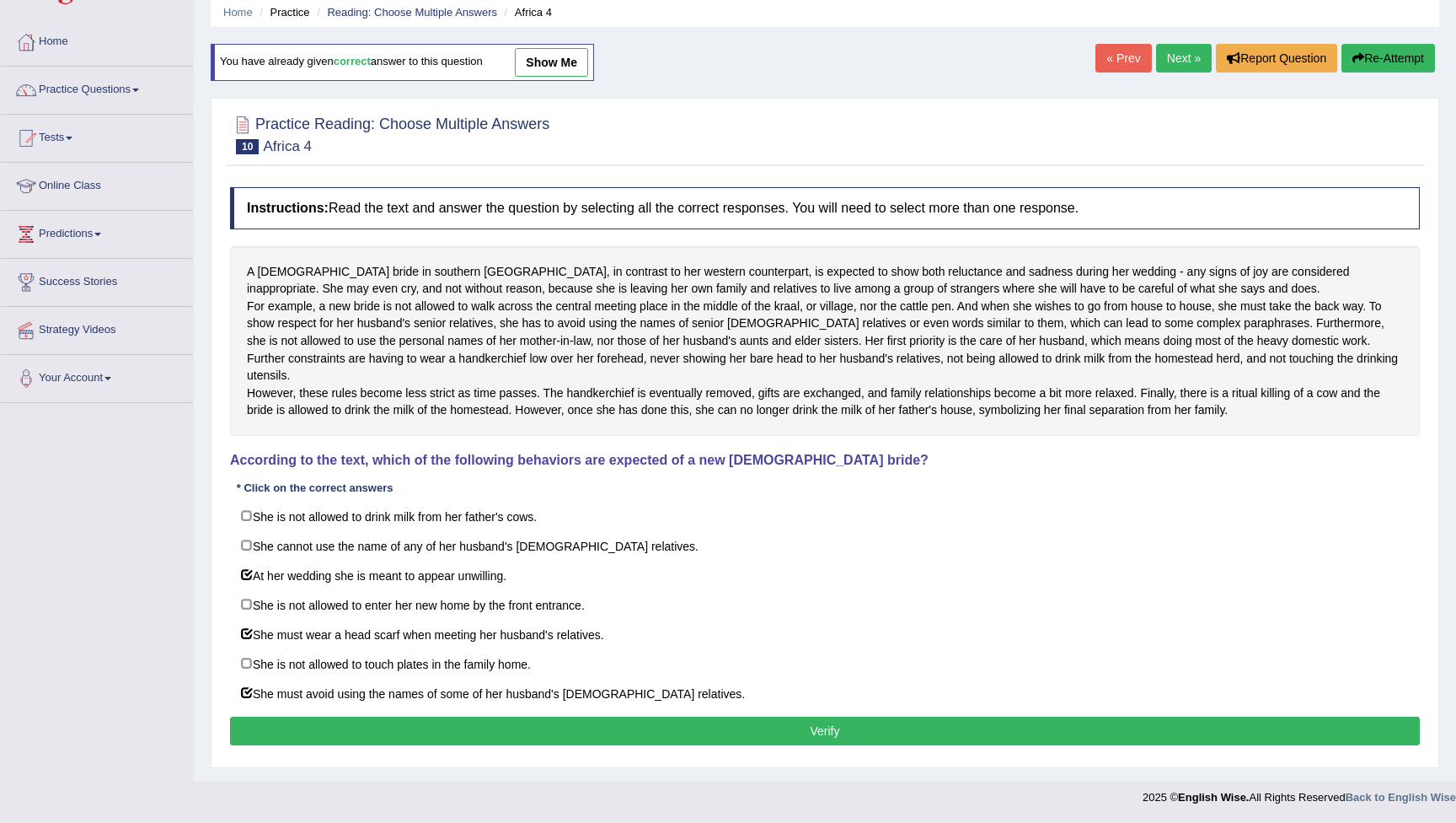
click at [542, 731] on button "Verify" at bounding box center [825, 731] width 1190 height 29
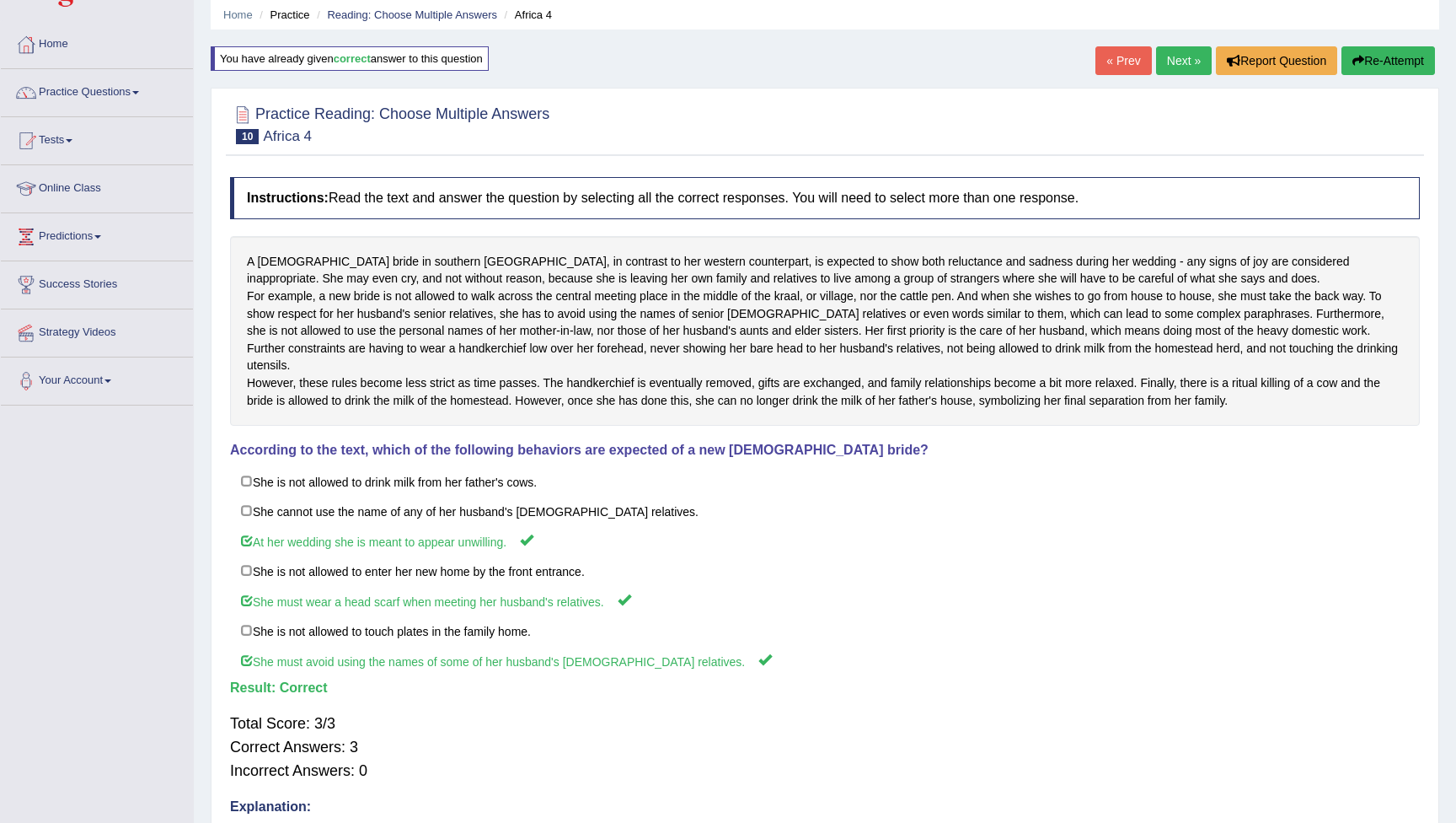
click at [1178, 62] on link "Next »" at bounding box center [1184, 60] width 56 height 29
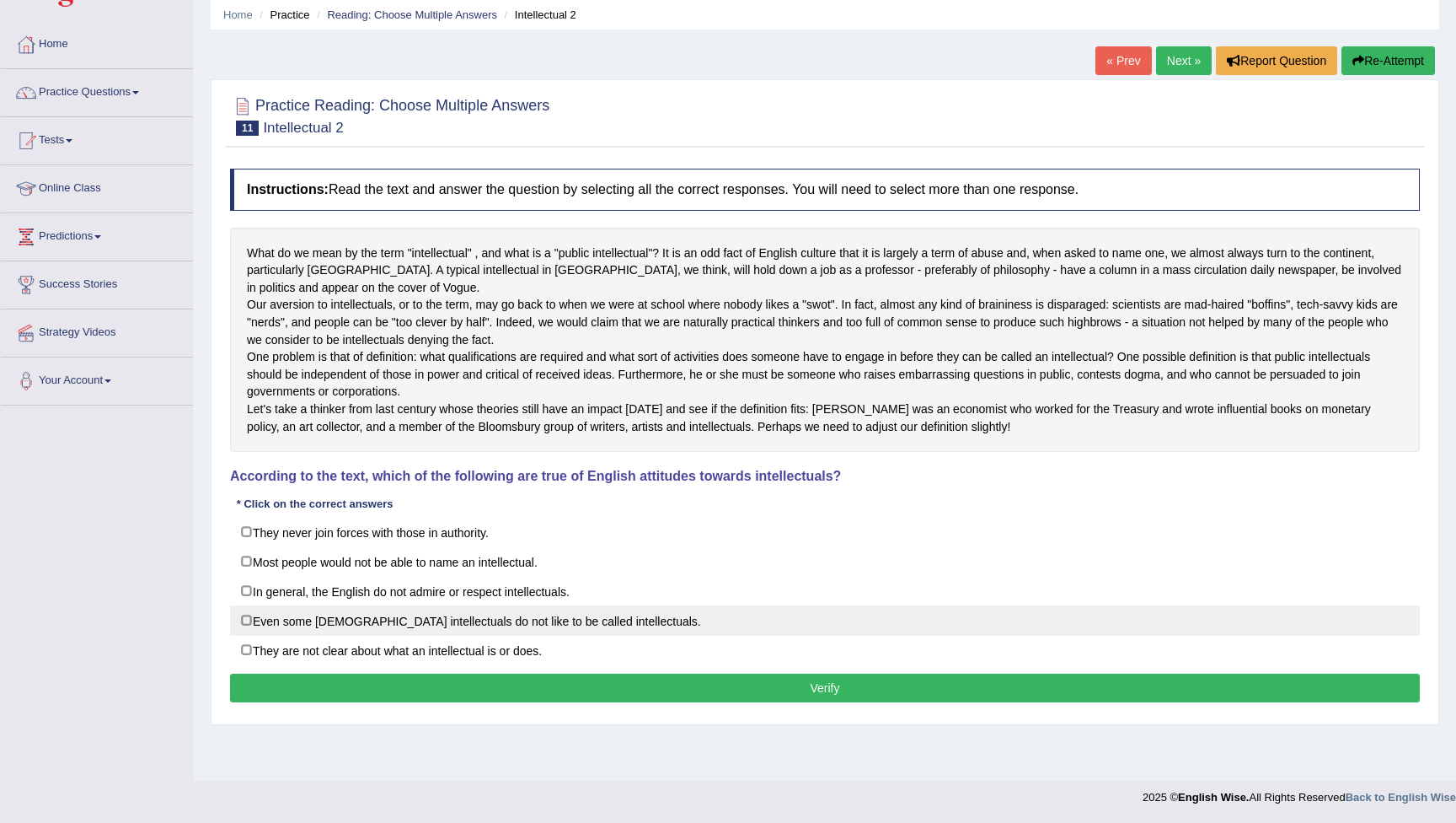
scroll to position [64, 0]
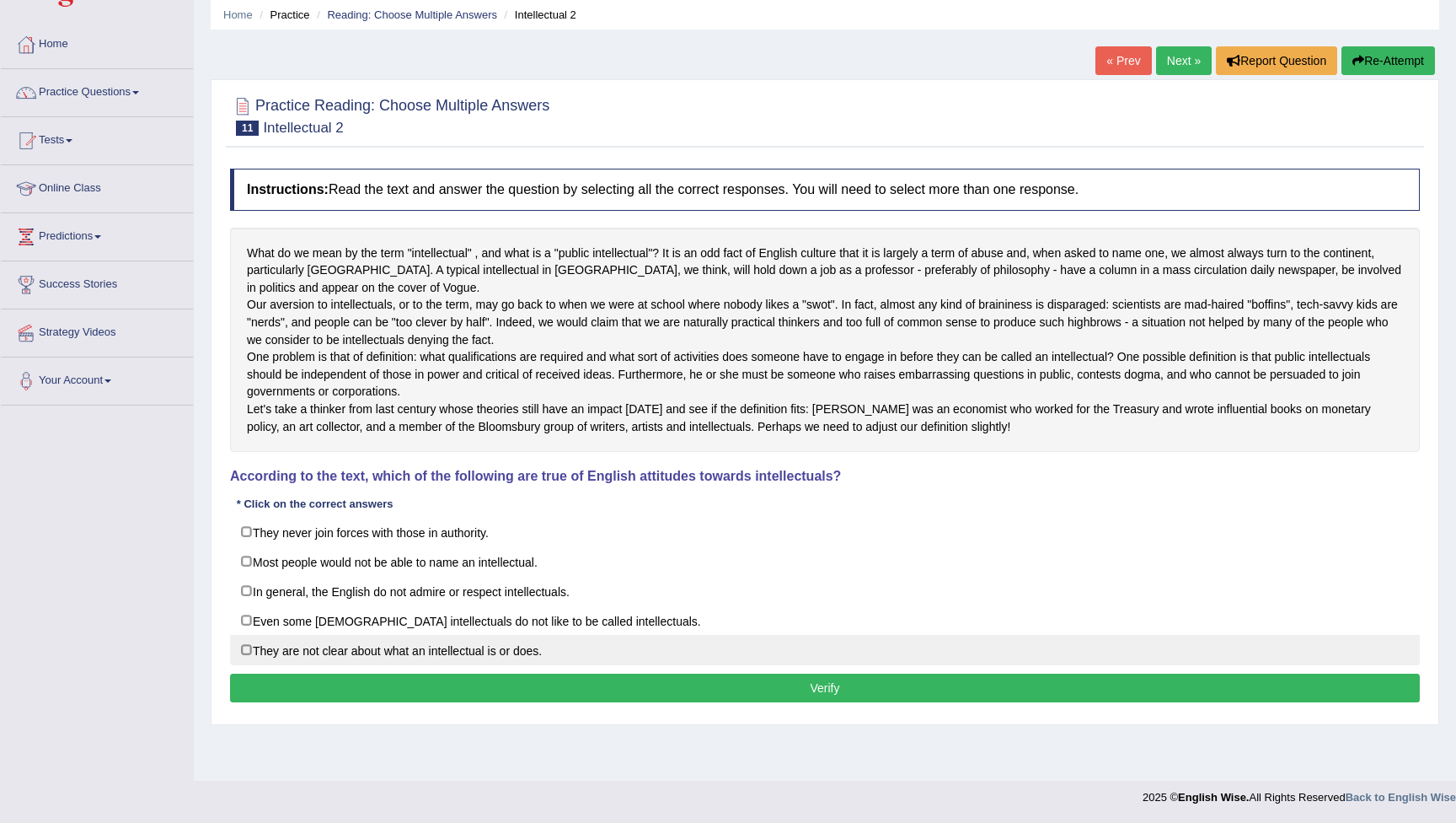
click at [246, 666] on label "They are not clear about what an intellectual is or does." at bounding box center [825, 650] width 1190 height 30
checkbox input "true"
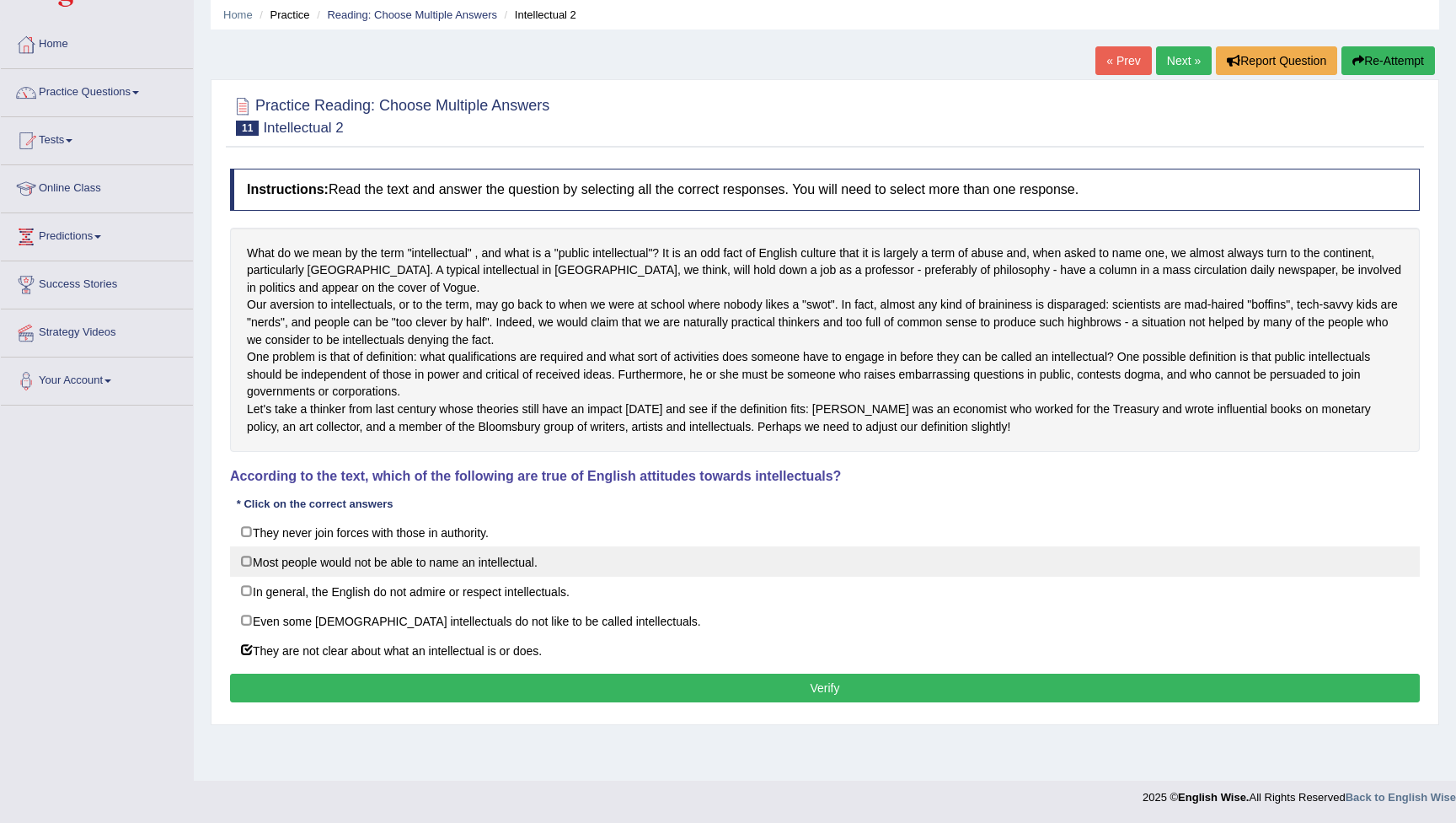
click at [250, 577] on label "Most people would not be able to name an intellectual." at bounding box center [825, 561] width 1190 height 30
checkbox input "true"
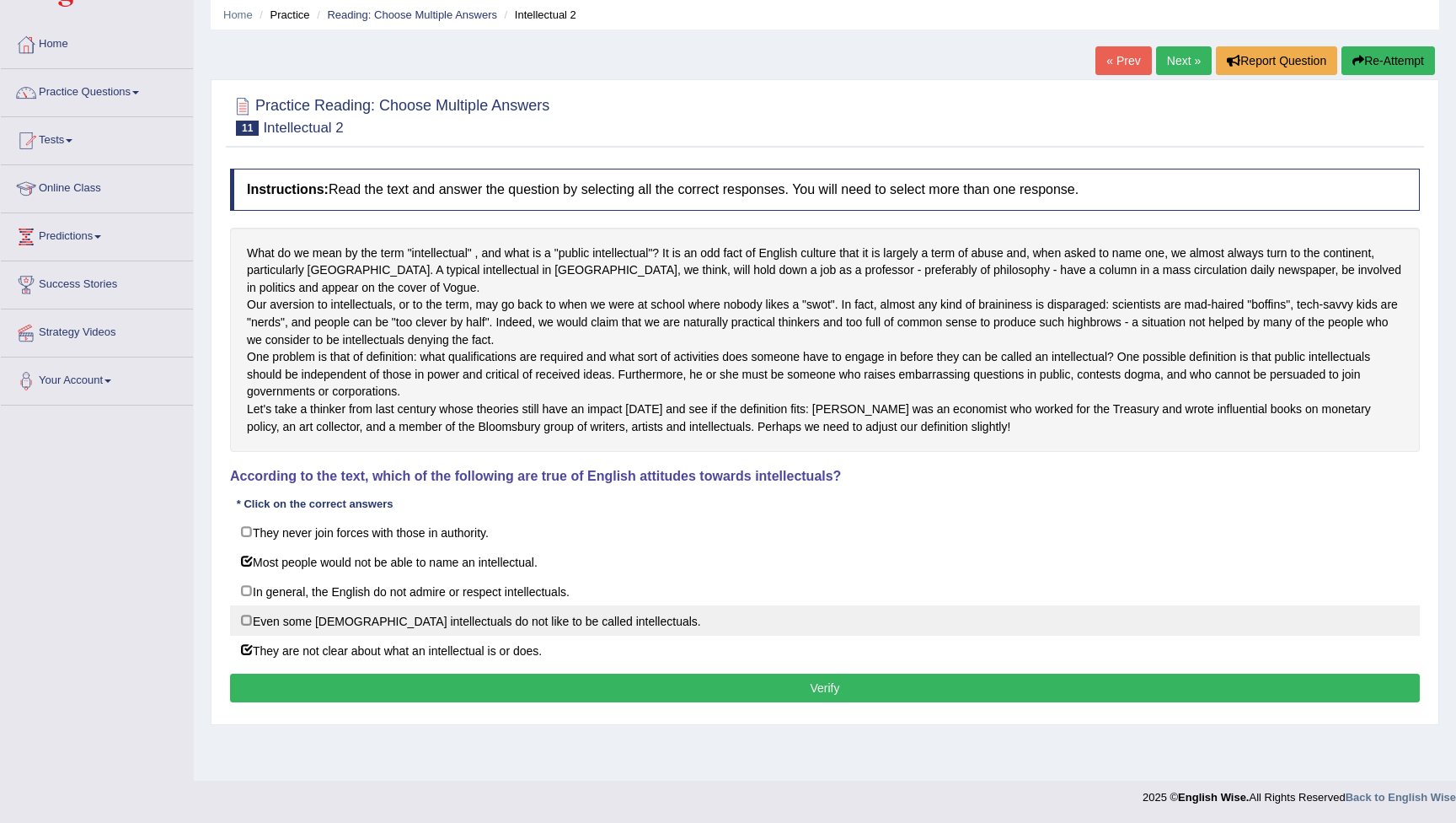
click at [250, 636] on label "Even some English intellectuals do not like to be called intellectuals." at bounding box center [825, 620] width 1190 height 30
checkbox input "true"
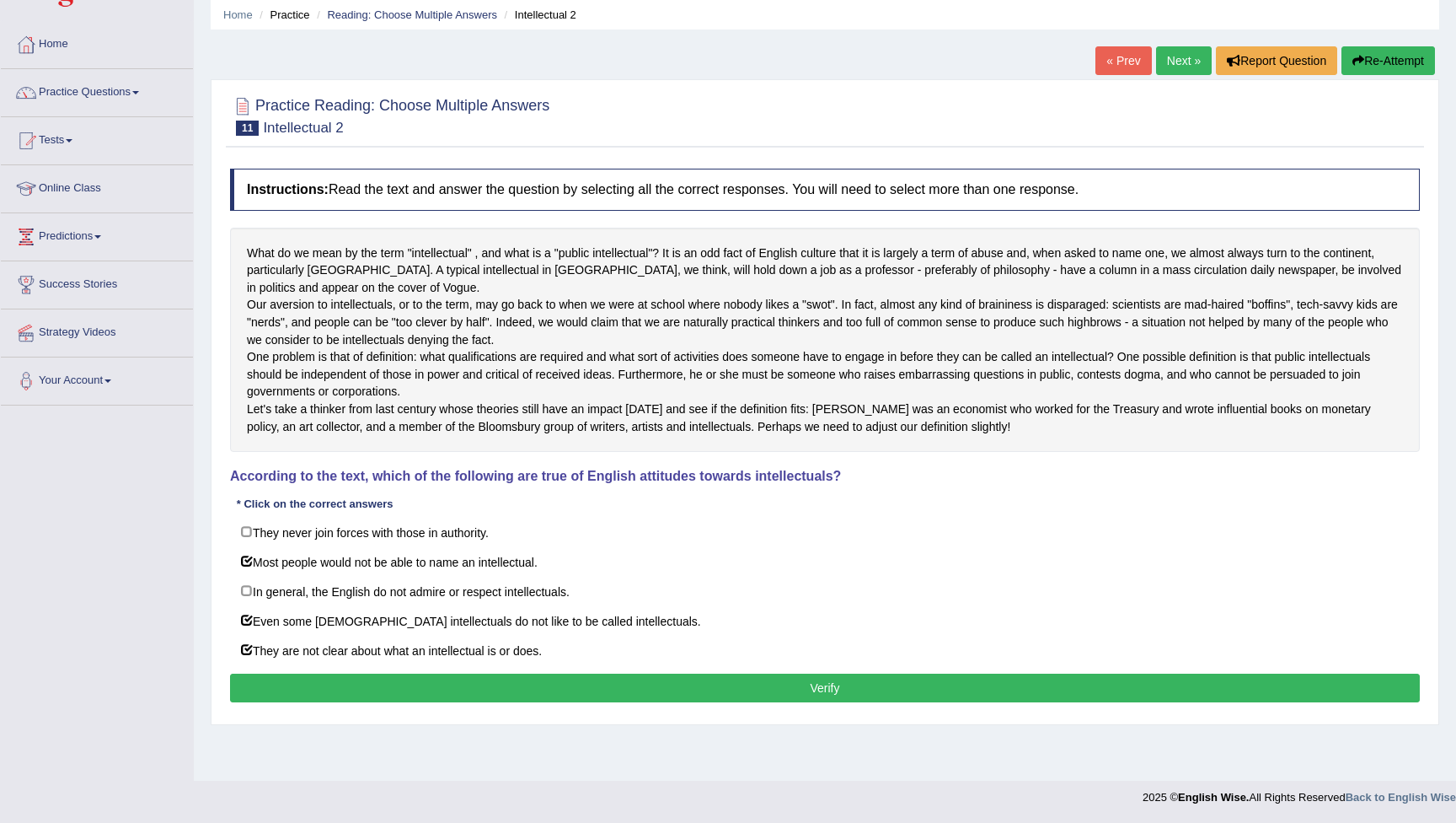
click at [361, 702] on button "Verify" at bounding box center [825, 687] width 1190 height 29
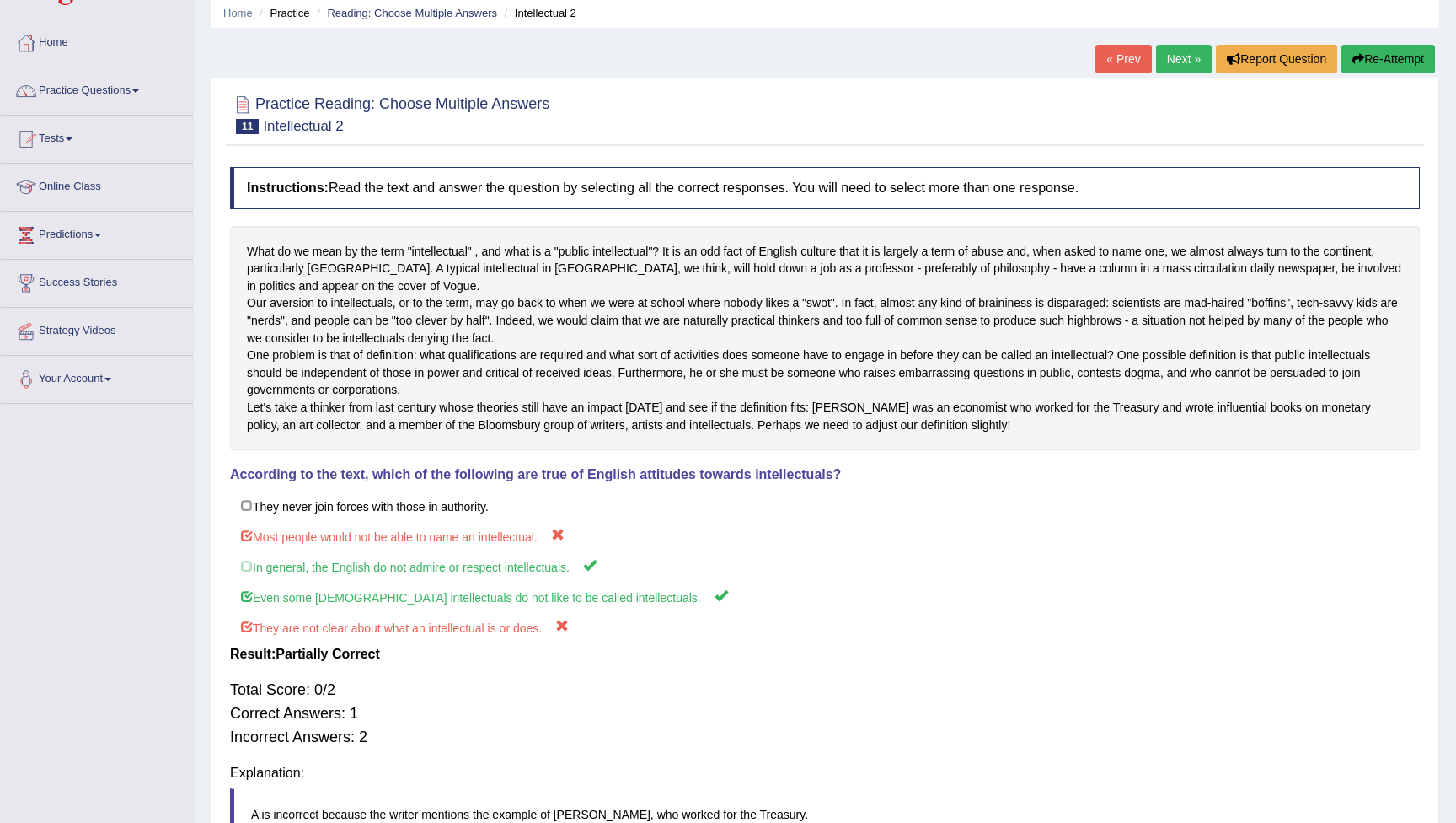
scroll to position [63, 0]
click at [1412, 61] on button "Re-Attempt" at bounding box center [1389, 60] width 94 height 29
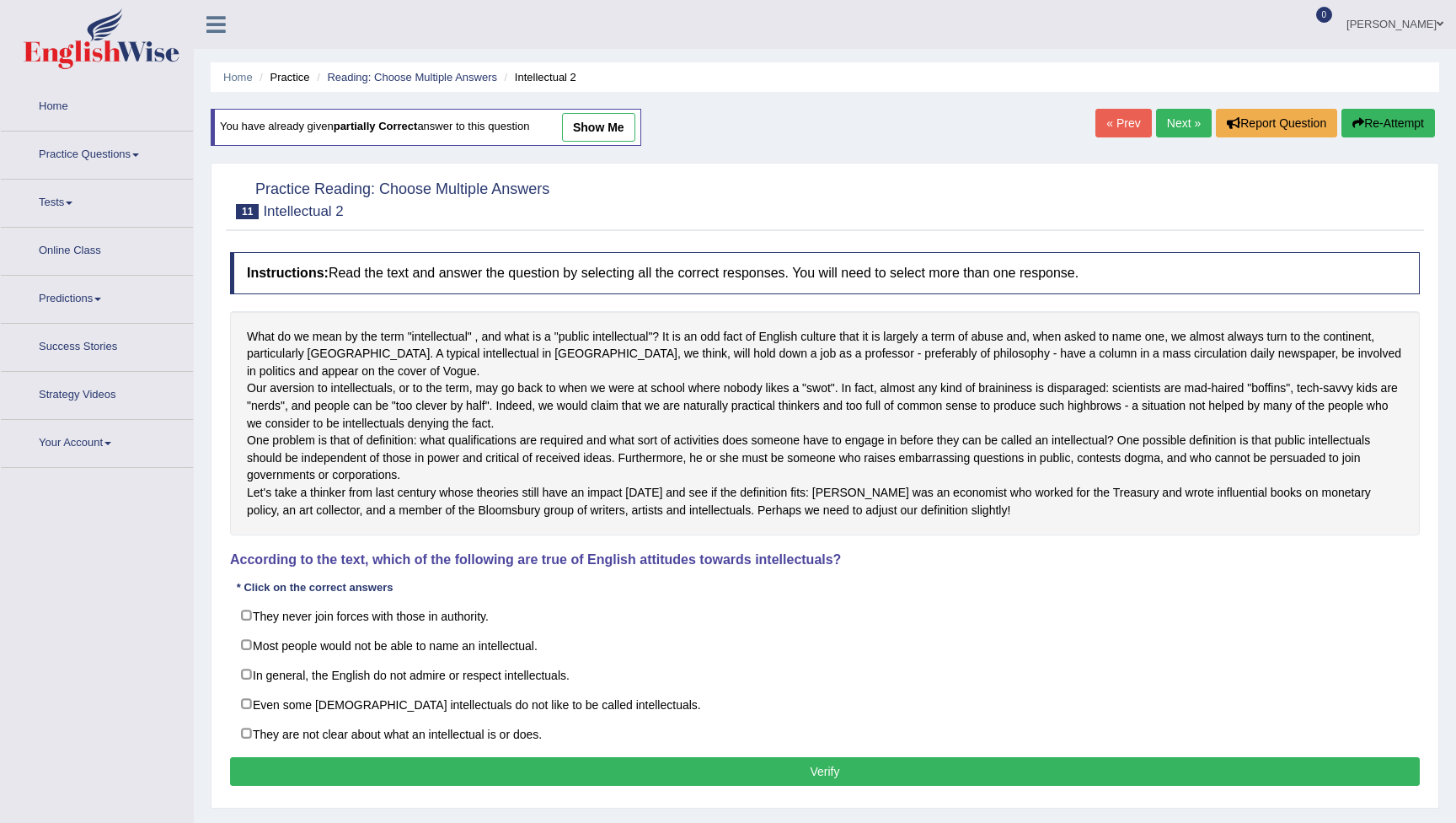
scroll to position [63, 0]
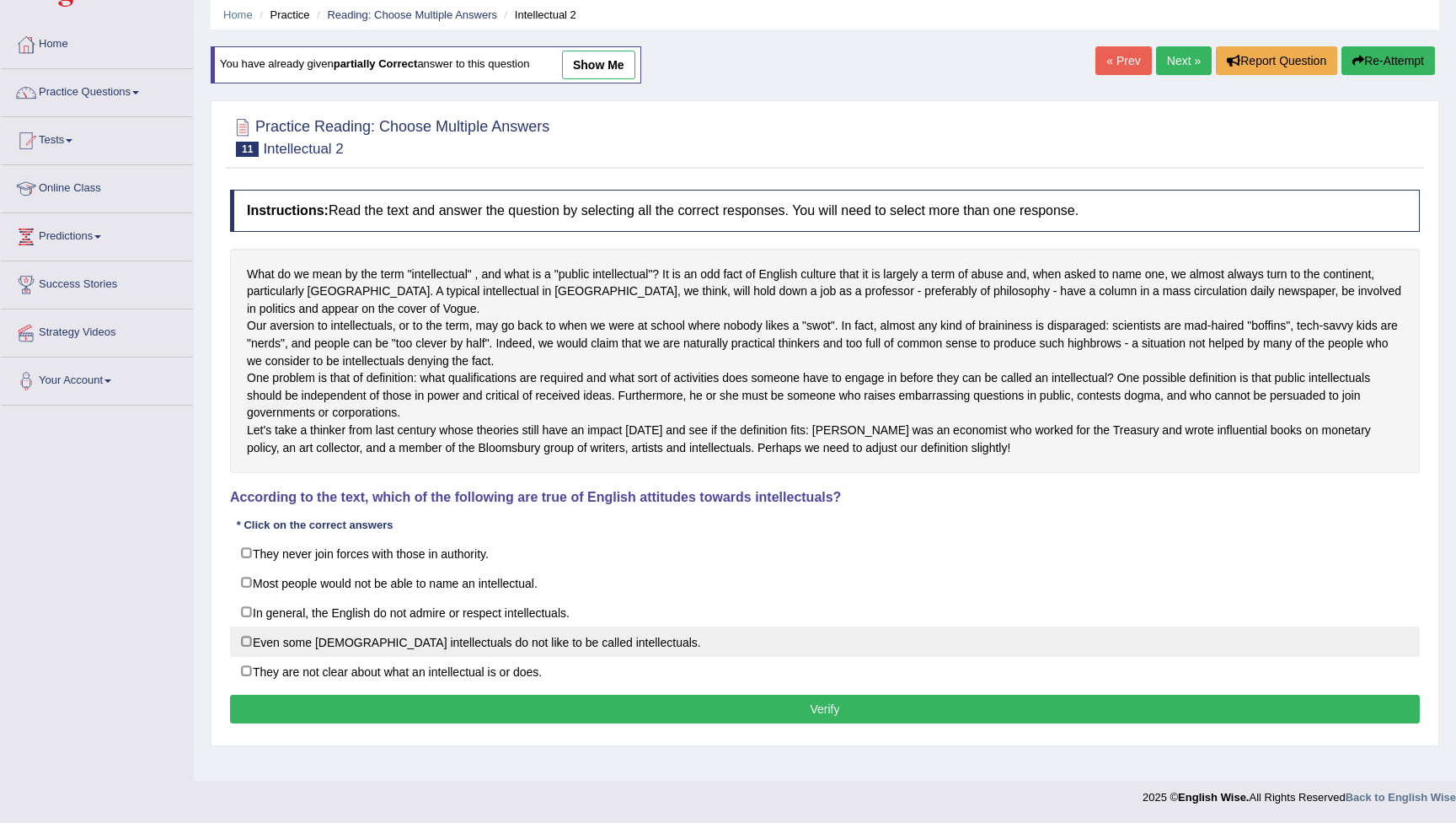
click at [247, 657] on label "Even some English intellectuals do not like to be called intellectuals." at bounding box center [825, 641] width 1190 height 30
checkbox input "true"
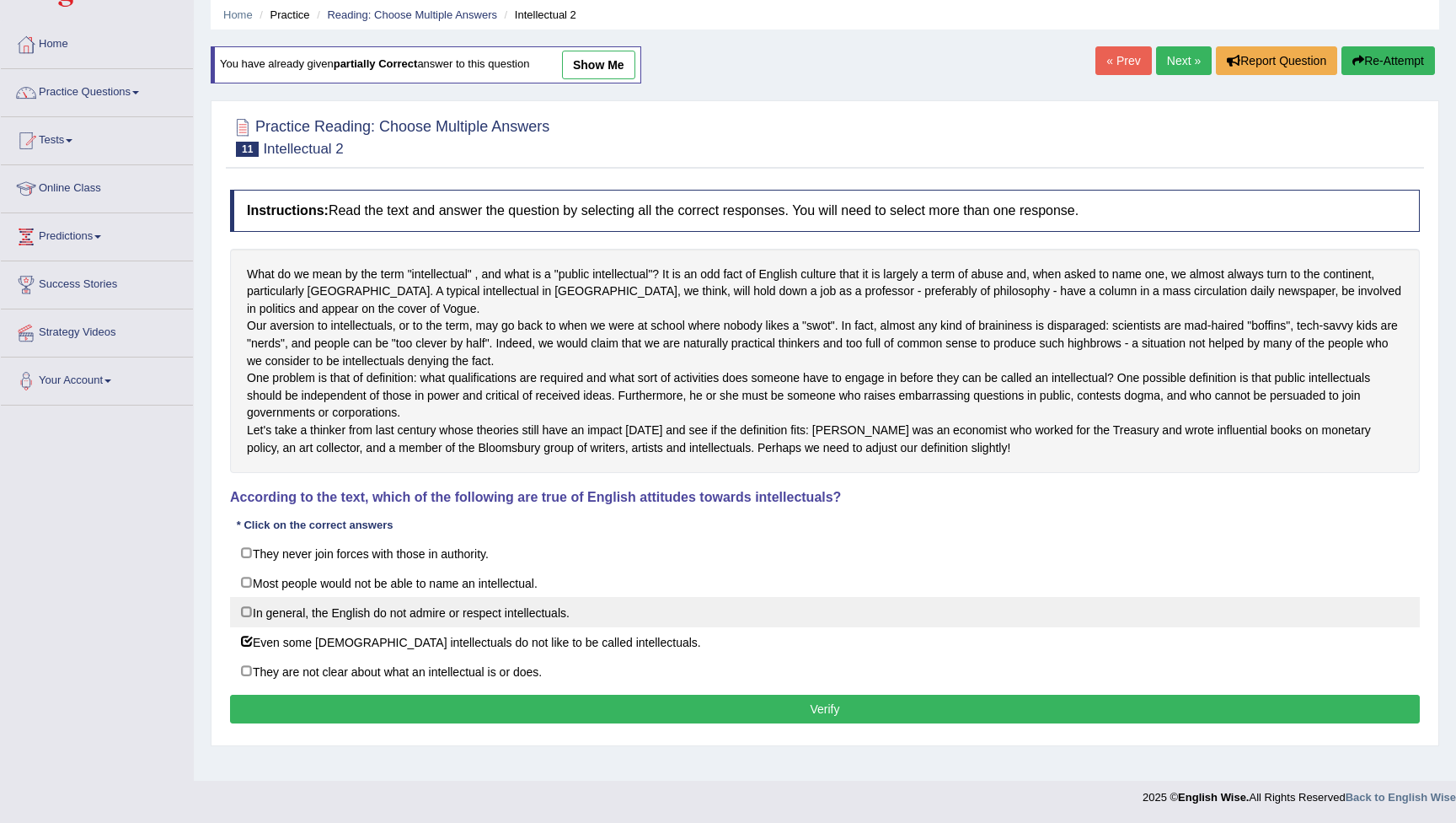
click at [247, 627] on label "In general, the English do not admire or respect intellectuals." at bounding box center [825, 612] width 1190 height 30
checkbox input "true"
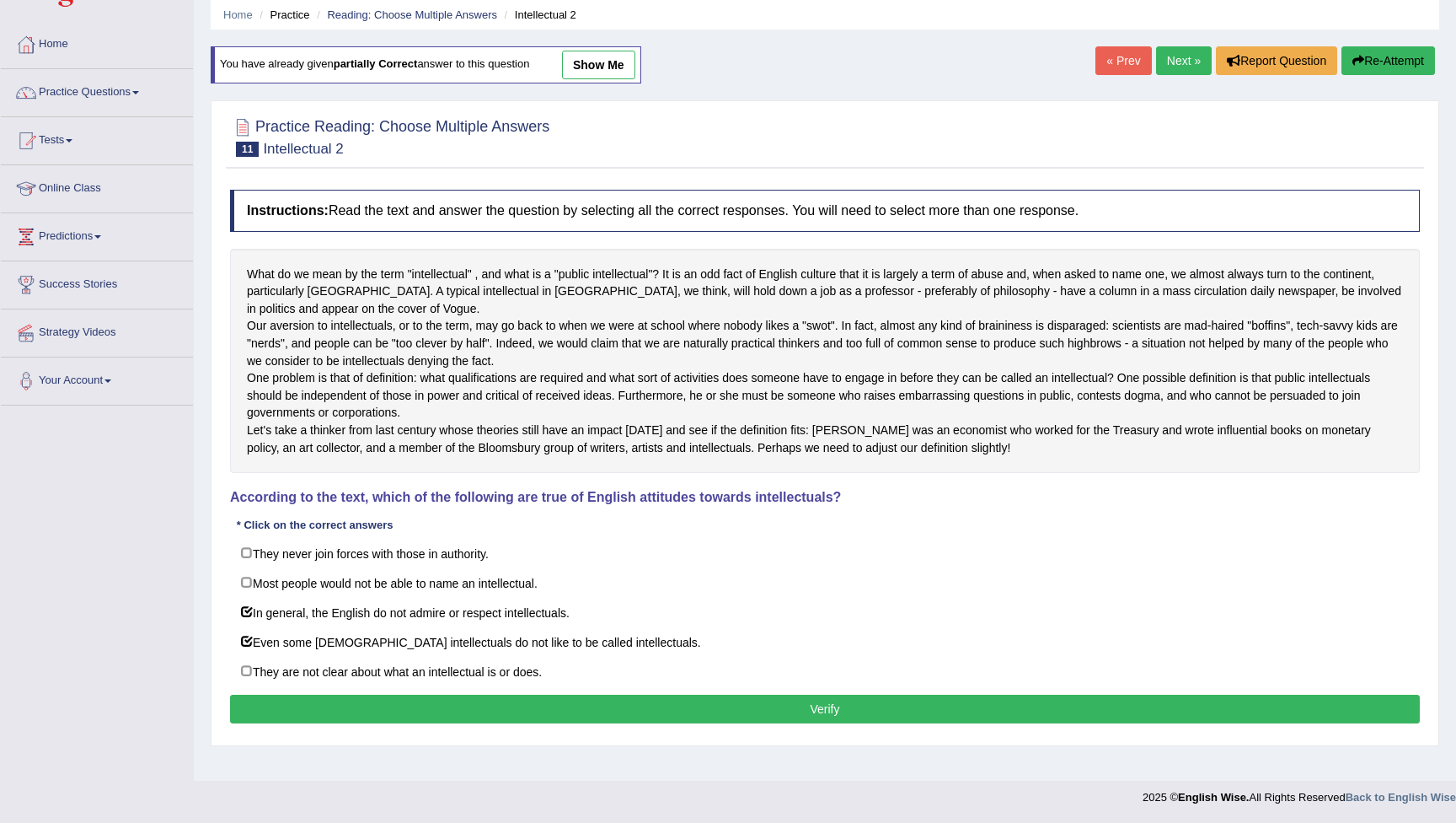
click at [617, 723] on button "Verify" at bounding box center [825, 708] width 1190 height 29
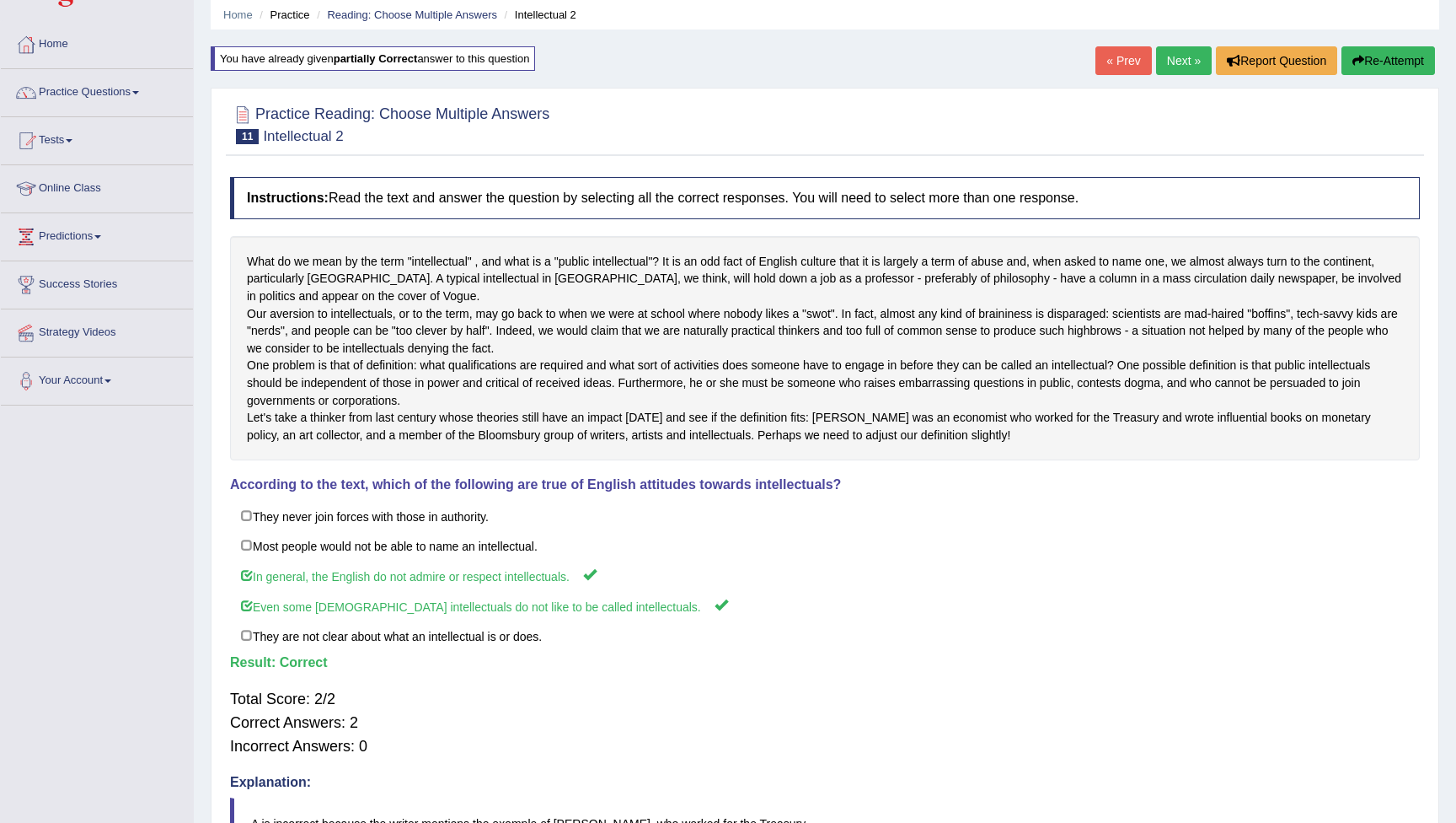
click at [1170, 57] on link "Next »" at bounding box center [1184, 60] width 56 height 29
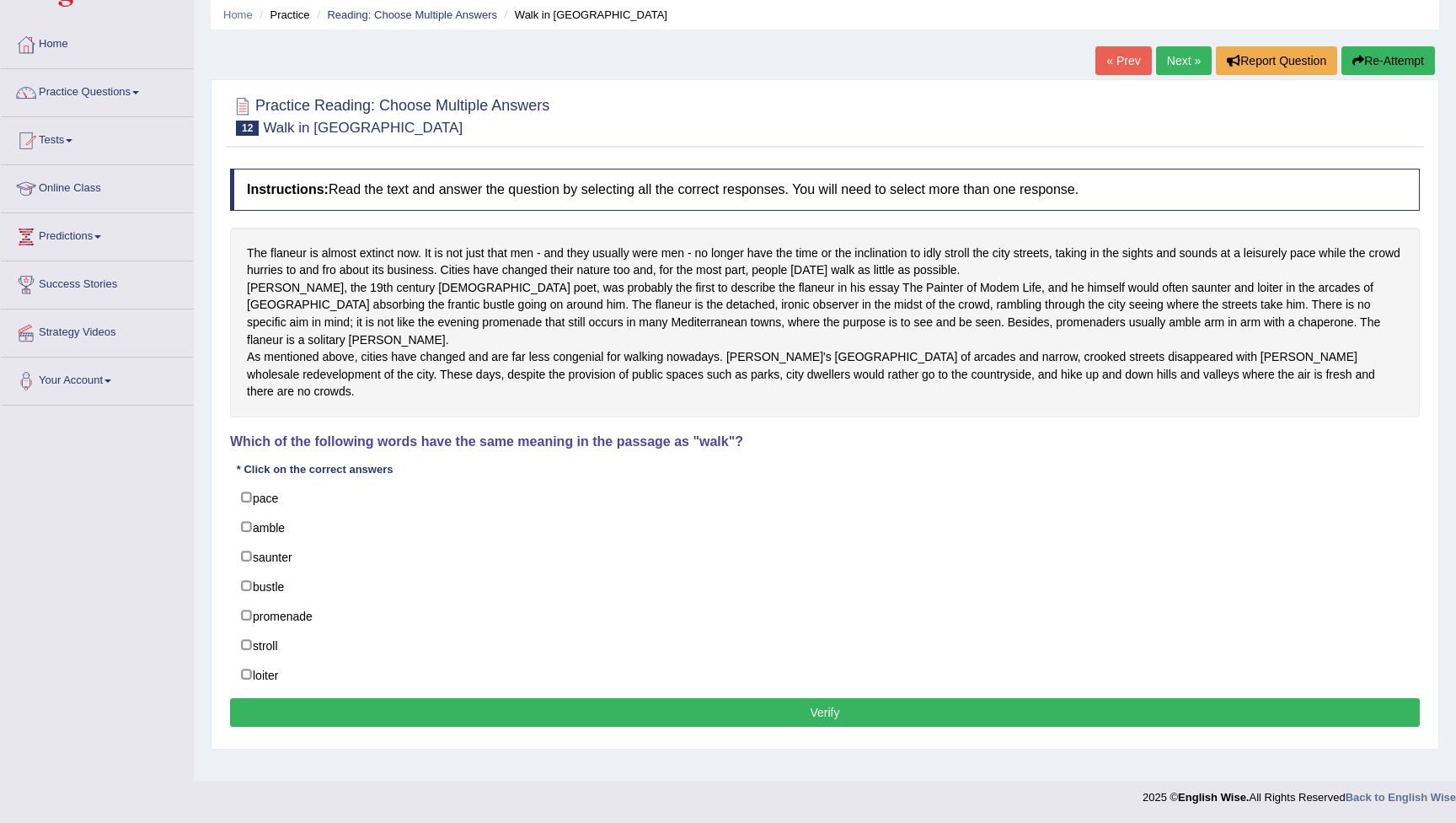
scroll to position [63, 0]
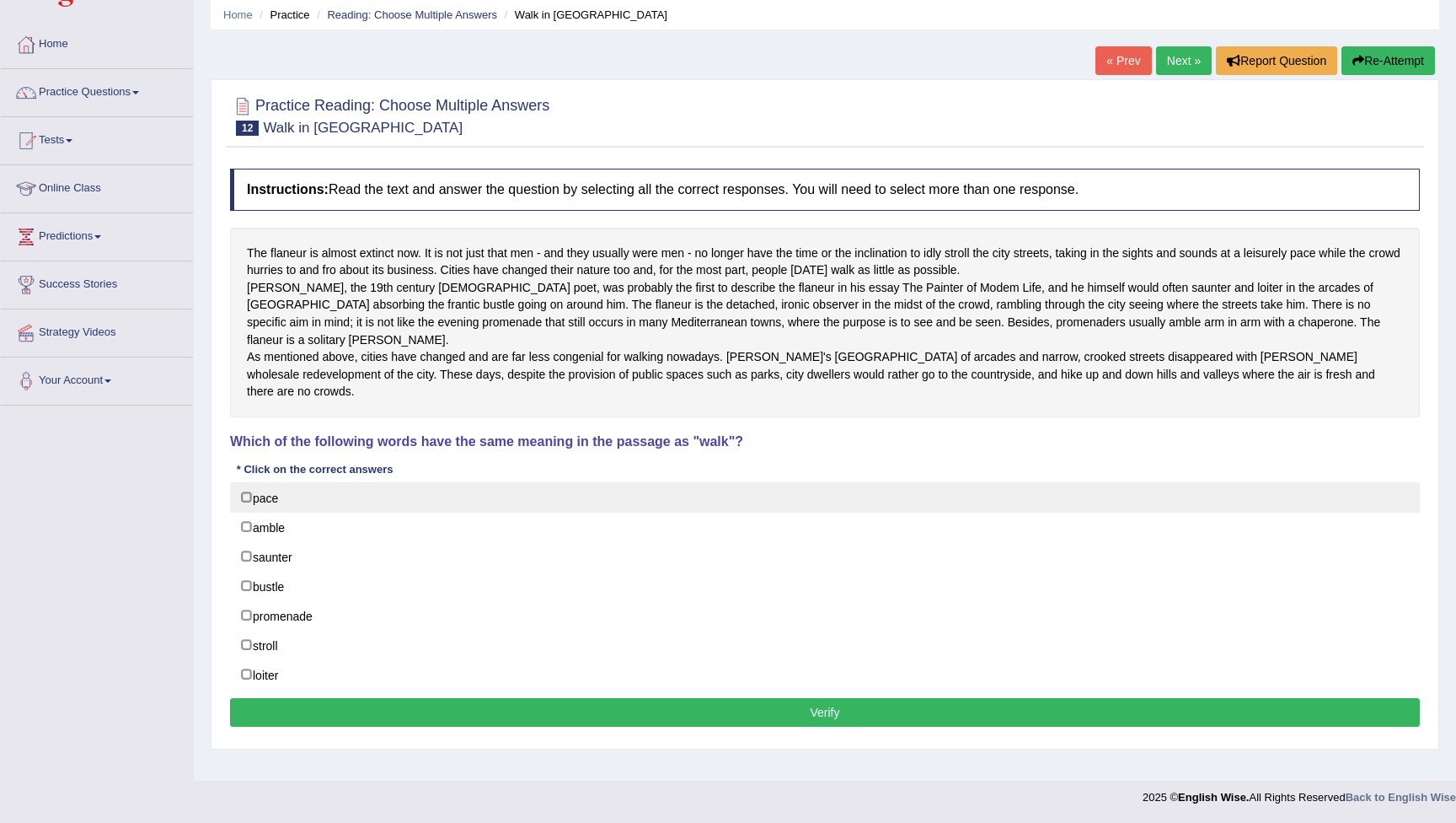
click at [248, 492] on label "pace" at bounding box center [825, 497] width 1190 height 30
checkbox input "true"
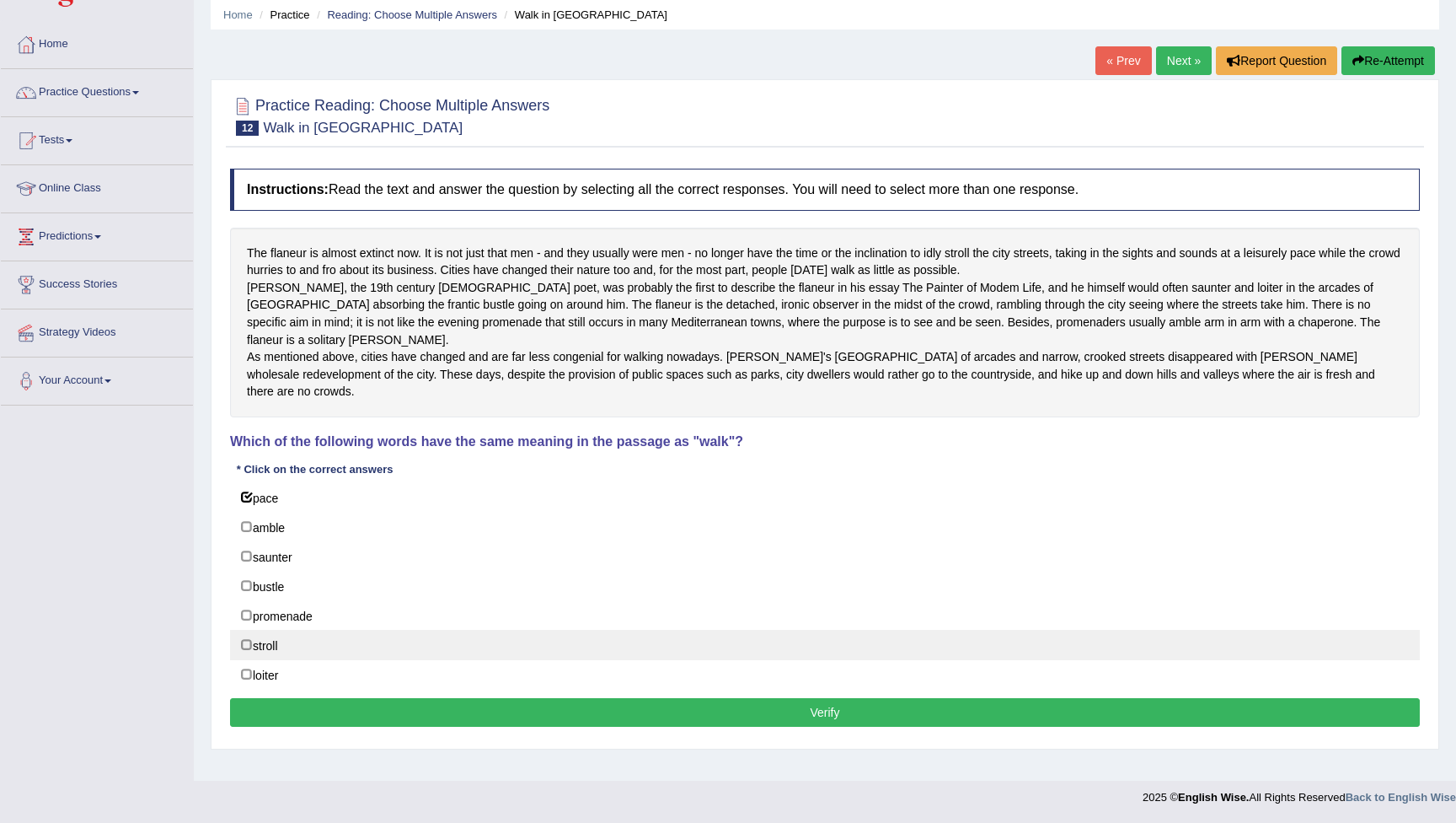
click at [251, 636] on label "stroll" at bounding box center [825, 645] width 1190 height 30
checkbox input "true"
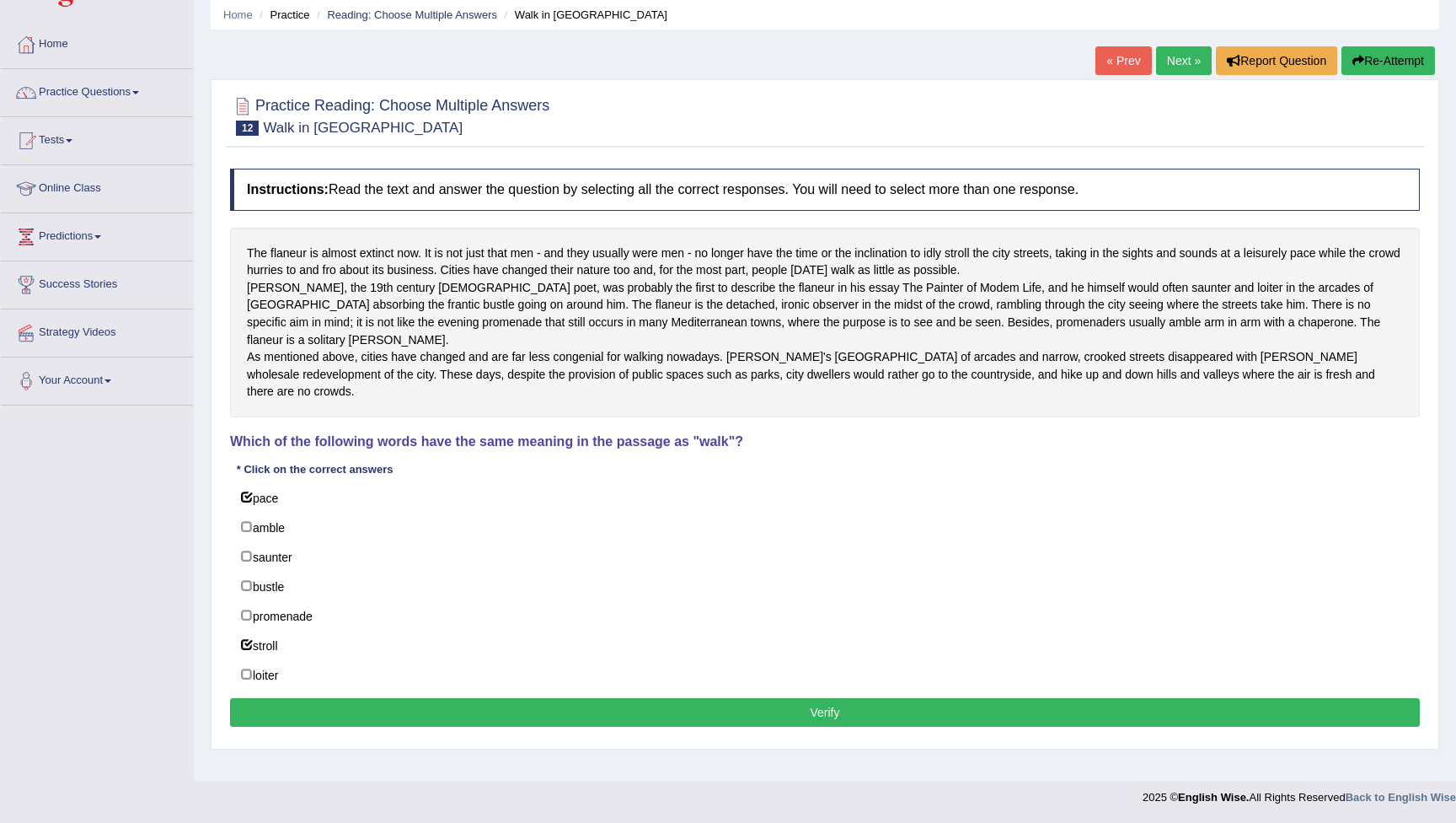
click at [474, 699] on button "Verify" at bounding box center [825, 712] width 1190 height 29
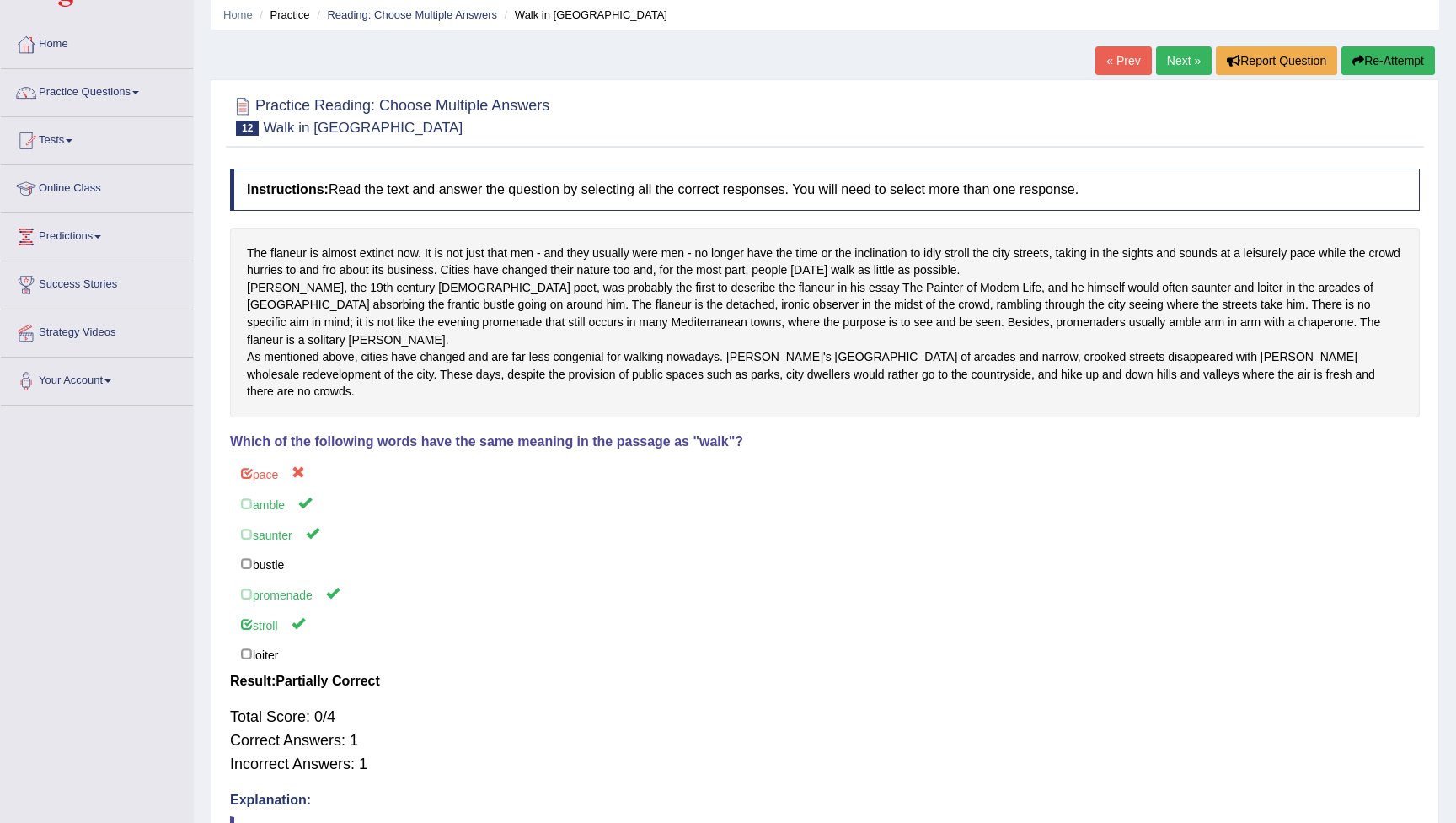
click at [1385, 63] on button "Re-Attempt" at bounding box center [1389, 60] width 94 height 29
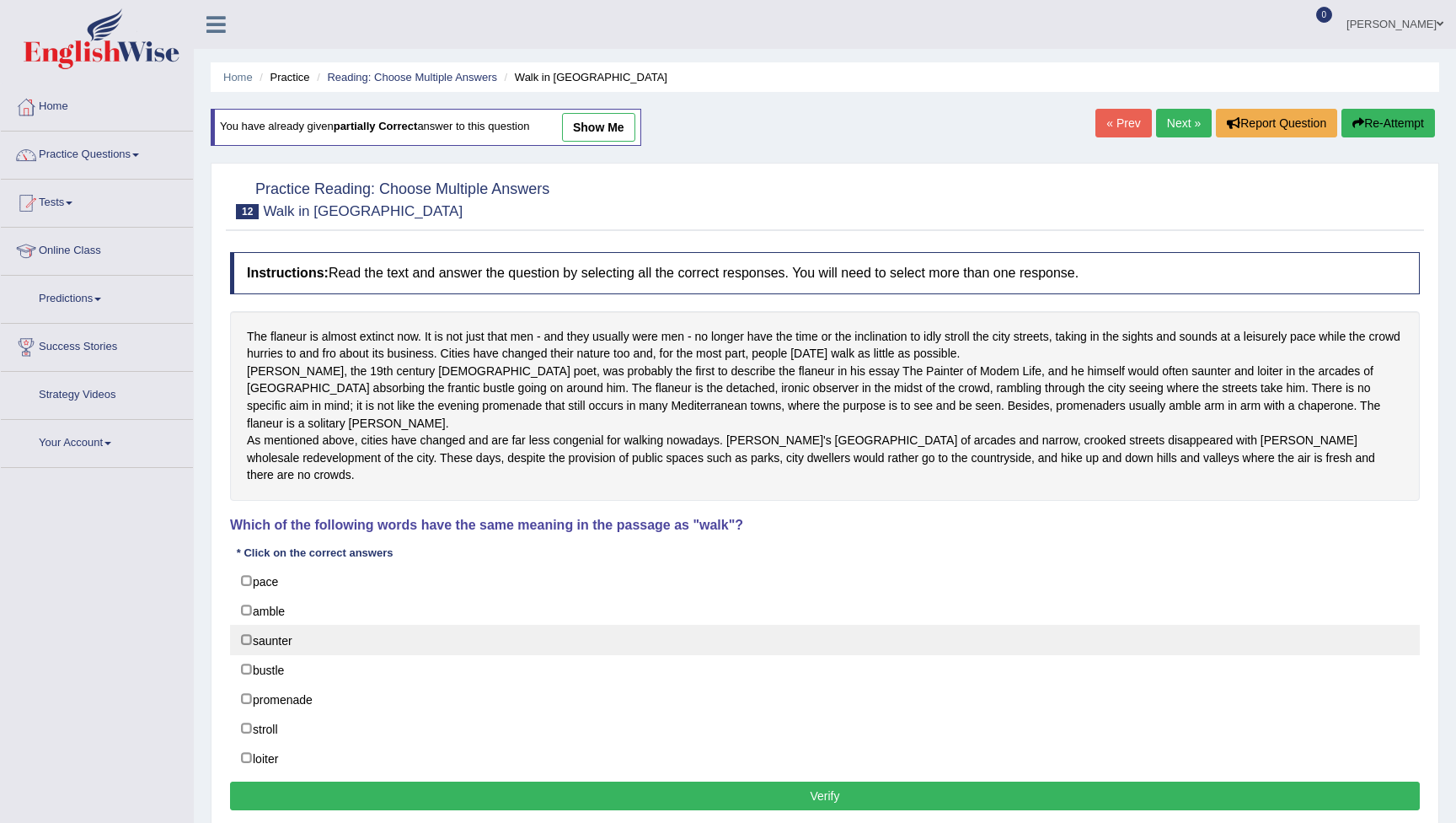
scroll to position [63, 0]
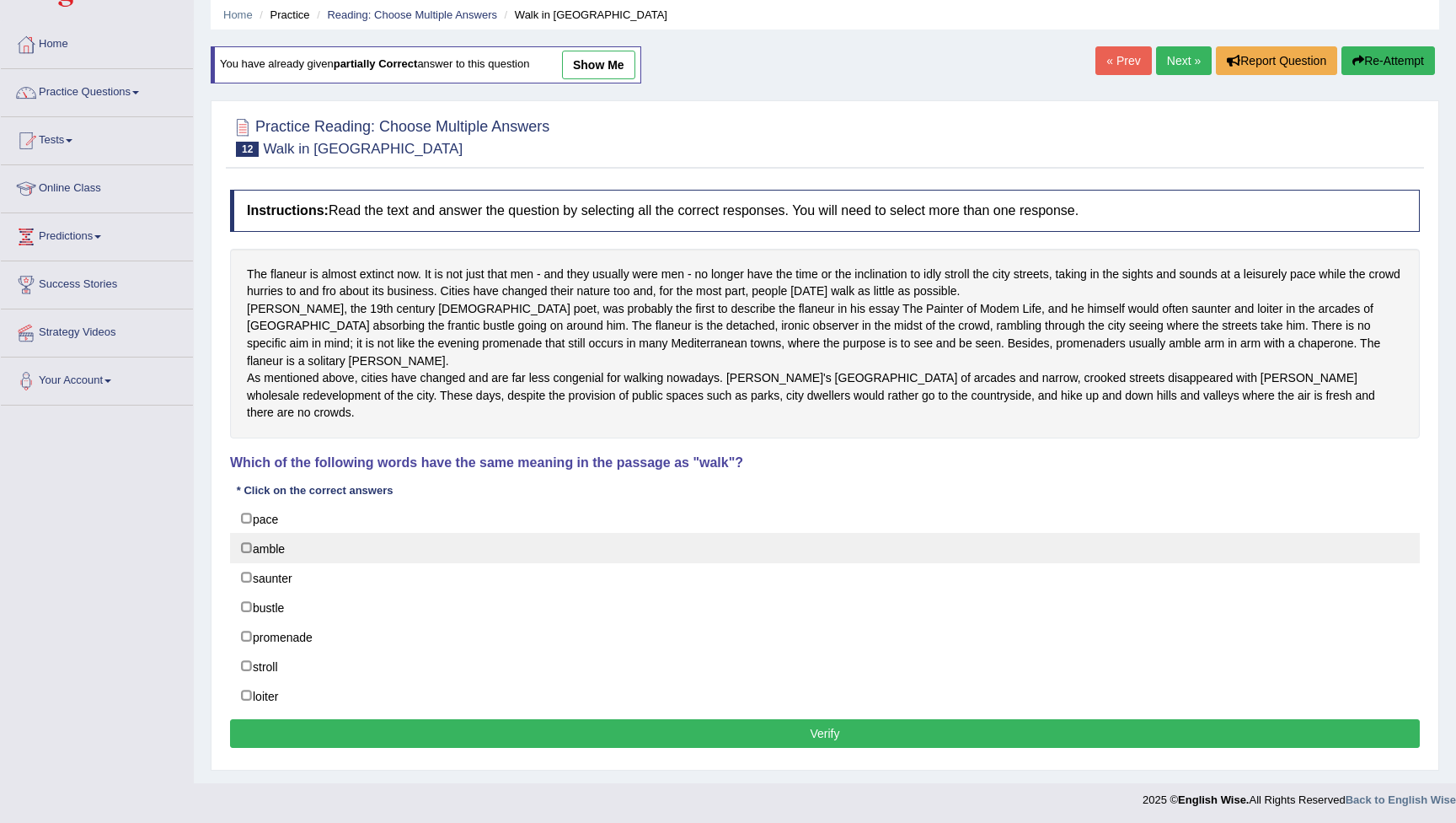
click at [249, 539] on label "amble" at bounding box center [825, 547] width 1190 height 30
checkbox input "true"
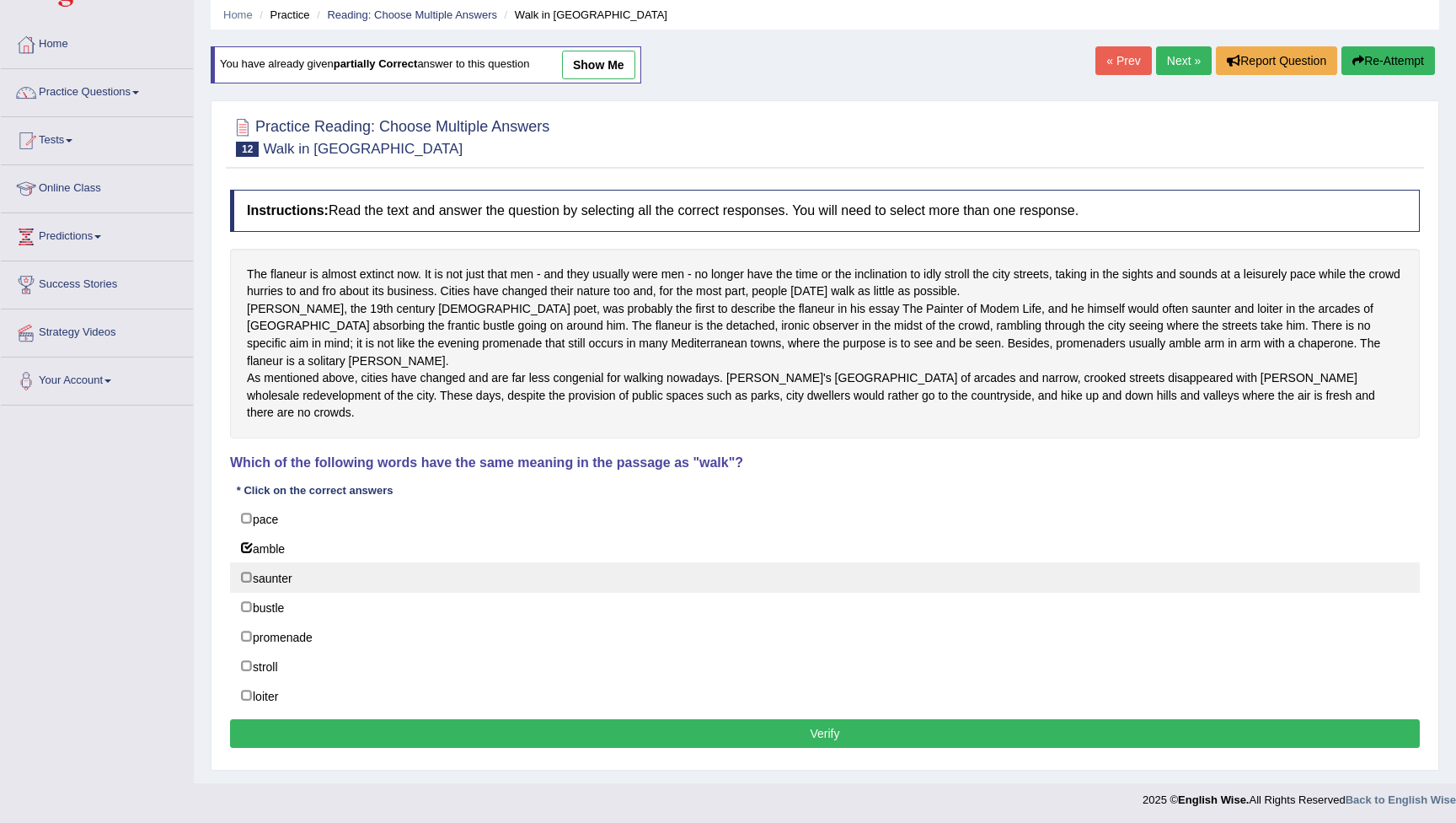
click at [251, 575] on label "saunter" at bounding box center [825, 577] width 1190 height 30
checkbox input "true"
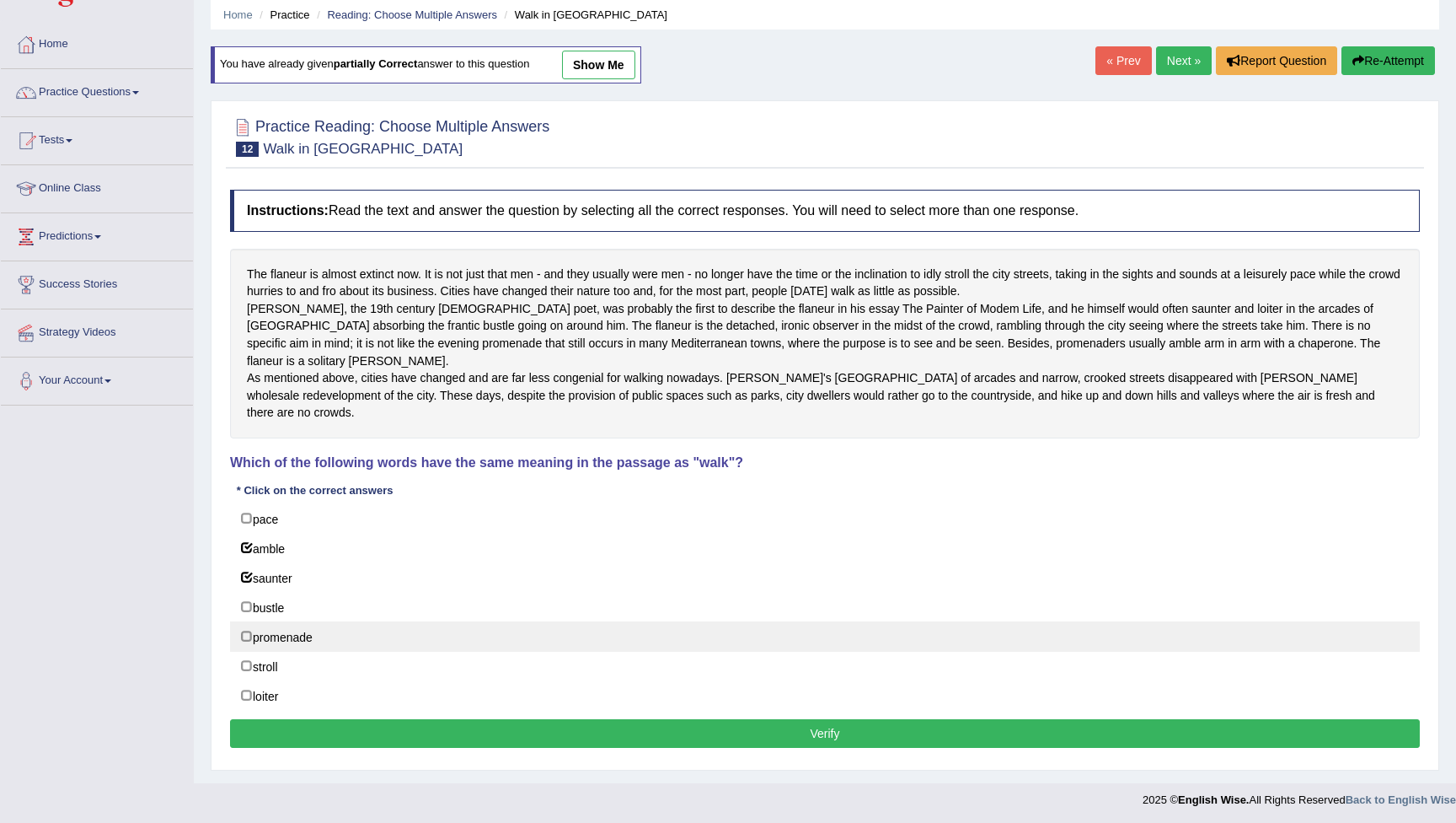
click at [253, 626] on label "promenade" at bounding box center [825, 636] width 1190 height 30
checkbox input "true"
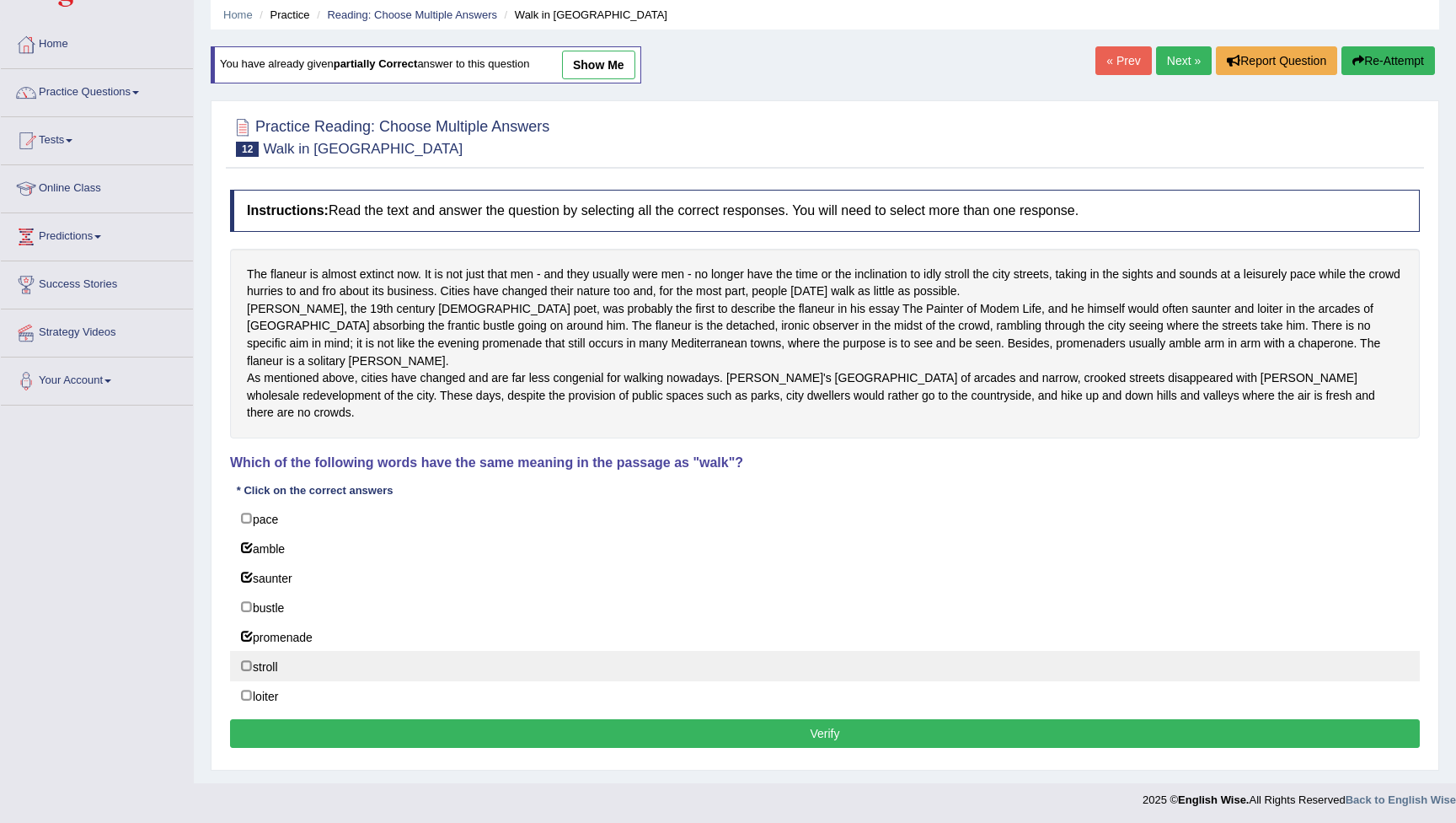
click at [250, 664] on label "stroll" at bounding box center [825, 666] width 1190 height 30
checkbox input "true"
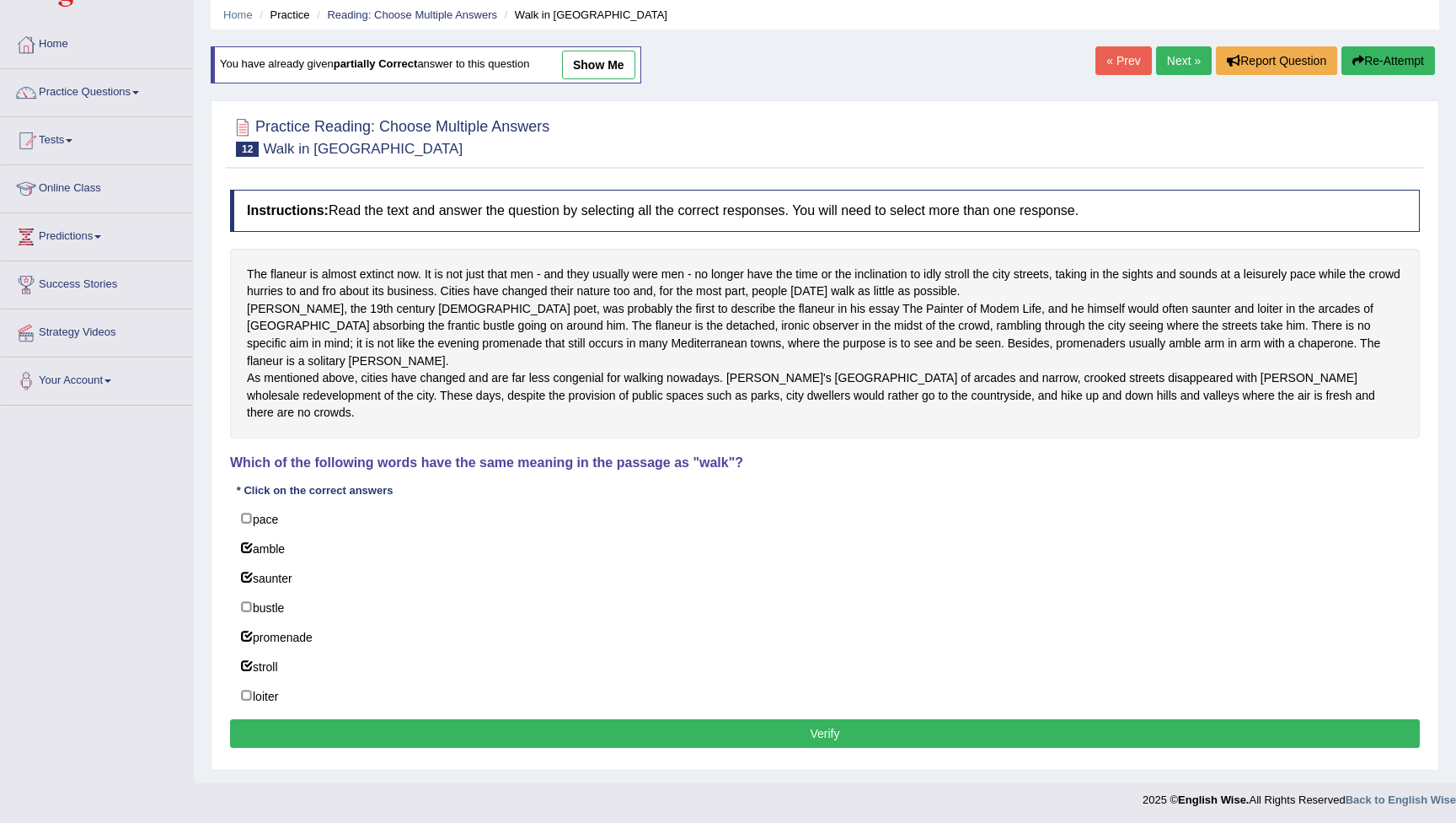
click at [519, 729] on button "Verify" at bounding box center [825, 733] width 1190 height 29
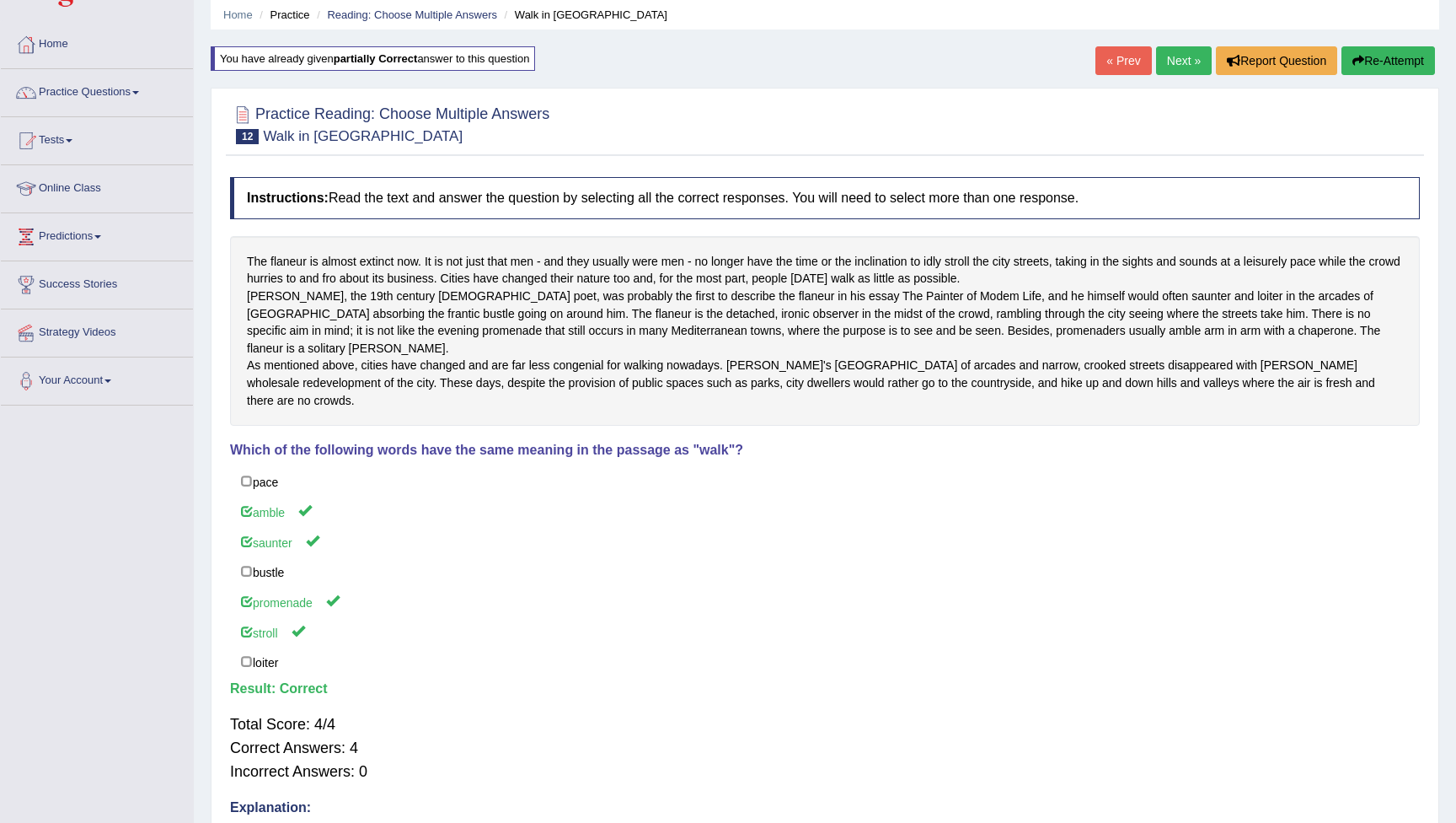
click at [1179, 58] on link "Next »" at bounding box center [1184, 60] width 56 height 29
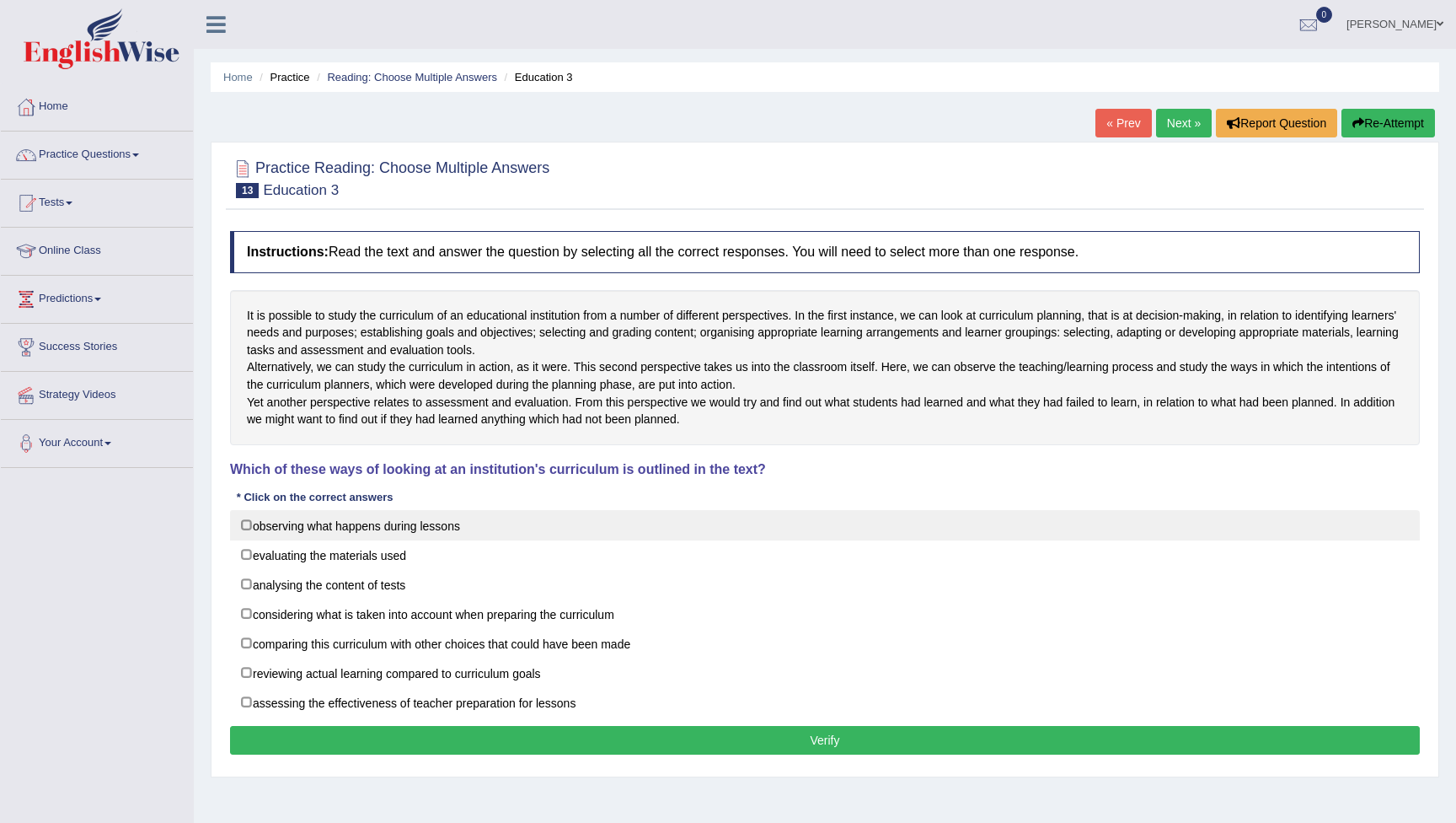
click at [246, 540] on label "observing what happens during lessons" at bounding box center [825, 525] width 1190 height 30
checkbox input "true"
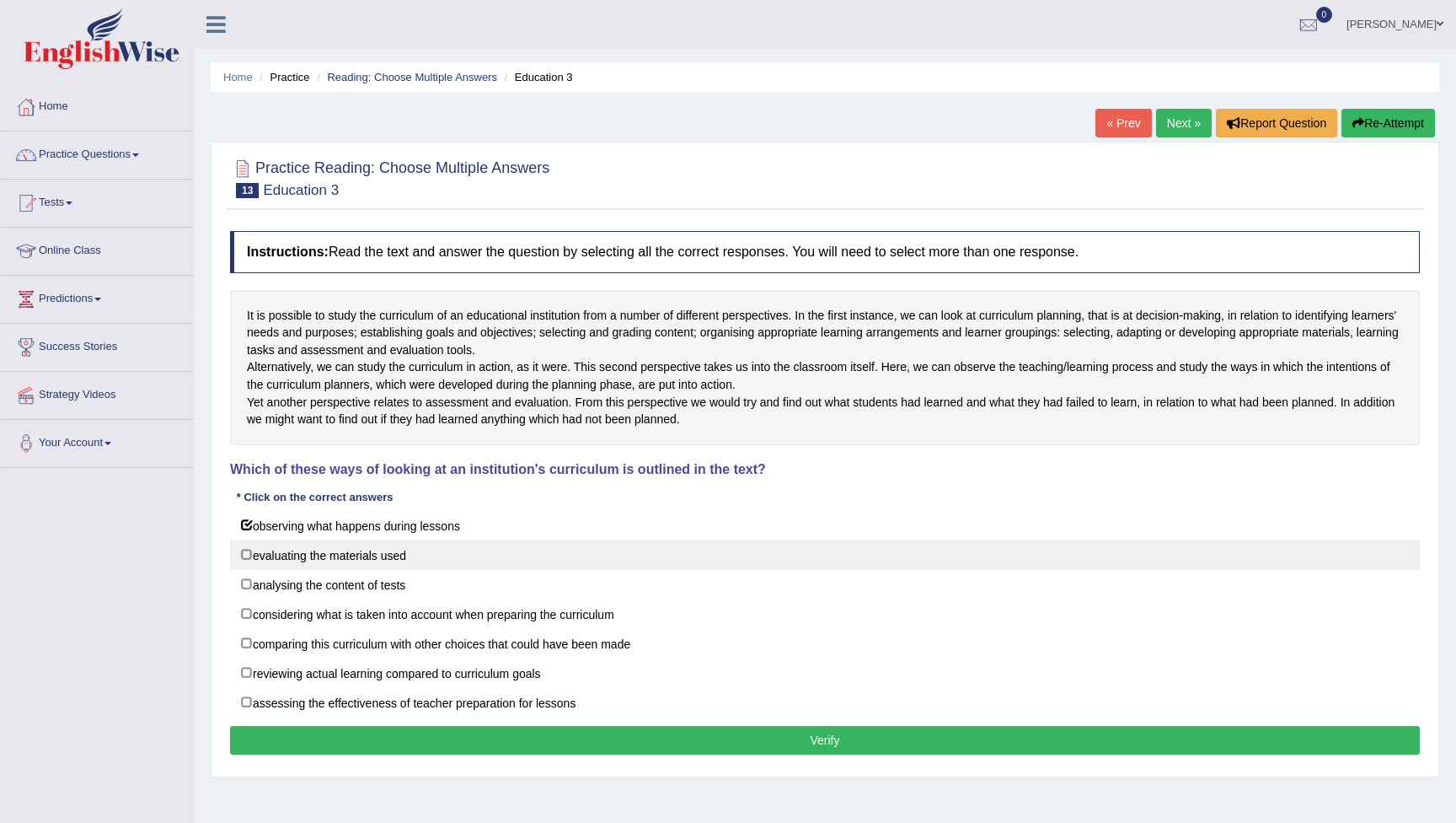
click at [255, 570] on label "evaluating the materials used" at bounding box center [825, 554] width 1190 height 30
checkbox input "true"
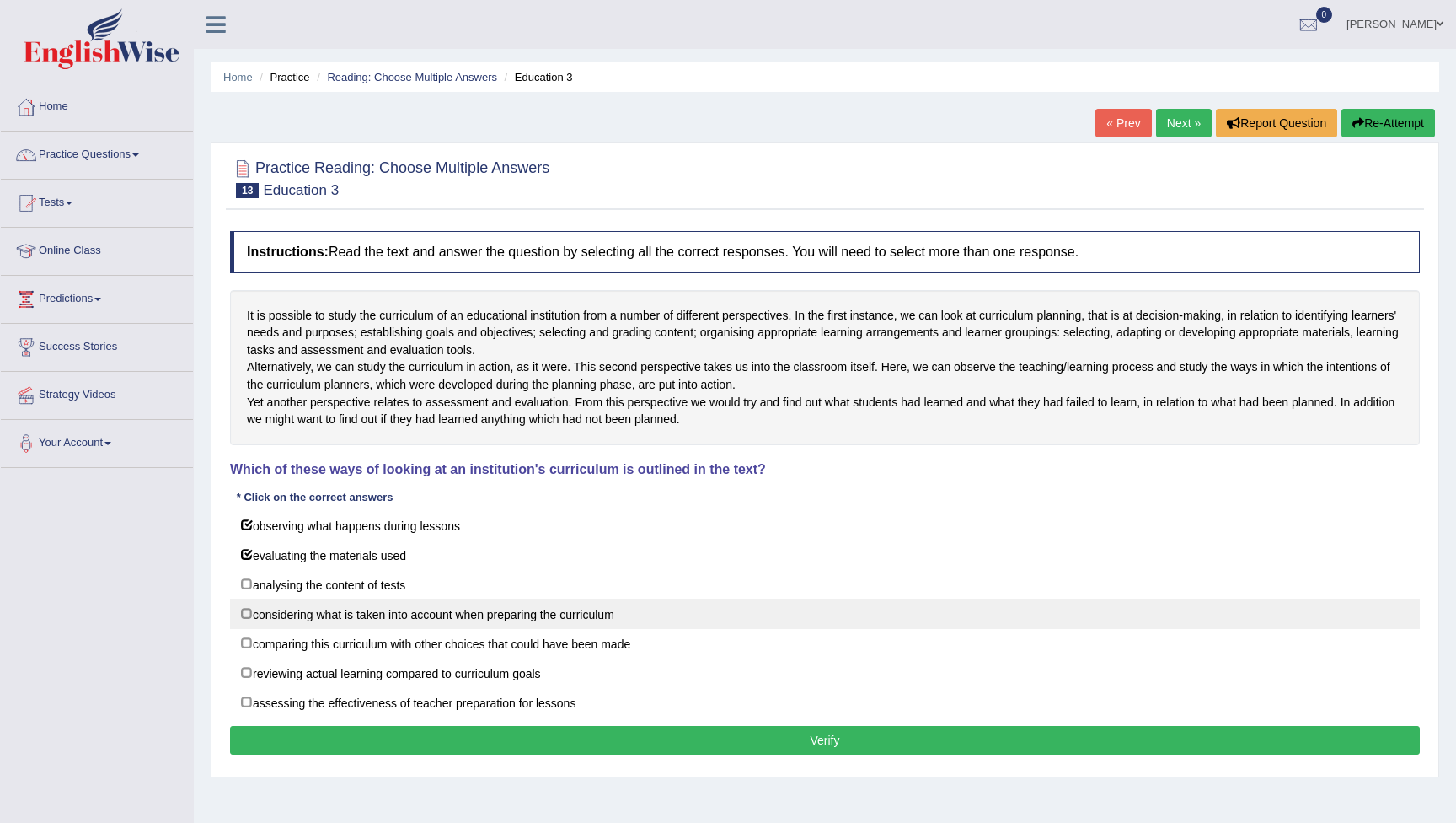
click at [251, 629] on label "considering what is taken into account when preparing the curriculum" at bounding box center [825, 613] width 1190 height 30
checkbox input "true"
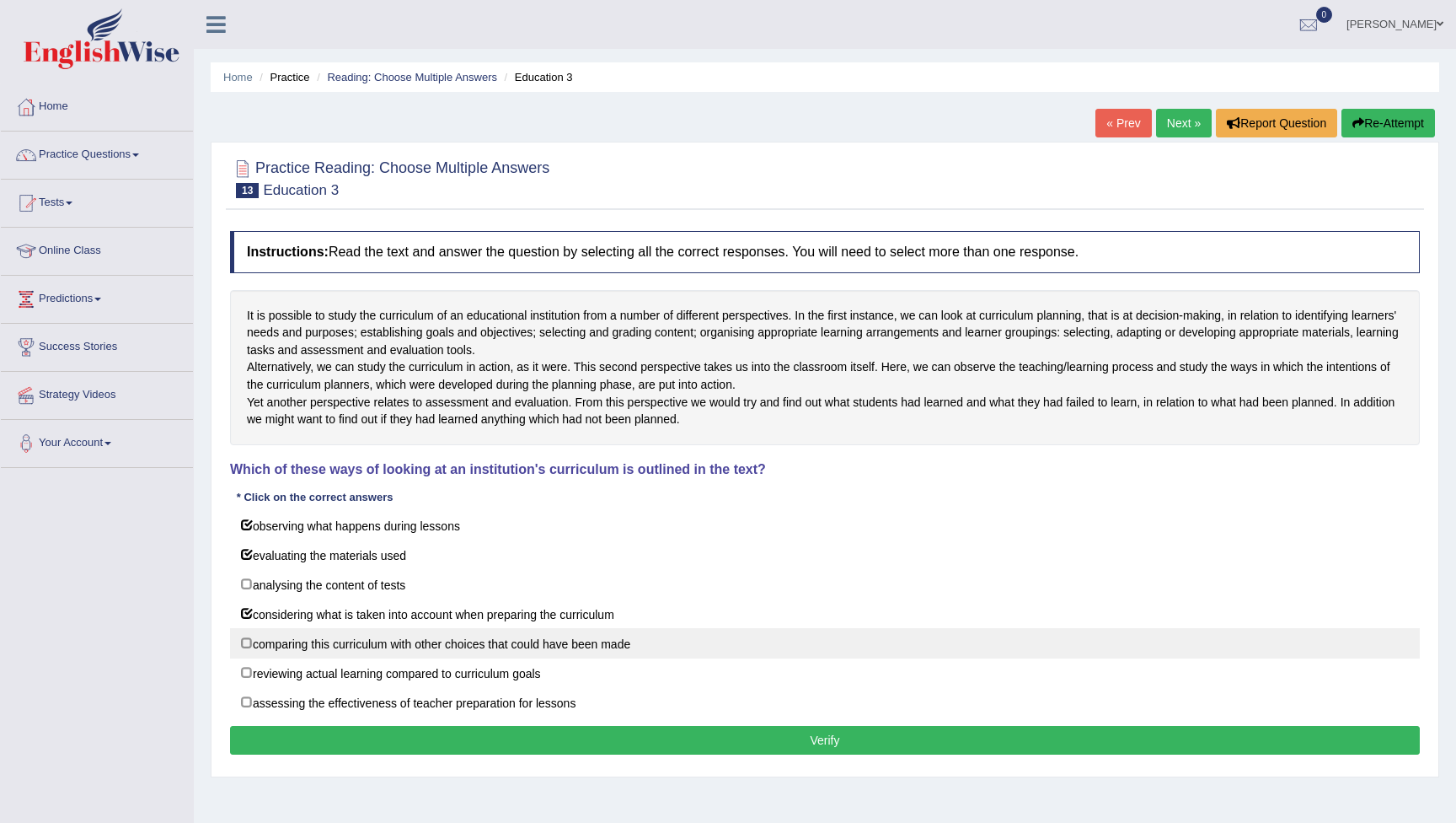
click at [249, 659] on label "comparing this curriculum with other choices that could have been made" at bounding box center [825, 643] width 1190 height 30
checkbox input "true"
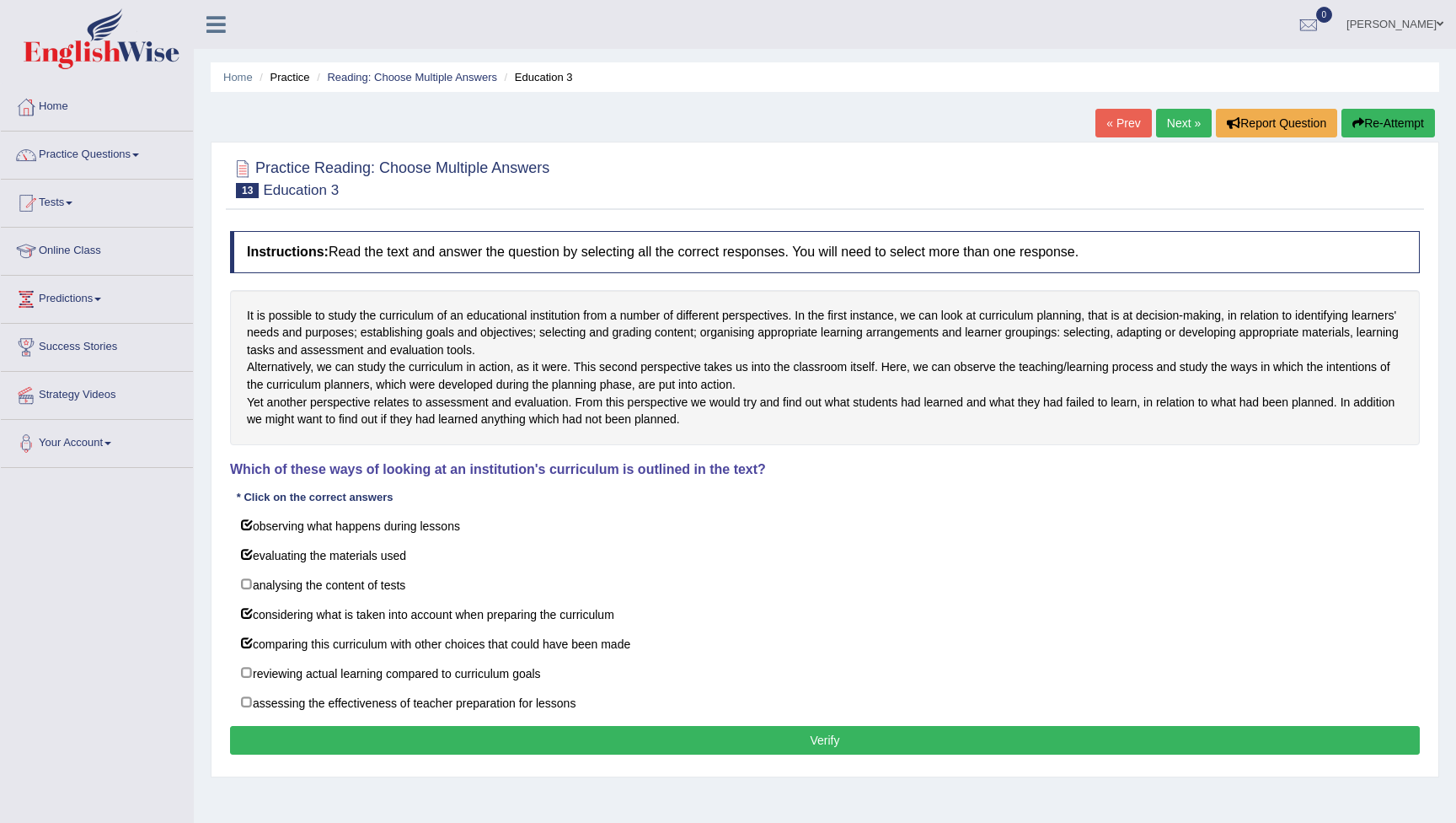
click at [408, 754] on button "Verify" at bounding box center [825, 739] width 1190 height 29
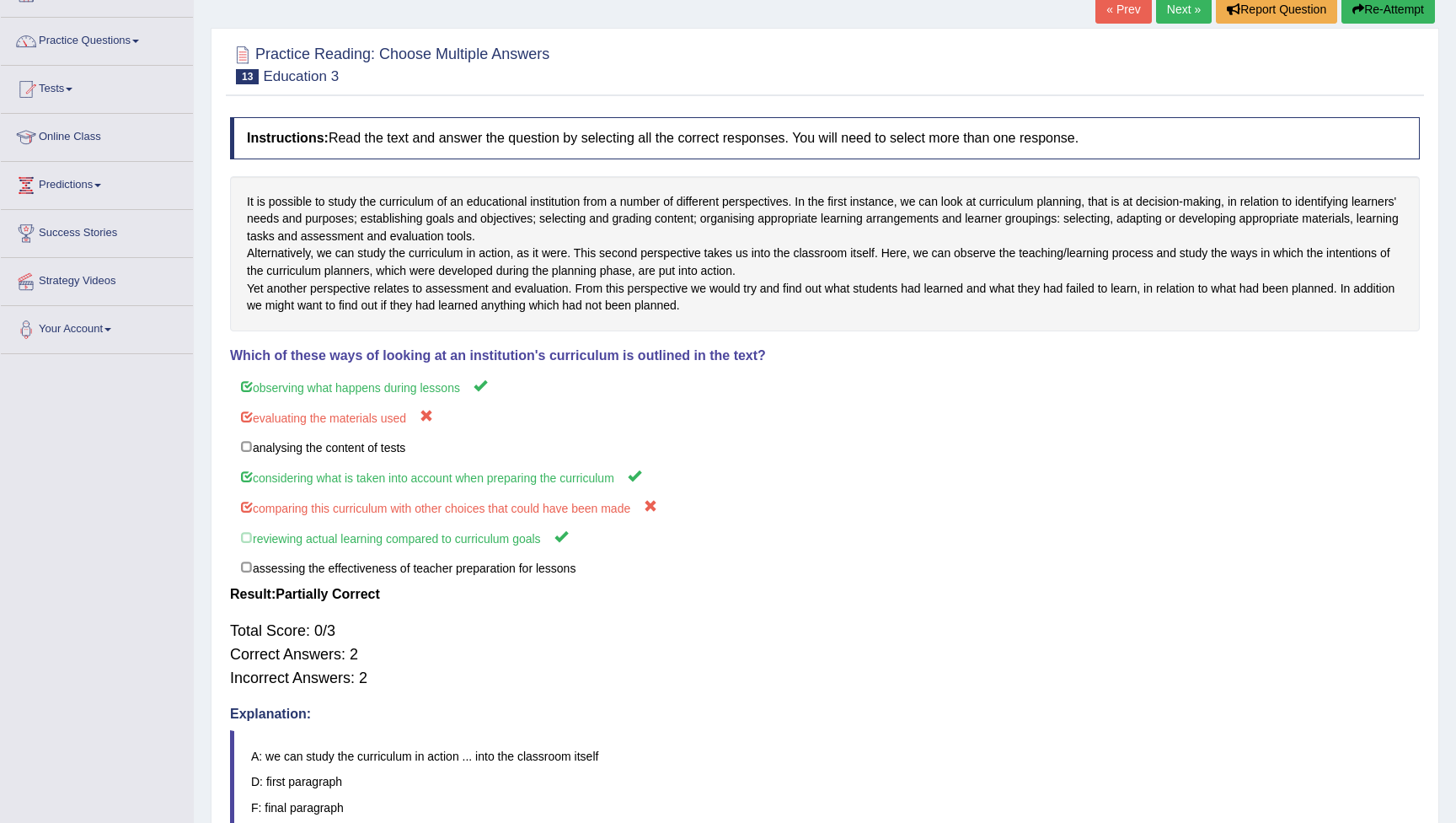
scroll to position [117, 0]
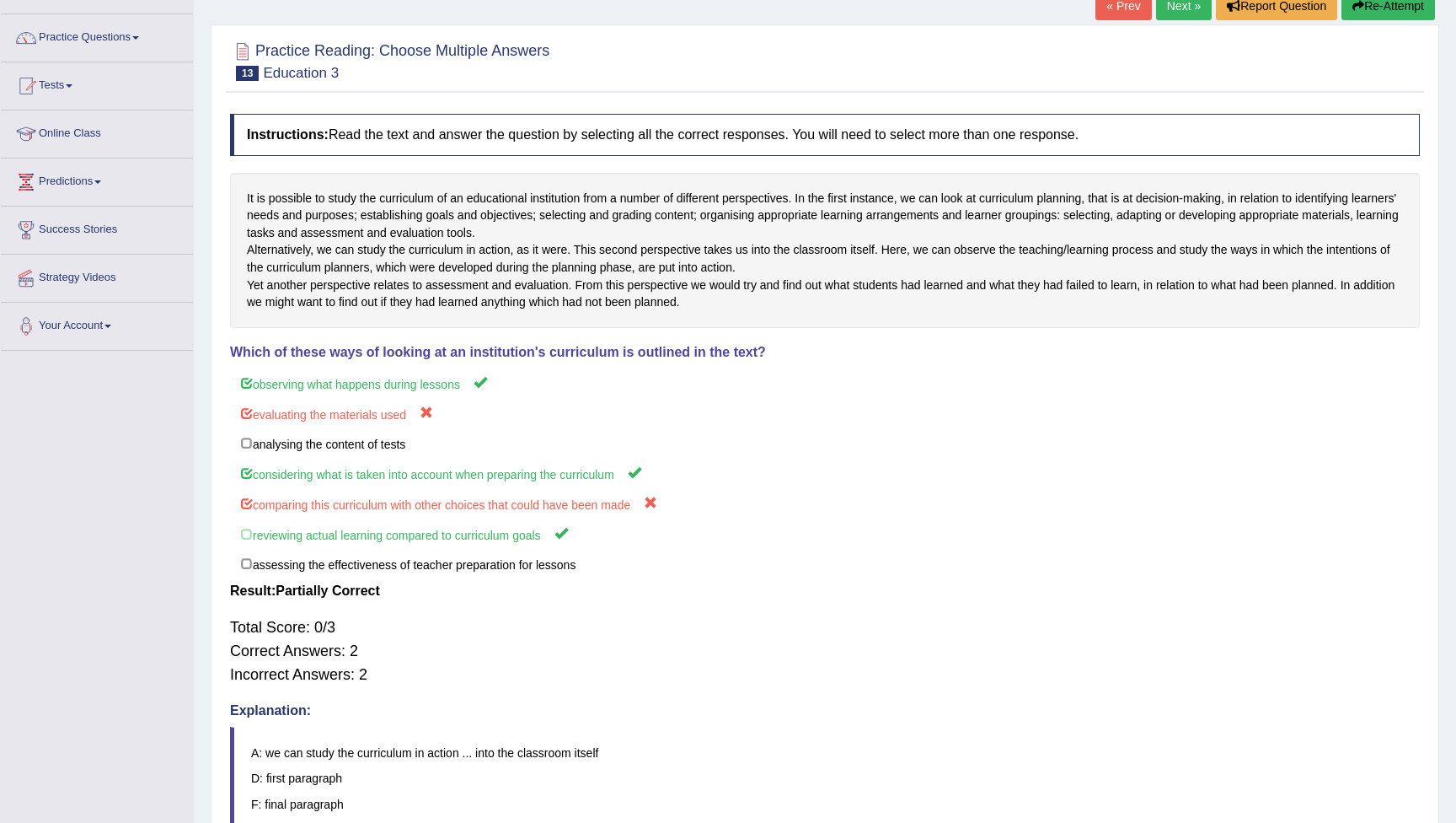
click at [1366, 7] on button "Re-Attempt" at bounding box center [1389, 5] width 94 height 29
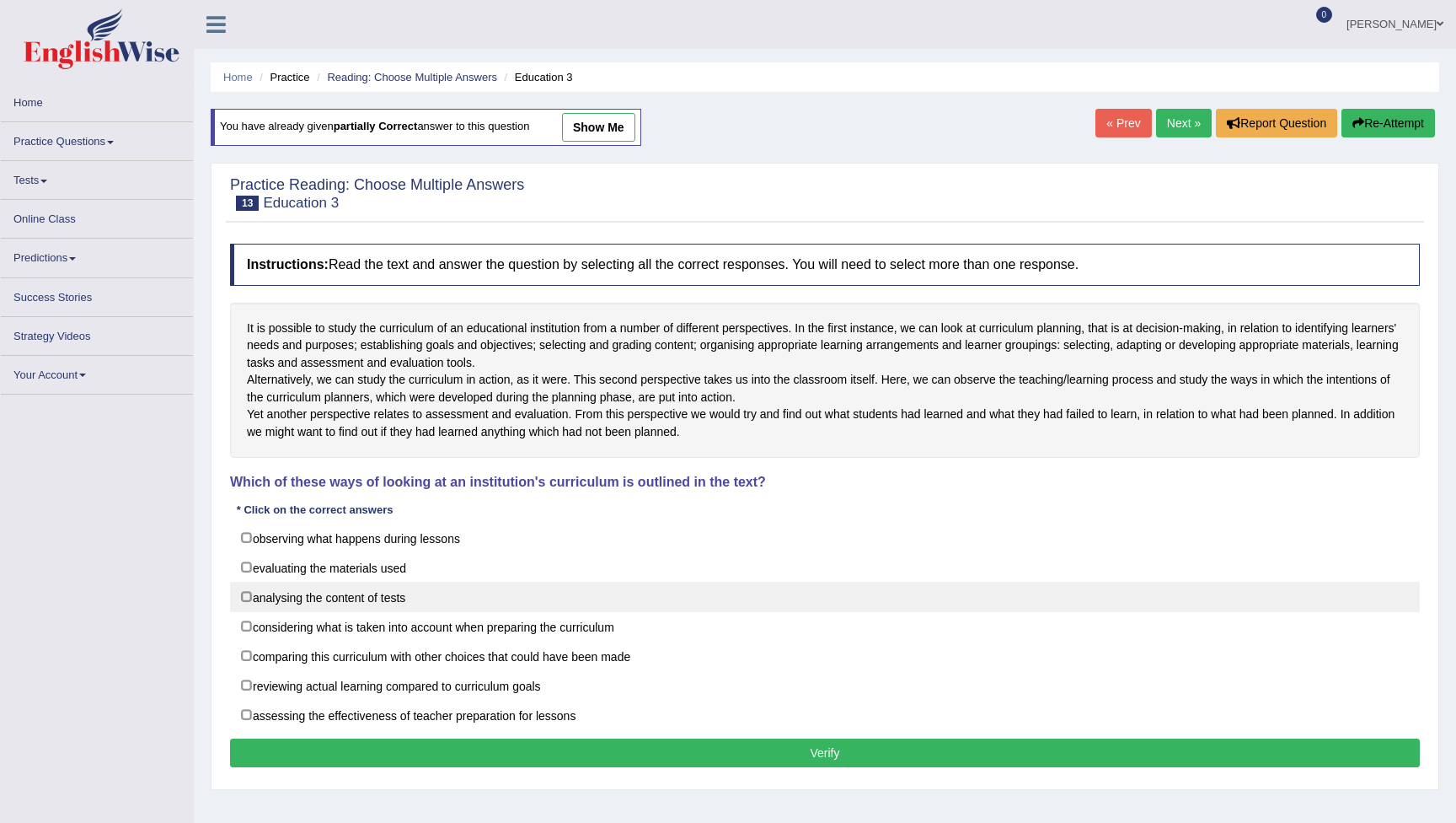
scroll to position [63, 0]
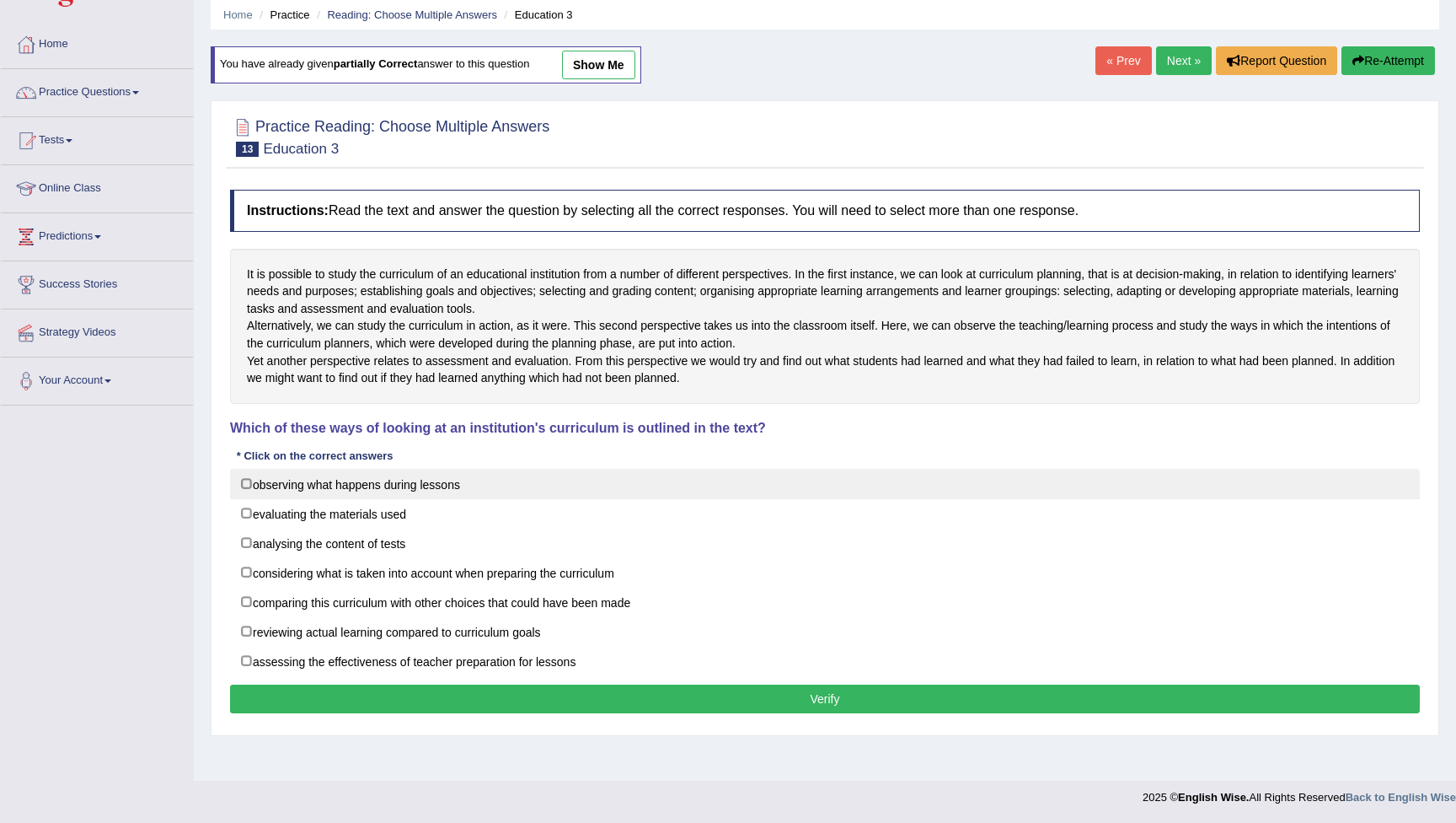
click at [244, 499] on label "observing what happens during lessons" at bounding box center [825, 484] width 1190 height 30
checkbox input "true"
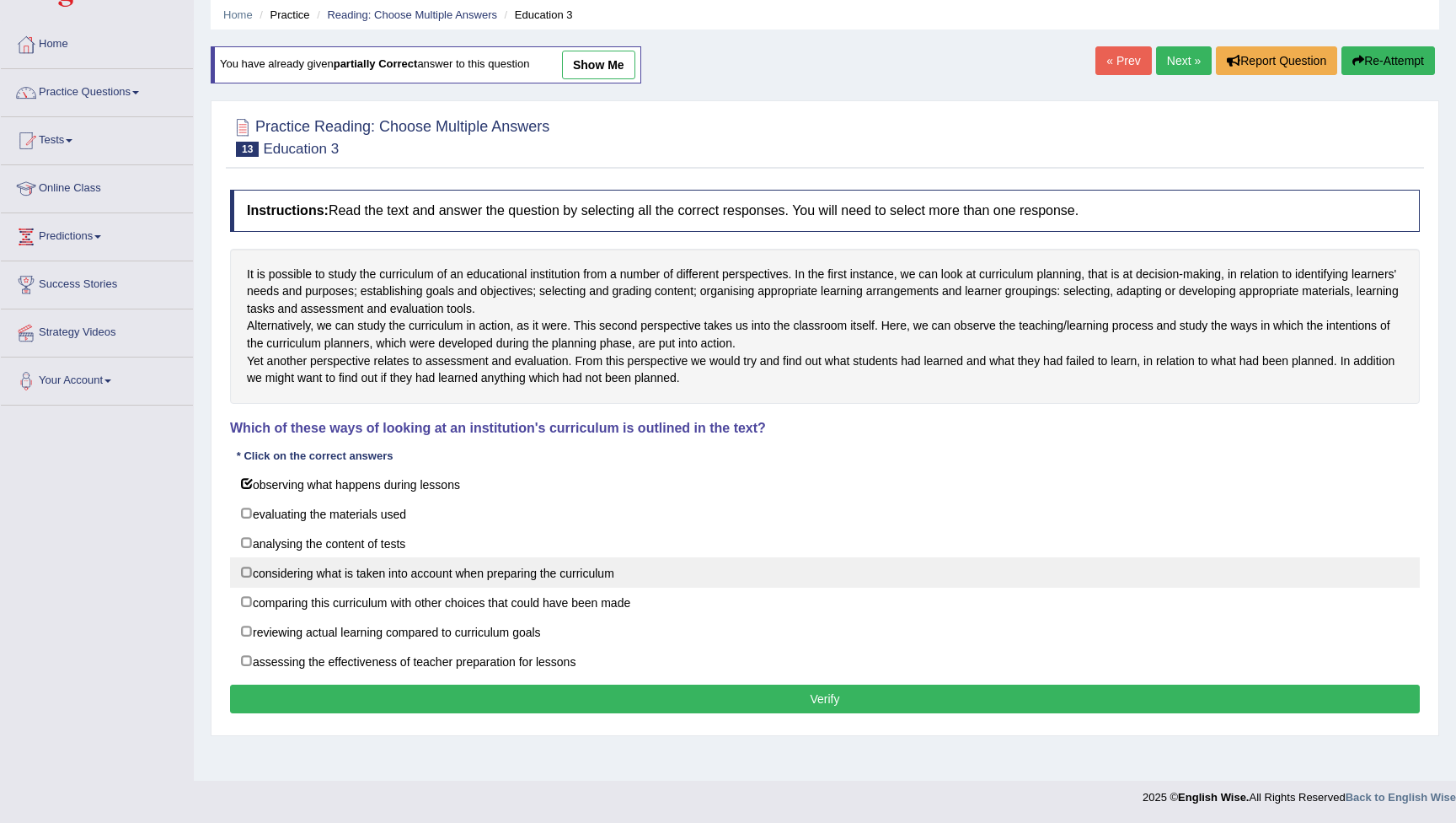
click at [256, 587] on label "considering what is taken into account when preparing the curriculum" at bounding box center [825, 572] width 1190 height 30
checkbox input "true"
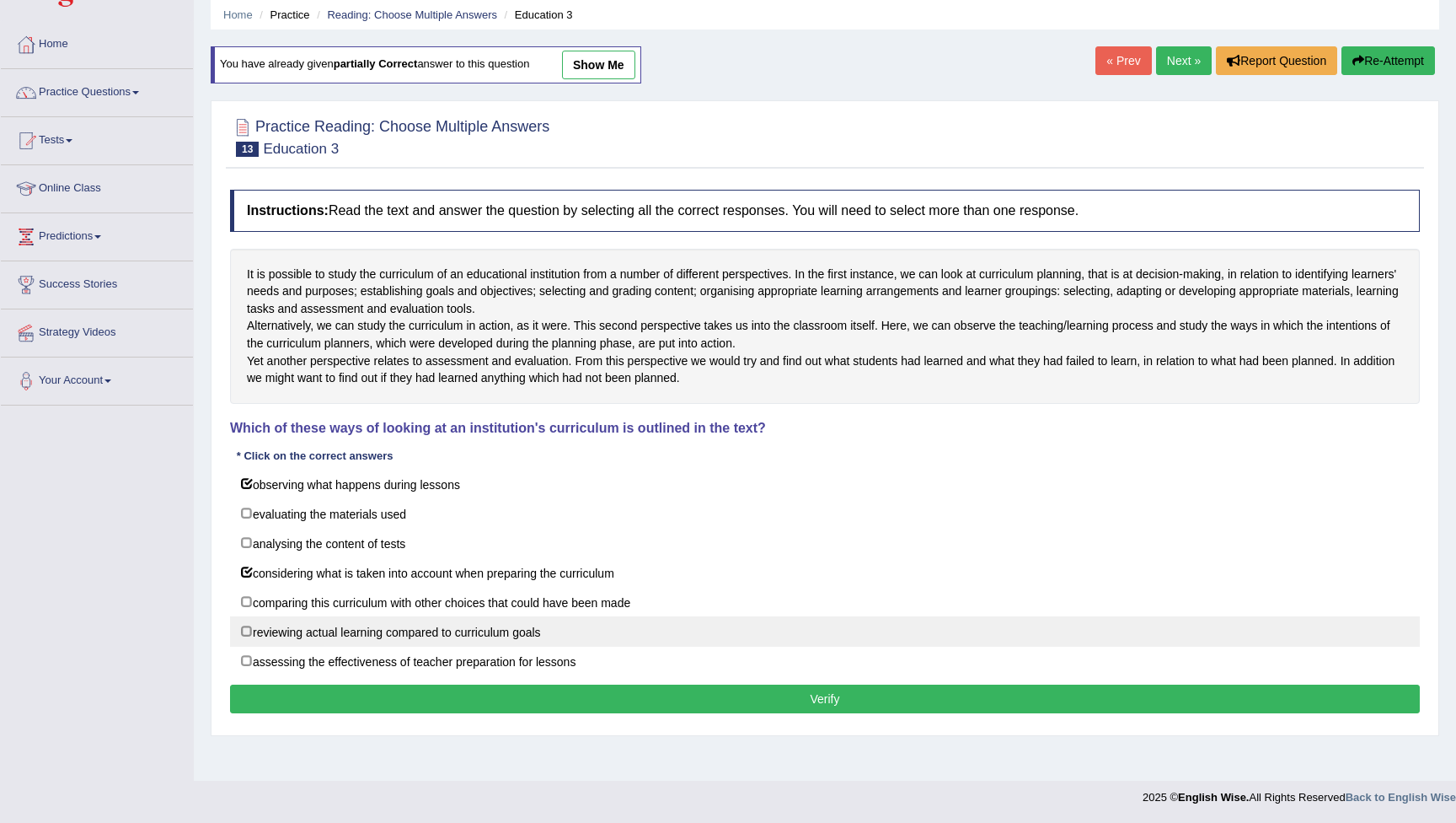
click at [276, 646] on label "reviewing actual learning compared to curriculum goals" at bounding box center [825, 631] width 1190 height 30
checkbox input "true"
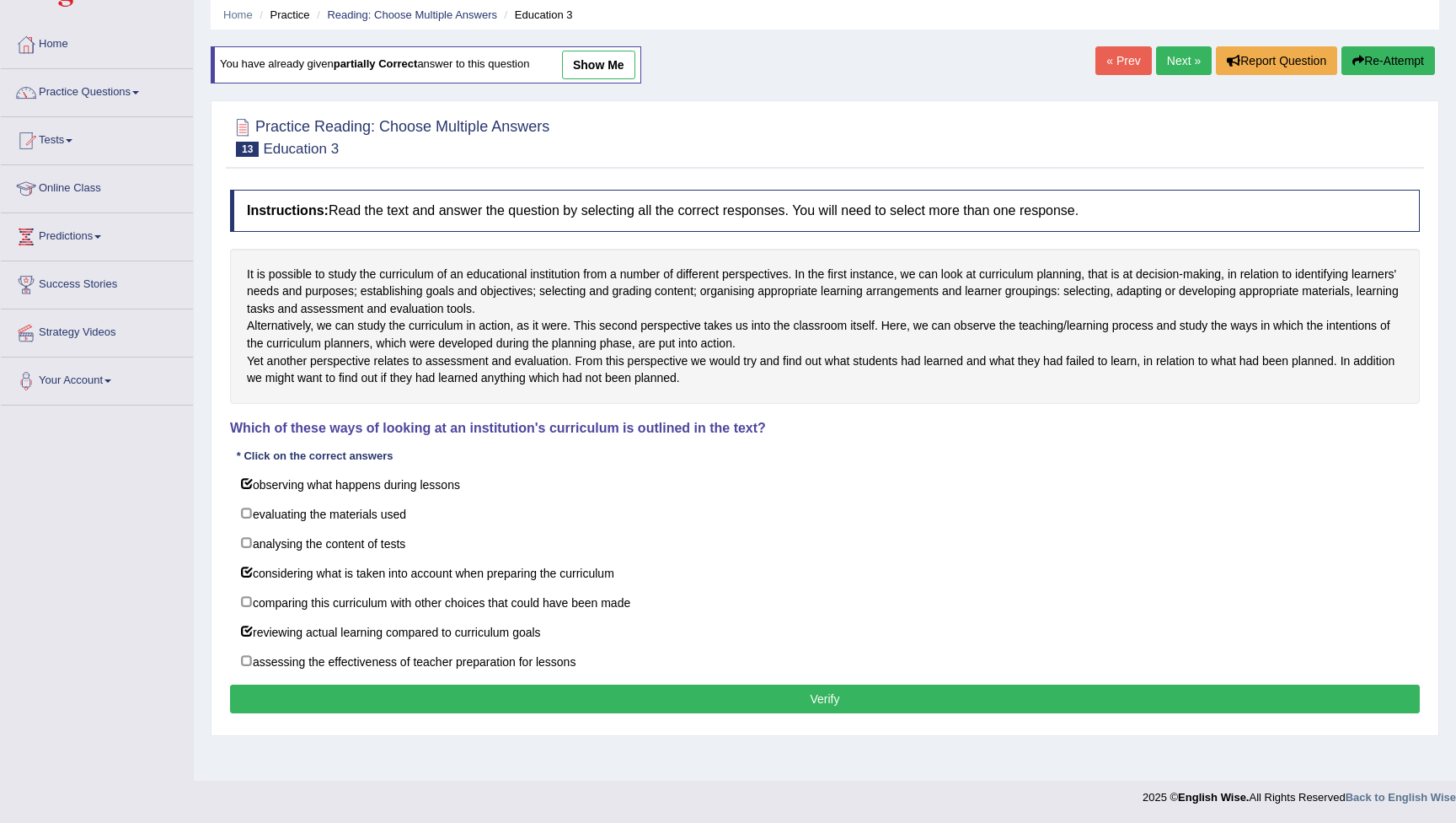
click at [481, 713] on button "Verify" at bounding box center [825, 699] width 1190 height 29
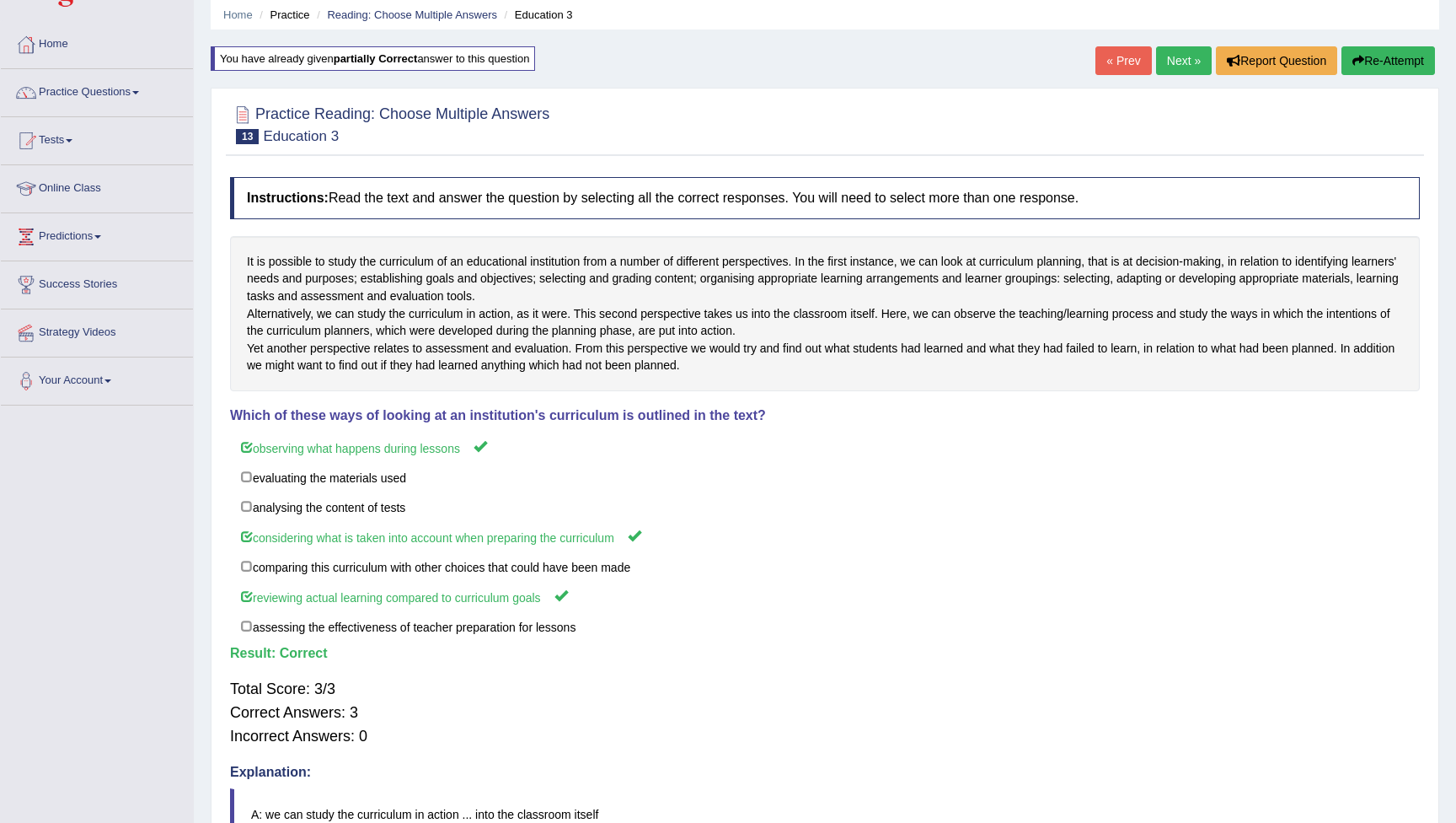
click at [1184, 66] on link "Next »" at bounding box center [1184, 60] width 56 height 29
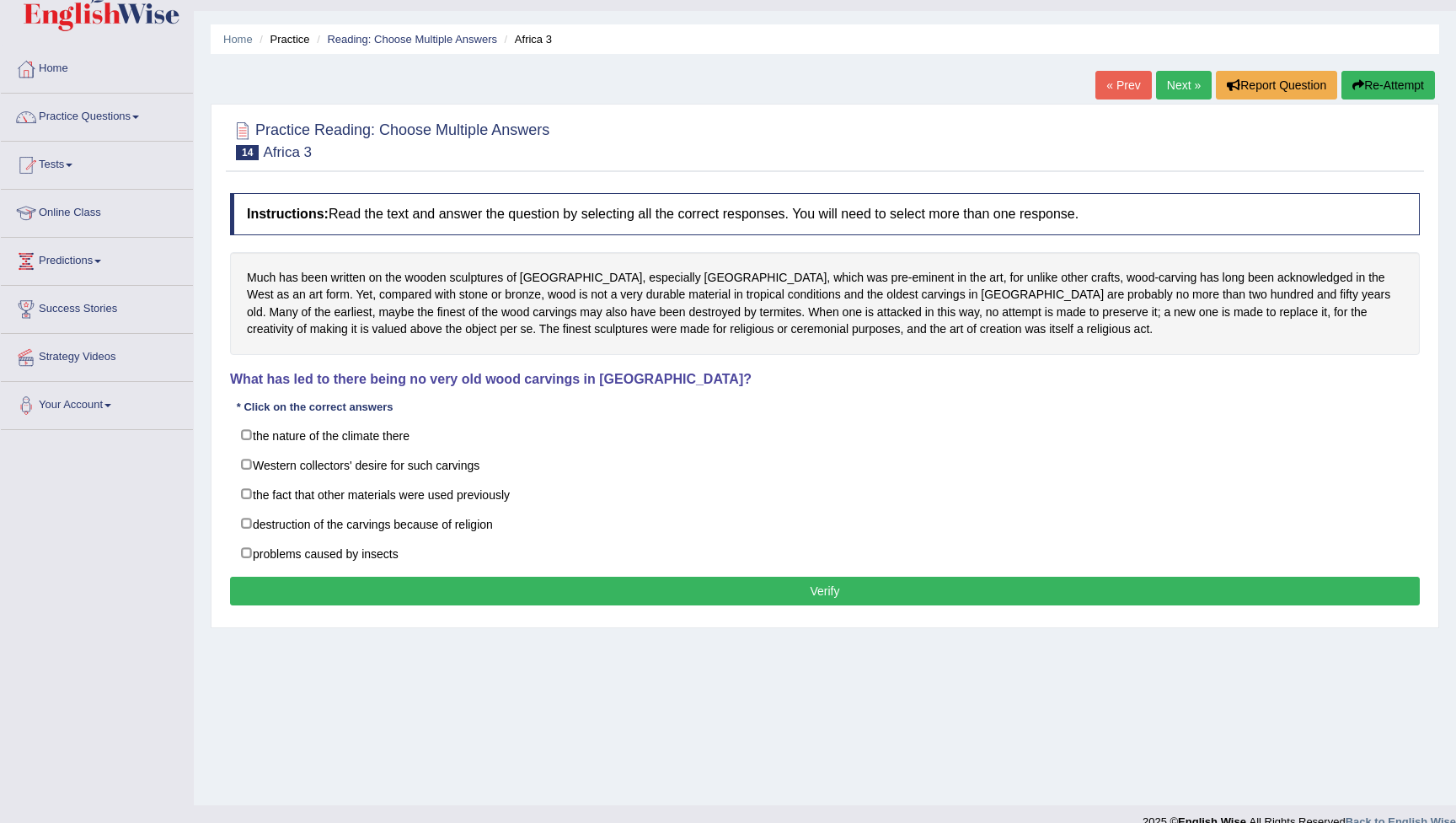
scroll to position [42, 0]
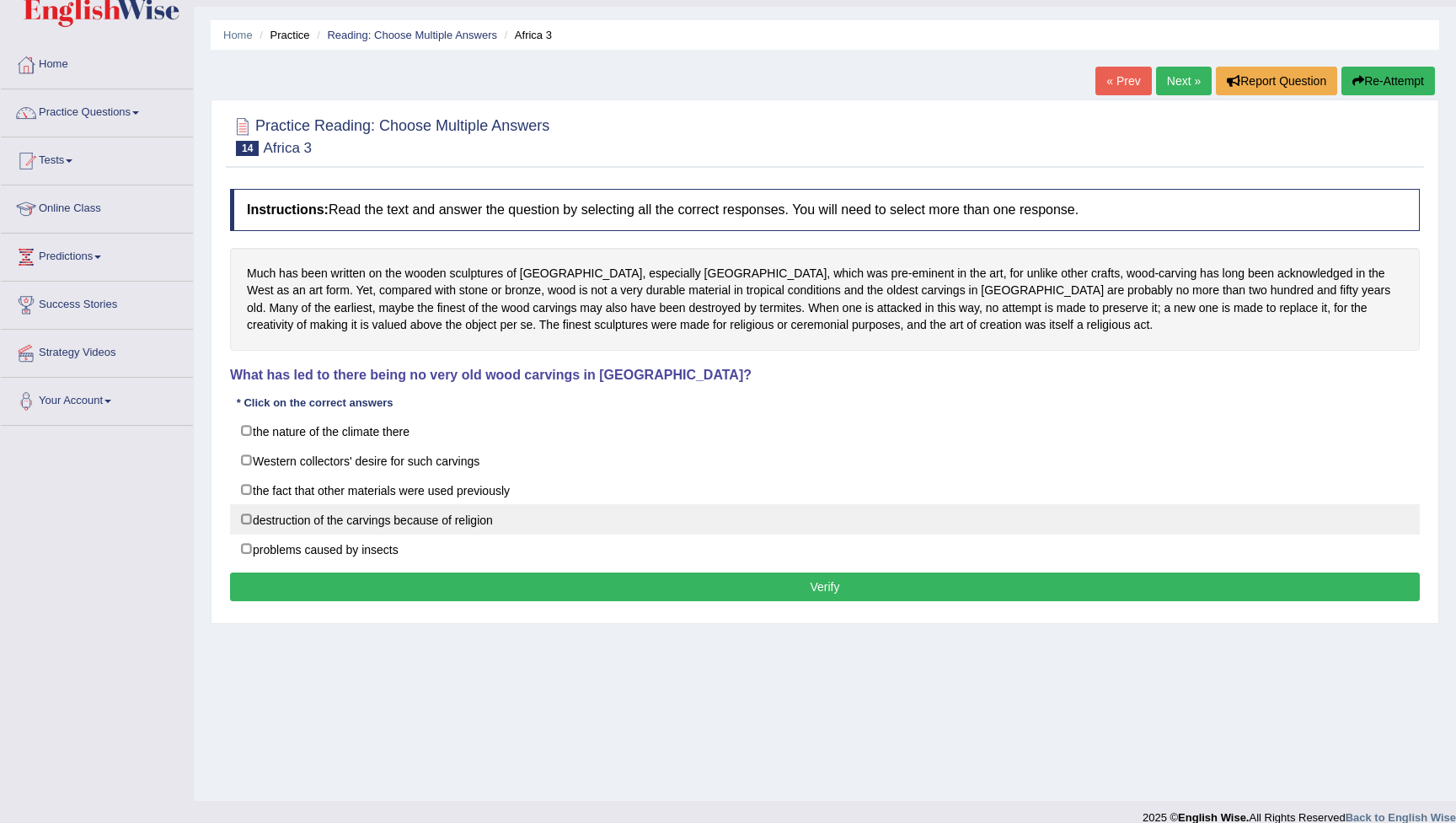
click at [250, 513] on label "destruction of the carvings because of religion" at bounding box center [825, 519] width 1190 height 30
checkbox input "true"
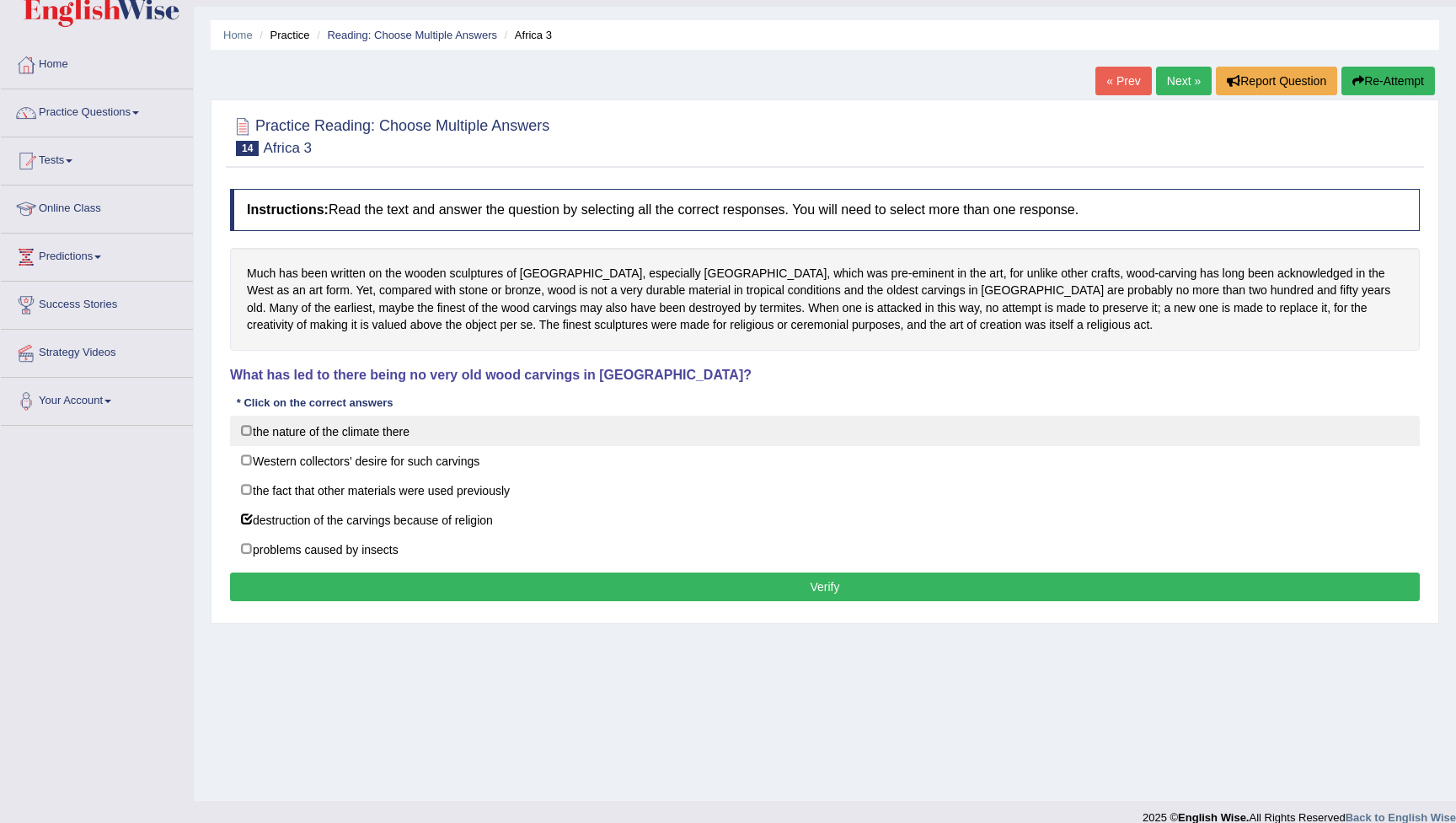
click at [258, 431] on label "the nature of the climate there" at bounding box center [825, 431] width 1190 height 30
checkbox input "true"
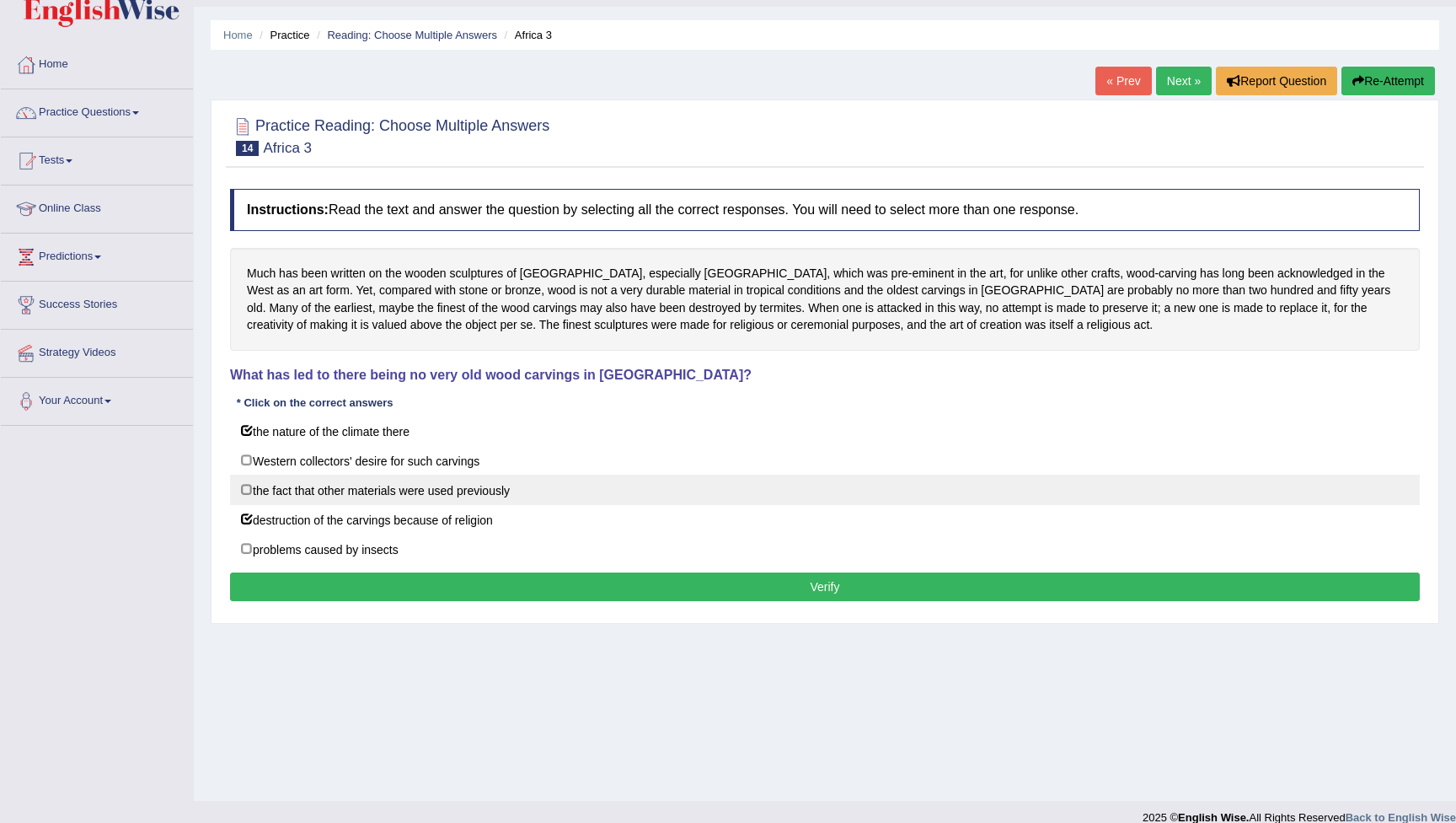
click at [251, 487] on label "the fact that other materials were used previously" at bounding box center [825, 490] width 1190 height 30
checkbox input "true"
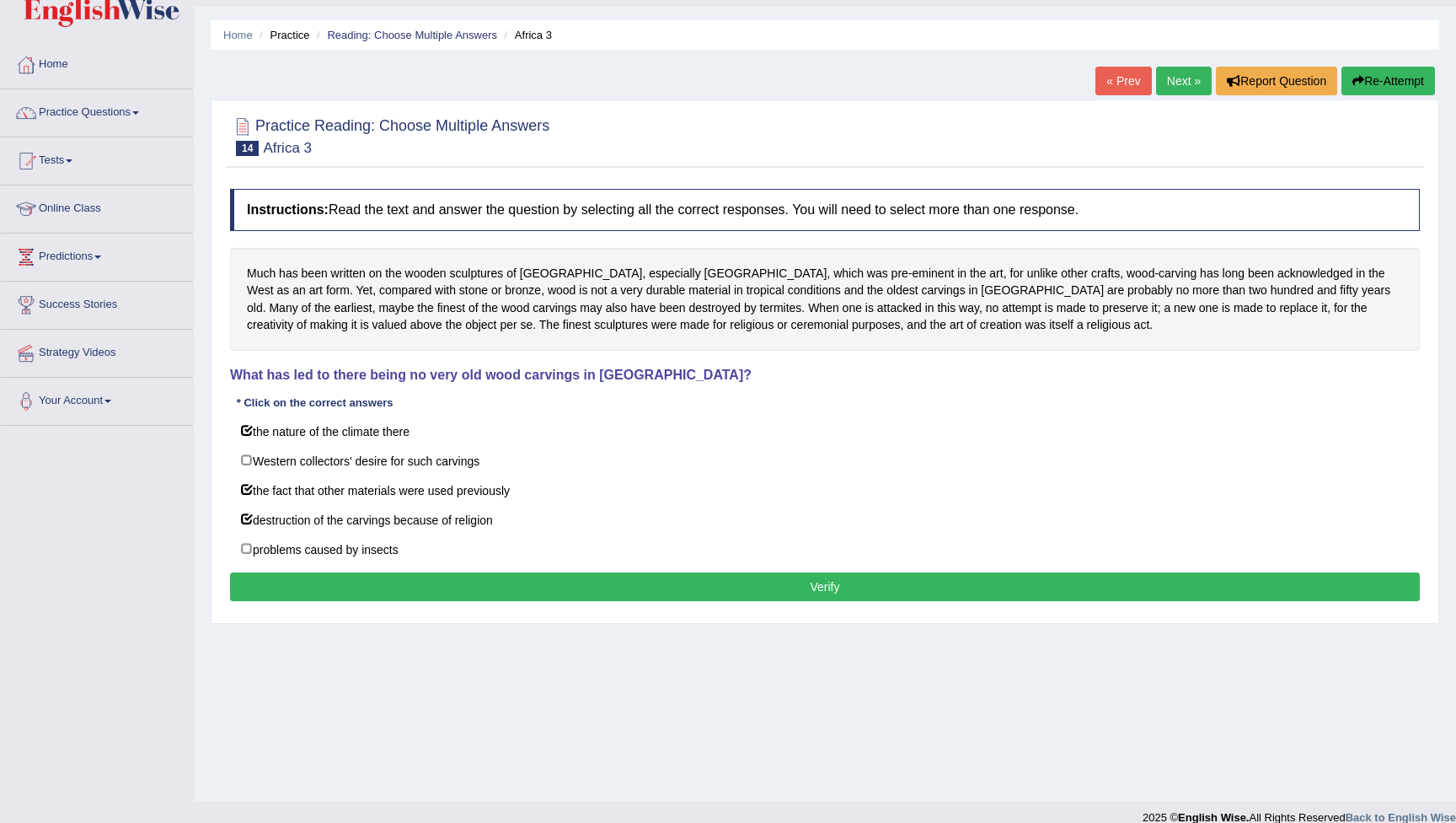
click at [340, 584] on button "Verify" at bounding box center [825, 586] width 1190 height 29
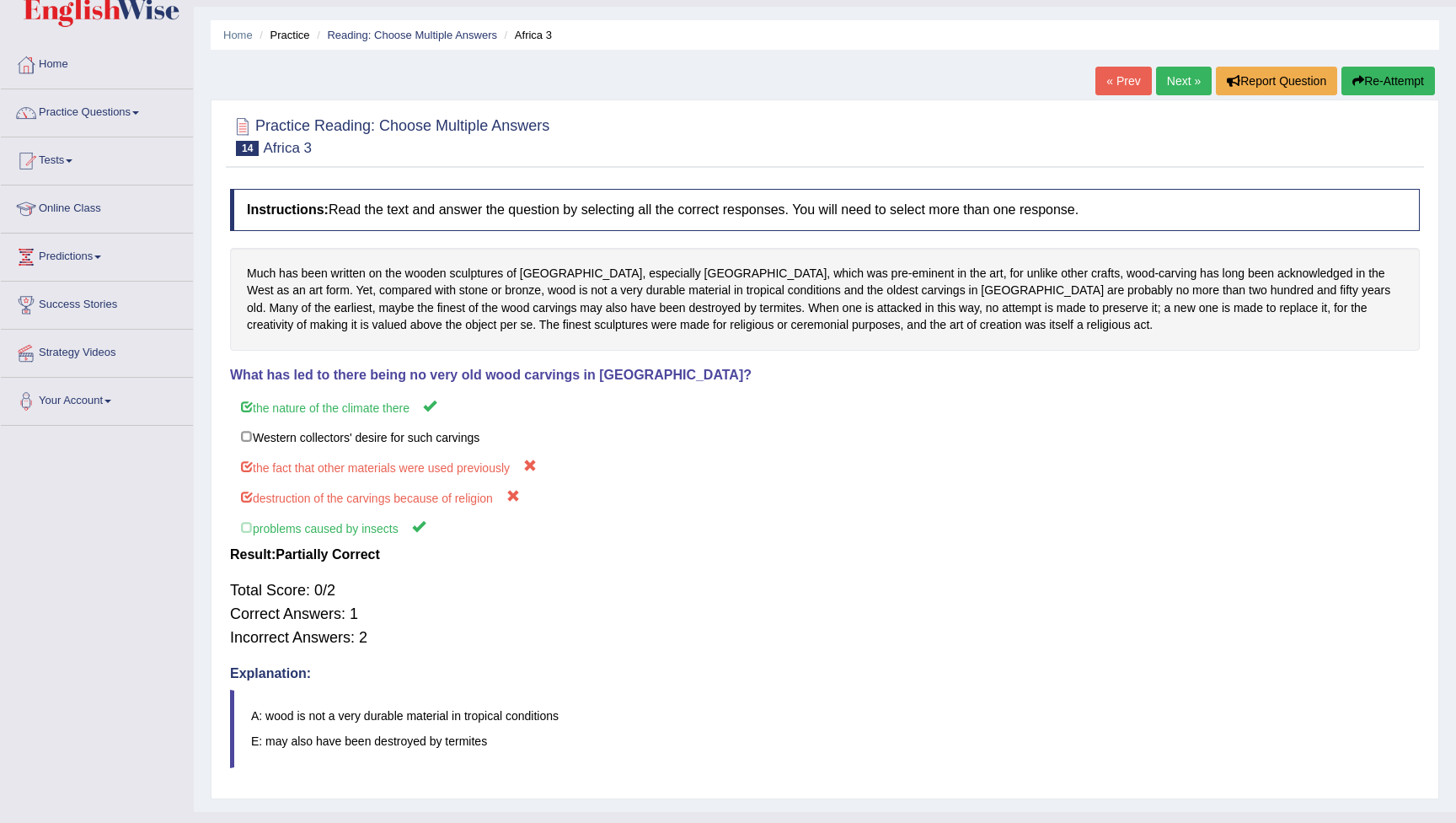
click at [1370, 90] on button "Re-Attempt" at bounding box center [1389, 81] width 94 height 29
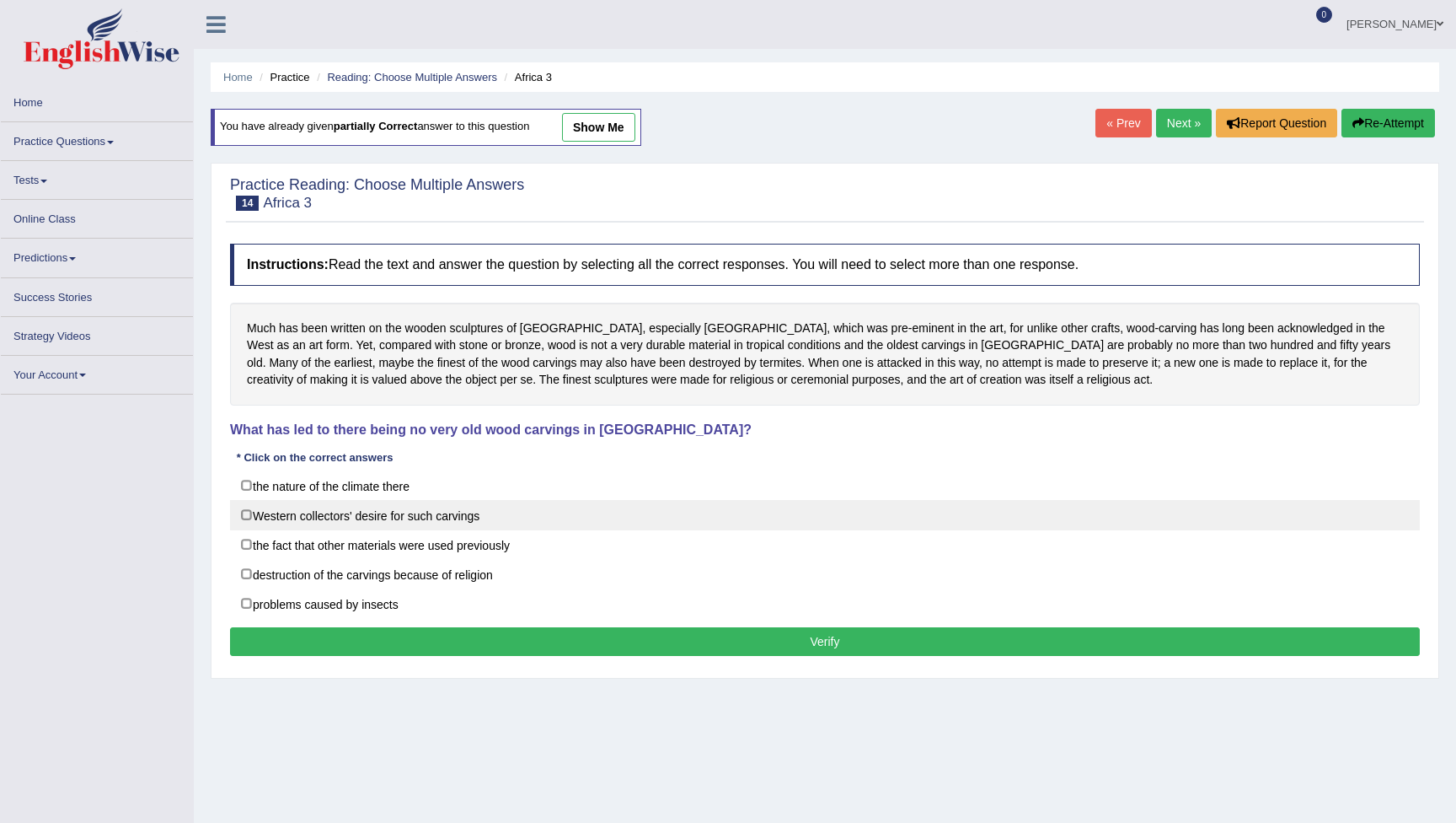
scroll to position [42, 0]
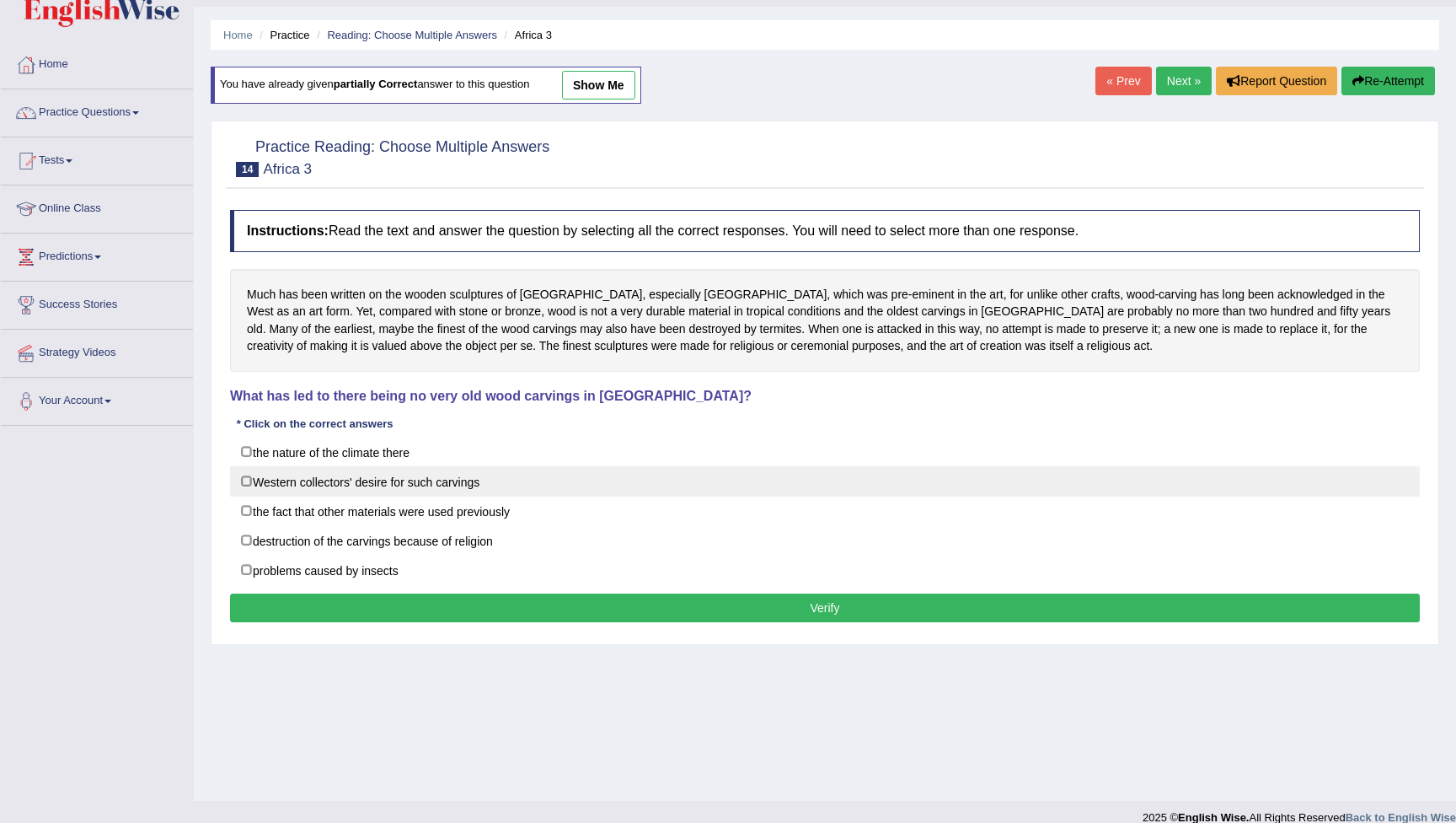
click at [247, 478] on label "Western collectors' desire for such carvings" at bounding box center [825, 481] width 1190 height 30
checkbox input "true"
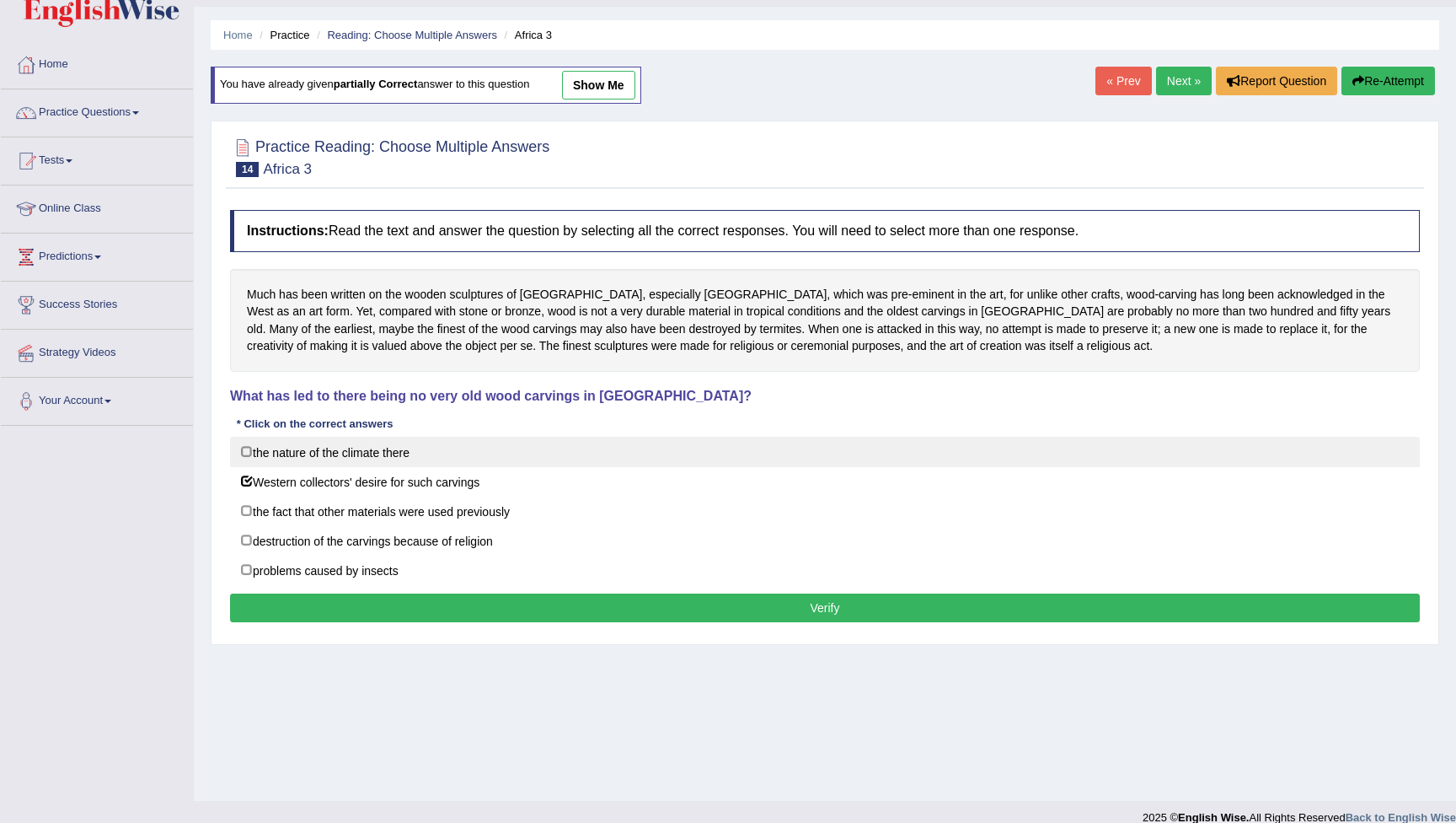
click at [245, 444] on label "the nature of the climate there" at bounding box center [825, 452] width 1190 height 30
checkbox input "true"
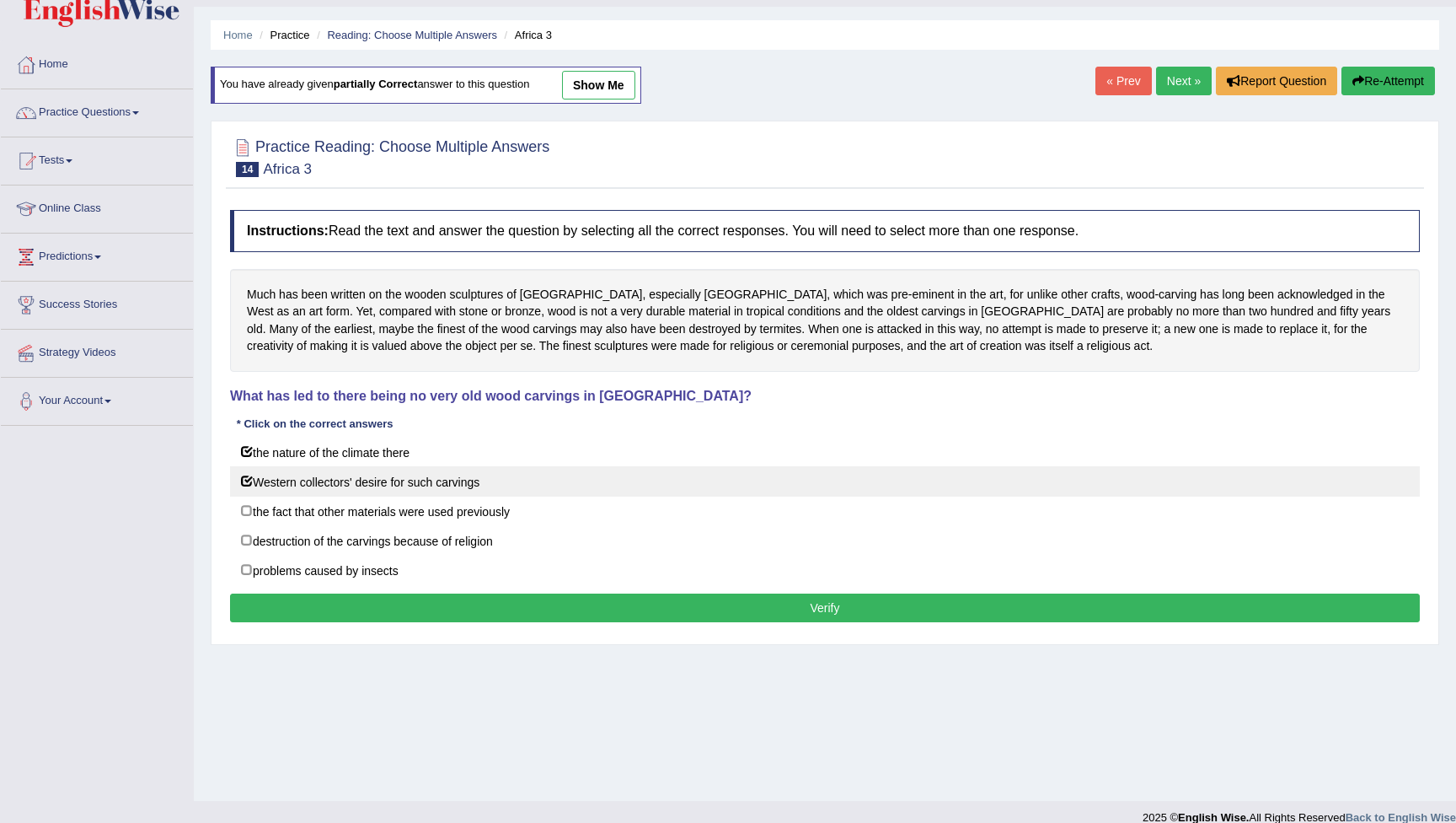
click at [252, 476] on label "Western collectors' desire for such carvings" at bounding box center [825, 481] width 1190 height 30
checkbox input "false"
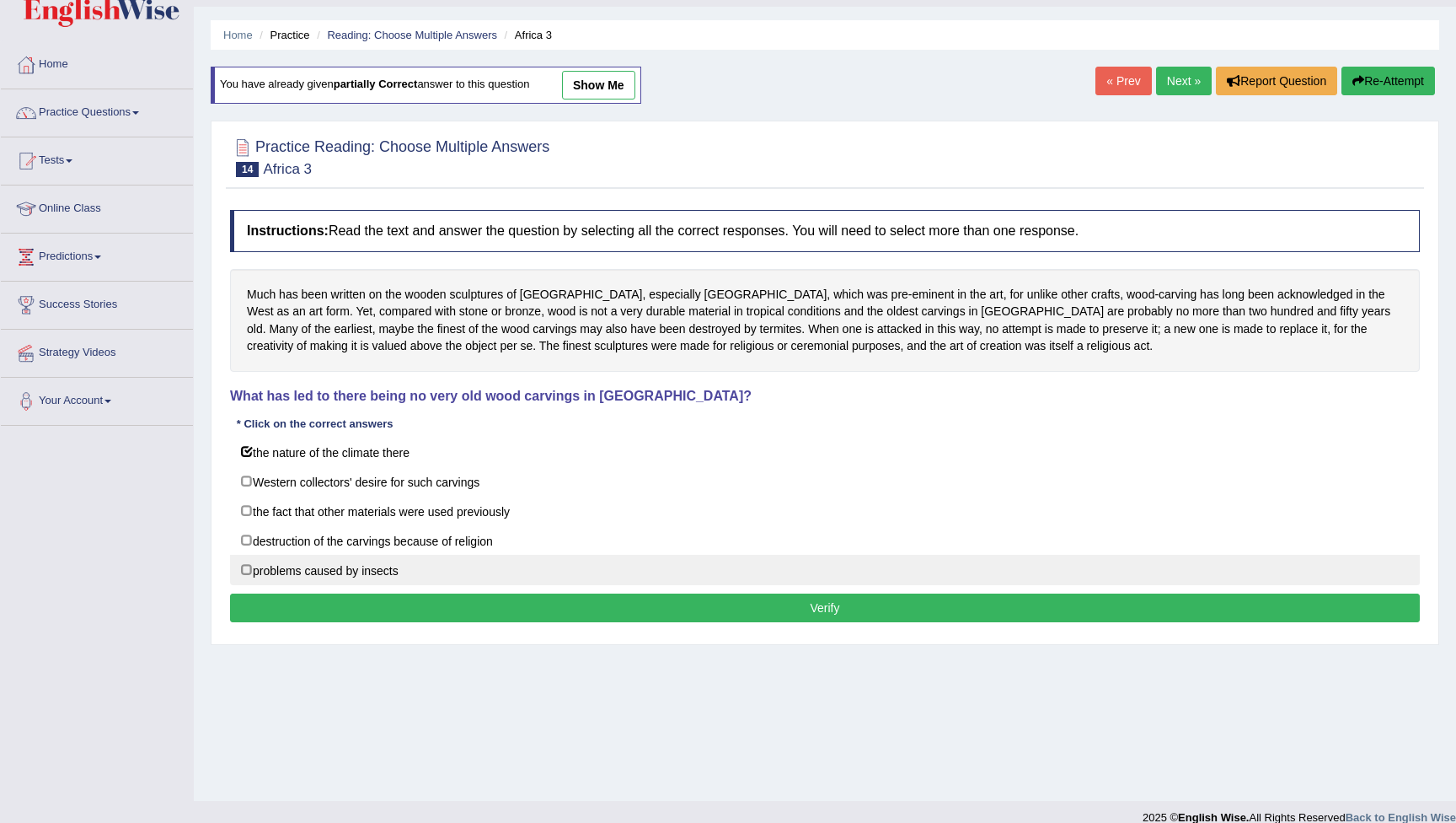
click at [250, 564] on label "problems caused by insects" at bounding box center [825, 570] width 1190 height 30
checkbox input "true"
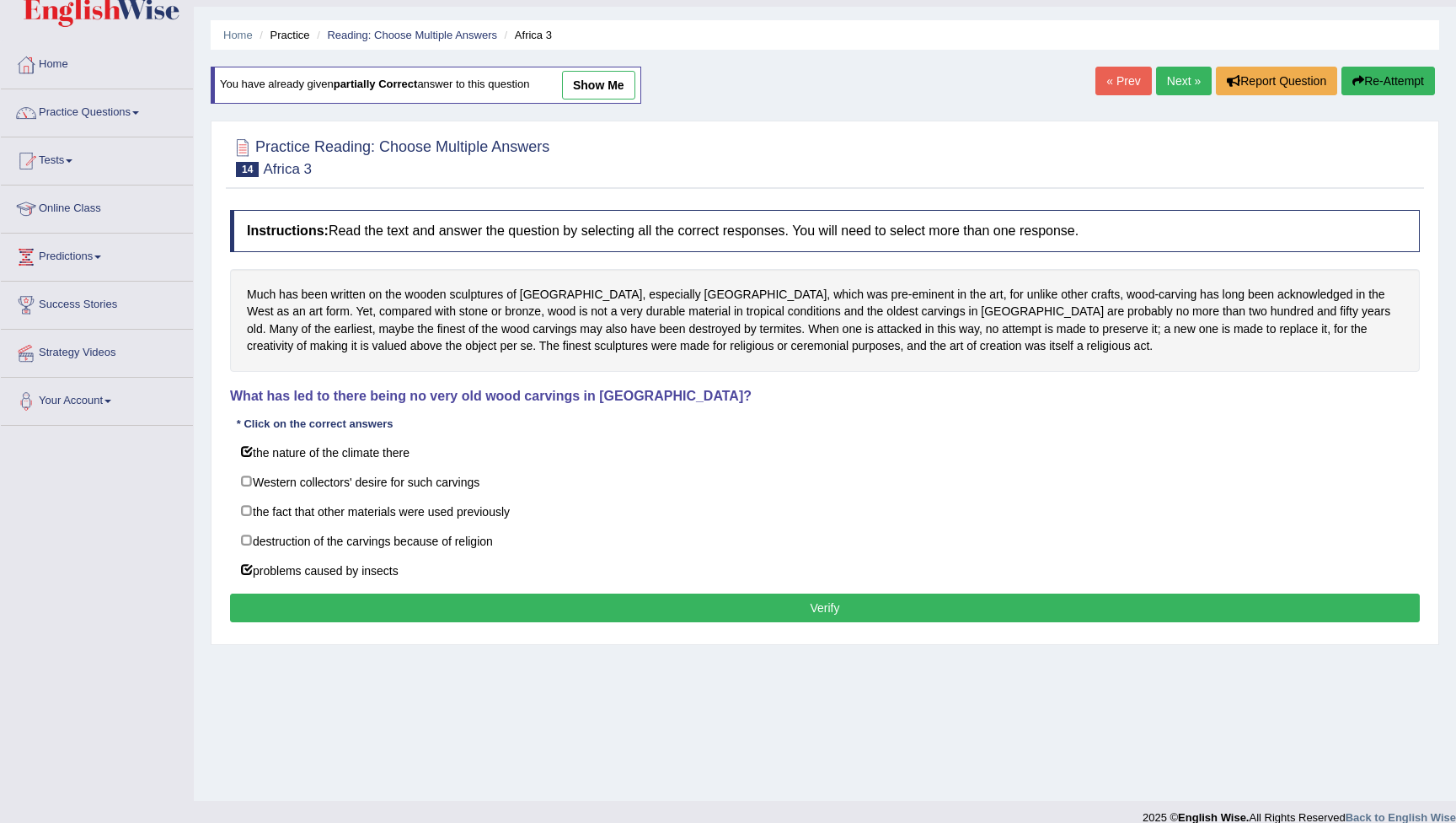
click at [344, 597] on button "Verify" at bounding box center [825, 607] width 1190 height 29
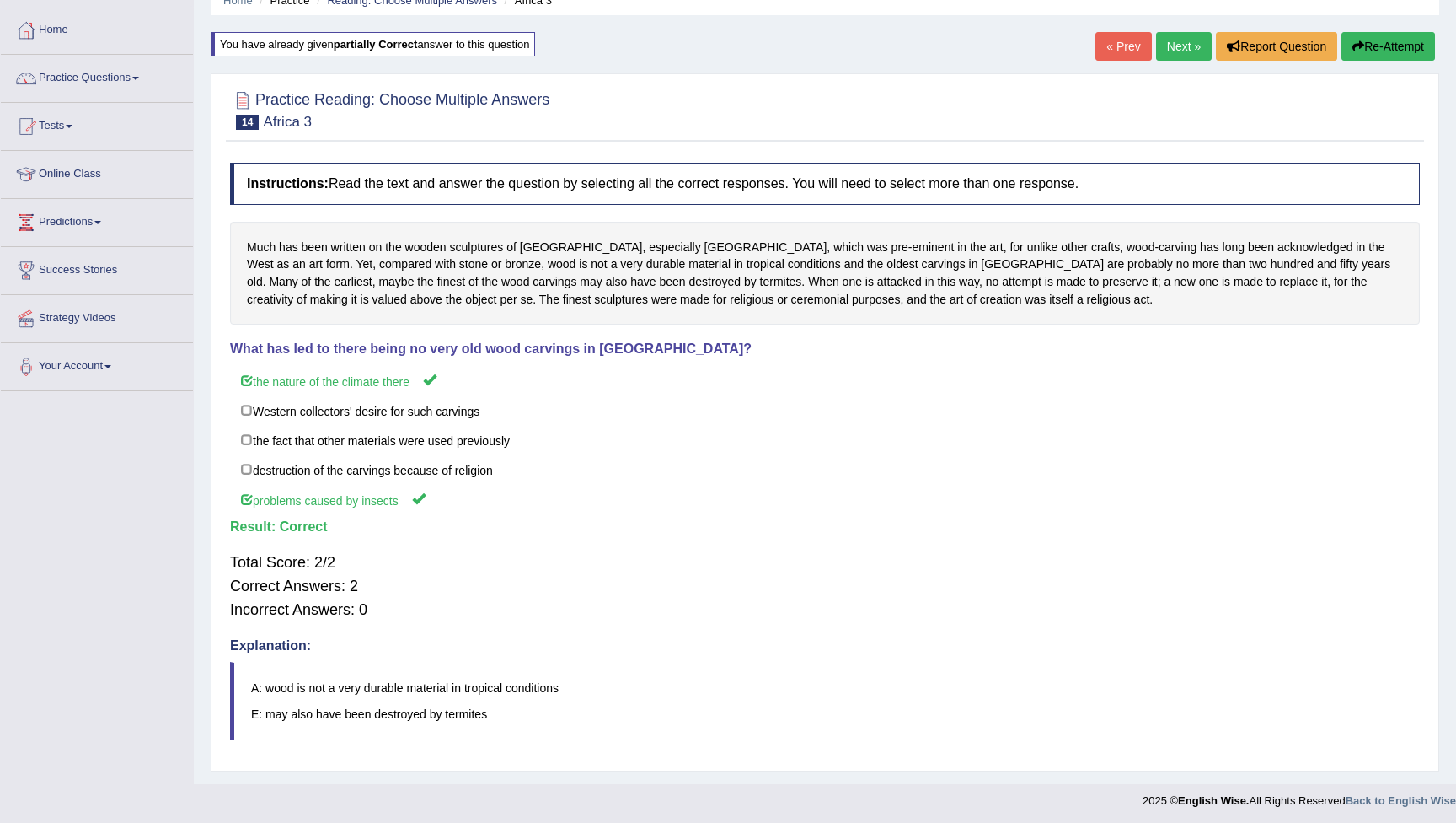
scroll to position [76, 0]
click at [1170, 52] on link "Next »" at bounding box center [1184, 47] width 56 height 29
